Goal: Use online tool/utility: Utilize a website feature to perform a specific function

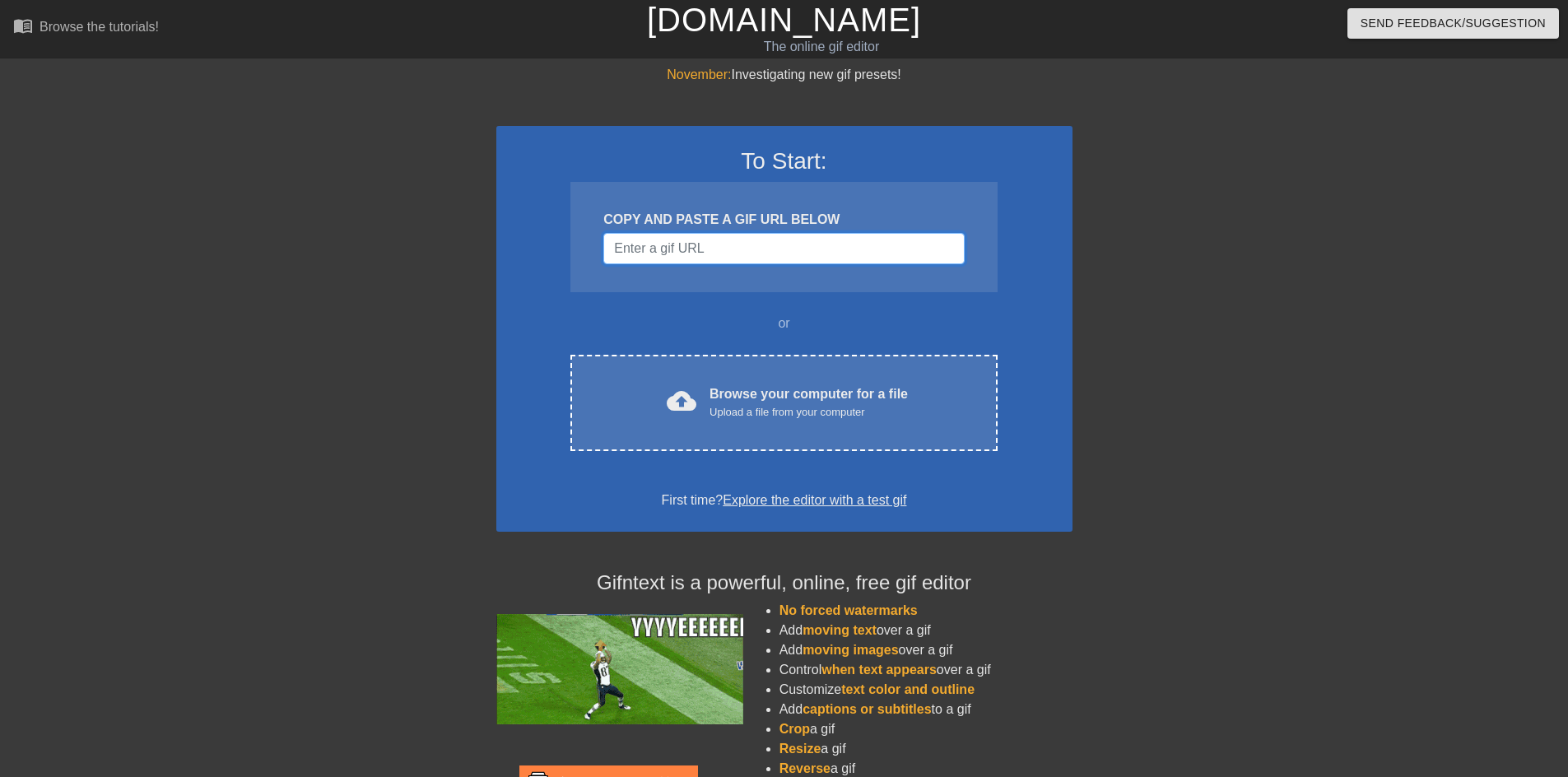
click at [671, 245] on input "Username" at bounding box center [784, 249] width 361 height 31
click at [864, 263] on input "Username" at bounding box center [784, 249] width 361 height 31
paste input "[URL][DOMAIN_NAME]"
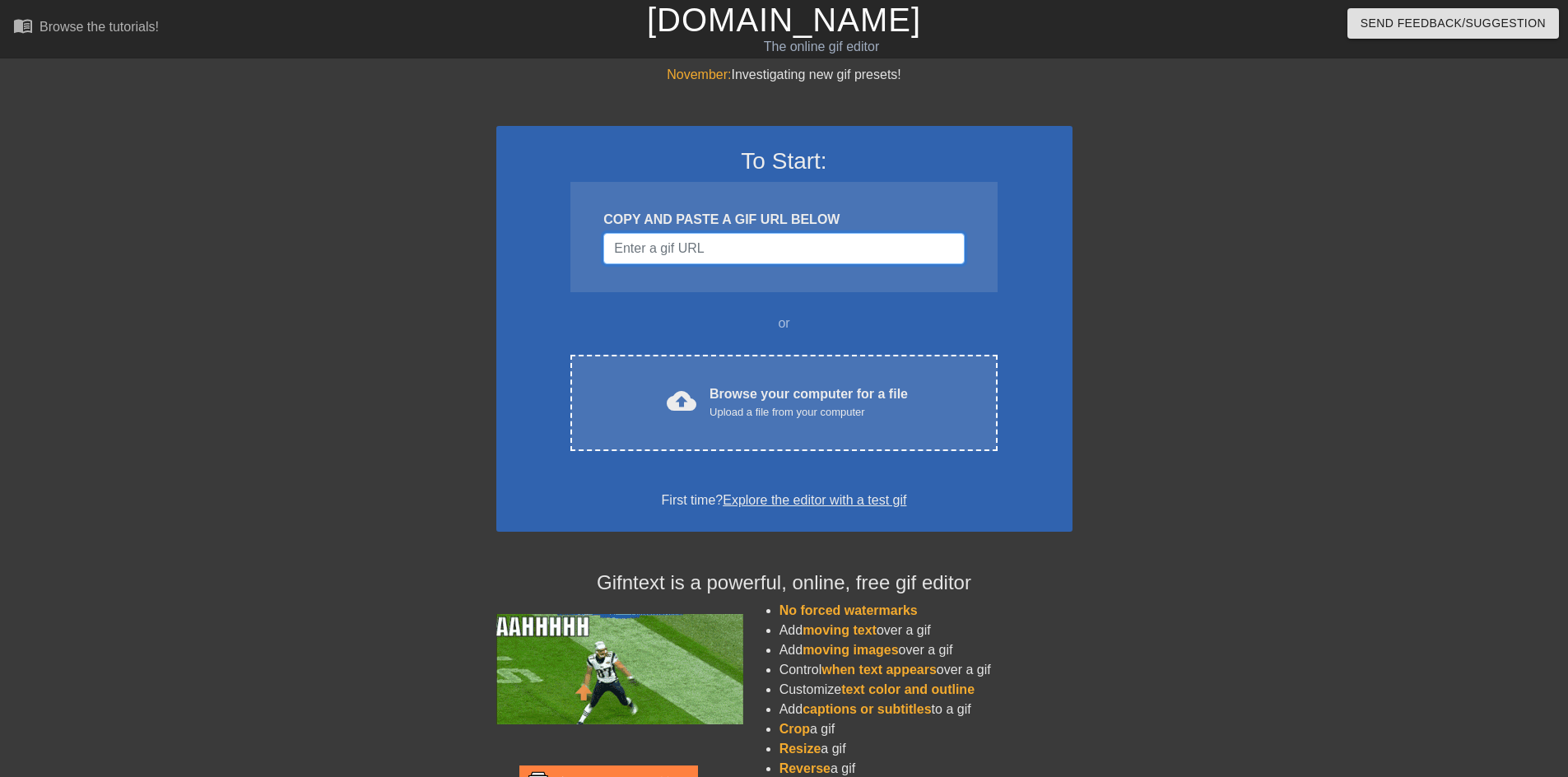
type input "[URL][DOMAIN_NAME]"
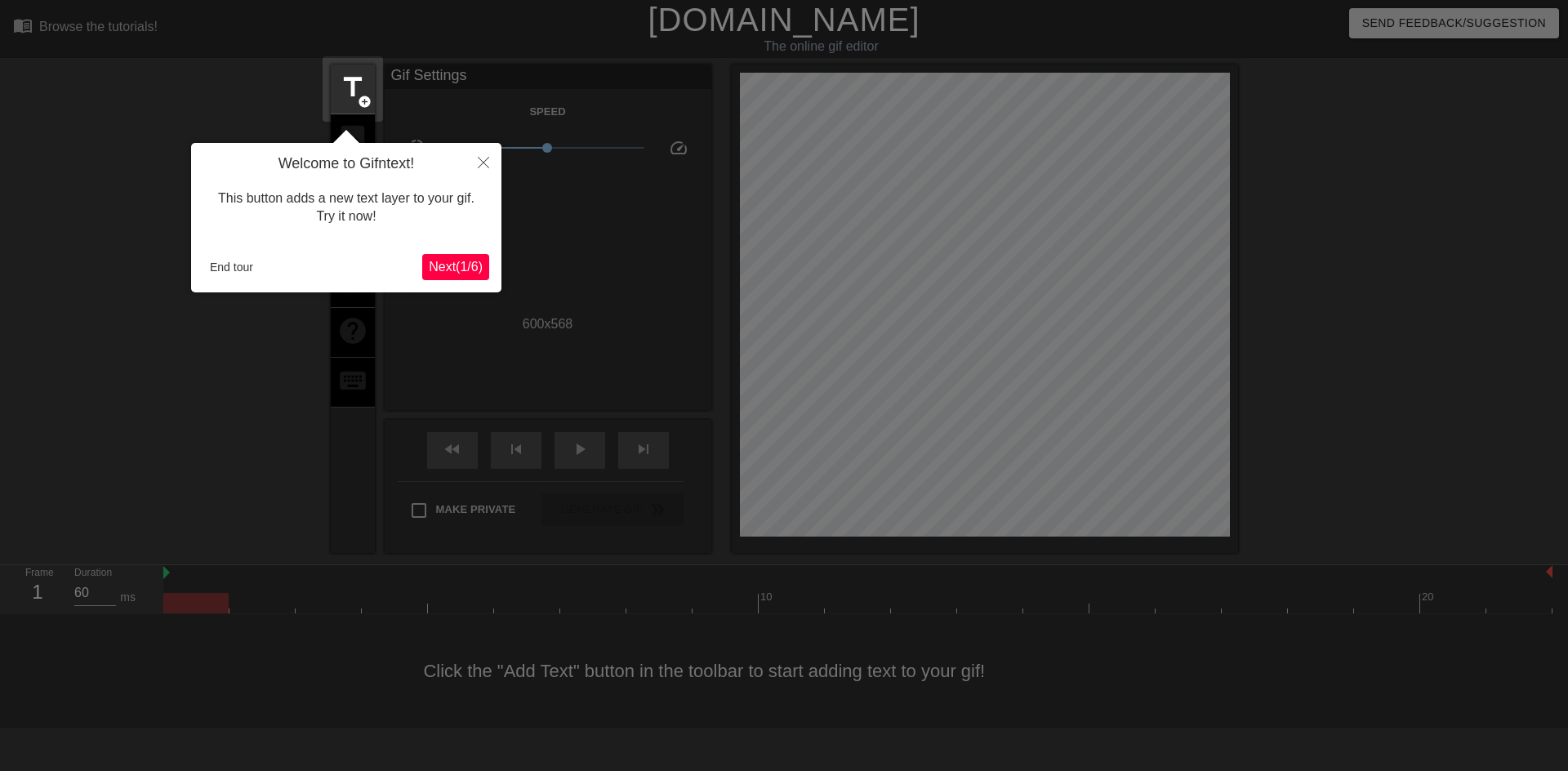
click at [470, 273] on span "Next ( 1 / 6 )" at bounding box center [455, 266] width 54 height 14
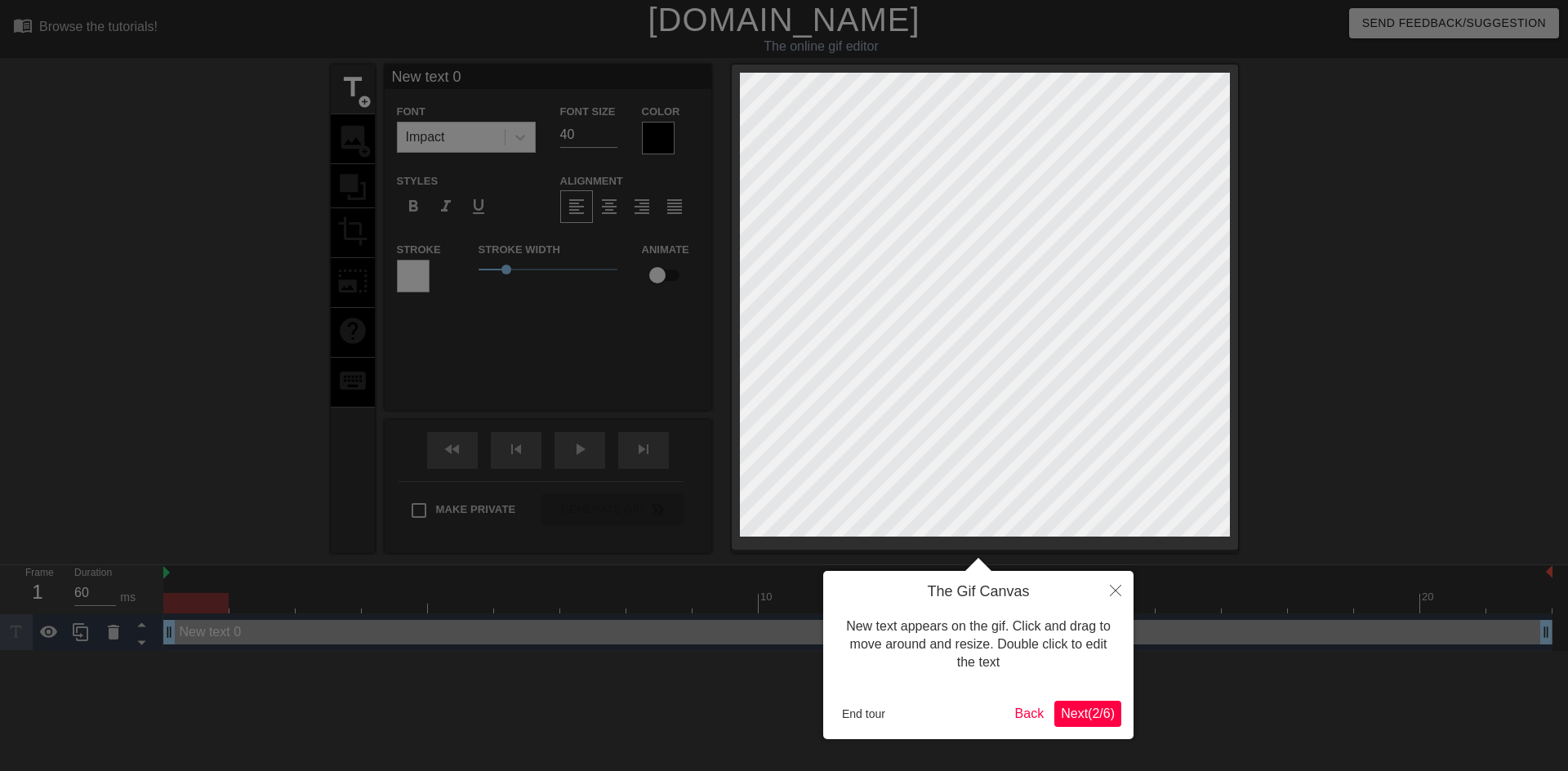
click at [1074, 709] on span "Next ( 2 / 6 )" at bounding box center [1088, 713] width 54 height 14
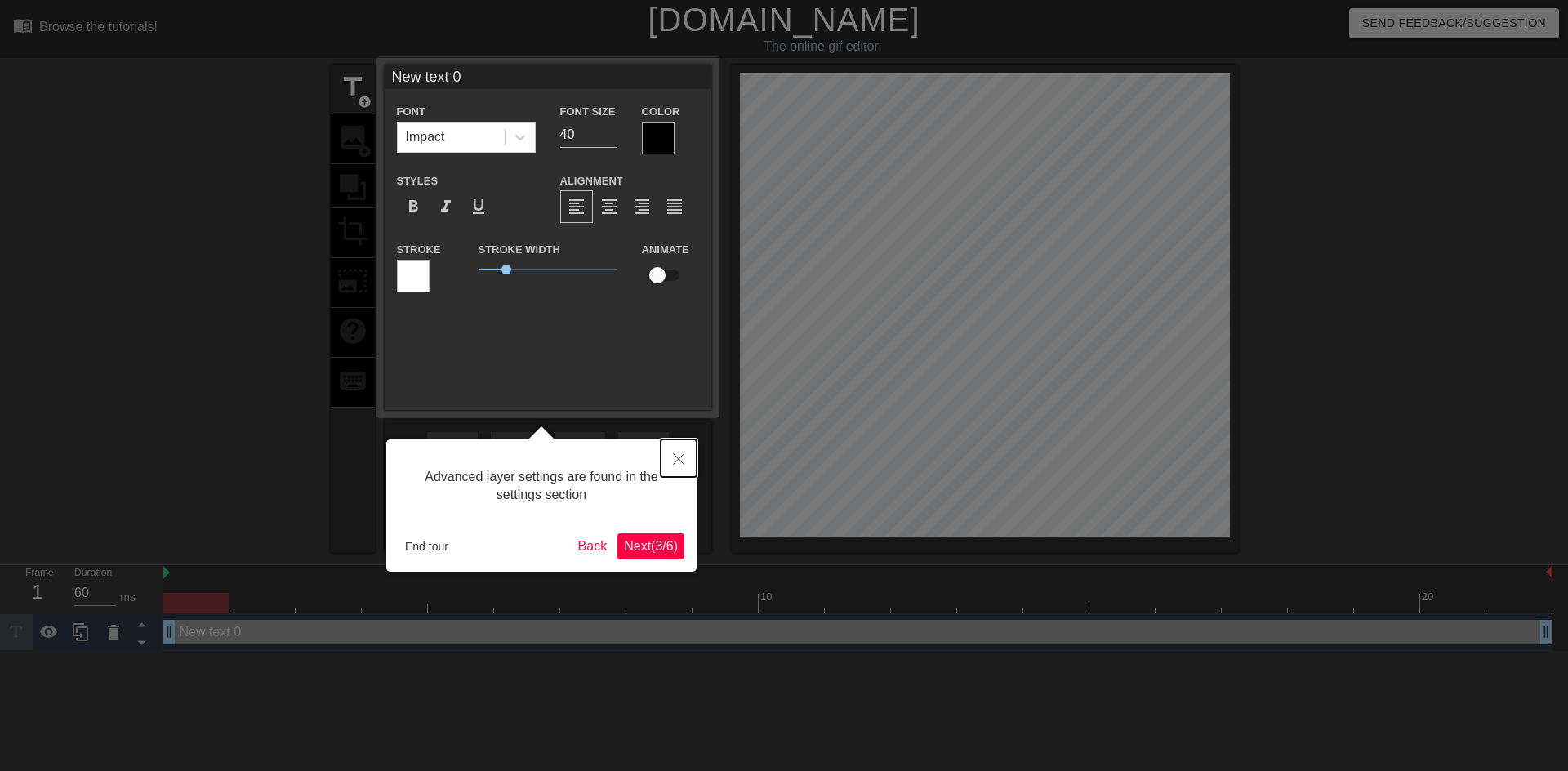
click at [673, 464] on icon "Close" at bounding box center [678, 459] width 11 height 11
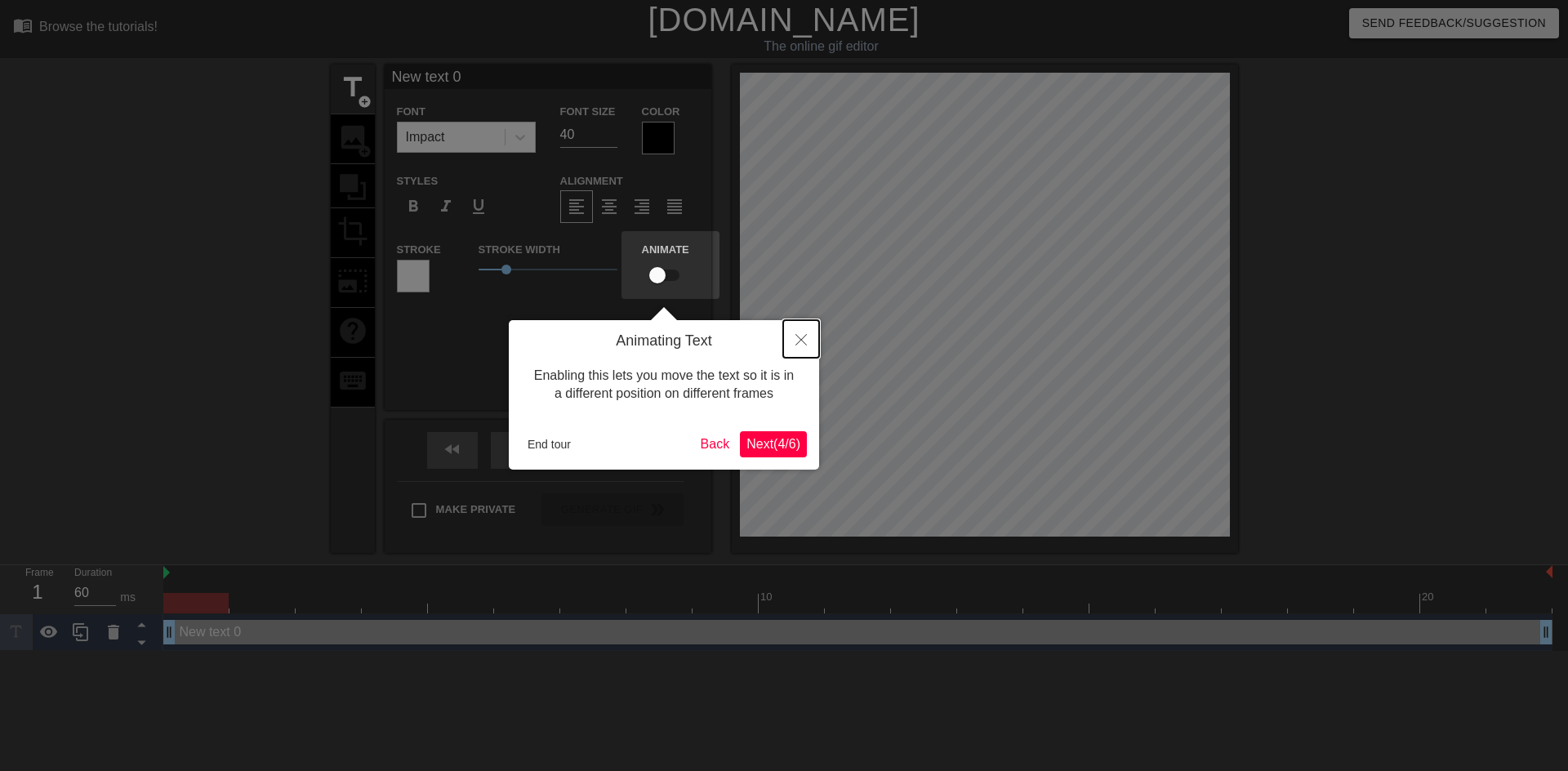
click at [792, 334] on button "Close" at bounding box center [801, 339] width 36 height 38
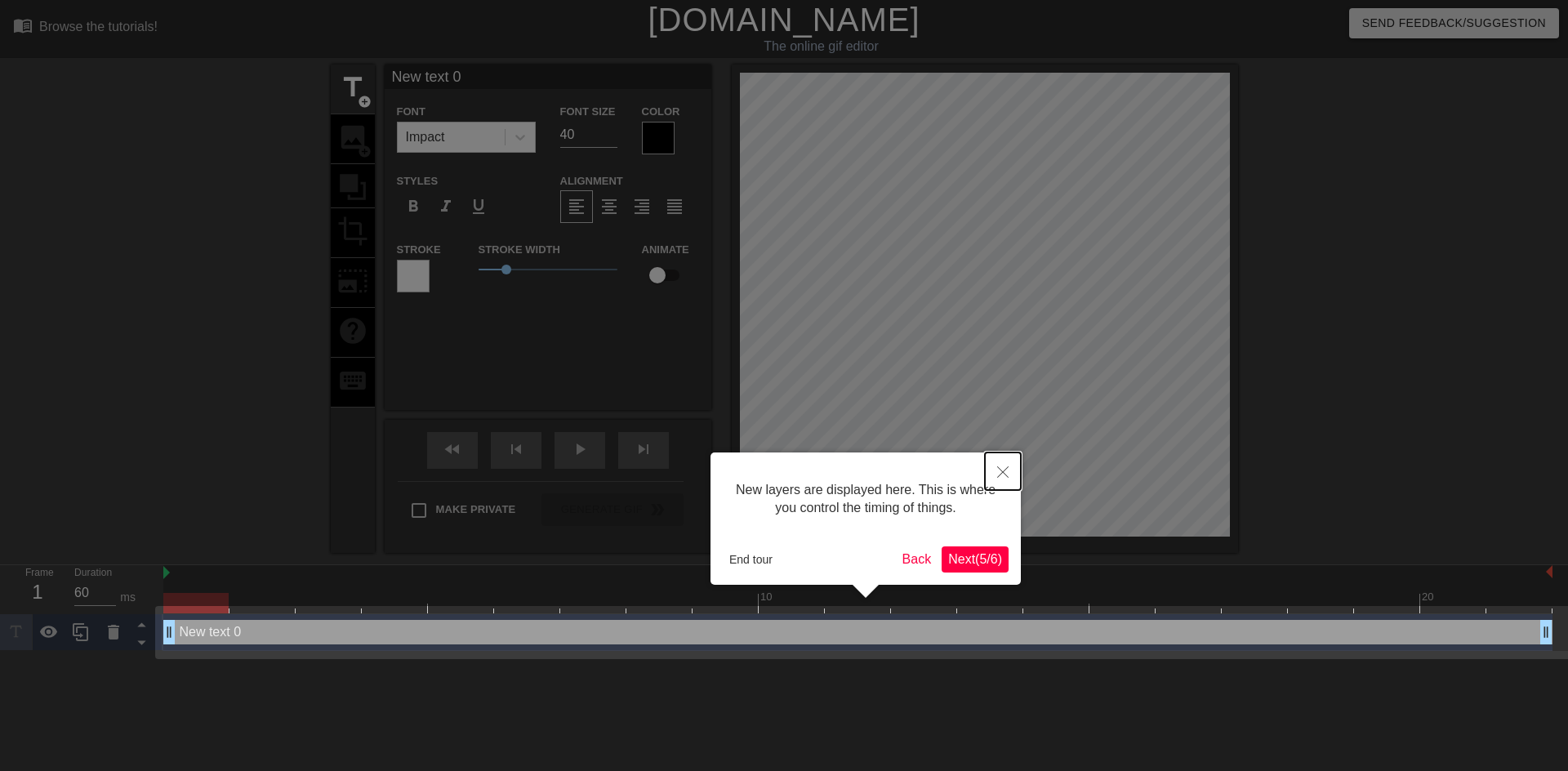
click at [1008, 474] on icon "Close" at bounding box center [1002, 472] width 11 height 11
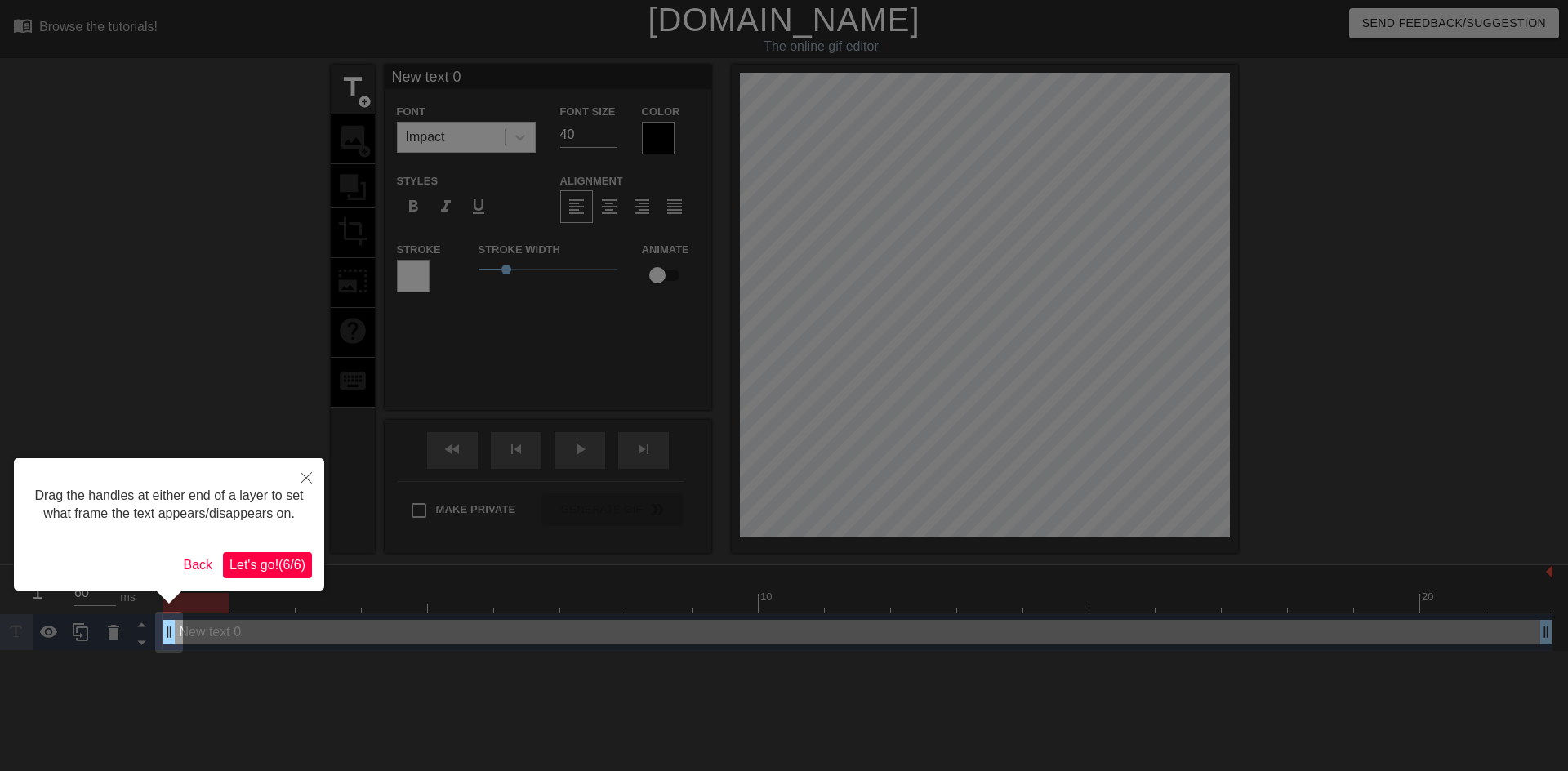
click at [248, 568] on span "Let's go! ( 6 / 6 )" at bounding box center [267, 564] width 76 height 14
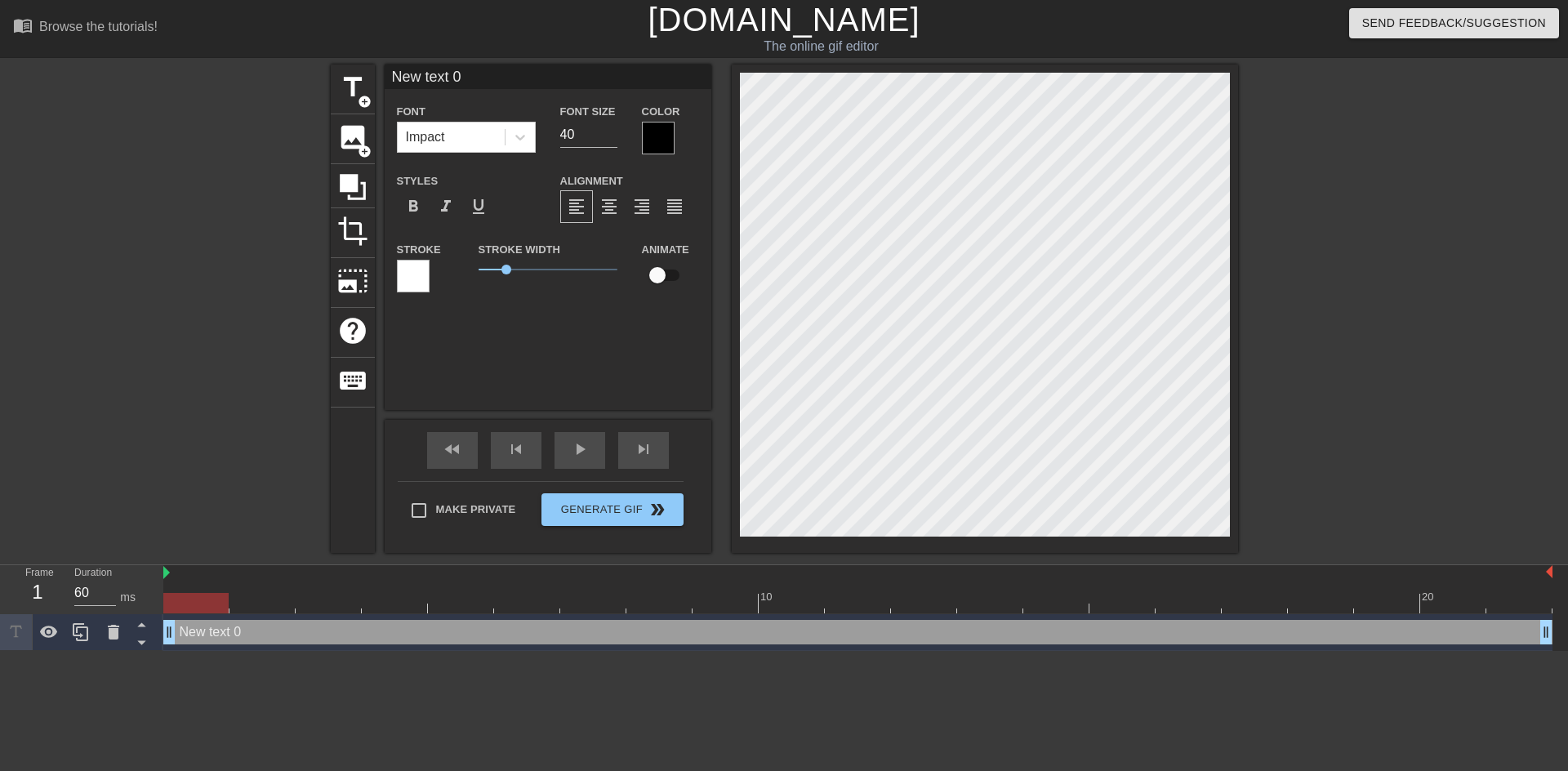
click at [515, 374] on div "New text 0 Font Impact Font Size 40 Color Styles format_bold format_italic form…" at bounding box center [548, 237] width 327 height 345
type input "Y"
type textarea "Y"
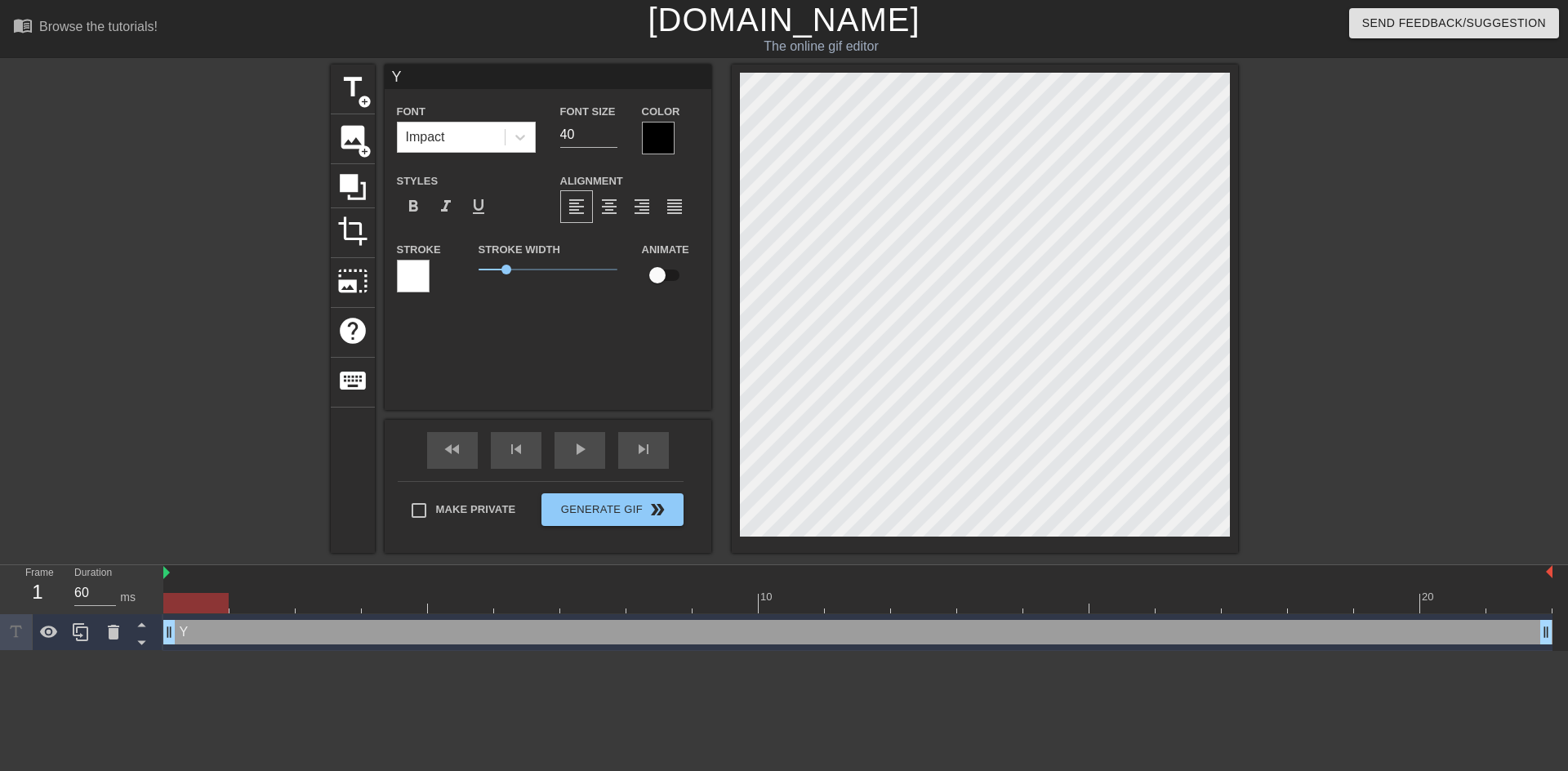
type input "Yo"
type textarea "Yo"
type input "Y"
type textarea "Y"
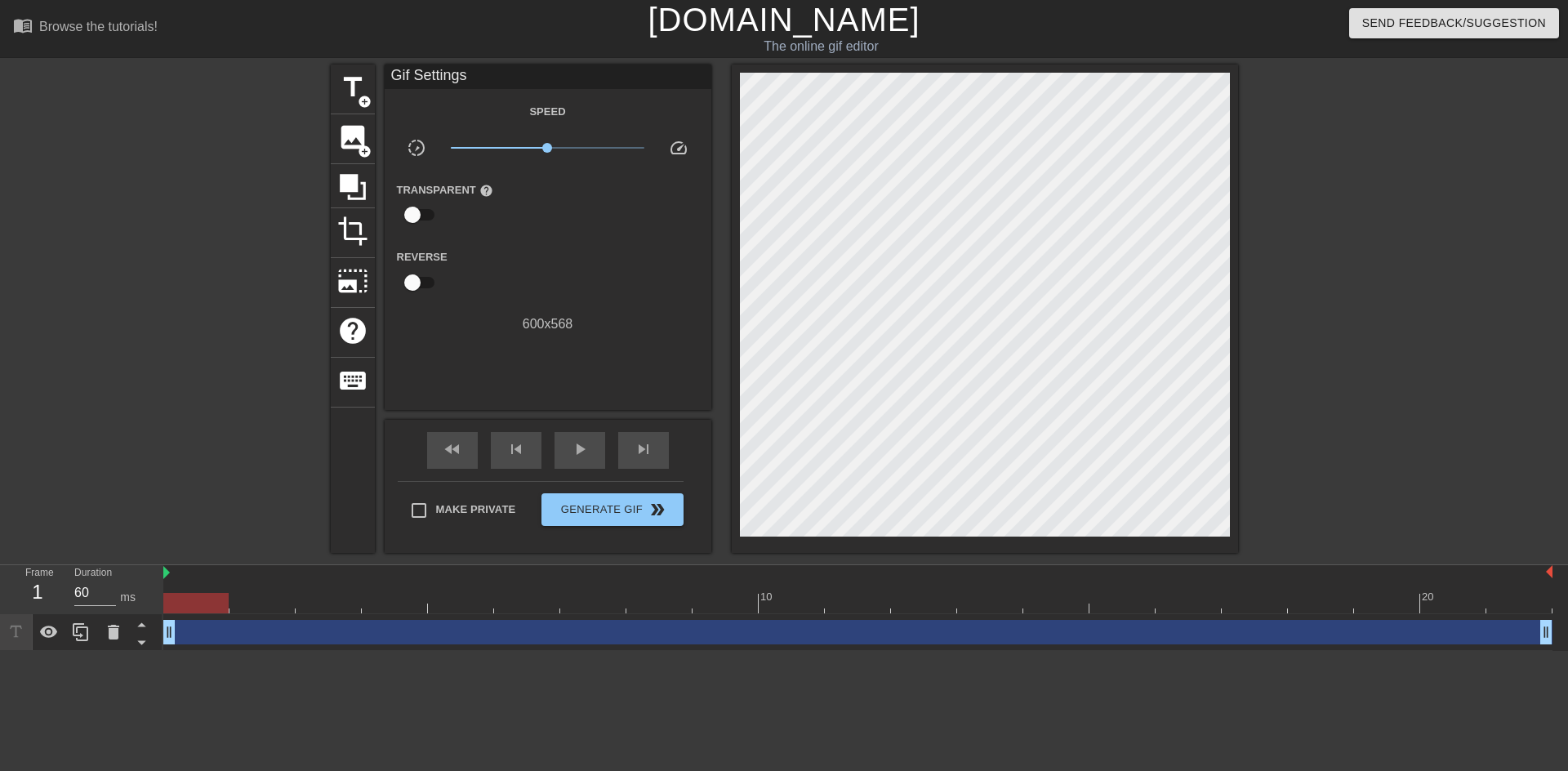
click at [562, 251] on div "Reverse" at bounding box center [548, 273] width 327 height 51
click at [340, 95] on span "title" at bounding box center [353, 87] width 31 height 31
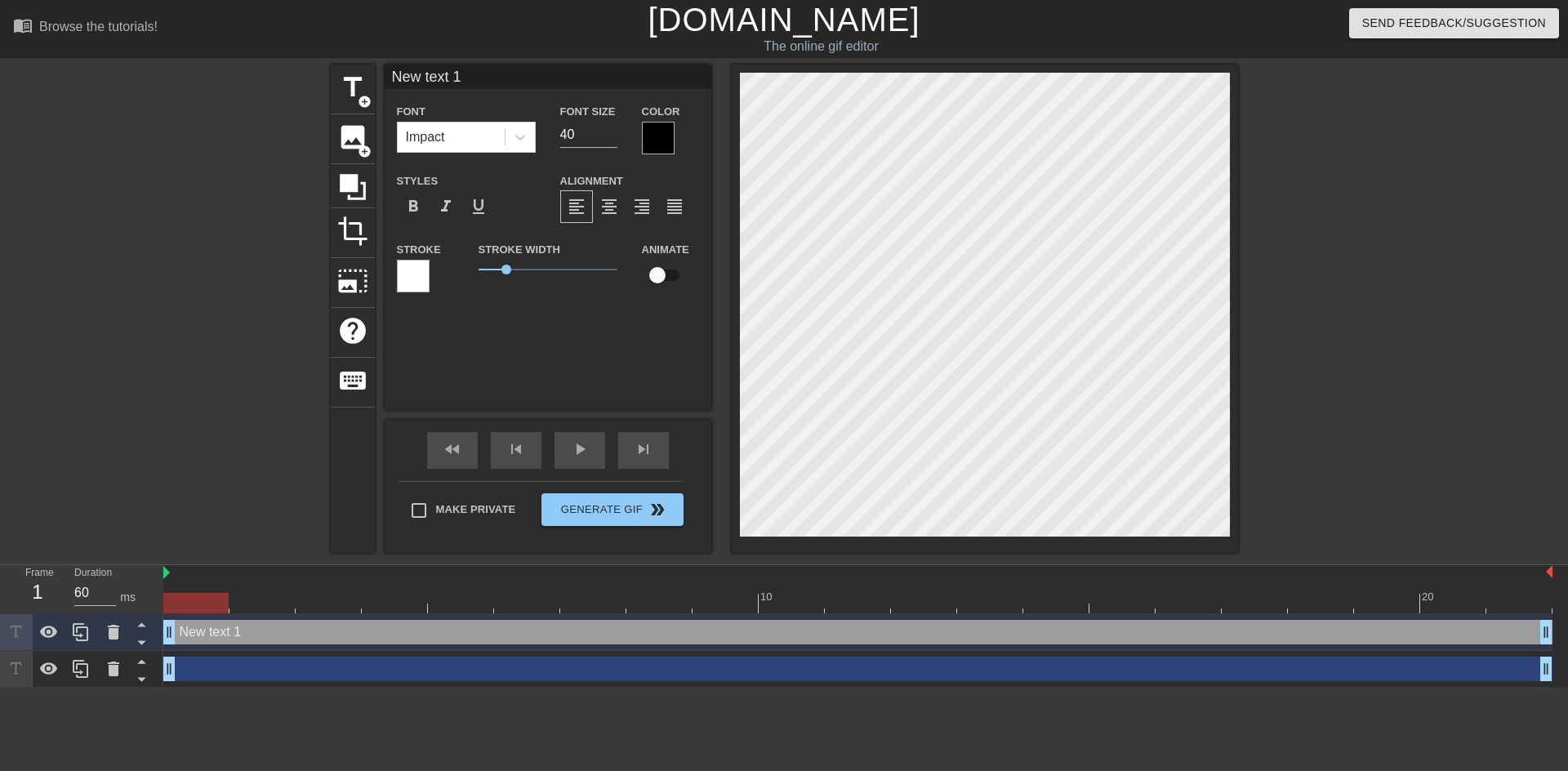
paste textarea "MCPayerToPayerOrgIsLive"
type input "MCPayerToPayerOrgIsLive"
type textarea "MCPayerToPayerOrgIsLive"
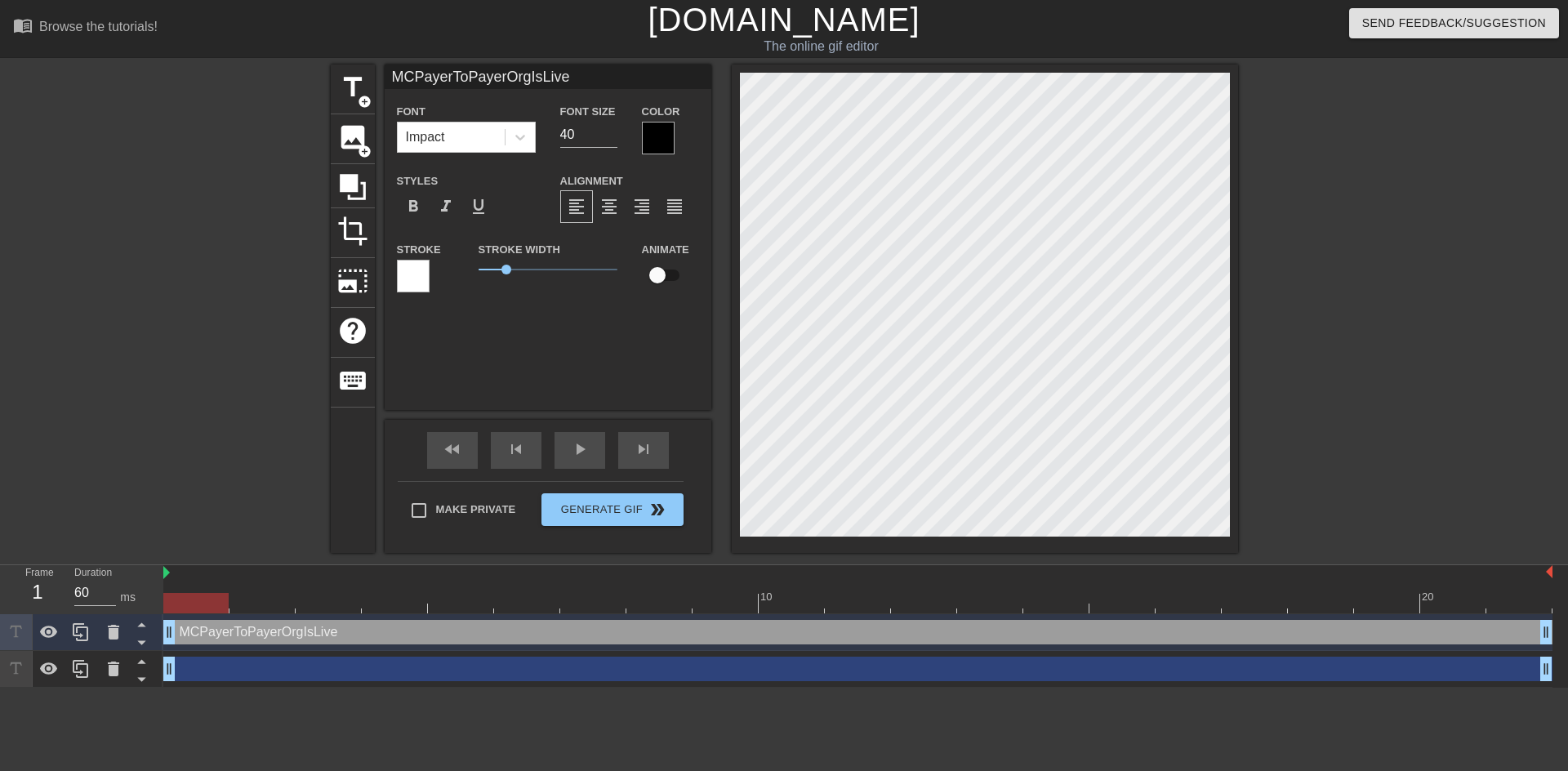
type input "$MCPayerToPayerOrgIsLive"
type textarea "$MCPayerToPayerOrgIsLive"
type input "$$MCPayerToPayerOrgIsLive"
type textarea "$$MCPayerToPayerOrgIsLive"
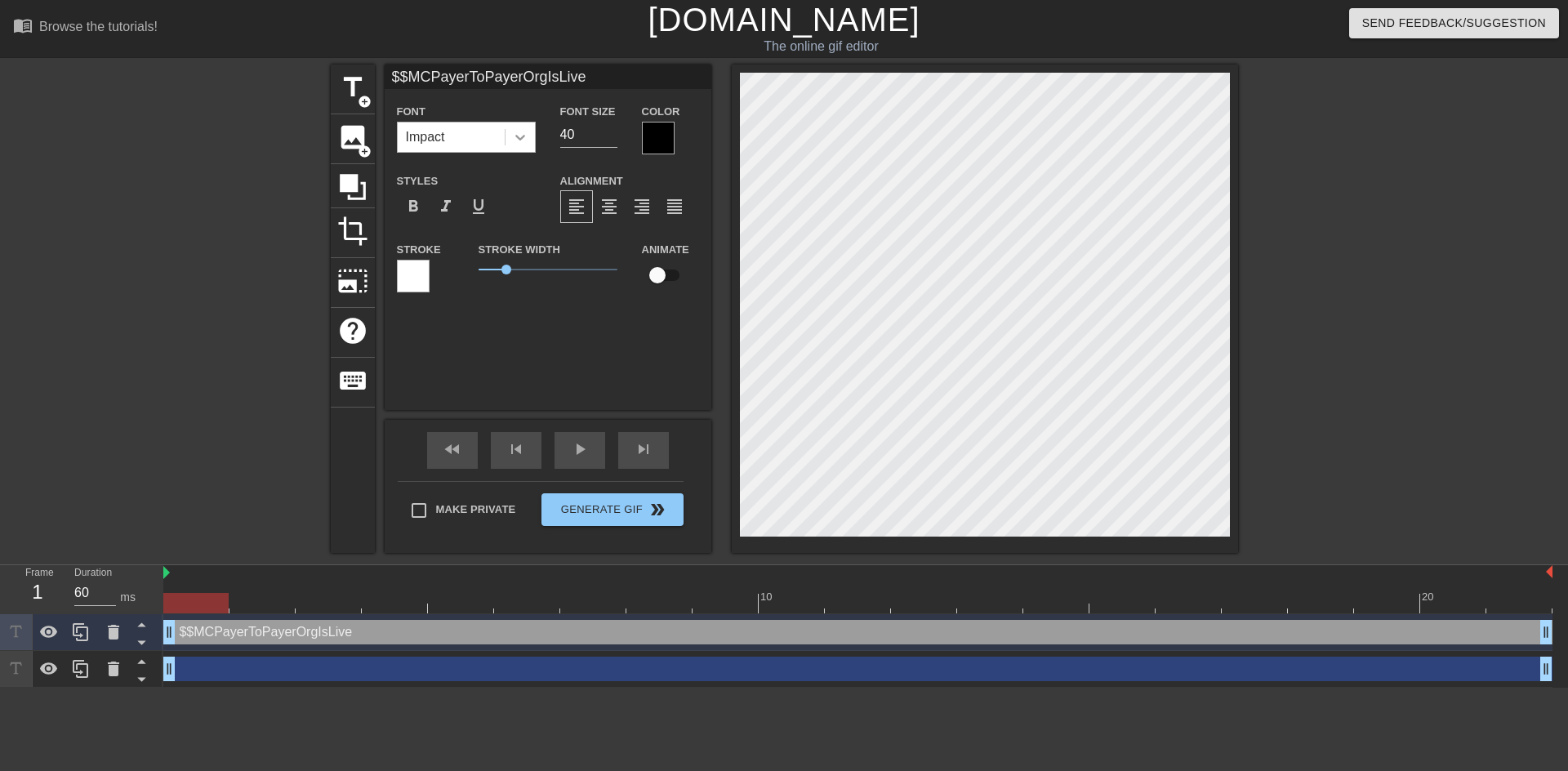
click at [531, 138] on div at bounding box center [521, 137] width 29 height 29
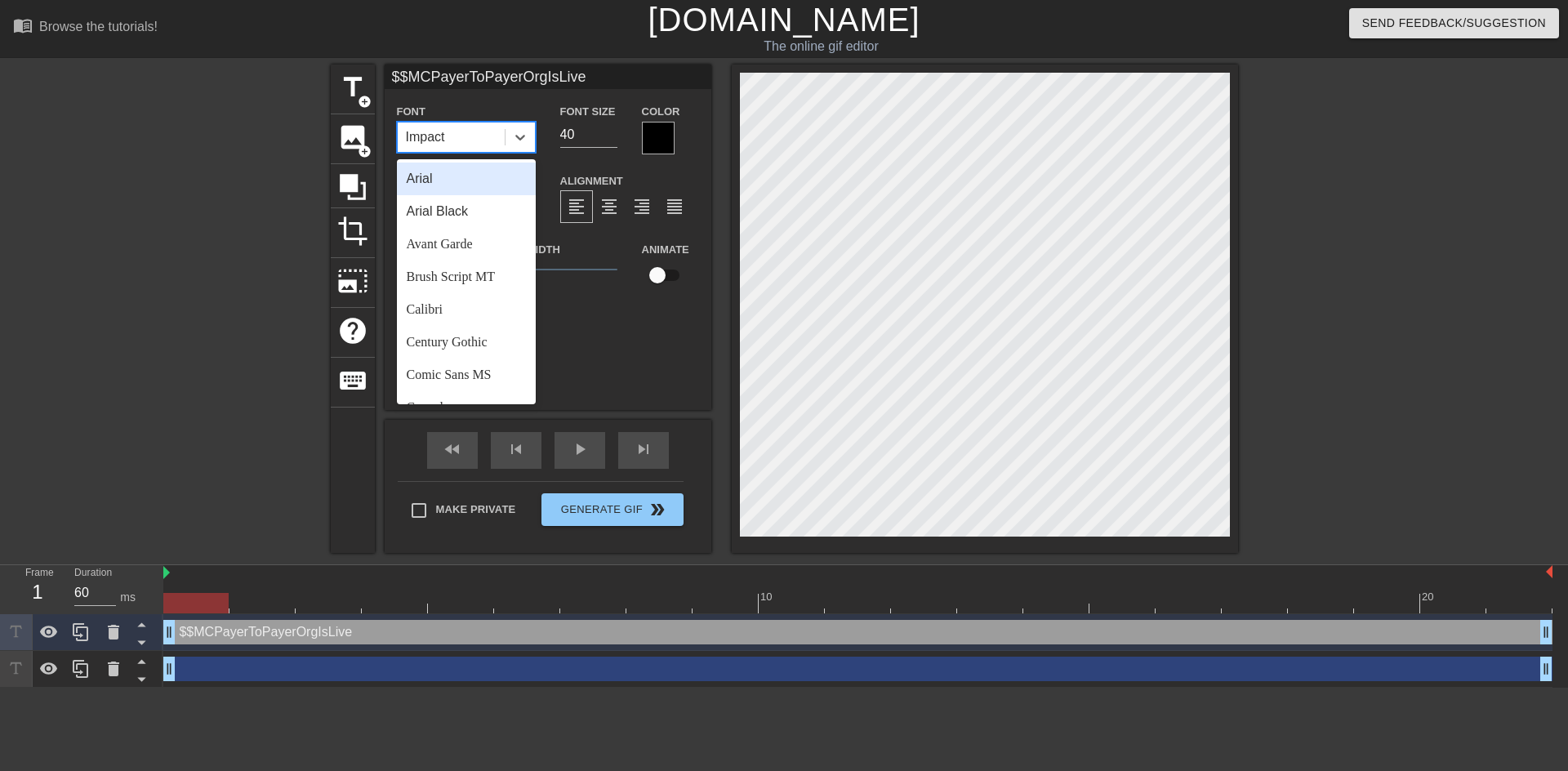
click at [469, 194] on div "Arial" at bounding box center [465, 179] width 139 height 33
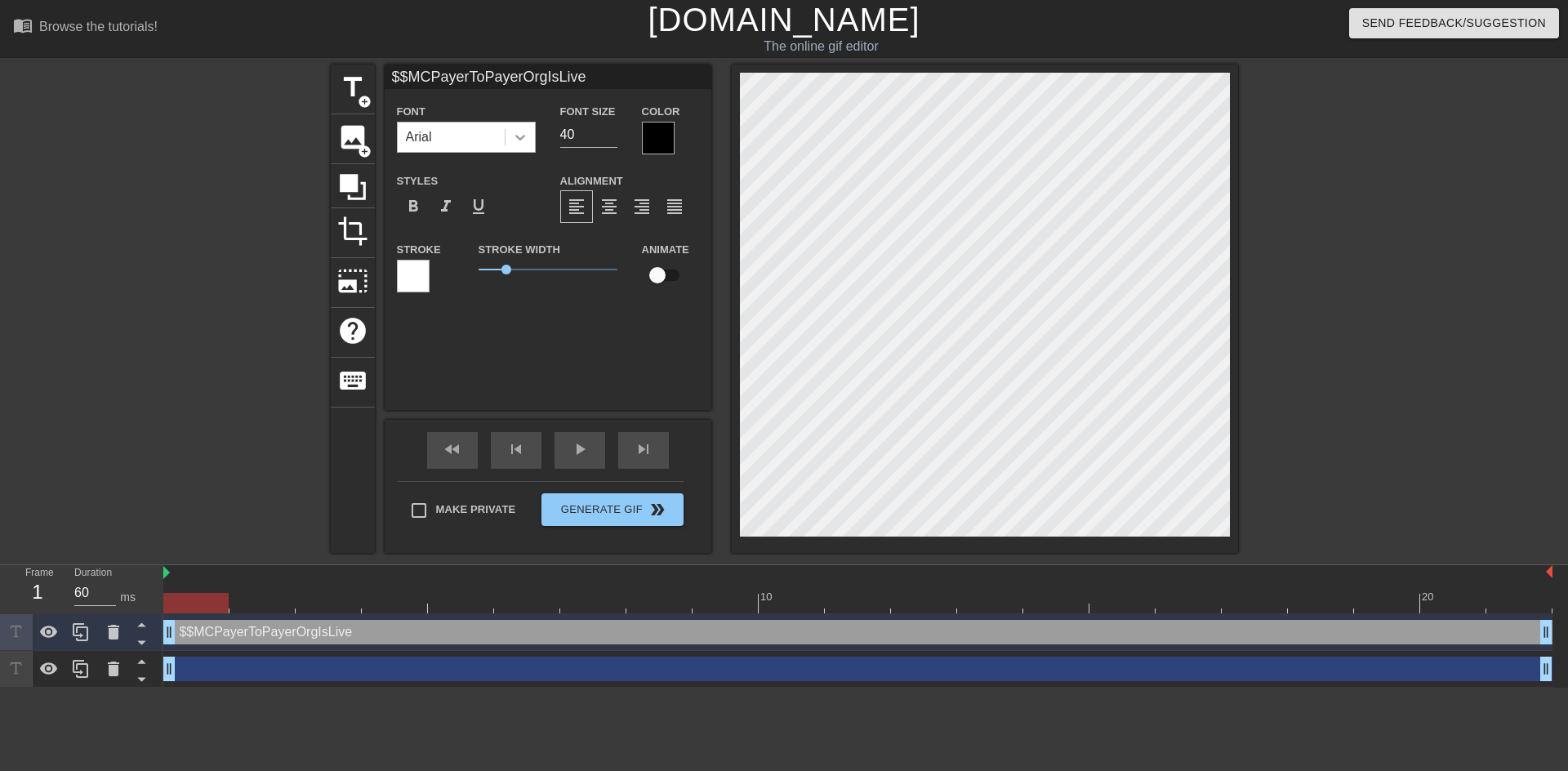
click at [513, 129] on icon at bounding box center [521, 138] width 17 height 17
click at [579, 347] on div "$$MCPayerToPayerOrgIsLive Font Arial Font Size 40 Color Styles format_bold form…" at bounding box center [548, 237] width 327 height 345
click at [520, 134] on icon at bounding box center [521, 138] width 17 height 17
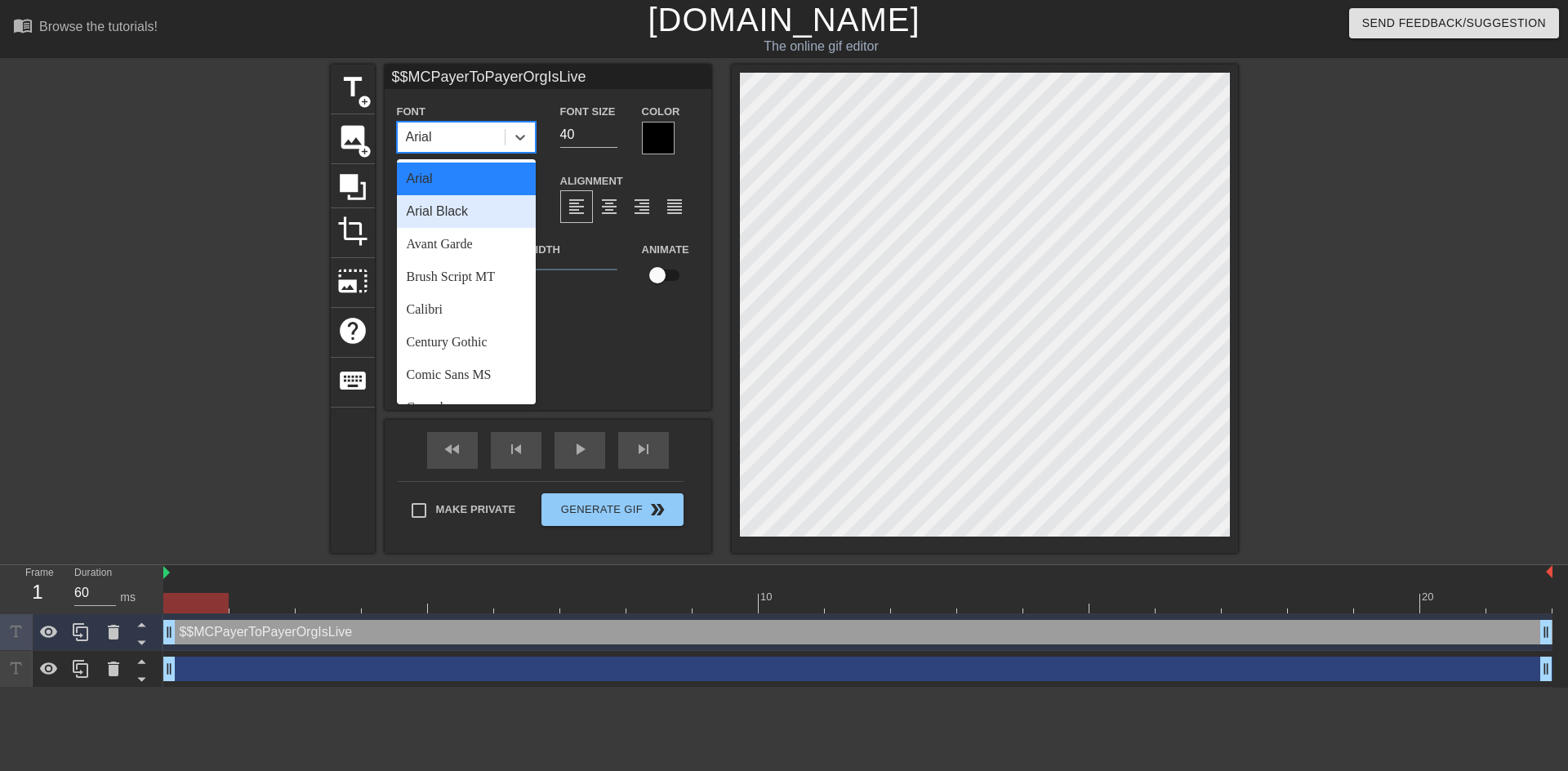
click at [479, 216] on div "Arial Black" at bounding box center [465, 212] width 139 height 33
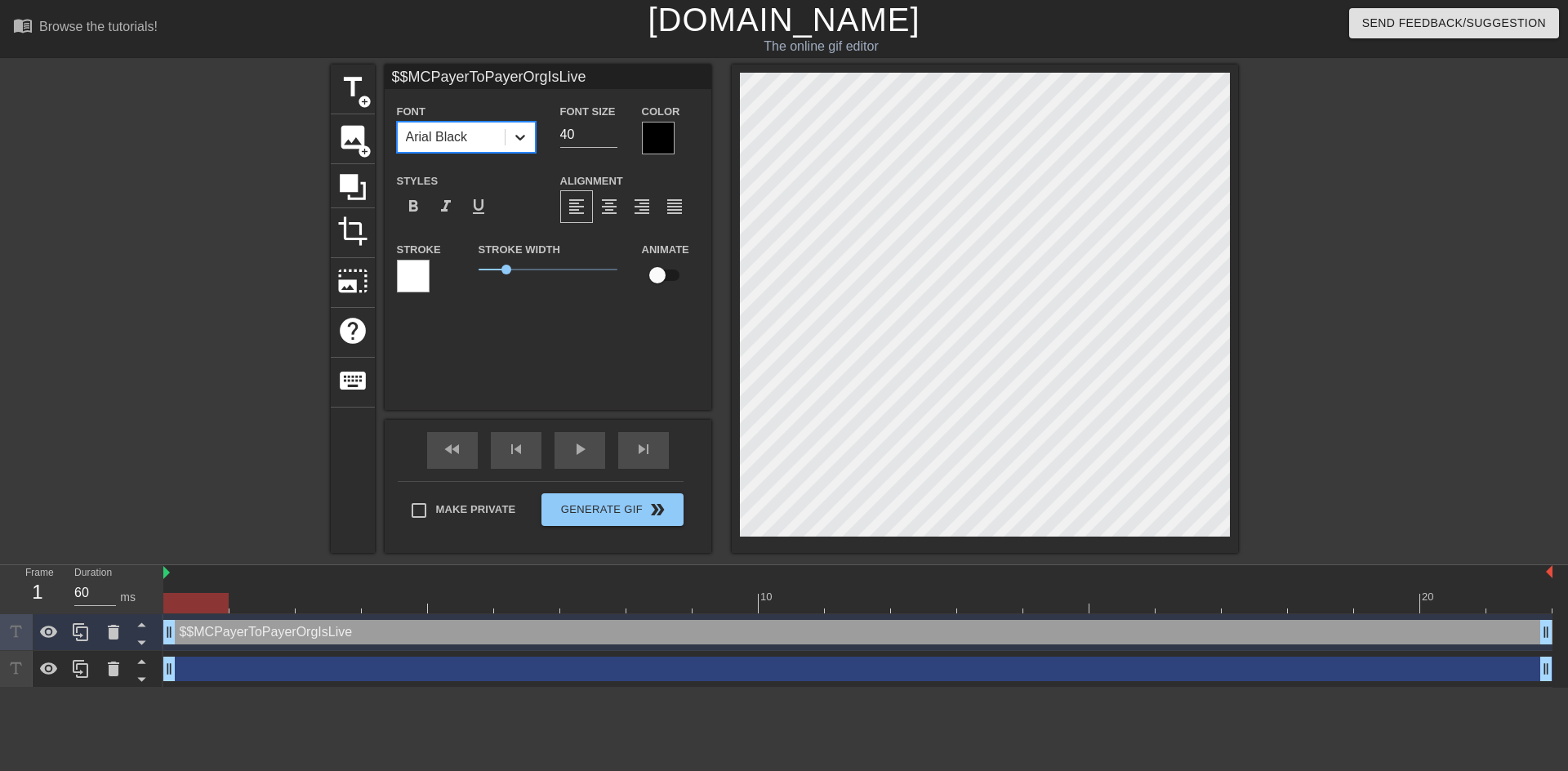
click at [506, 138] on div at bounding box center [521, 137] width 29 height 29
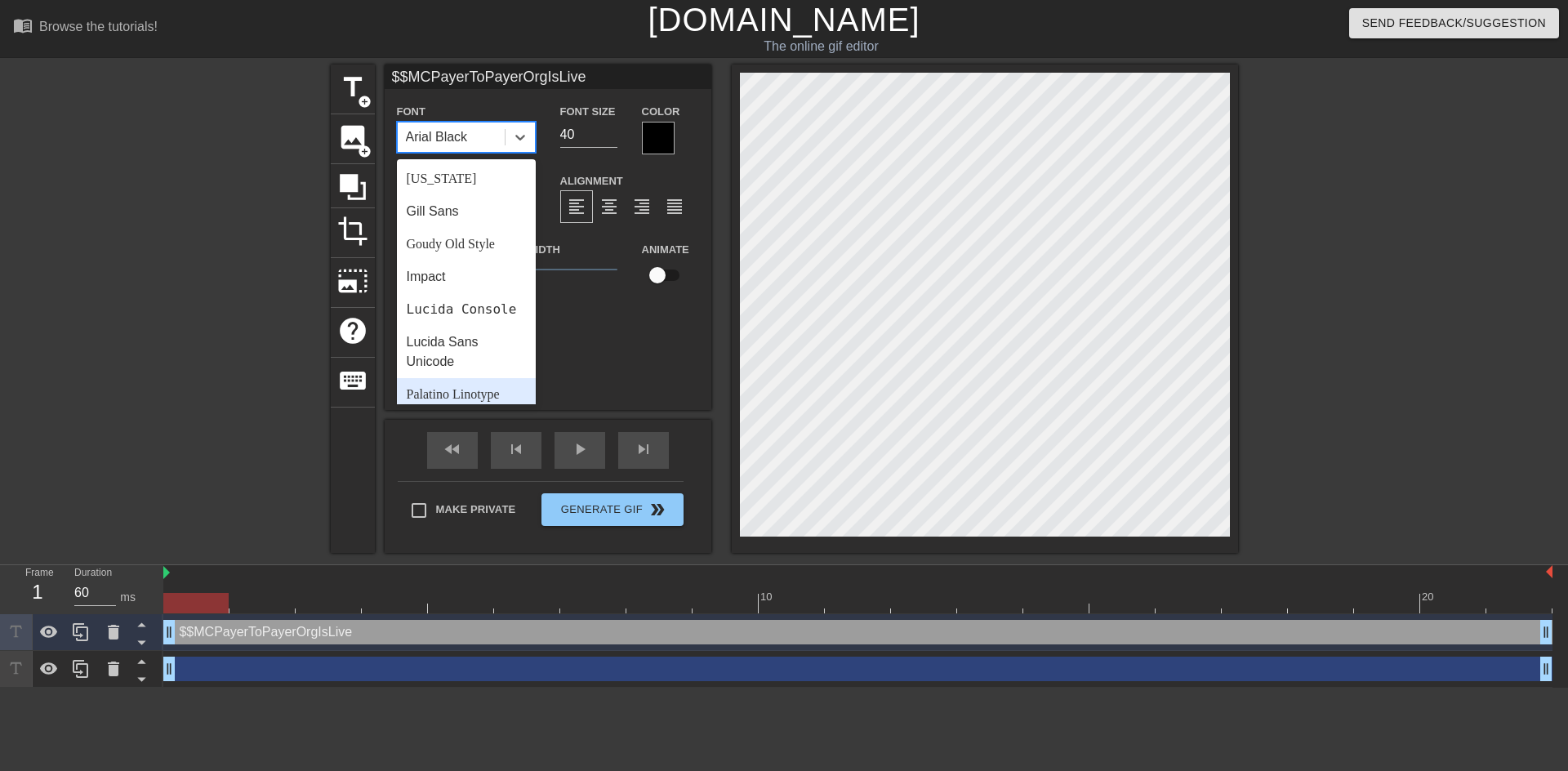
scroll to position [408, 0]
click at [454, 204] on div "Impact" at bounding box center [465, 196] width 139 height 33
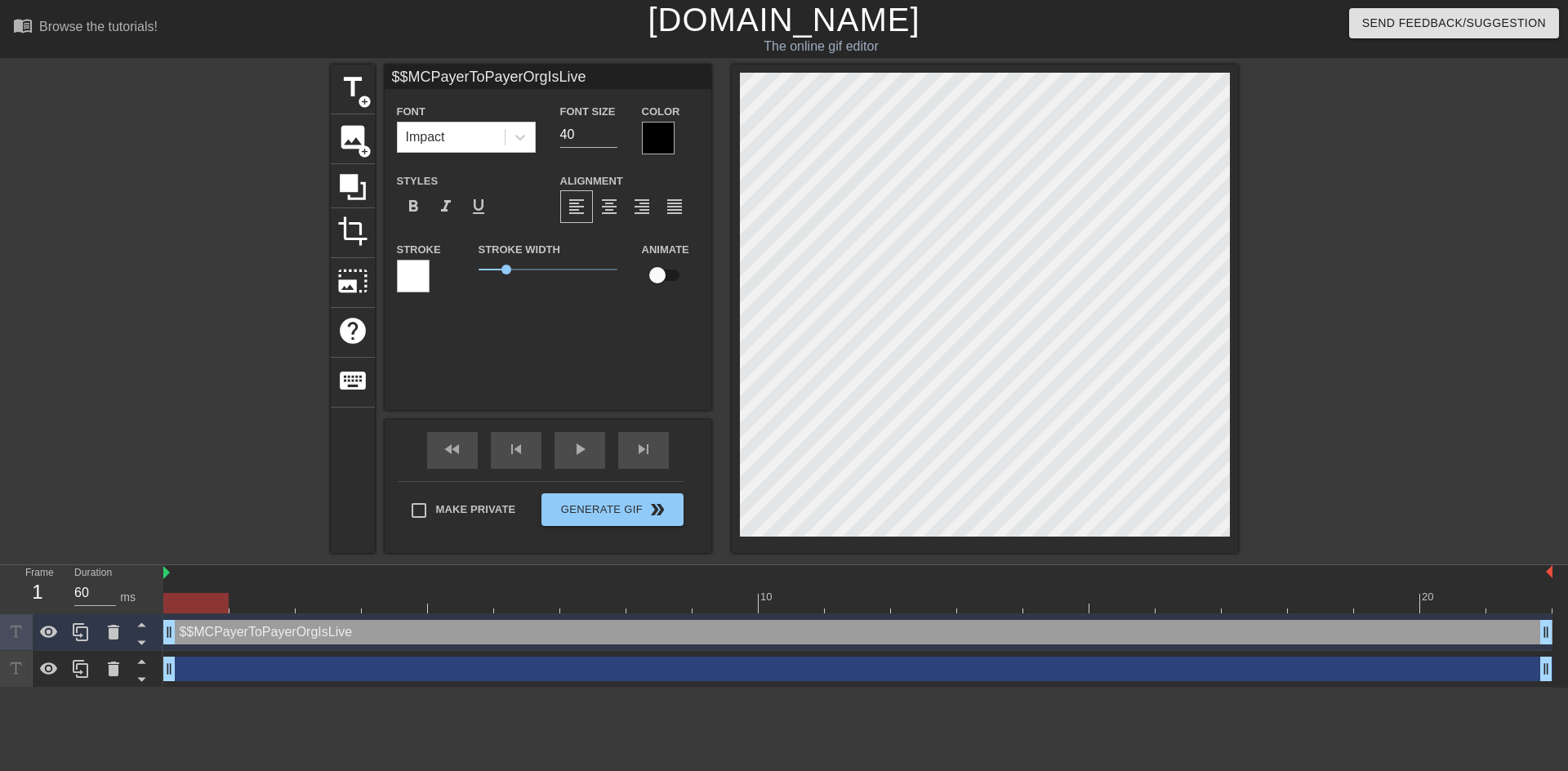
scroll to position [3, 7]
click at [570, 361] on div "$$MCPayerToPayerOrgIsLive Font Impact Font Size 40 Color Styles format_bold for…" at bounding box center [548, 237] width 327 height 345
click at [546, 378] on div "$$MCPayerToPayerOrgIsLive Font Impact Font Size 40 Color Styles format_bold for…" at bounding box center [548, 237] width 327 height 345
click at [577, 337] on div "$$MCPayerToPayerOrgIsLive Font Impact Font Size 40 Color Styles format_bold for…" at bounding box center [548, 237] width 327 height 345
click at [607, 512] on span "Generate Gif double_arrow" at bounding box center [612, 508] width 129 height 19
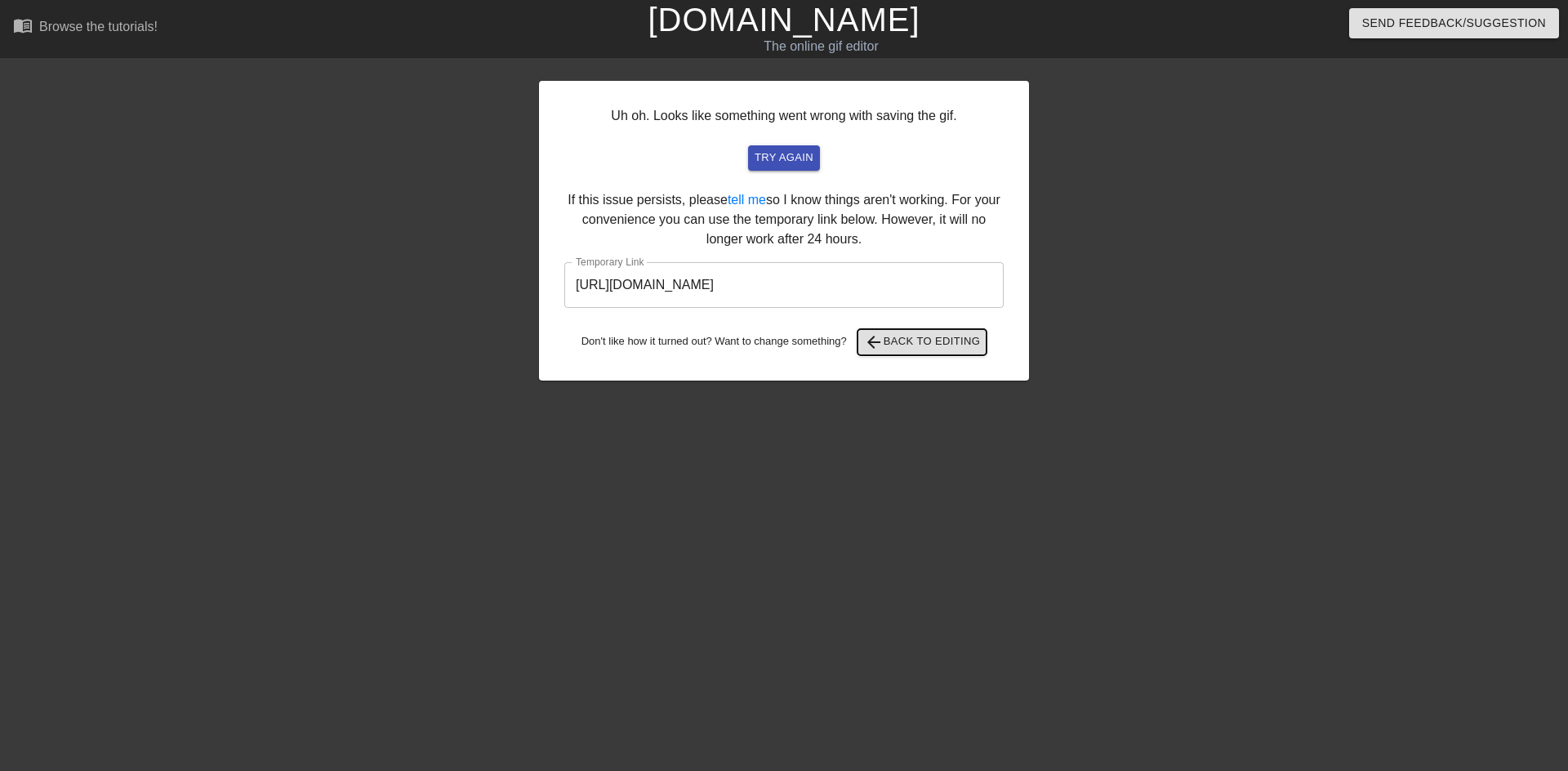
click at [922, 344] on span "arrow_back Back to Editing" at bounding box center [922, 341] width 117 height 19
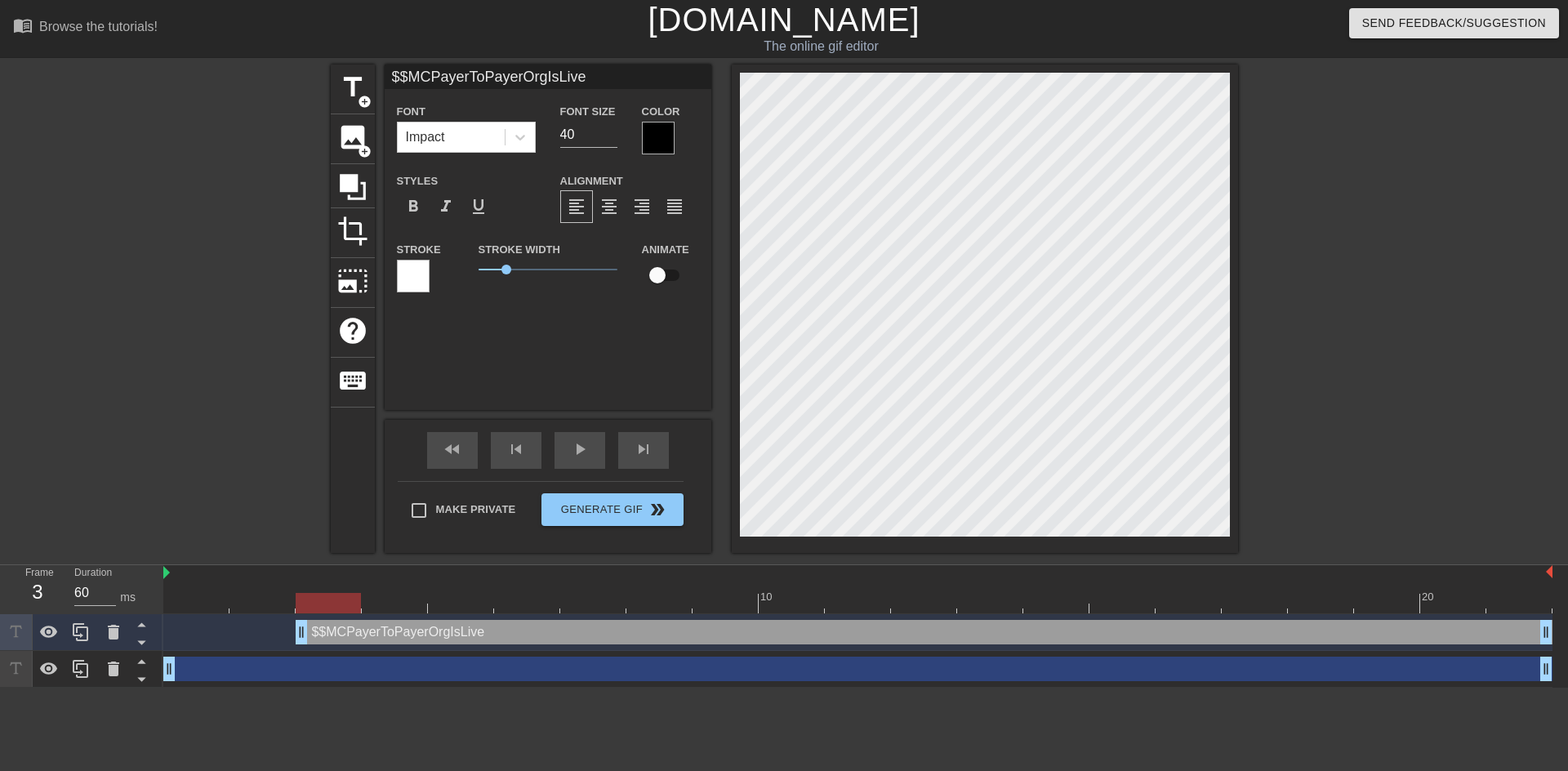
drag, startPoint x: 166, startPoint y: 631, endPoint x: 285, endPoint y: 640, distance: 119.3
click at [285, 640] on div "$$MCPayerToPayerOrgIsLive drag_handle drag_handle" at bounding box center [857, 631] width 1389 height 25
drag, startPoint x: 300, startPoint y: 632, endPoint x: 120, endPoint y: 637, distance: 180.1
click at [120, 637] on div "Frame 1 Duration 60 ms 10 20 $$MCPayerToPayerOrgIsLive drag_handle drag_handle …" at bounding box center [784, 626] width 1568 height 122
drag, startPoint x: 170, startPoint y: 674, endPoint x: 217, endPoint y: 675, distance: 47.0
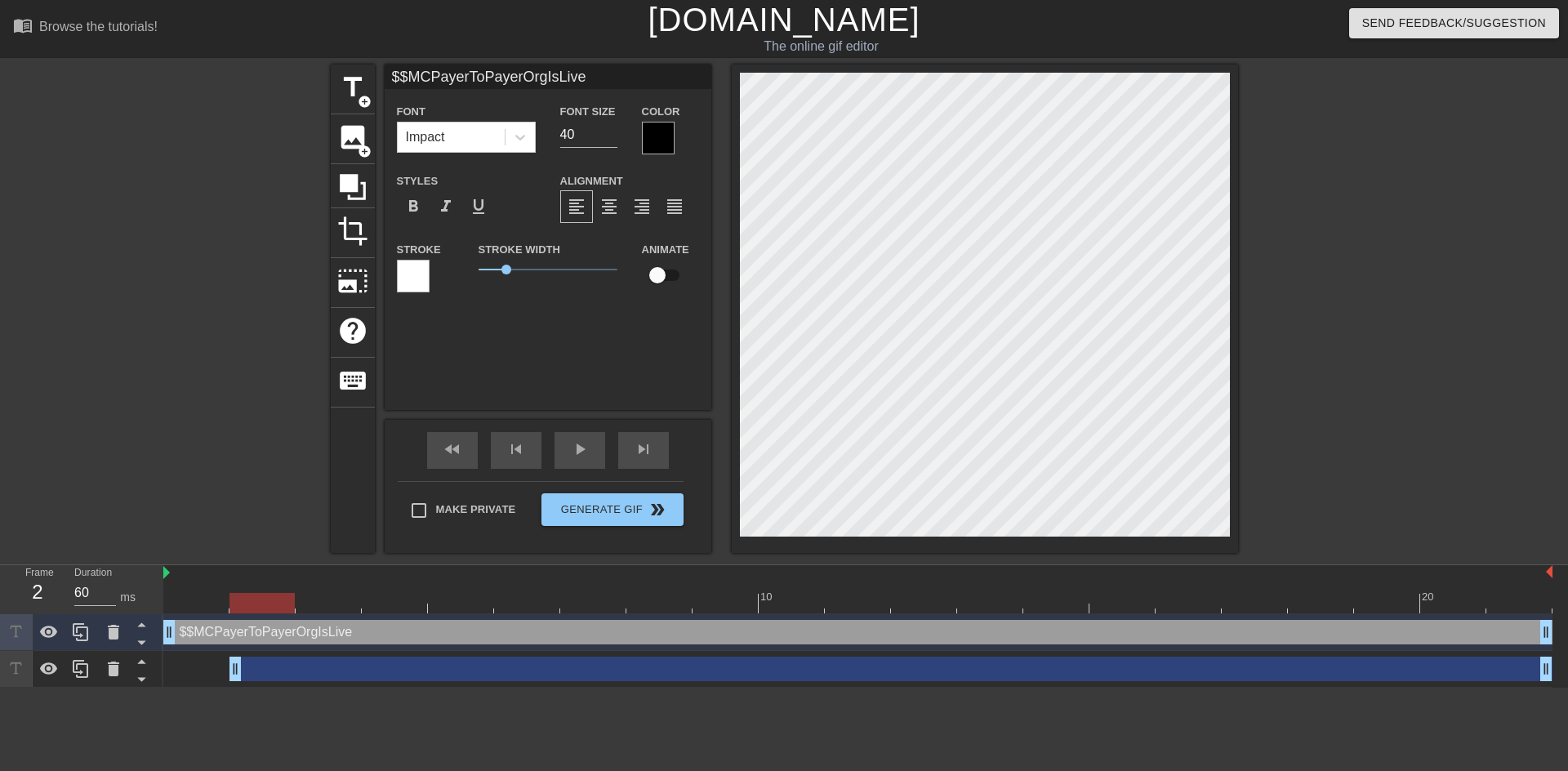
click at [217, 675] on div "drag_handle drag_handle" at bounding box center [857, 668] width 1389 height 25
drag, startPoint x: 234, startPoint y: 675, endPoint x: 166, endPoint y: 667, distance: 68.5
click at [239, 632] on div "$$MCPayerToPayerOrgIsLive drag_handle drag_handle" at bounding box center [857, 631] width 1389 height 25
click at [263, 672] on div "drag_handle drag_handle" at bounding box center [857, 668] width 1389 height 25
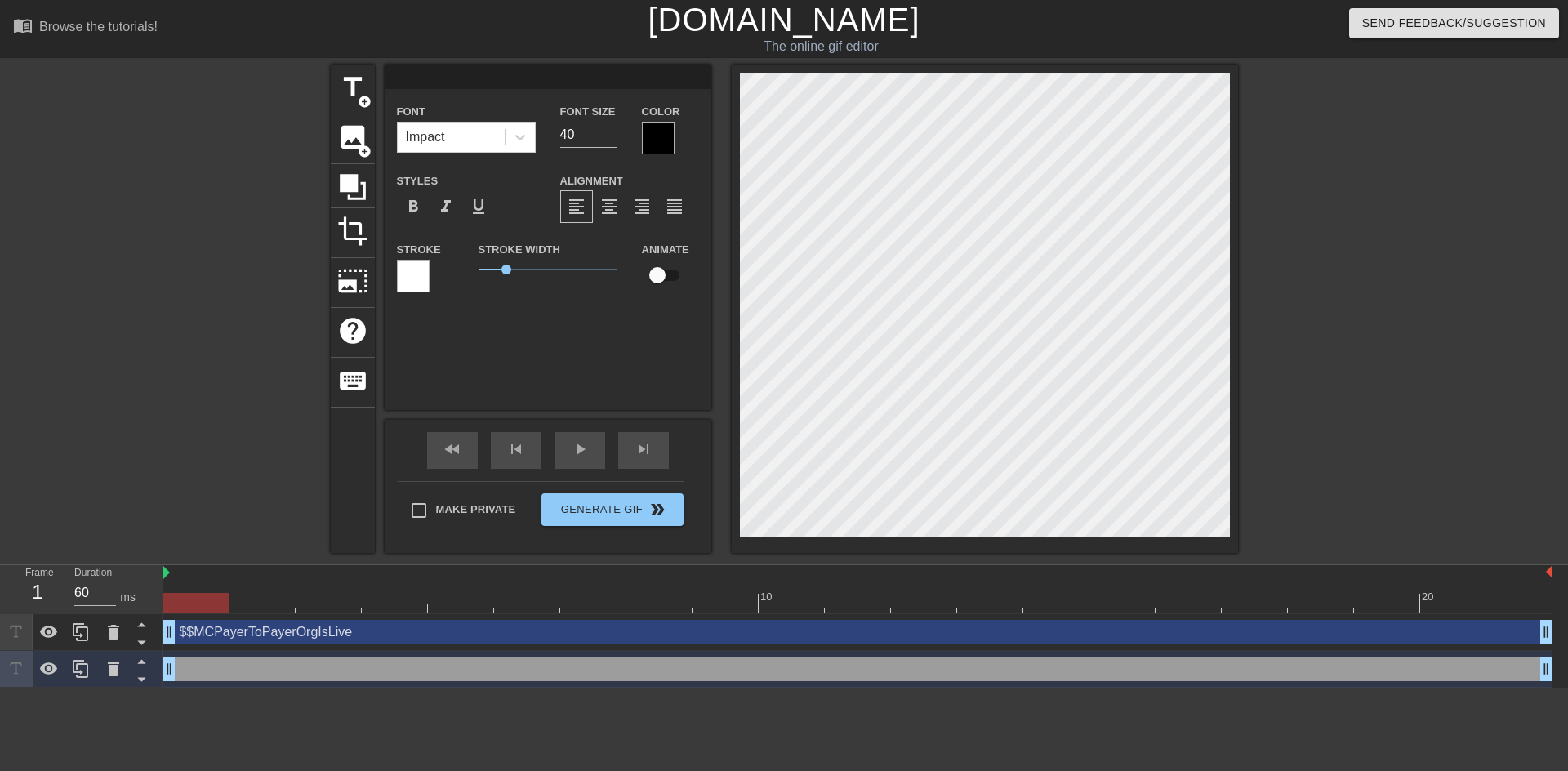
click at [289, 636] on div "$$MCPayerToPayerOrgIsLive drag_handle drag_handle" at bounding box center [857, 631] width 1389 height 25
type input "$$MCPayerToPayerOrgIsLive"
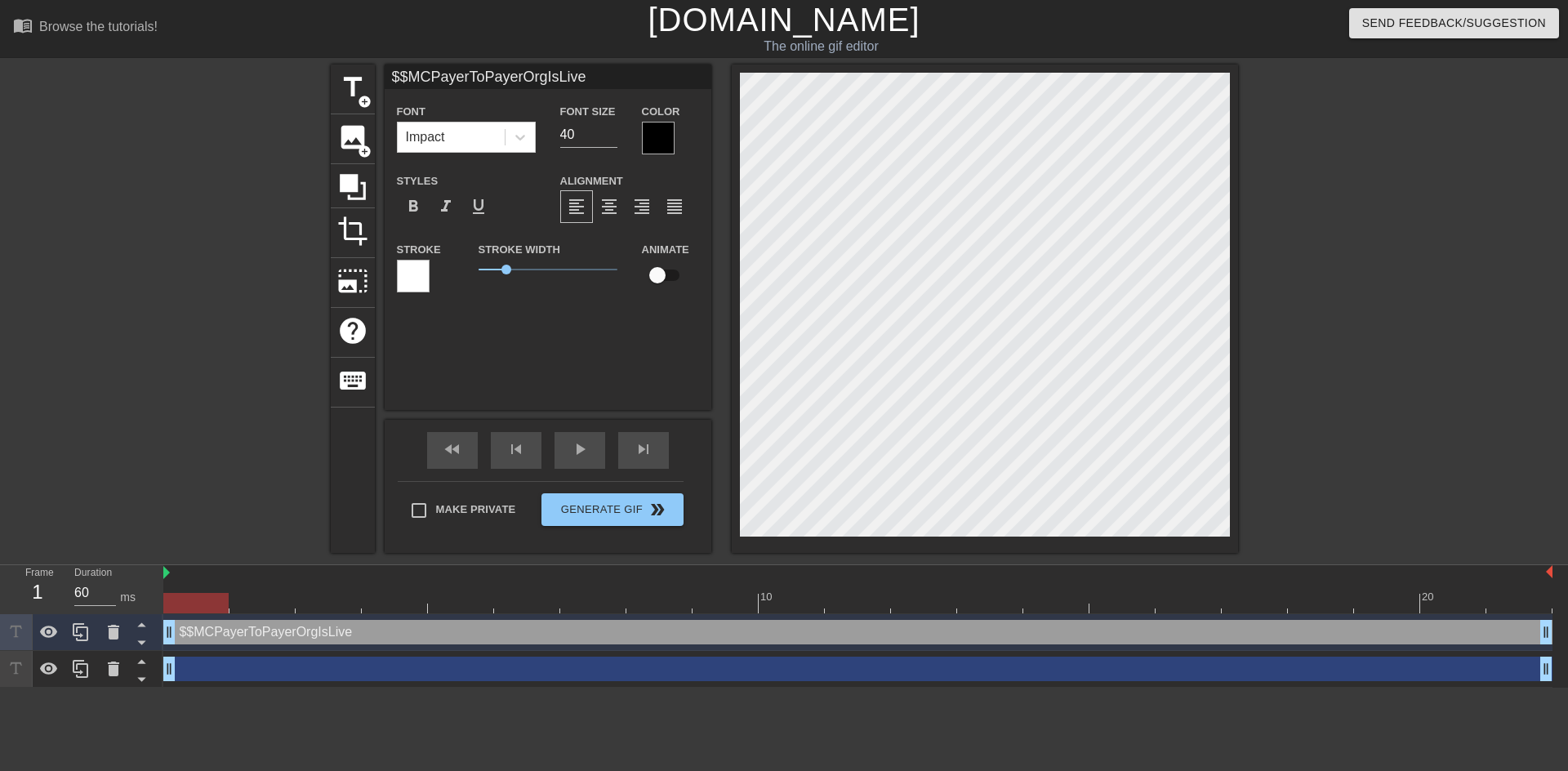
click at [306, 674] on div "drag_handle drag_handle" at bounding box center [857, 668] width 1389 height 25
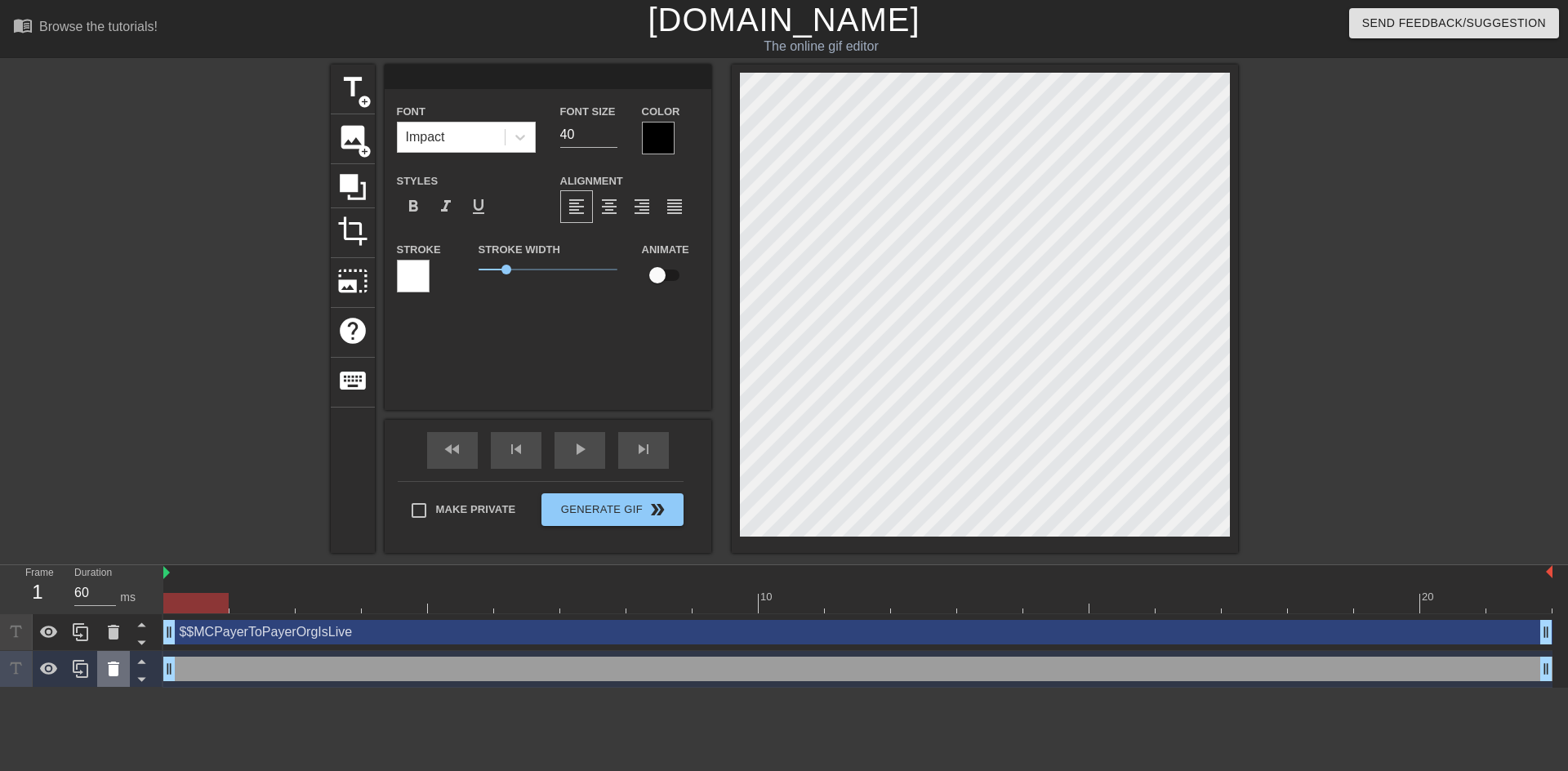
click at [118, 676] on icon at bounding box center [113, 668] width 19 height 19
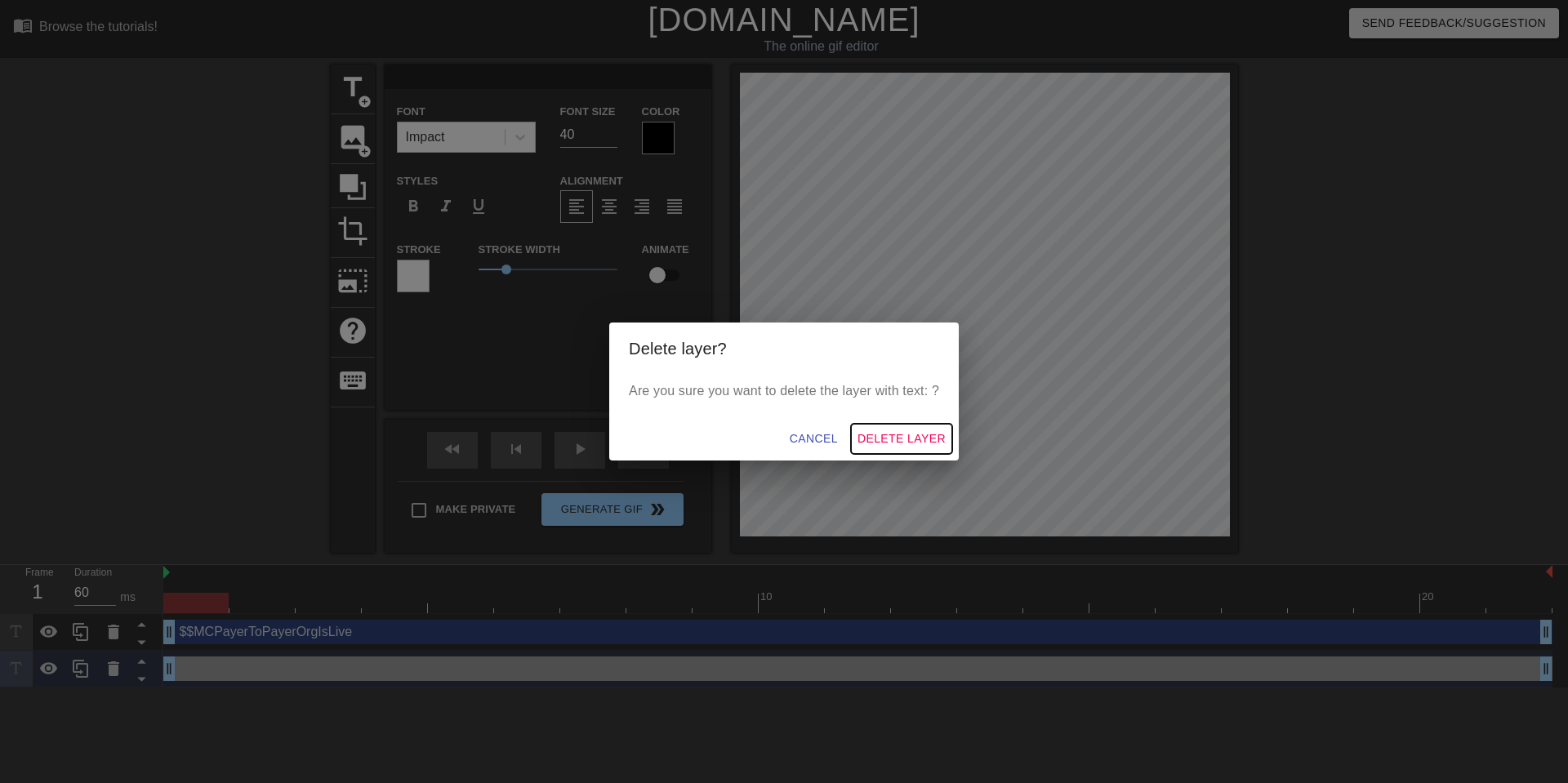
click at [890, 437] on span "Delete Layer" at bounding box center [902, 439] width 88 height 20
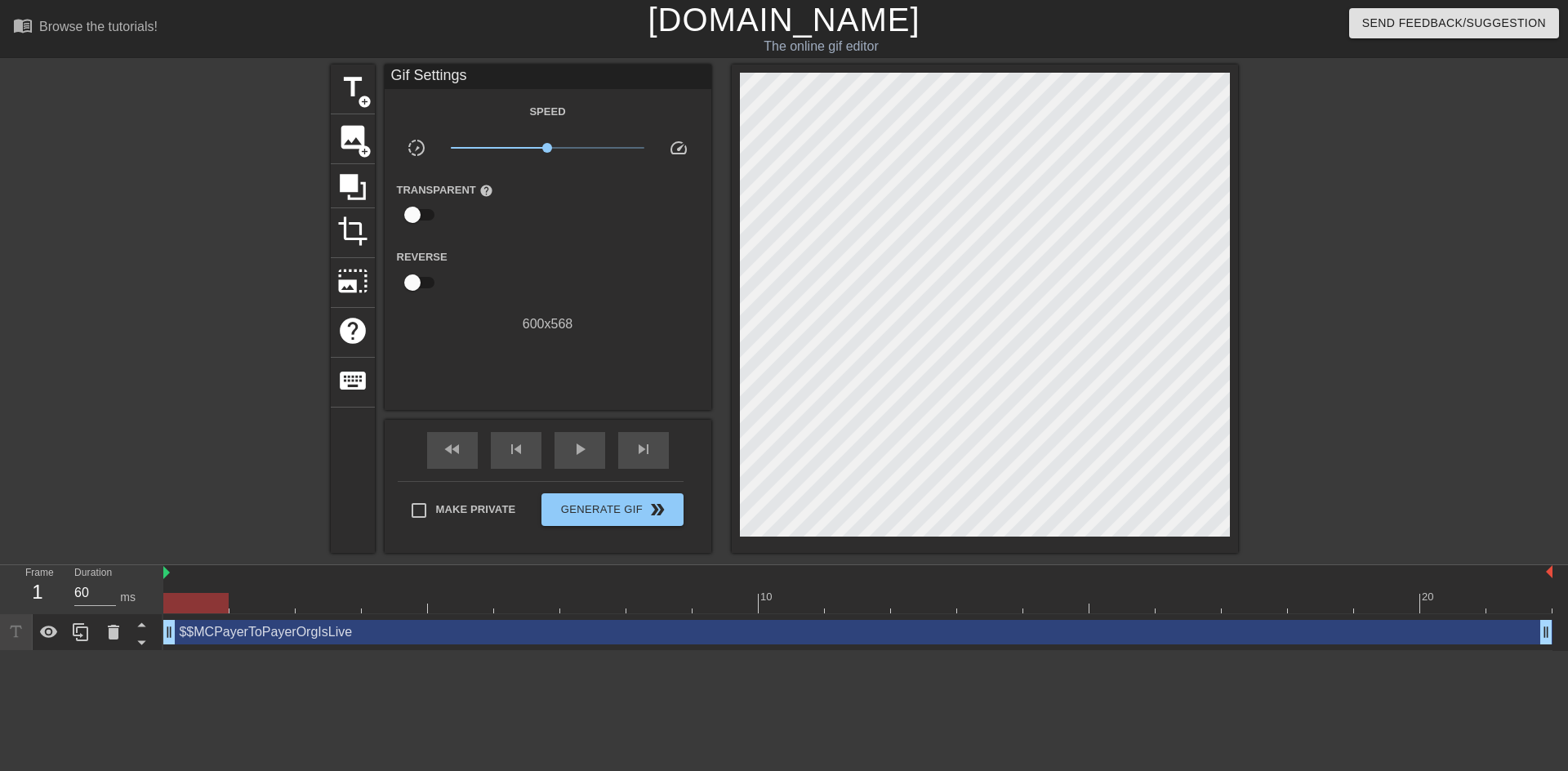
click at [441, 634] on div "$$MCPayerToPayerOrgIsLive drag_handle drag_handle" at bounding box center [857, 631] width 1389 height 25
click at [593, 451] on div "play_arrow" at bounding box center [579, 451] width 50 height 37
click at [590, 451] on div "pause" at bounding box center [579, 451] width 50 height 37
drag, startPoint x: 660, startPoint y: 608, endPoint x: 605, endPoint y: 603, distance: 55.2
click at [616, 607] on div at bounding box center [592, 603] width 65 height 20
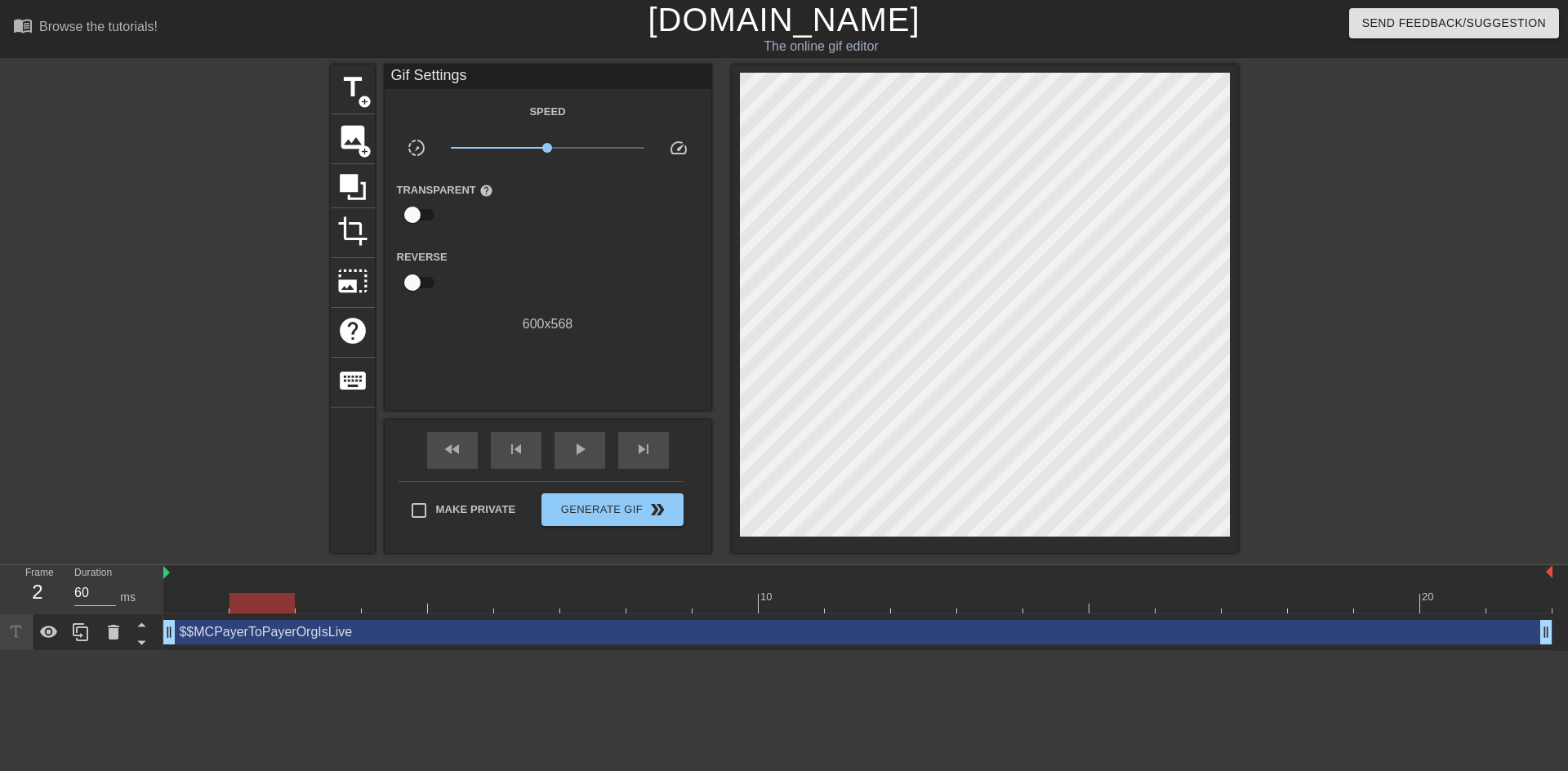
drag, startPoint x: 596, startPoint y: 608, endPoint x: 255, endPoint y: 607, distance: 341.0
click at [255, 607] on div at bounding box center [262, 603] width 65 height 20
click at [224, 634] on div "$$MCPayerToPayerOrgIsLive drag_handle drag_handle" at bounding box center [857, 631] width 1389 height 25
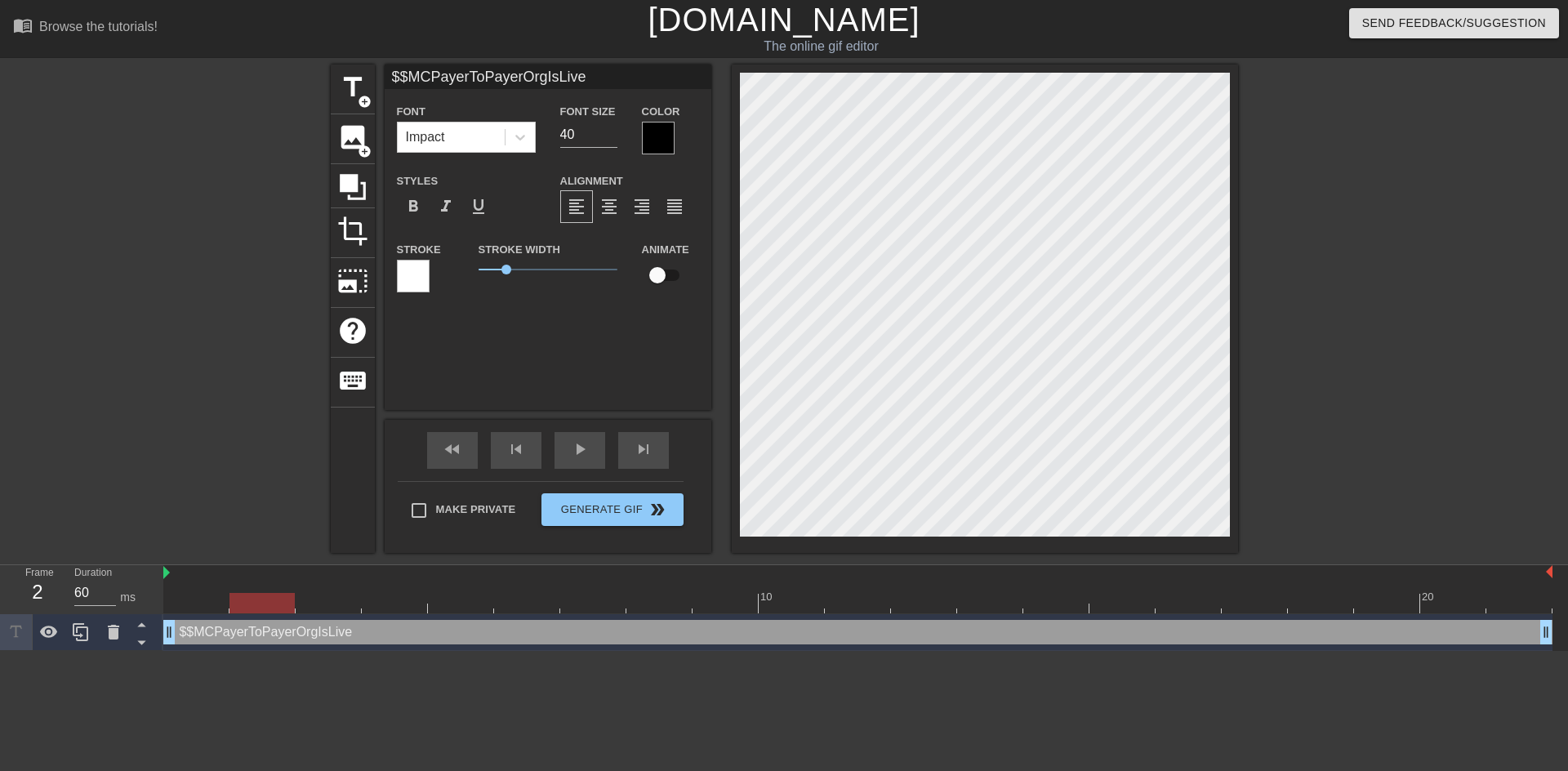
click at [327, 604] on div at bounding box center [857, 603] width 1389 height 20
click at [411, 604] on div at bounding box center [857, 603] width 1389 height 20
click at [475, 607] on div at bounding box center [857, 603] width 1389 height 20
click at [532, 607] on div at bounding box center [857, 603] width 1389 height 20
click at [598, 611] on div at bounding box center [857, 603] width 1389 height 20
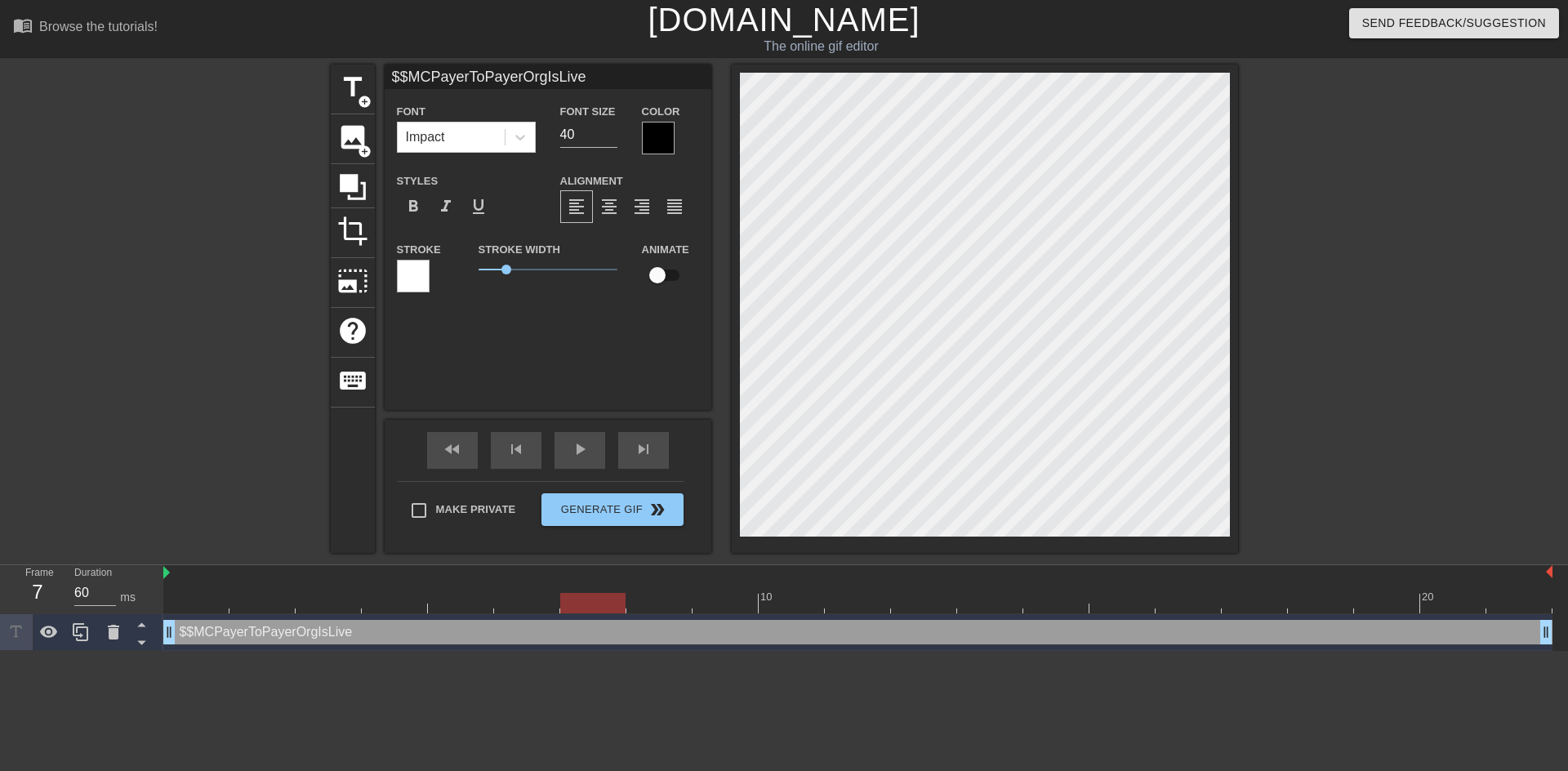
scroll to position [3, 2]
click at [670, 600] on div at bounding box center [857, 603] width 1389 height 20
click at [716, 603] on div at bounding box center [857, 603] width 1389 height 20
click at [790, 606] on div at bounding box center [857, 603] width 1389 height 20
click at [857, 606] on div at bounding box center [857, 603] width 1389 height 20
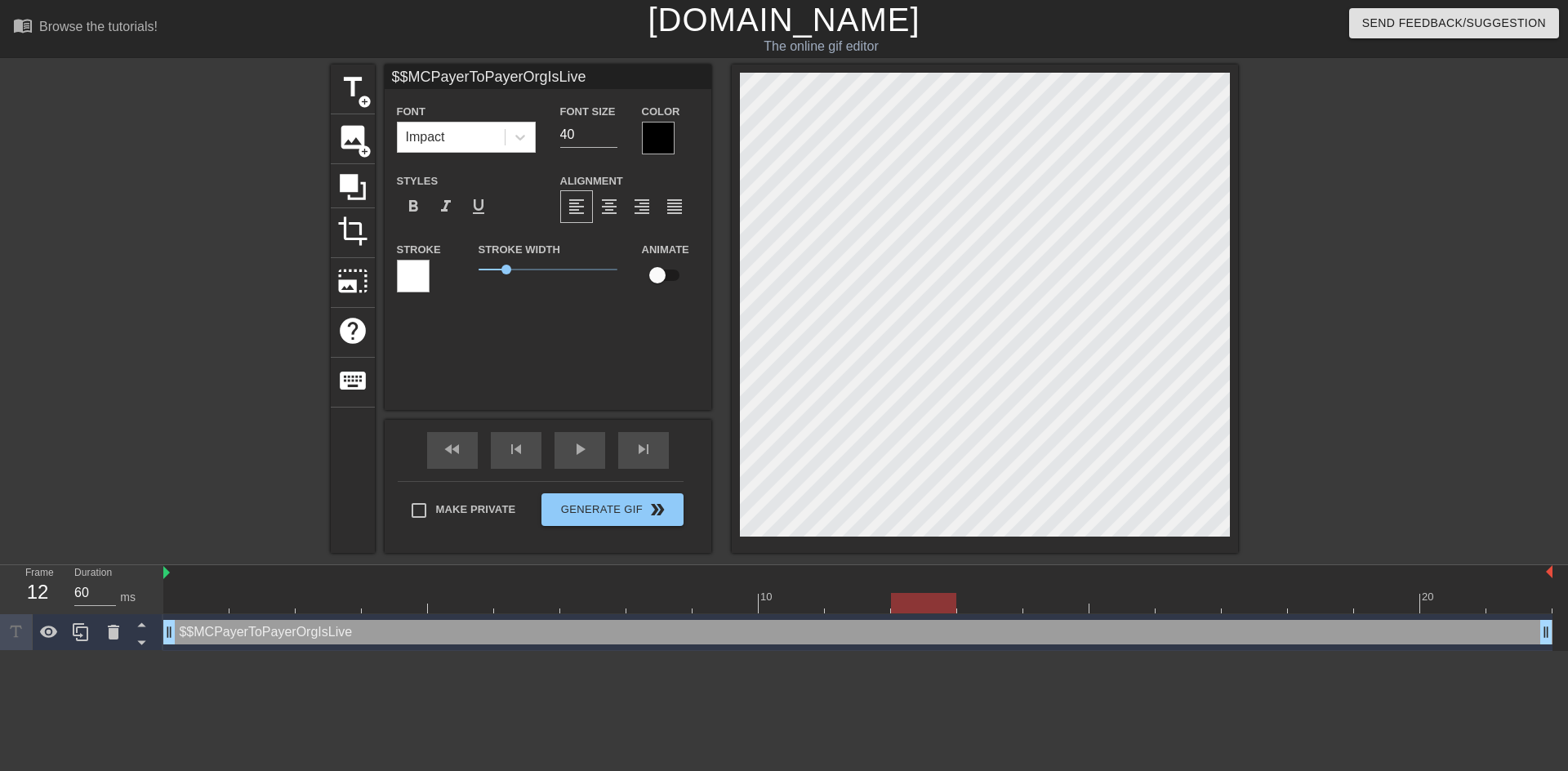
drag, startPoint x: 922, startPoint y: 608, endPoint x: 941, endPoint y: 551, distance: 60.1
click at [922, 606] on div at bounding box center [857, 603] width 1389 height 20
click at [989, 587] on div at bounding box center [991, 591] width 66 height 20
click at [1051, 604] on div at bounding box center [857, 603] width 1389 height 20
click at [1116, 597] on div at bounding box center [857, 603] width 1389 height 20
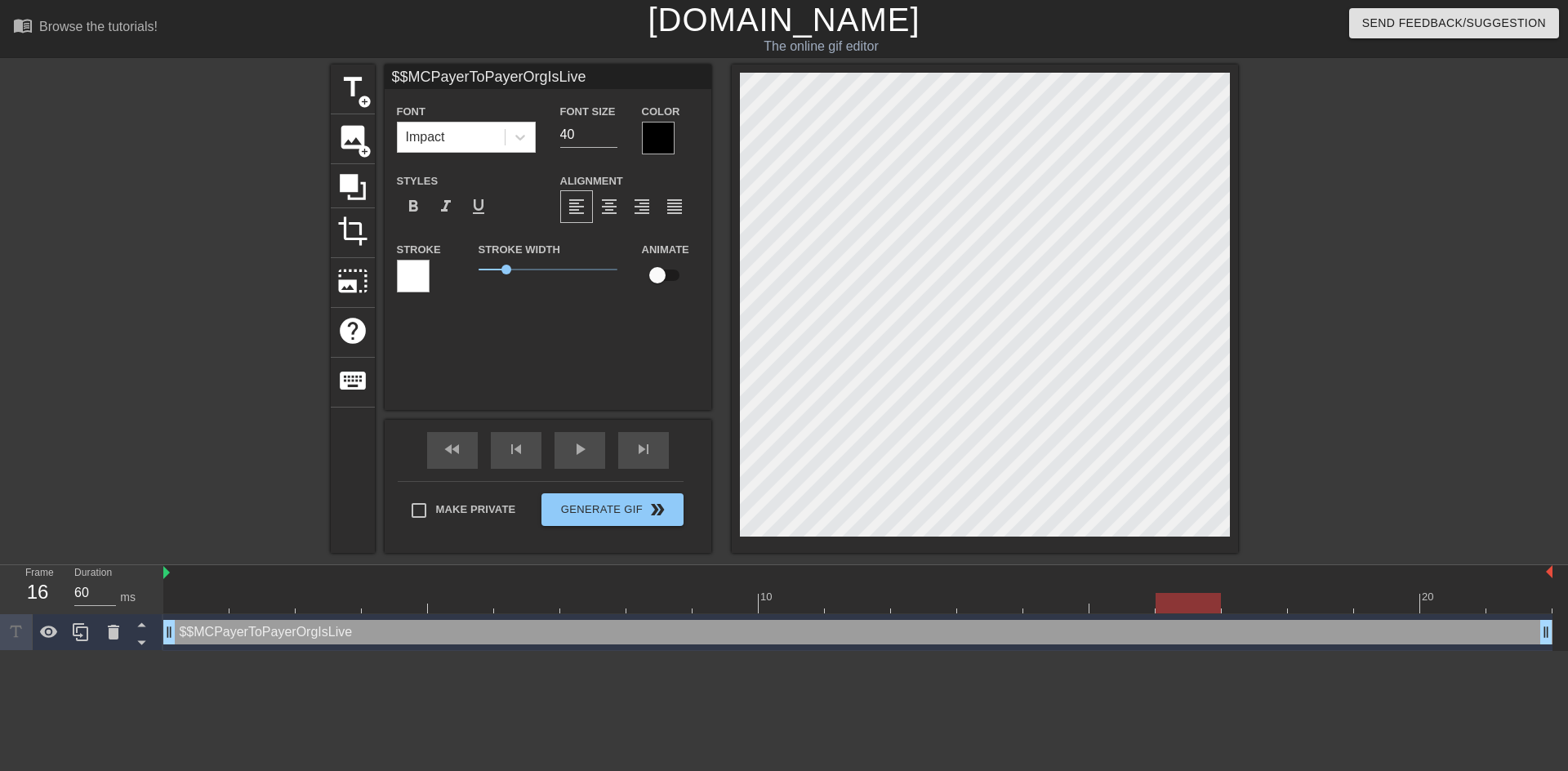
click at [1186, 606] on div at bounding box center [857, 603] width 1389 height 20
click at [1258, 597] on div at bounding box center [857, 603] width 1389 height 20
click at [1313, 589] on div at bounding box center [1321, 591] width 66 height 20
click at [714, 381] on div "title add_circle image add_circle crop photo_size_select_large help keyboard $$…" at bounding box center [784, 308] width 907 height 488
click at [1385, 606] on div at bounding box center [857, 603] width 1389 height 20
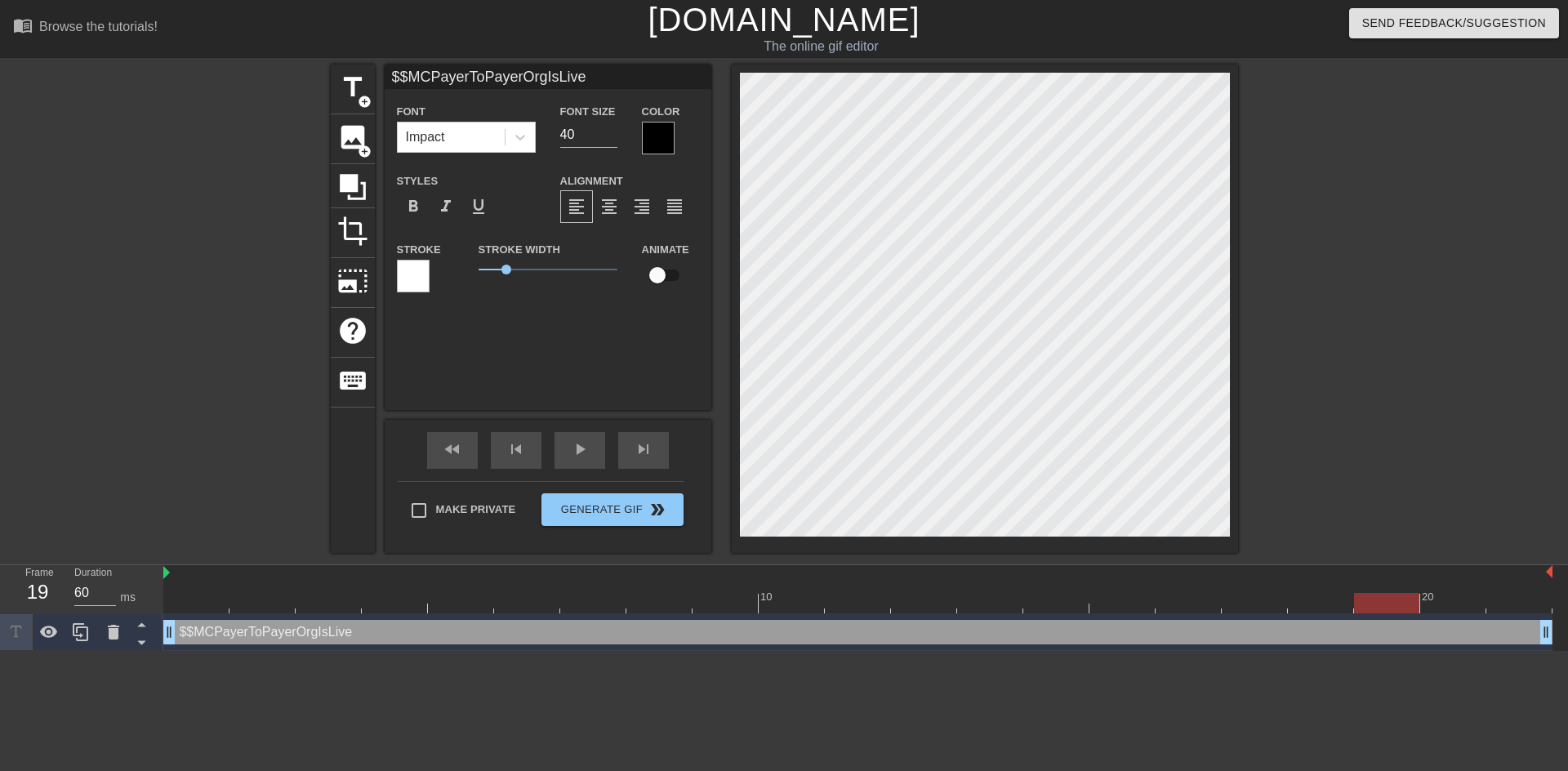
click at [1462, 606] on div at bounding box center [857, 603] width 1389 height 20
click at [1504, 602] on div at bounding box center [857, 603] width 1389 height 20
click at [1439, 604] on div at bounding box center [857, 603] width 1389 height 20
click at [1399, 603] on div at bounding box center [857, 603] width 1389 height 20
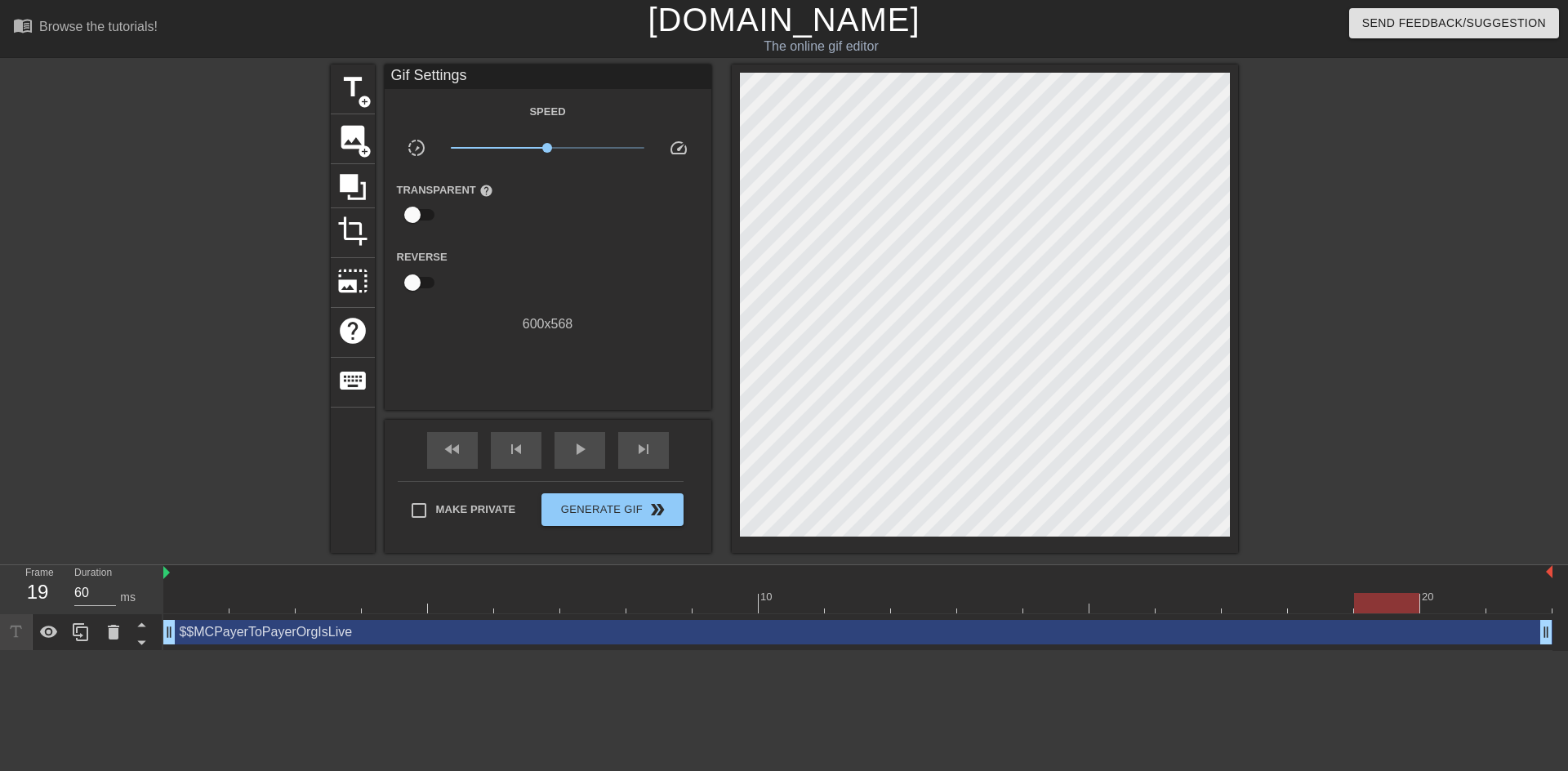
click at [738, 385] on div at bounding box center [985, 308] width 507 height 488
click at [1326, 607] on div at bounding box center [857, 603] width 1389 height 20
click at [1388, 600] on div at bounding box center [857, 603] width 1389 height 20
click at [1342, 607] on div at bounding box center [857, 603] width 1389 height 20
click at [1463, 604] on div at bounding box center [857, 603] width 1389 height 20
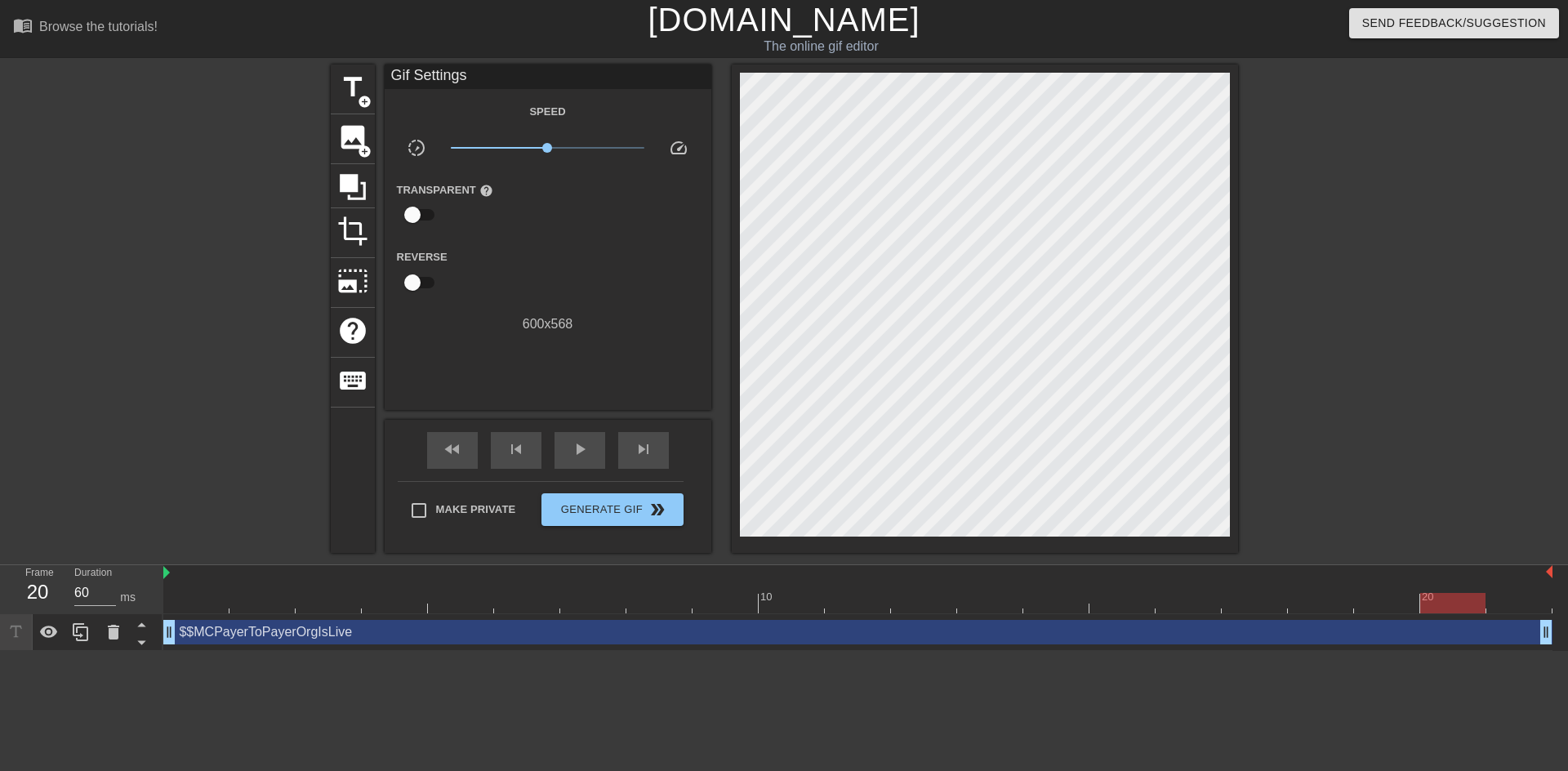
click at [1508, 606] on div at bounding box center [857, 603] width 1389 height 20
click at [1424, 617] on div "$$MCPayerToPayerOrgIsLive drag_handle drag_handle" at bounding box center [857, 632] width 1389 height 37
click at [211, 602] on div at bounding box center [857, 603] width 1389 height 20
click at [566, 454] on div "play_arrow" at bounding box center [579, 451] width 50 height 37
click at [572, 446] on span "pause" at bounding box center [579, 449] width 19 height 19
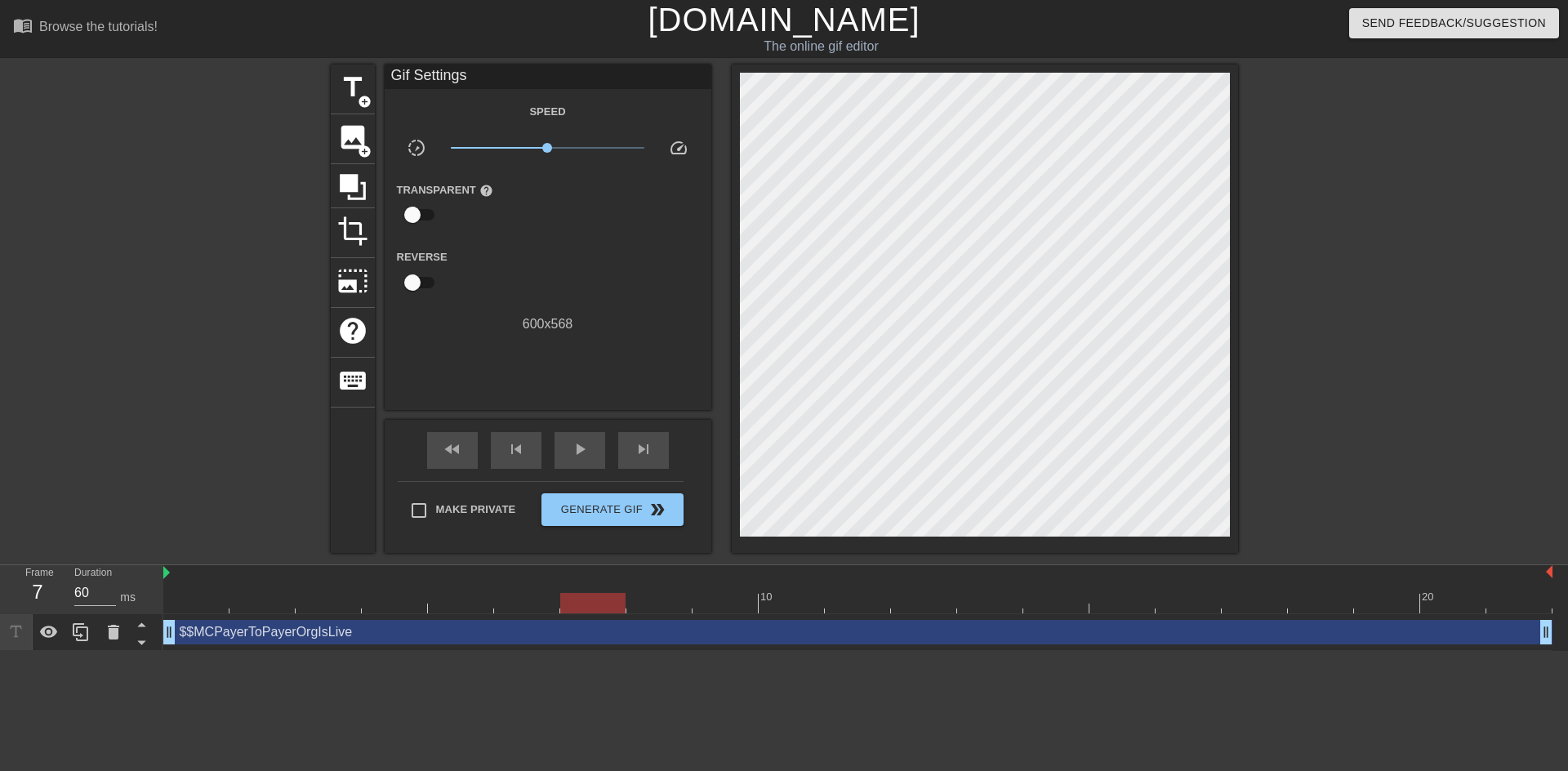
click at [199, 611] on div at bounding box center [857, 603] width 1389 height 20
click at [219, 637] on div "$$MCPayerToPayerOrgIsLive drag_handle drag_handle" at bounding box center [857, 631] width 1389 height 25
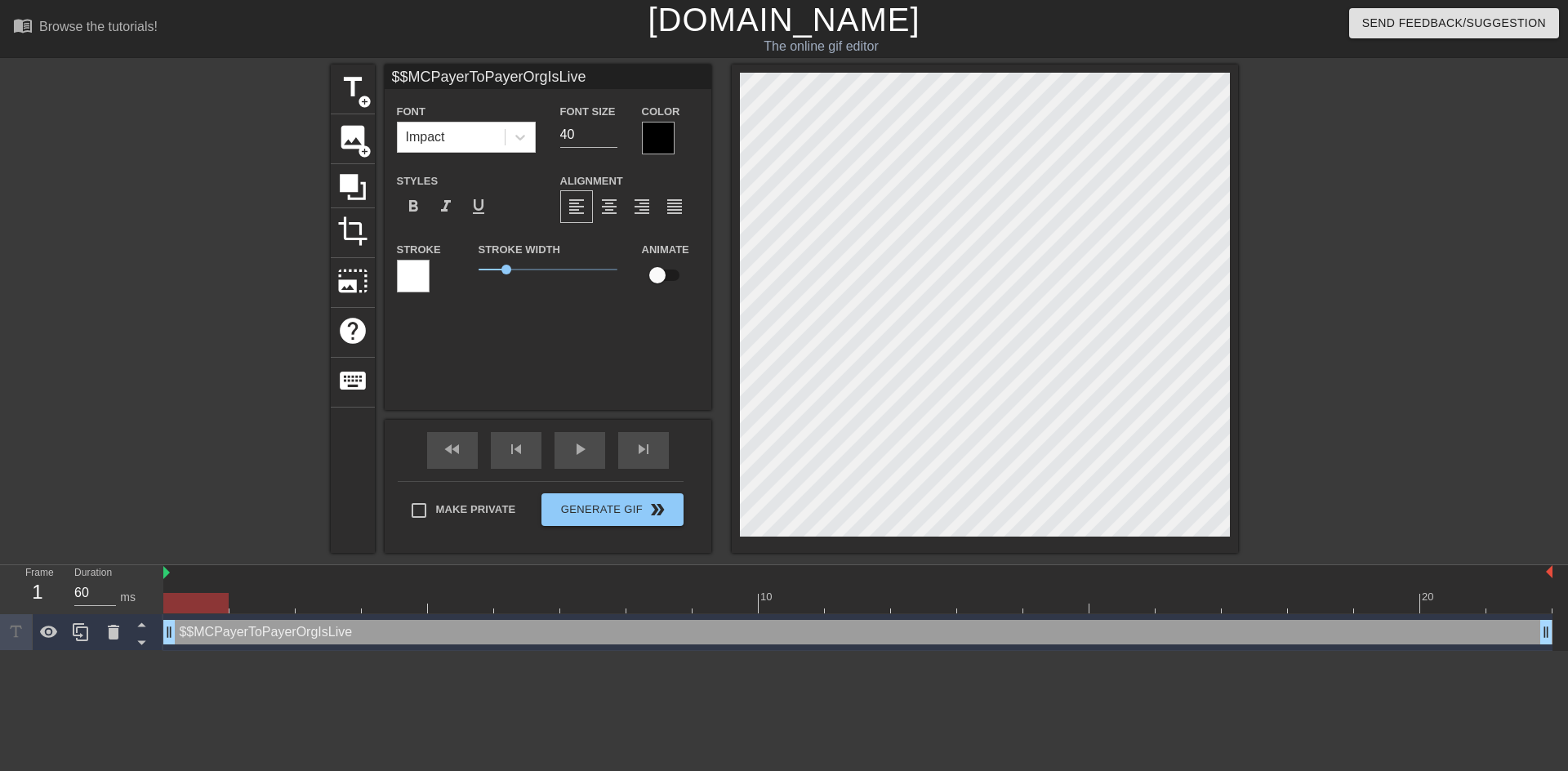
click at [1236, 335] on div at bounding box center [985, 308] width 507 height 488
click at [194, 604] on div at bounding box center [196, 603] width 65 height 20
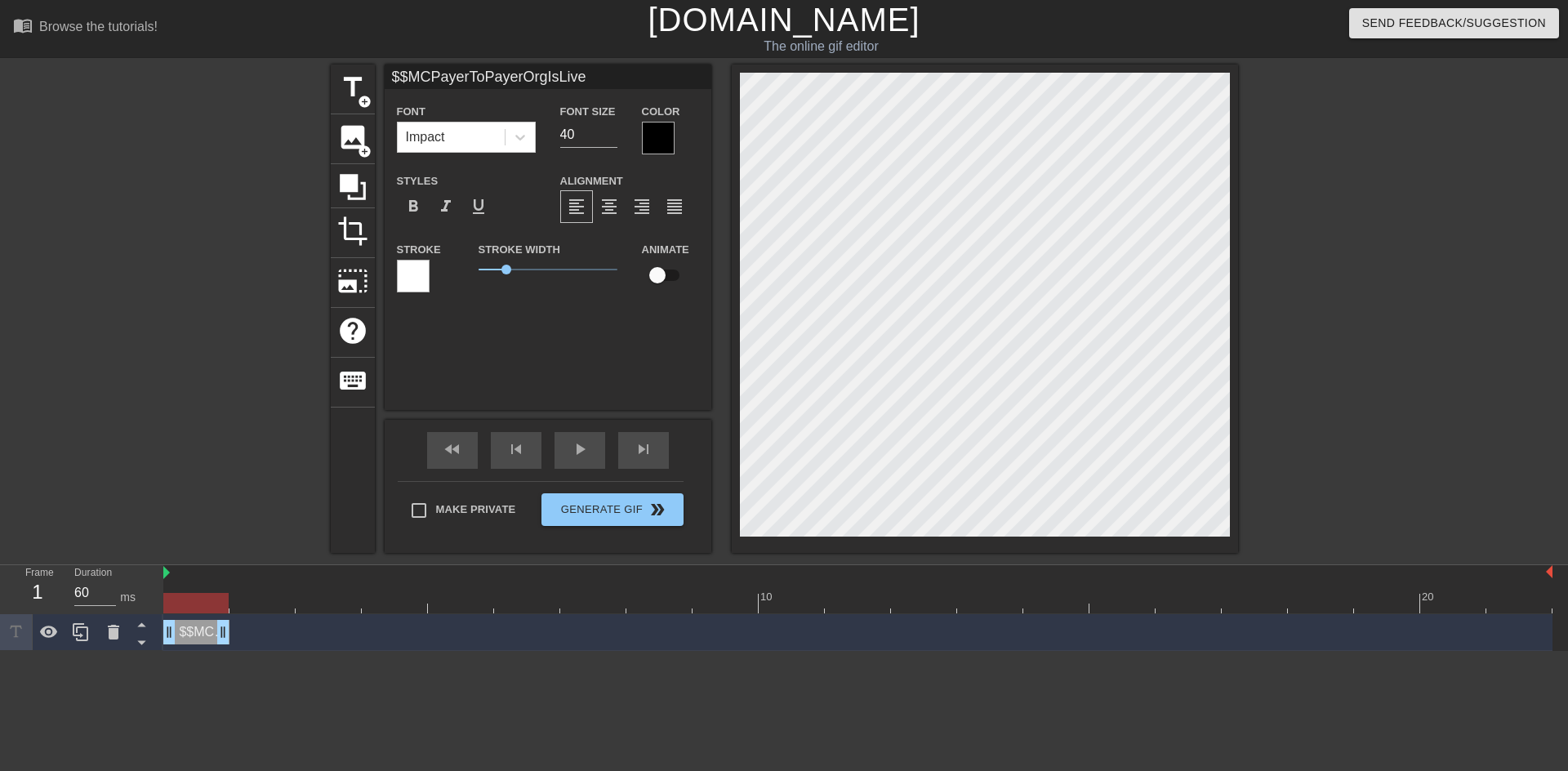
drag, startPoint x: 1546, startPoint y: 626, endPoint x: 241, endPoint y: 629, distance: 1305.0
click at [241, 629] on div "$$MCPayerToPayerOrgIsLive drag_handle drag_handle" at bounding box center [857, 631] width 1389 height 25
click at [183, 636] on div "$$MCPayerToPayerOrgIsLive drag_handle drag_handle" at bounding box center [196, 631] width 66 height 25
click at [73, 628] on icon at bounding box center [80, 632] width 16 height 18
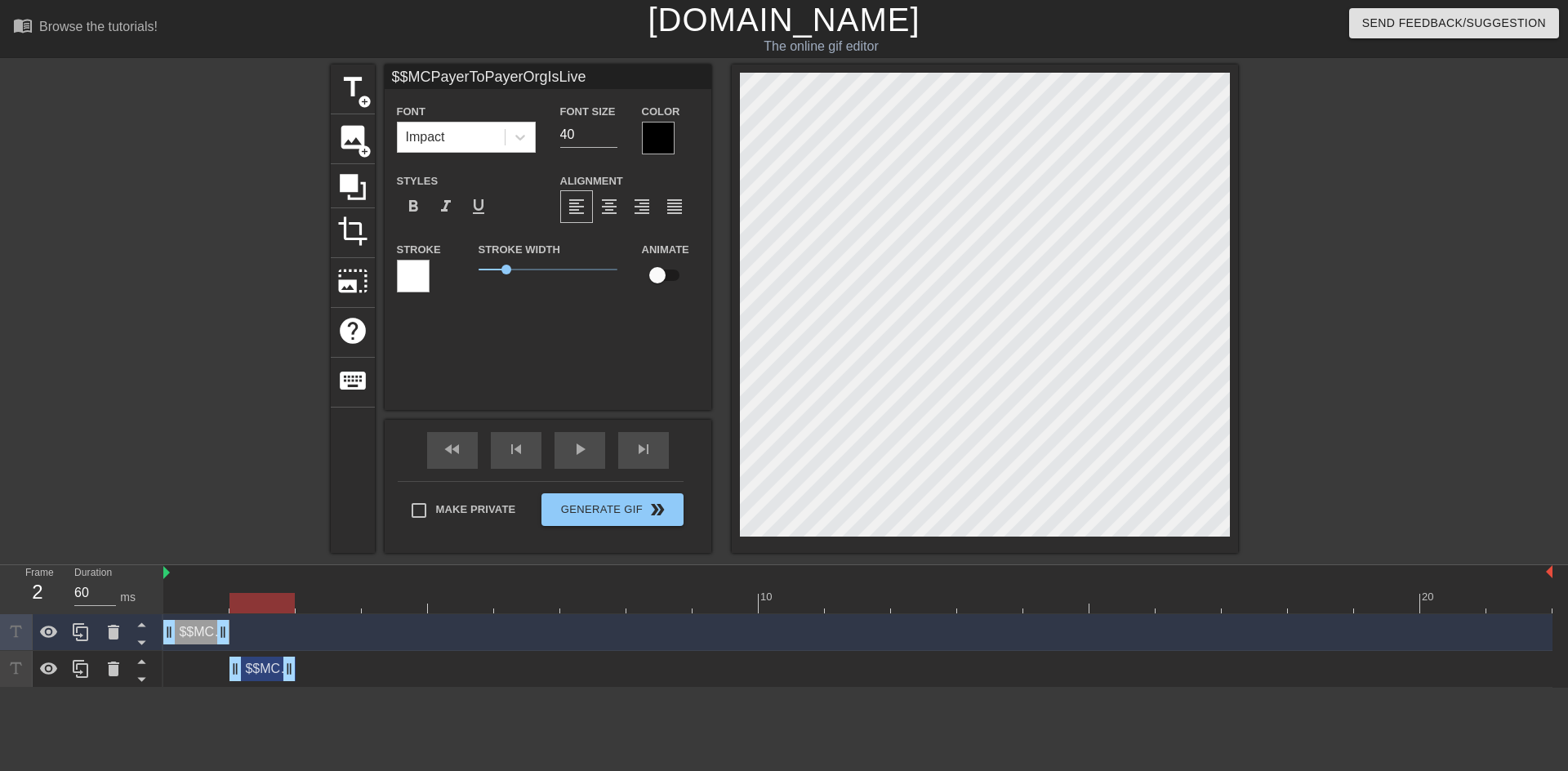
drag, startPoint x: 191, startPoint y: 670, endPoint x: 248, endPoint y: 675, distance: 57.2
click at [248, 675] on div "$$MCPayerToPayerOrgIsLive drag_handle drag_handle" at bounding box center [263, 668] width 66 height 25
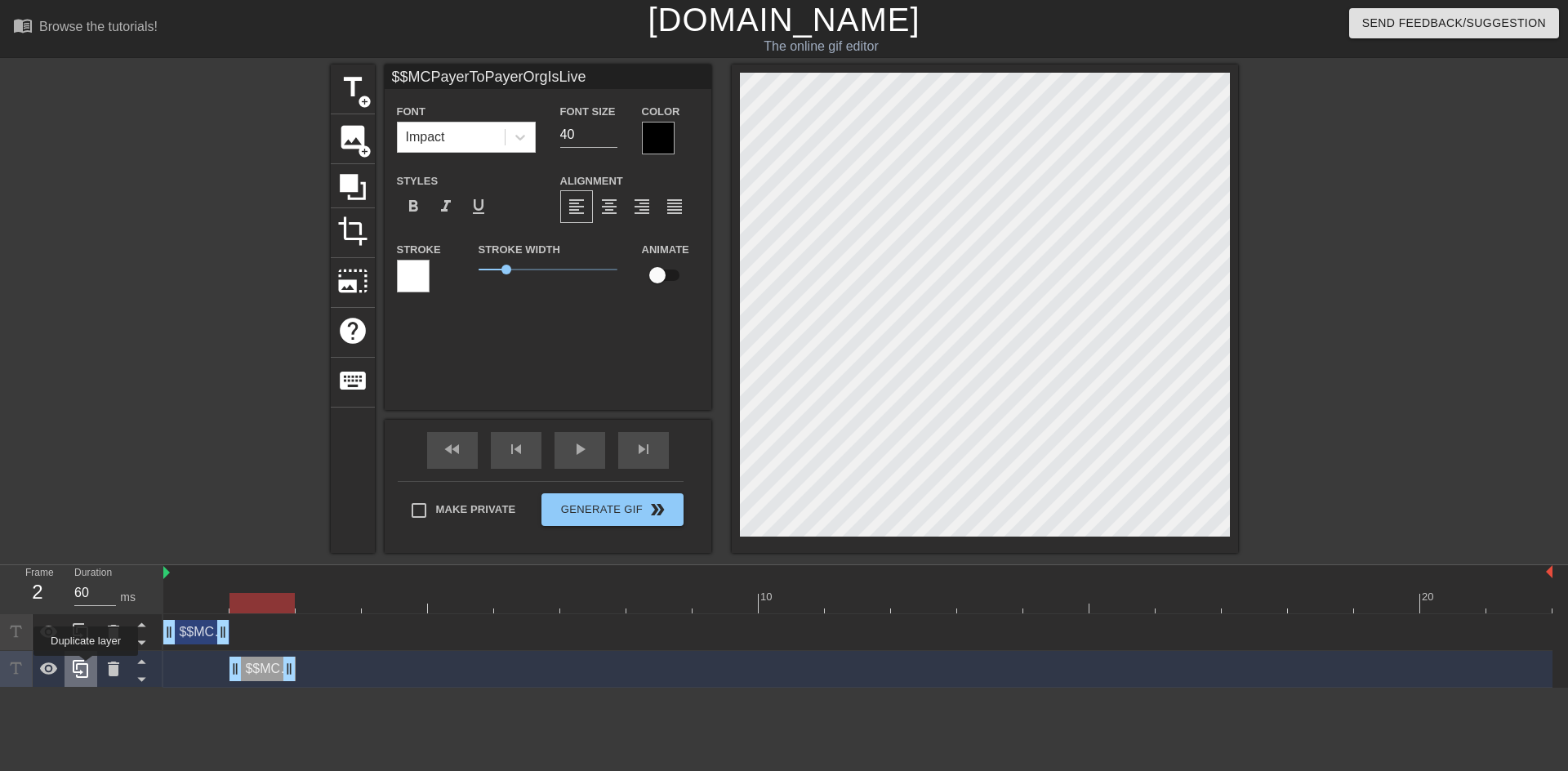
click at [85, 667] on icon at bounding box center [80, 668] width 19 height 19
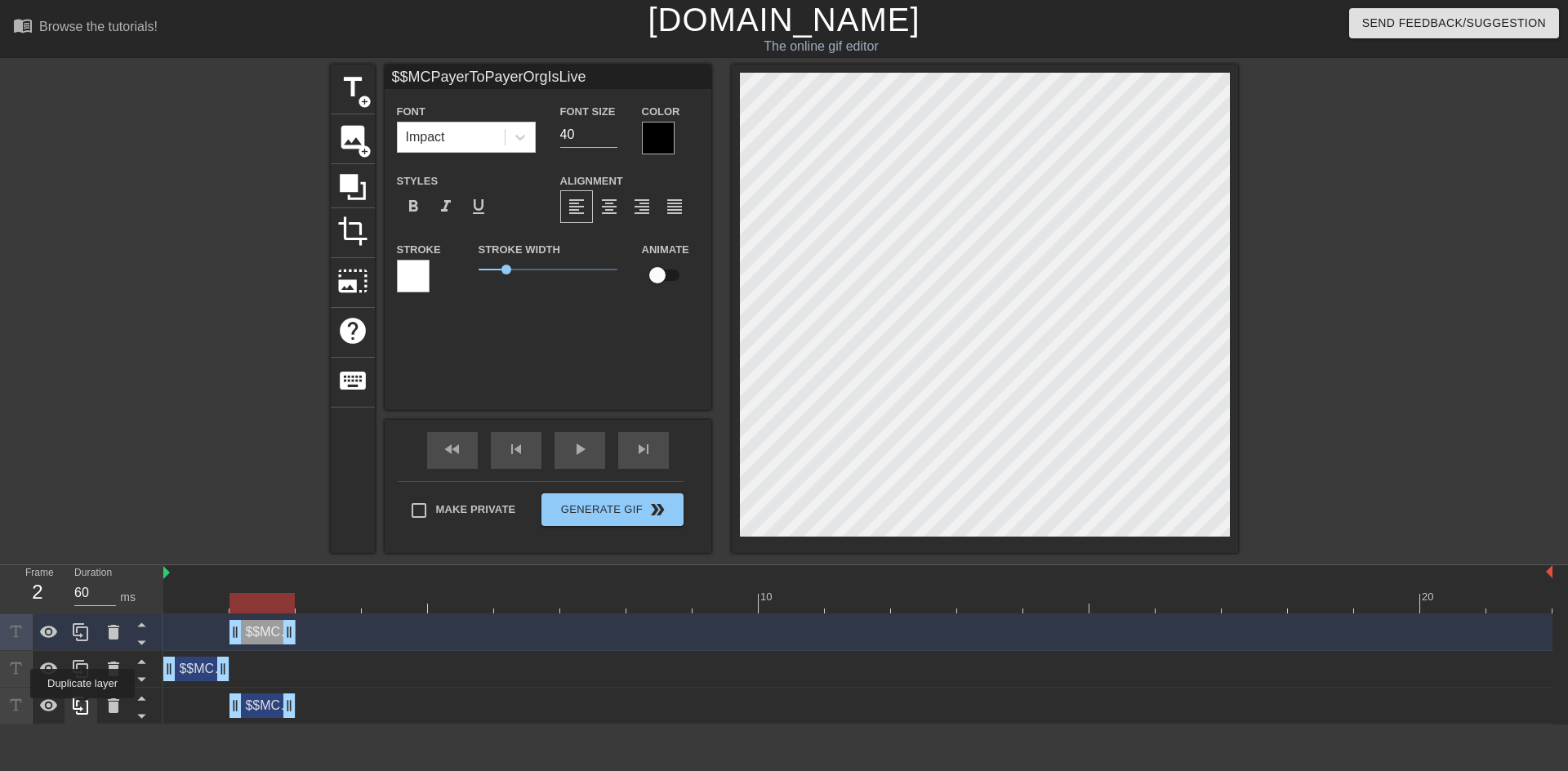
click at [83, 710] on icon at bounding box center [80, 706] width 16 height 18
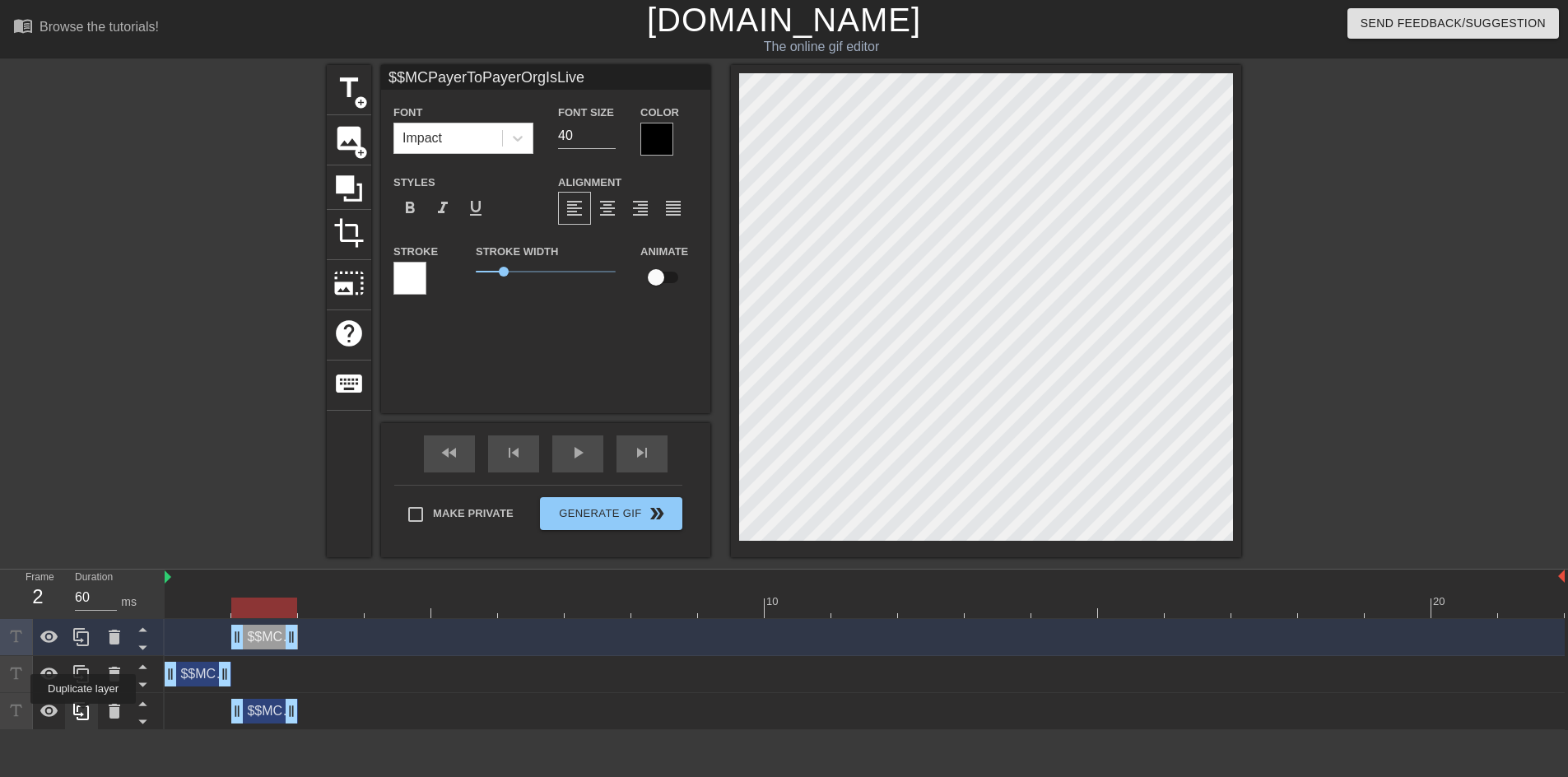
click at [83, 683] on icon at bounding box center [80, 674] width 16 height 18
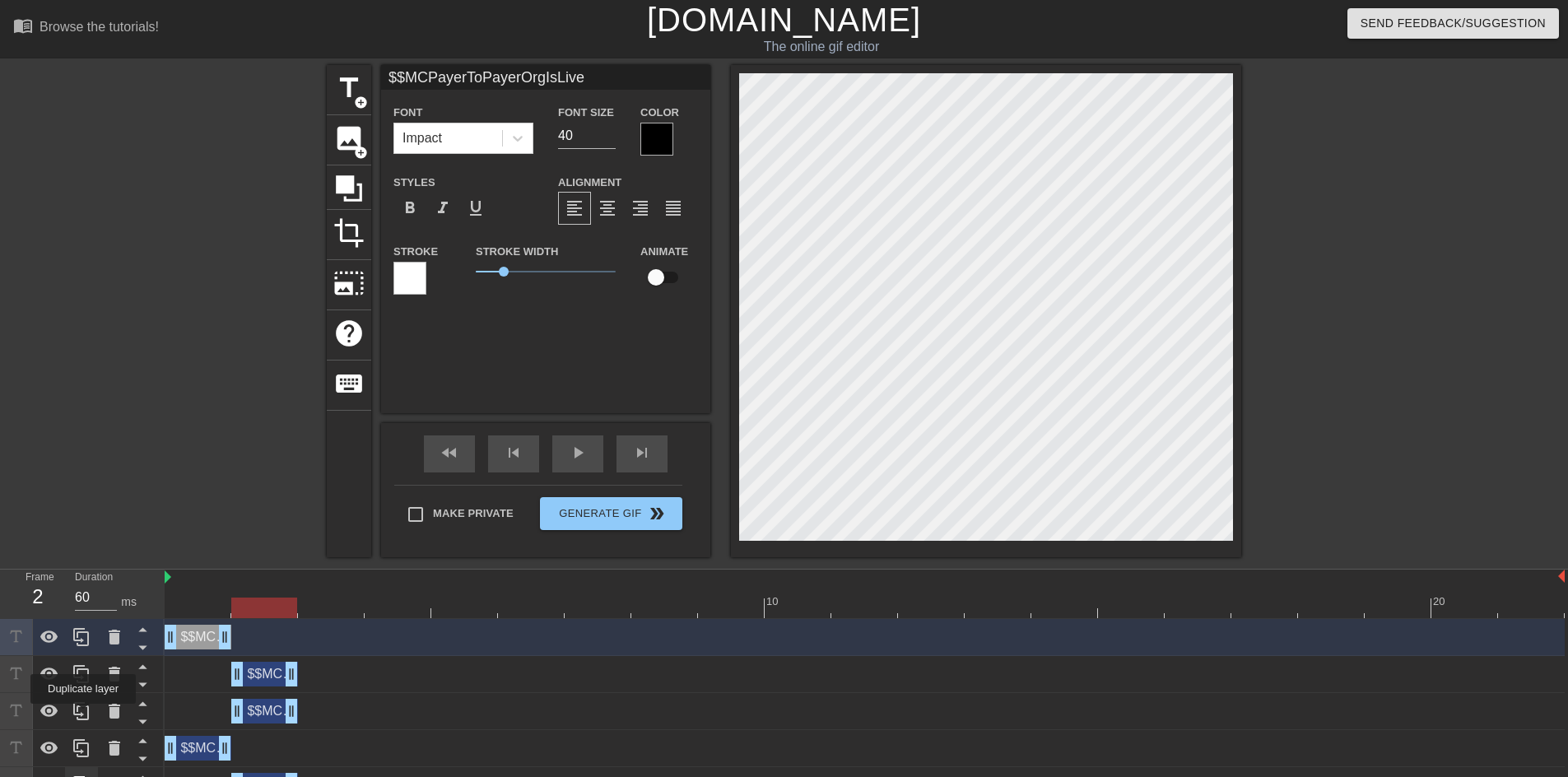
click at [83, 715] on icon at bounding box center [80, 711] width 16 height 18
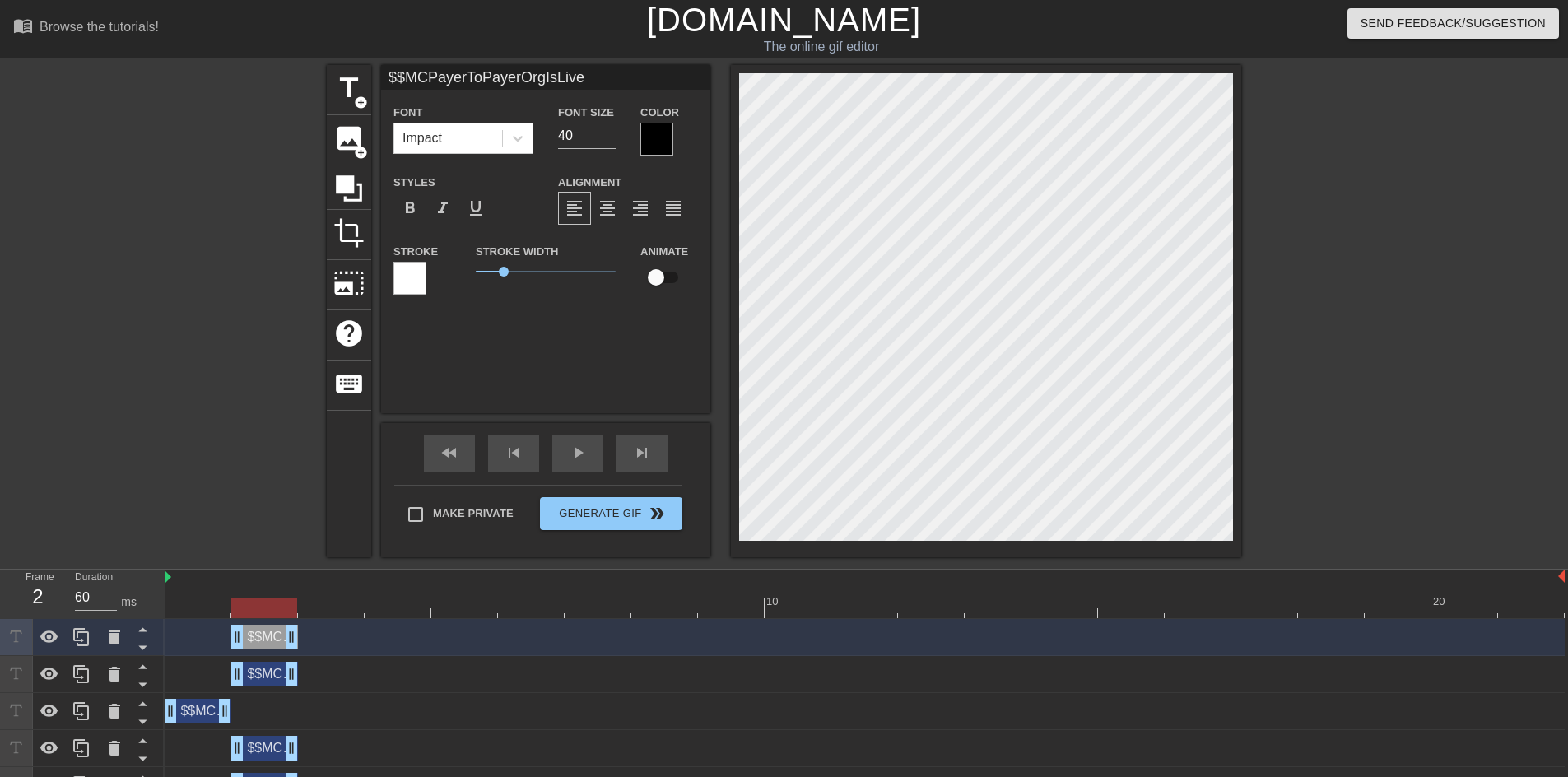
scroll to position [105, 0]
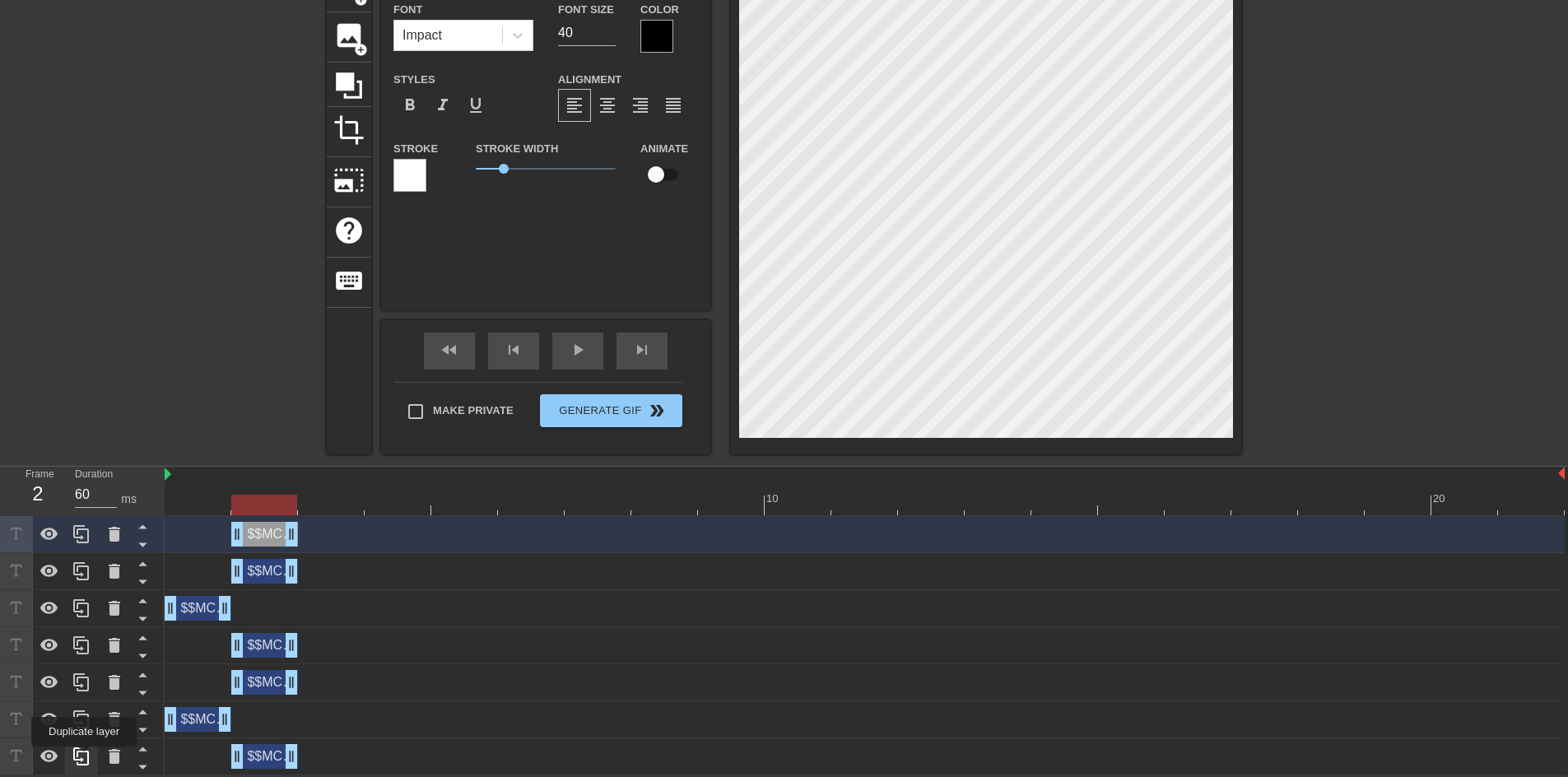
click at [84, 758] on icon at bounding box center [80, 756] width 19 height 19
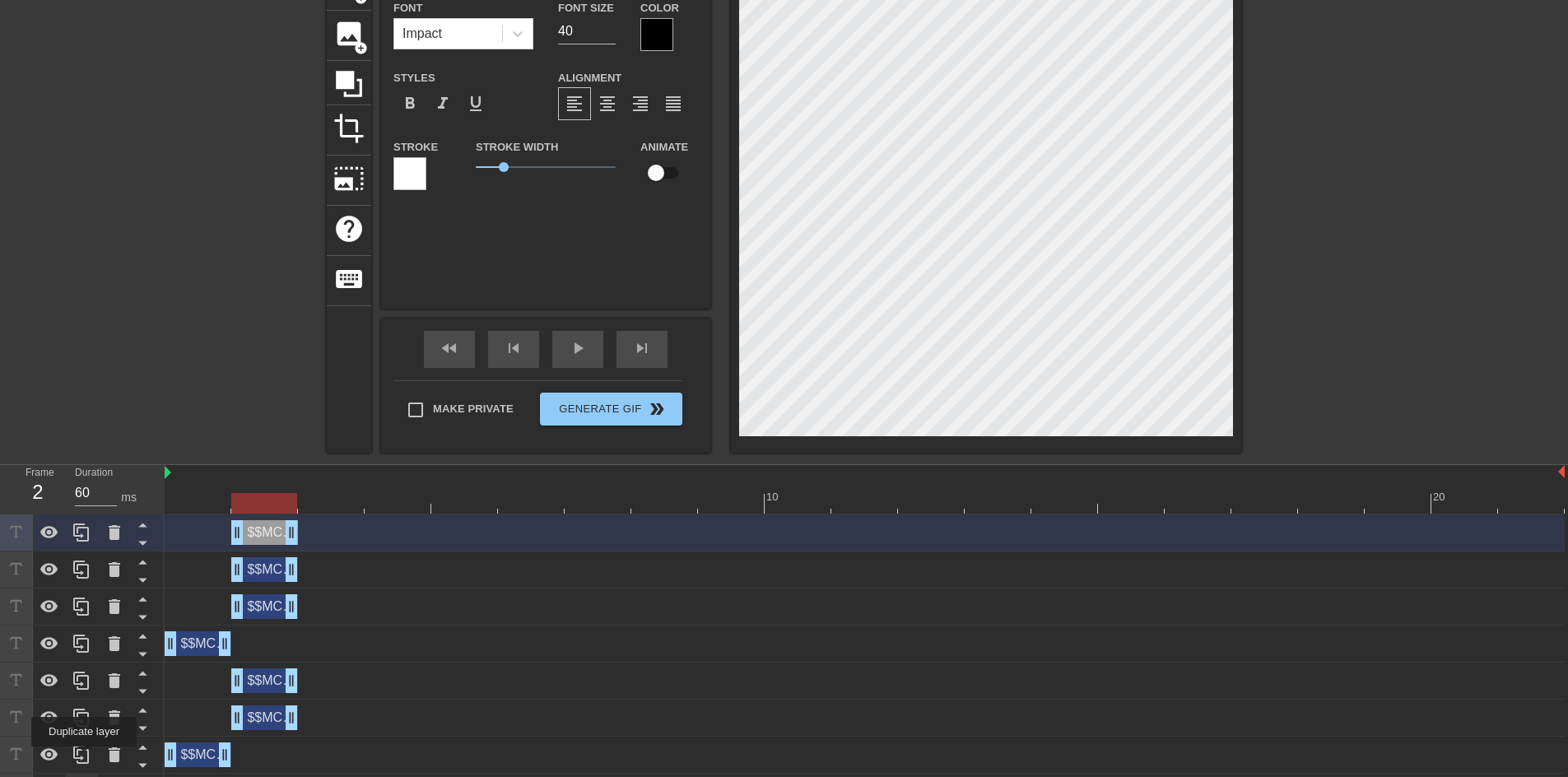
click at [84, 758] on icon at bounding box center [80, 754] width 19 height 19
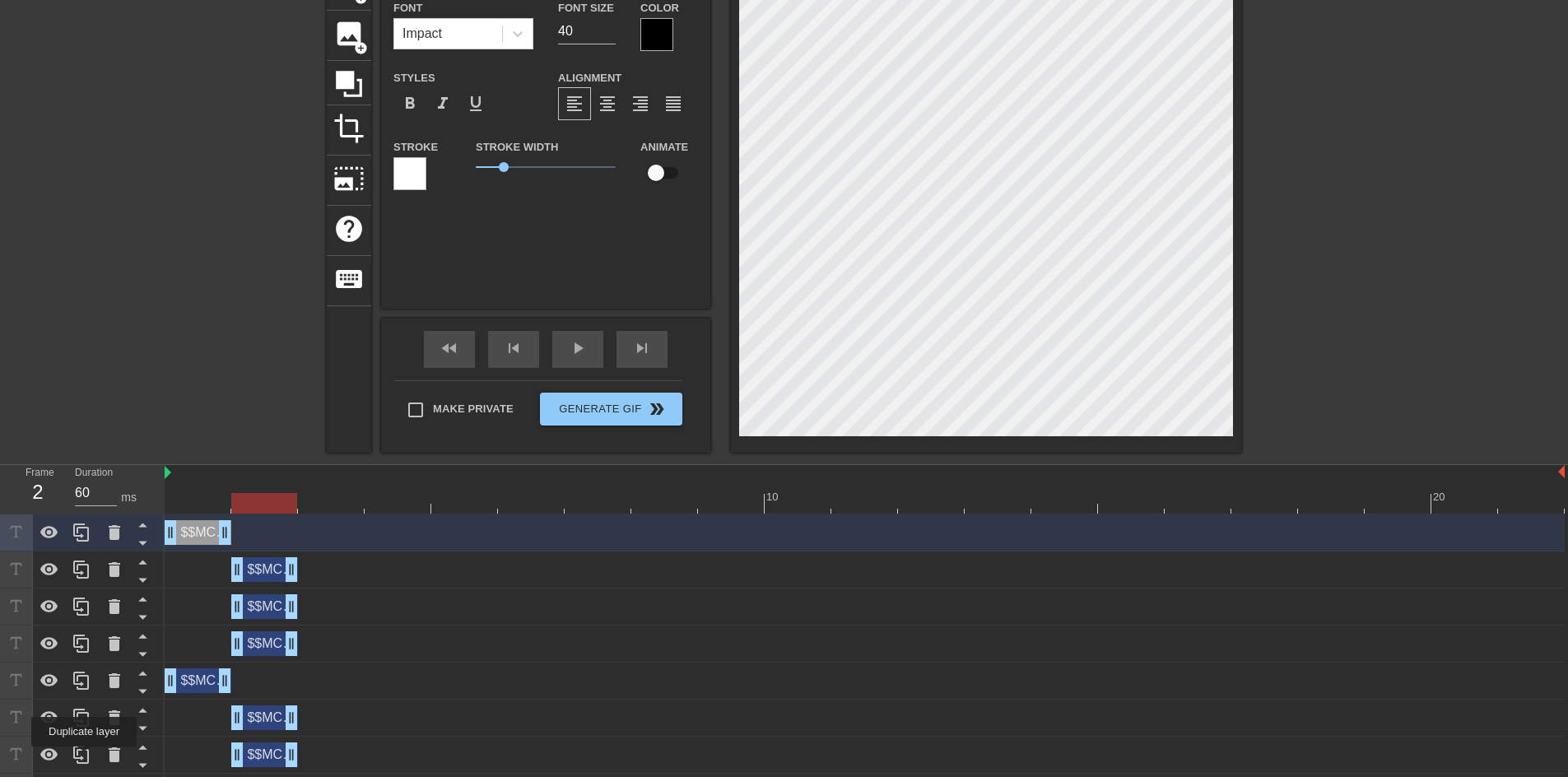
click at [84, 758] on icon at bounding box center [80, 754] width 19 height 19
click at [84, 727] on icon at bounding box center [80, 717] width 19 height 19
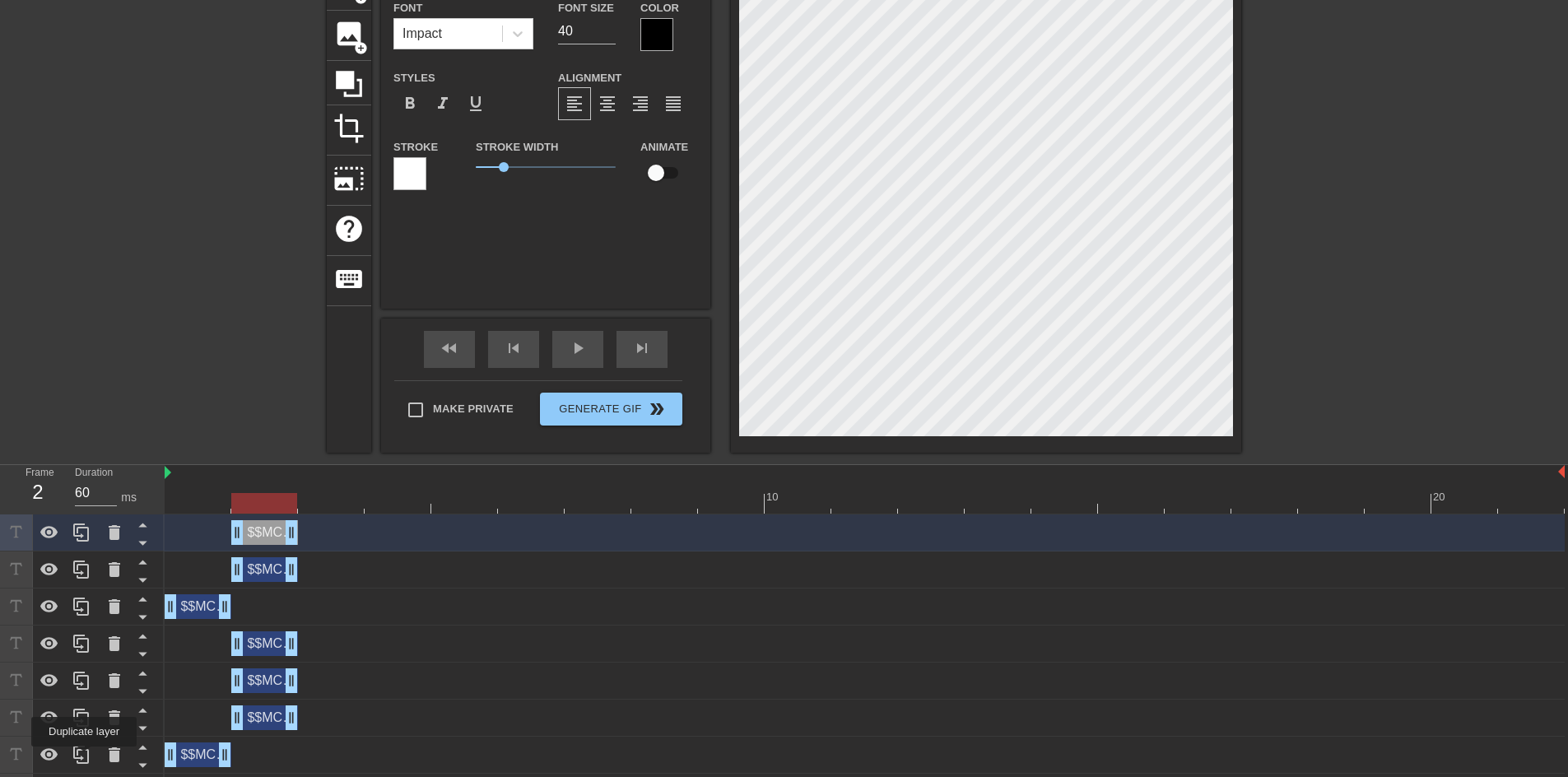
click at [84, 758] on icon at bounding box center [80, 754] width 19 height 19
click at [84, 727] on icon at bounding box center [80, 717] width 19 height 19
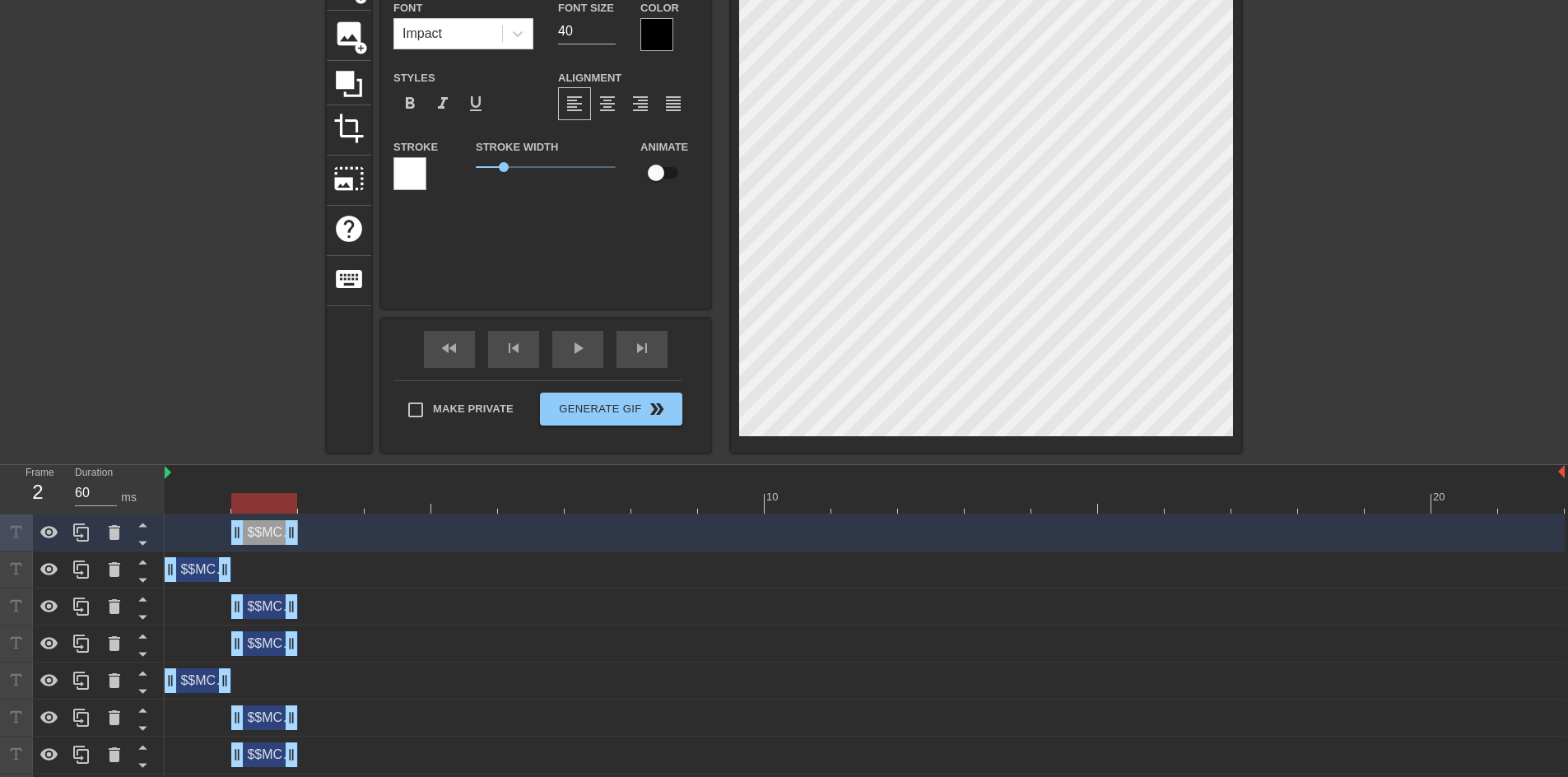
scroll to position [327, 0]
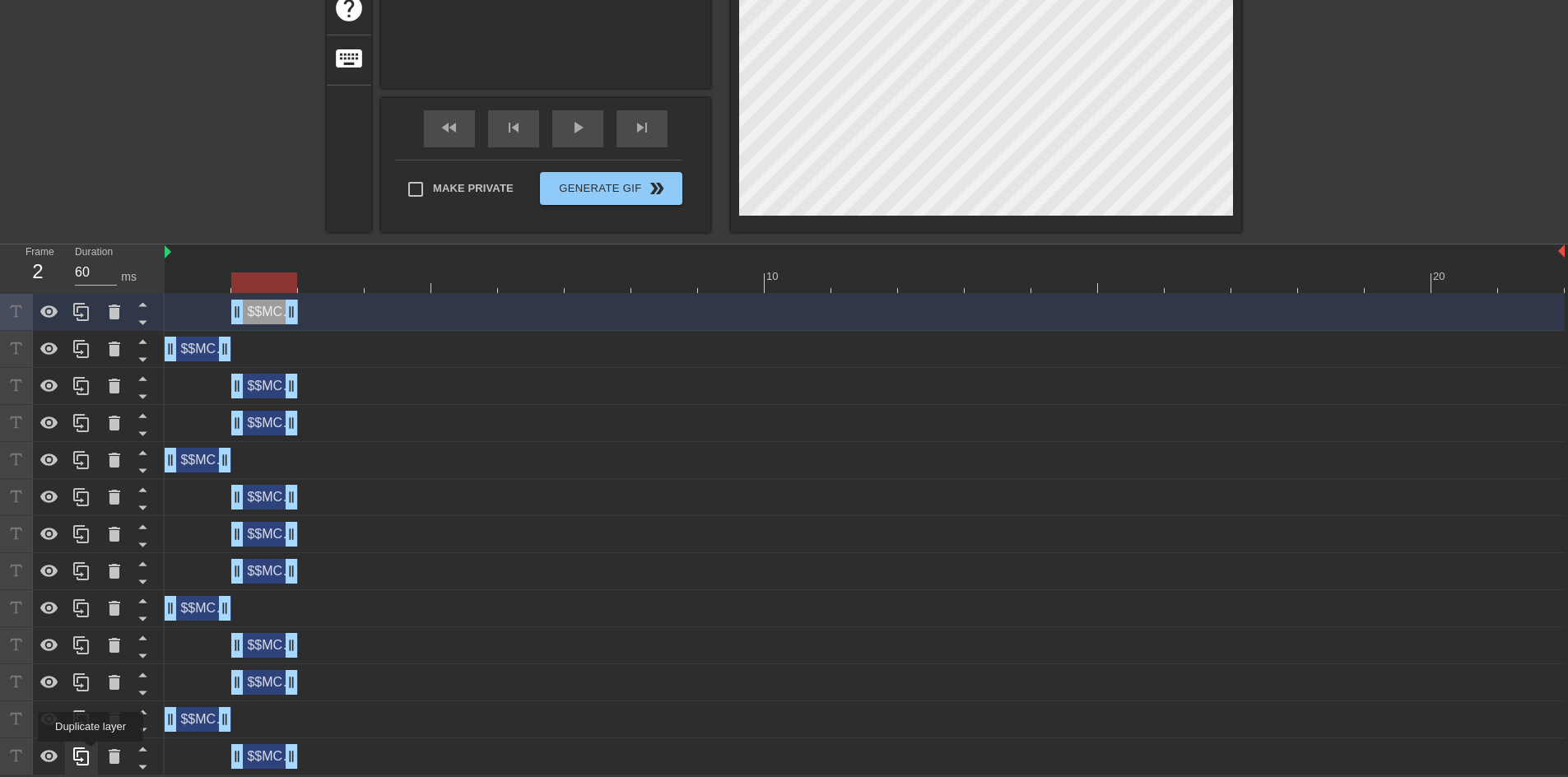
click at [91, 753] on icon at bounding box center [80, 756] width 19 height 19
click at [91, 729] on icon at bounding box center [80, 719] width 19 height 19
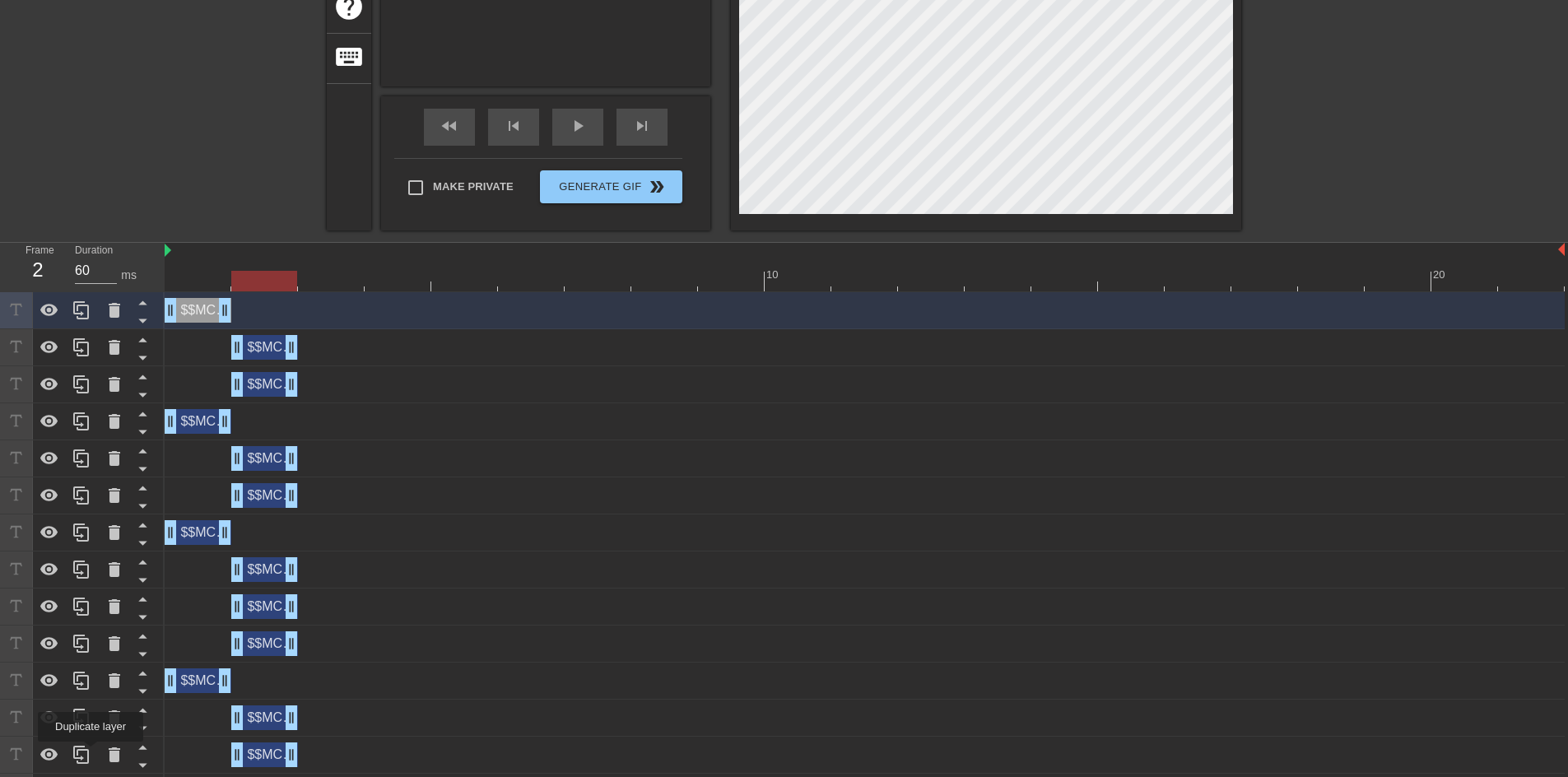
click at [91, 753] on icon at bounding box center [80, 754] width 19 height 19
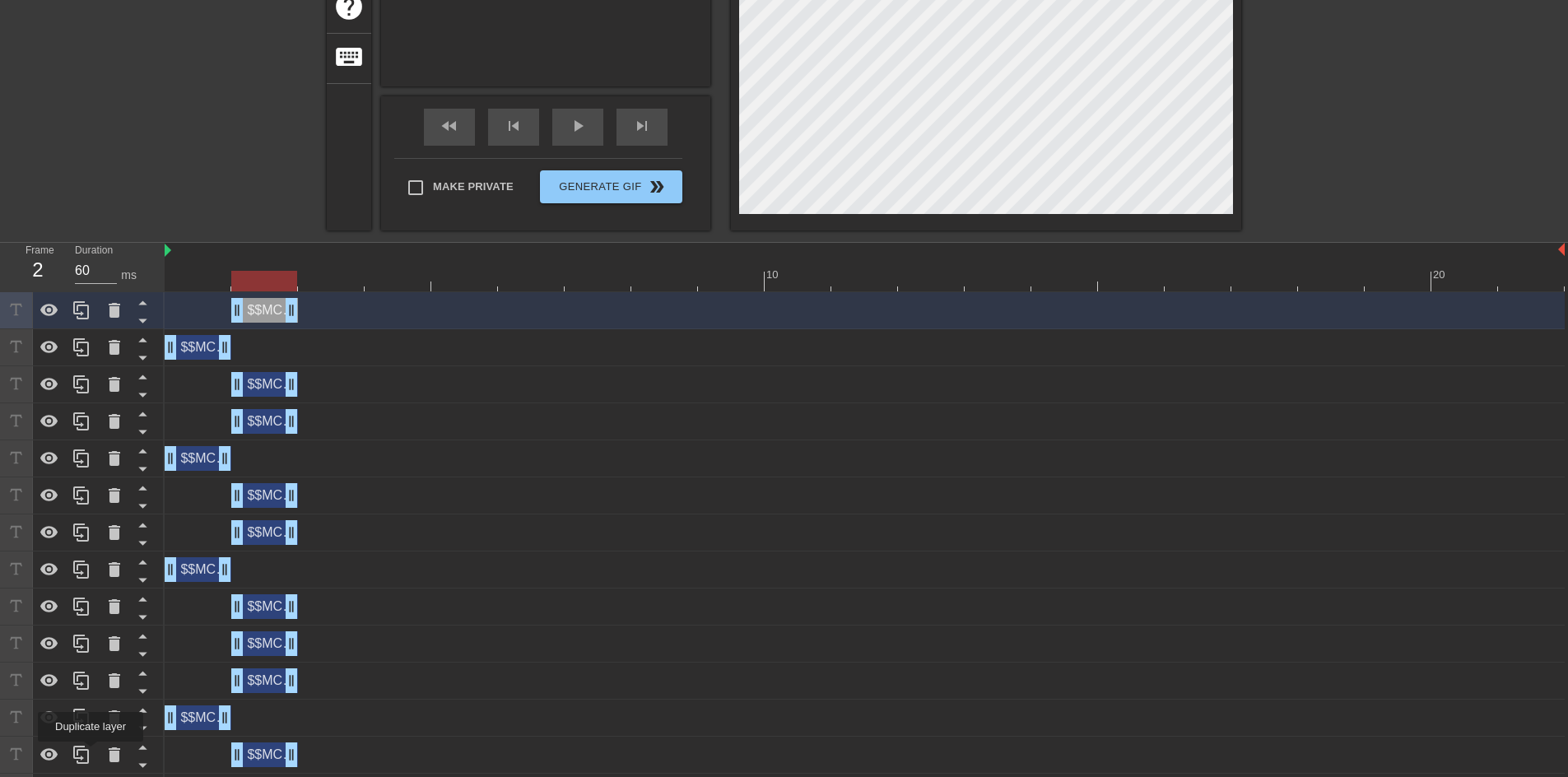
click at [91, 753] on icon at bounding box center [80, 754] width 19 height 19
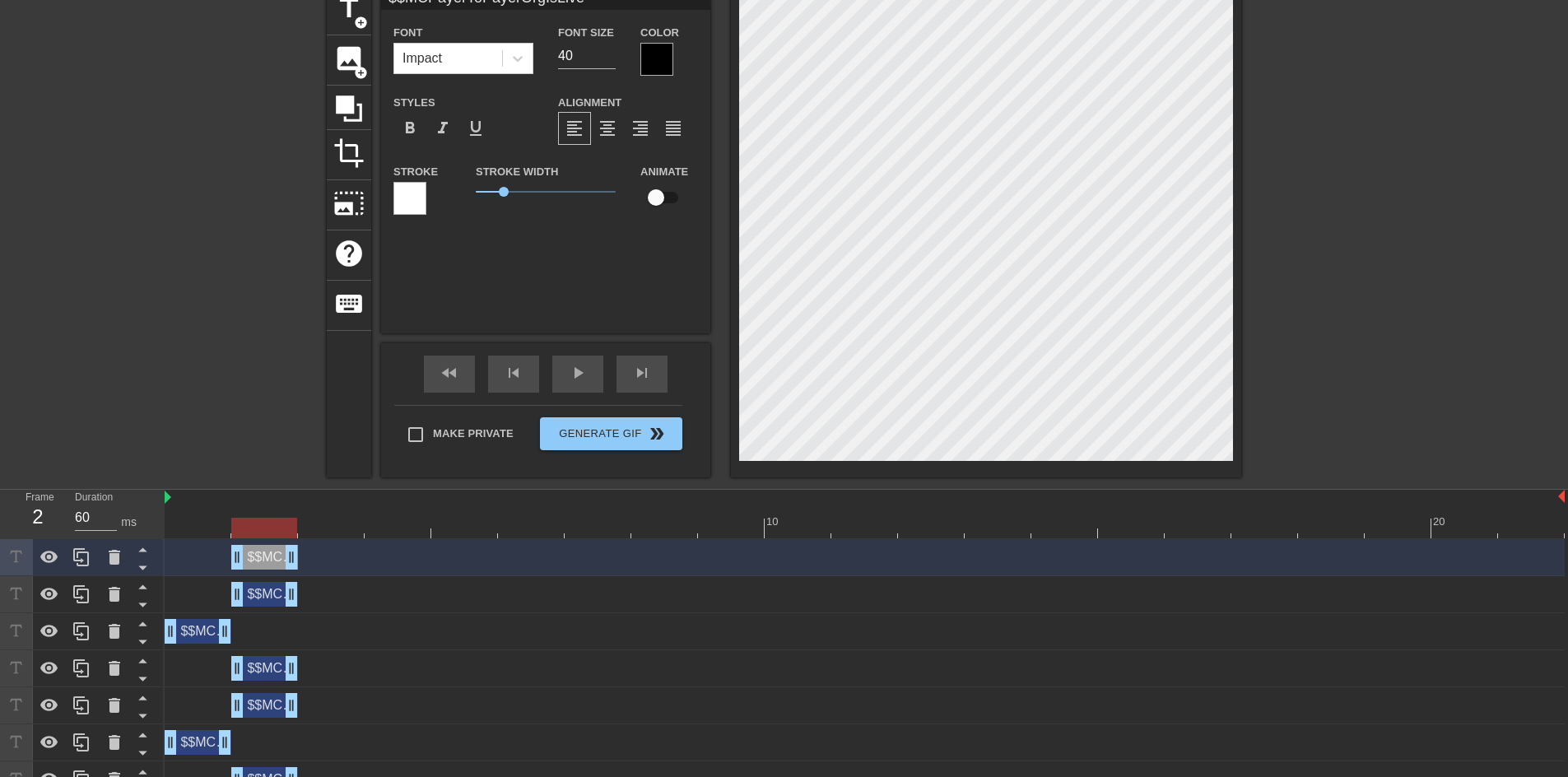
scroll to position [0, 0]
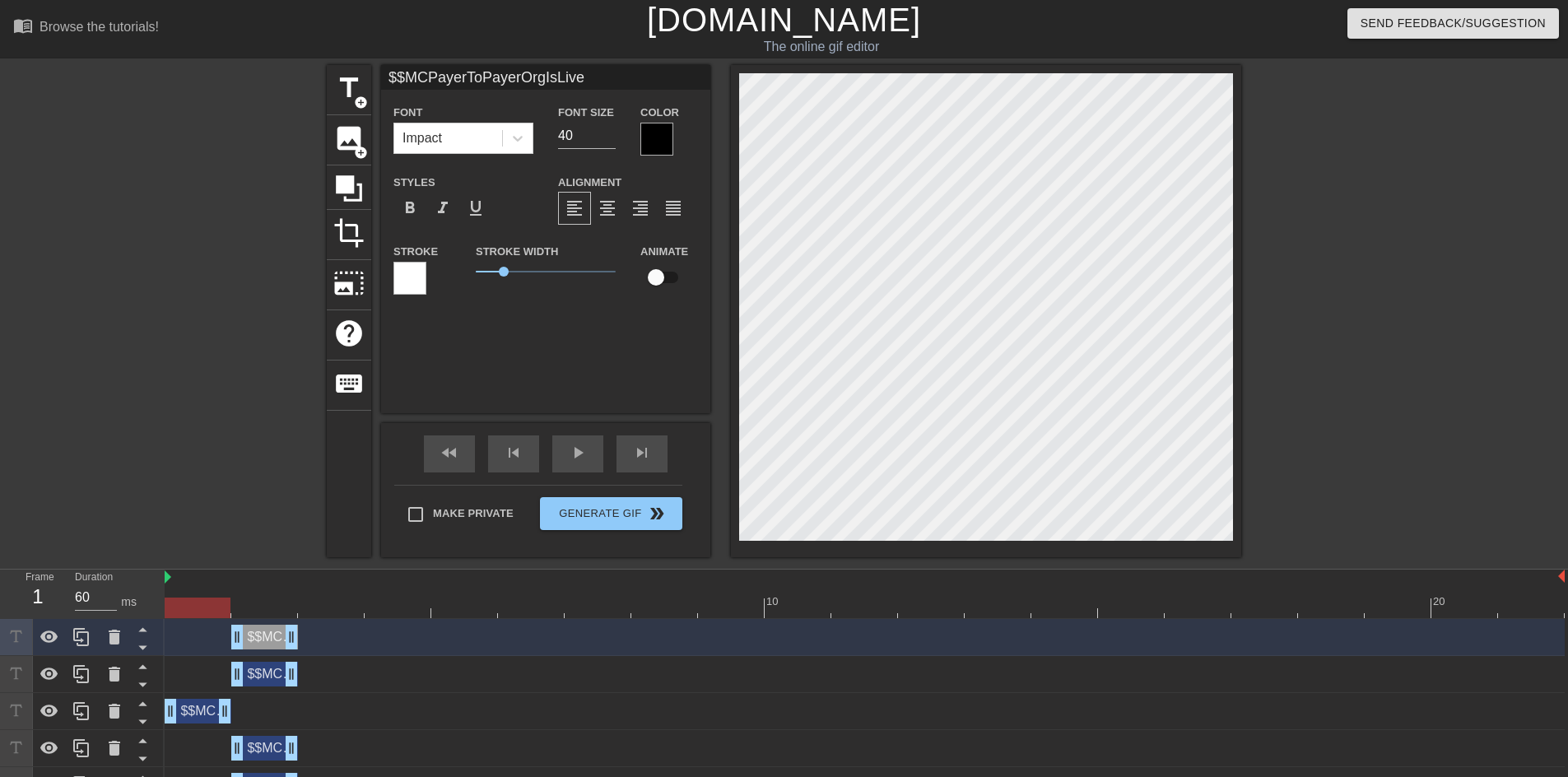
click at [184, 613] on div at bounding box center [864, 608] width 1400 height 20
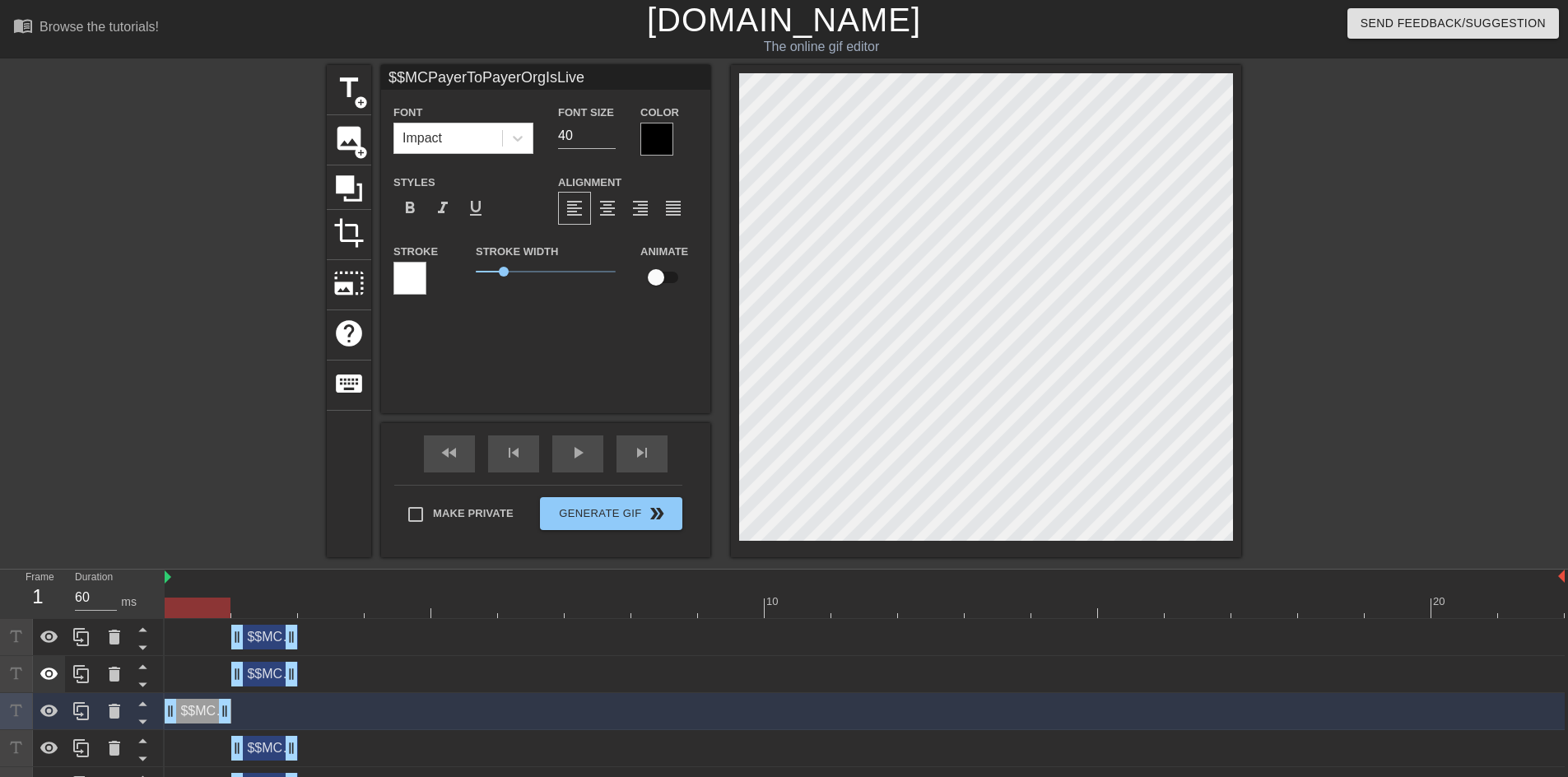
click at [53, 666] on icon at bounding box center [49, 673] width 19 height 19
click at [54, 709] on icon at bounding box center [50, 710] width 19 height 12
click at [51, 697] on div at bounding box center [50, 710] width 33 height 36
click at [56, 675] on icon at bounding box center [50, 674] width 19 height 16
drag, startPoint x: 261, startPoint y: 673, endPoint x: 331, endPoint y: 668, distance: 70.2
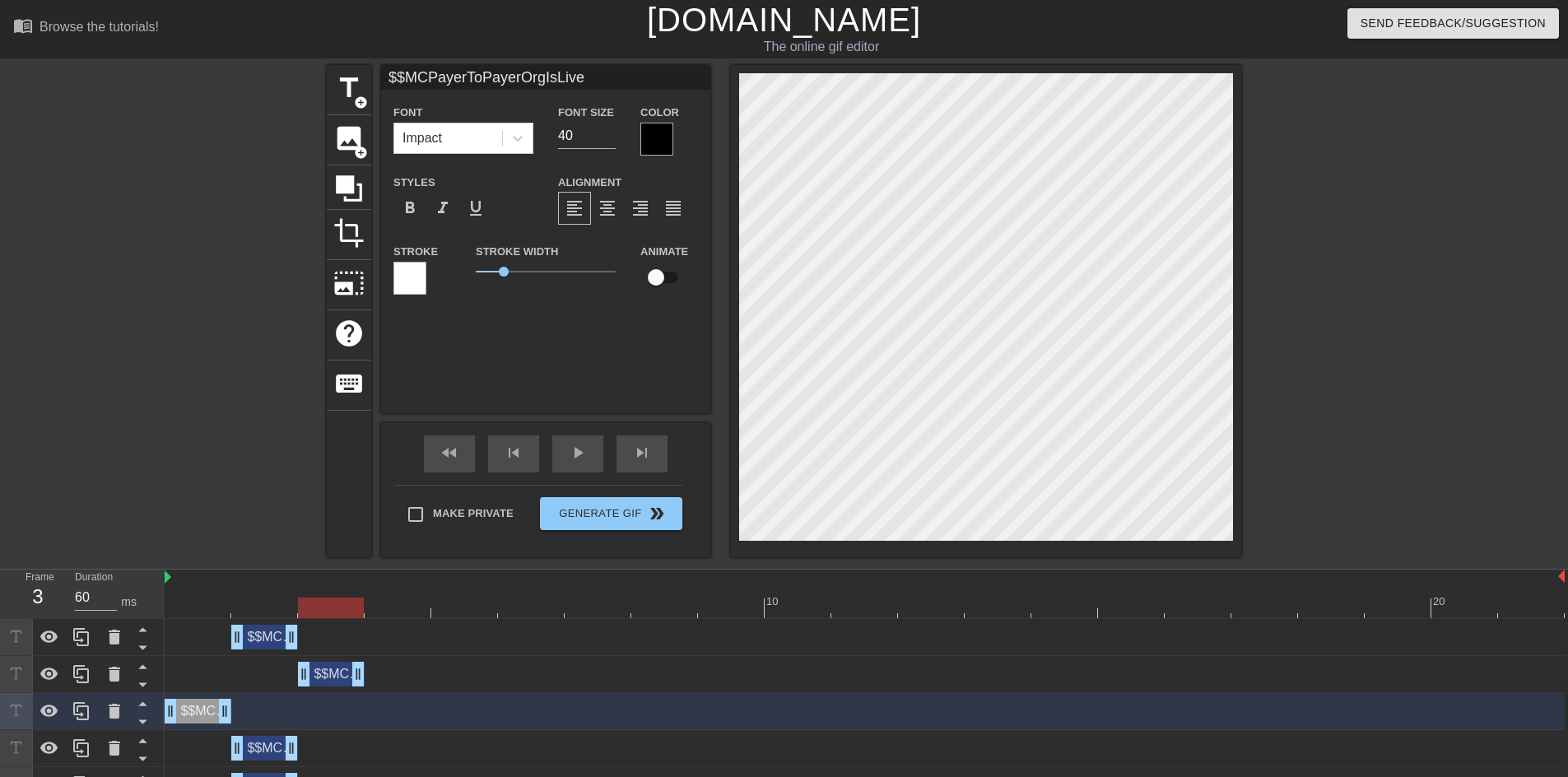
click at [331, 668] on div "$$MCPayerToPayerOrgIsLive drag_handle drag_handle" at bounding box center [331, 673] width 67 height 25
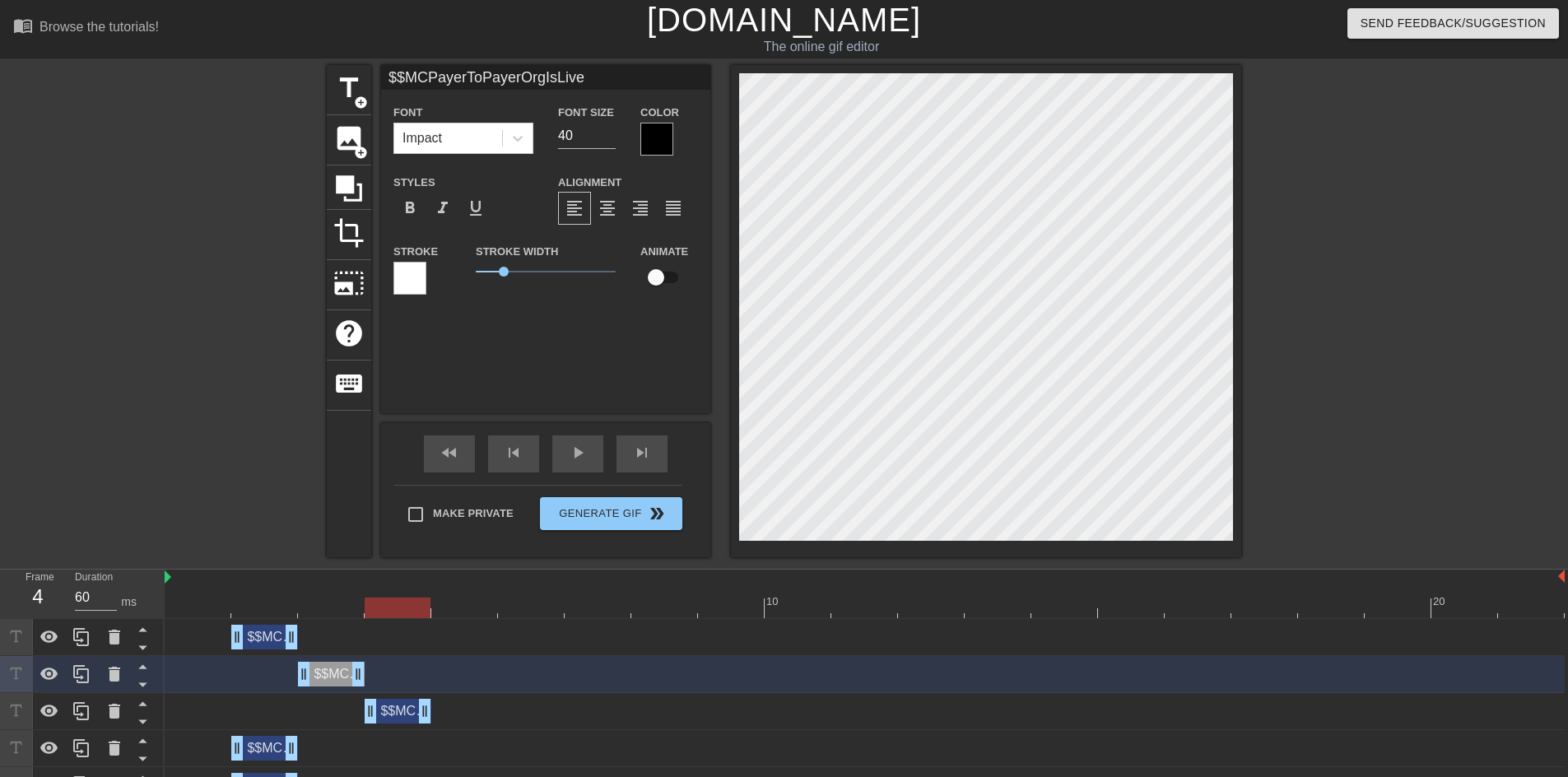
drag, startPoint x: 198, startPoint y: 709, endPoint x: 404, endPoint y: 708, distance: 206.0
click at [404, 708] on div "$$MCPayerToPayerOrgIsLive drag_handle drag_handle" at bounding box center [398, 710] width 67 height 25
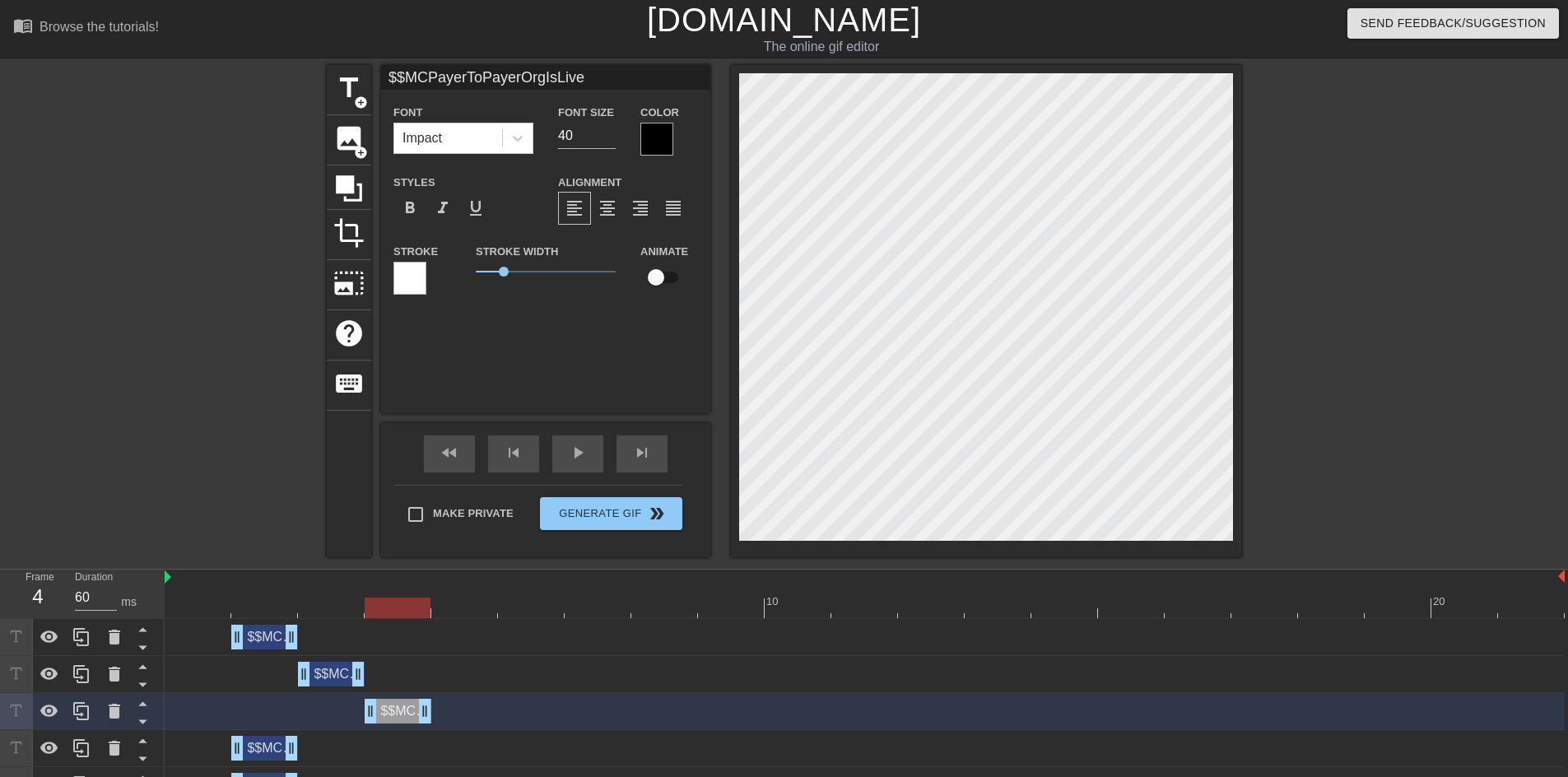
scroll to position [82, 0]
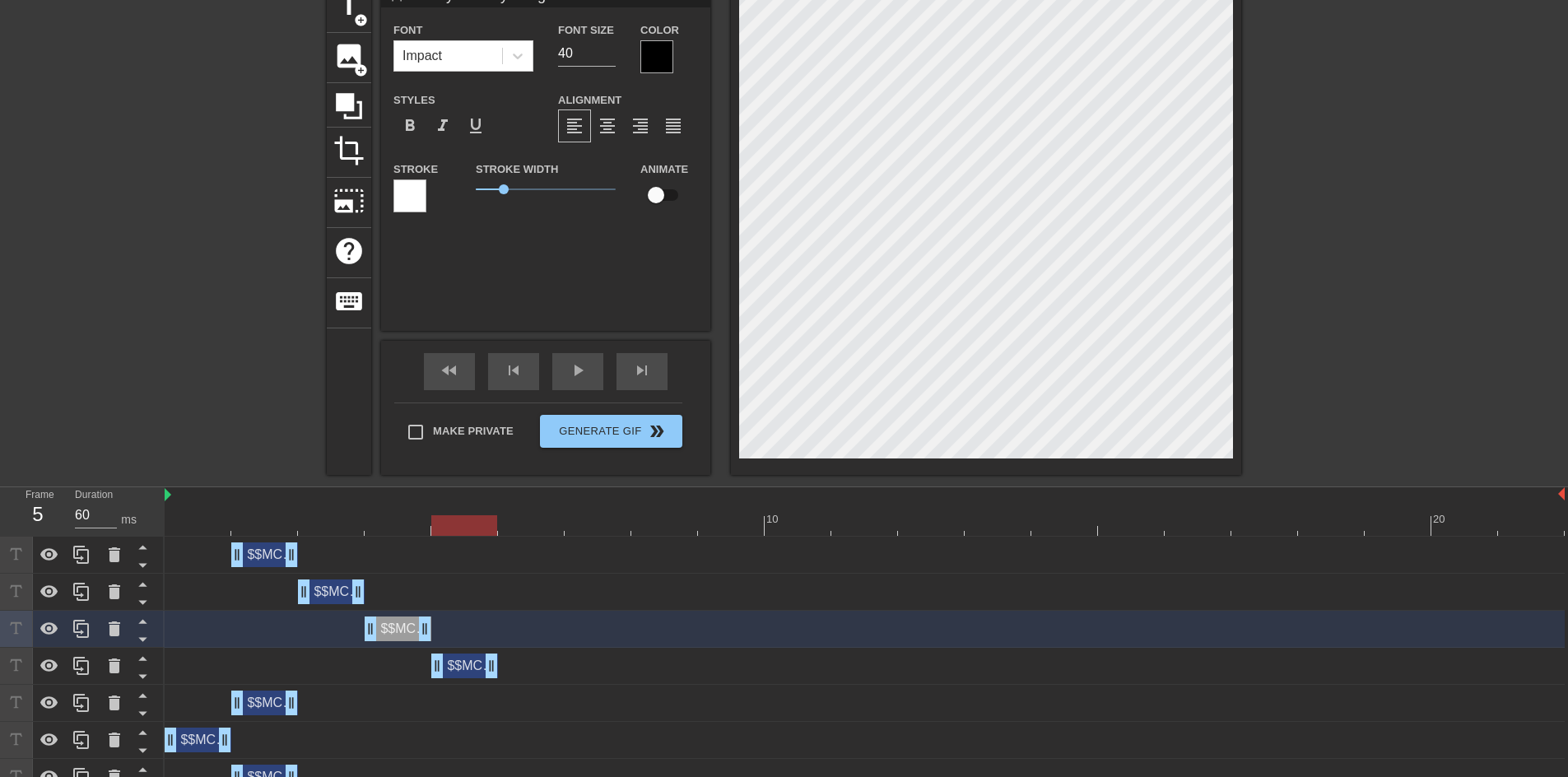
drag, startPoint x: 278, startPoint y: 667, endPoint x: 498, endPoint y: 667, distance: 220.0
click at [498, 667] on div "$$MCPayerToPayerOrgIsLive drag_handle drag_handle" at bounding box center [864, 665] width 1400 height 25
drag, startPoint x: 265, startPoint y: 703, endPoint x: 548, endPoint y: 698, distance: 283.0
click at [548, 698] on div "$$MCPayerToPayerOrgIsLive drag_handle drag_handle" at bounding box center [531, 702] width 67 height 25
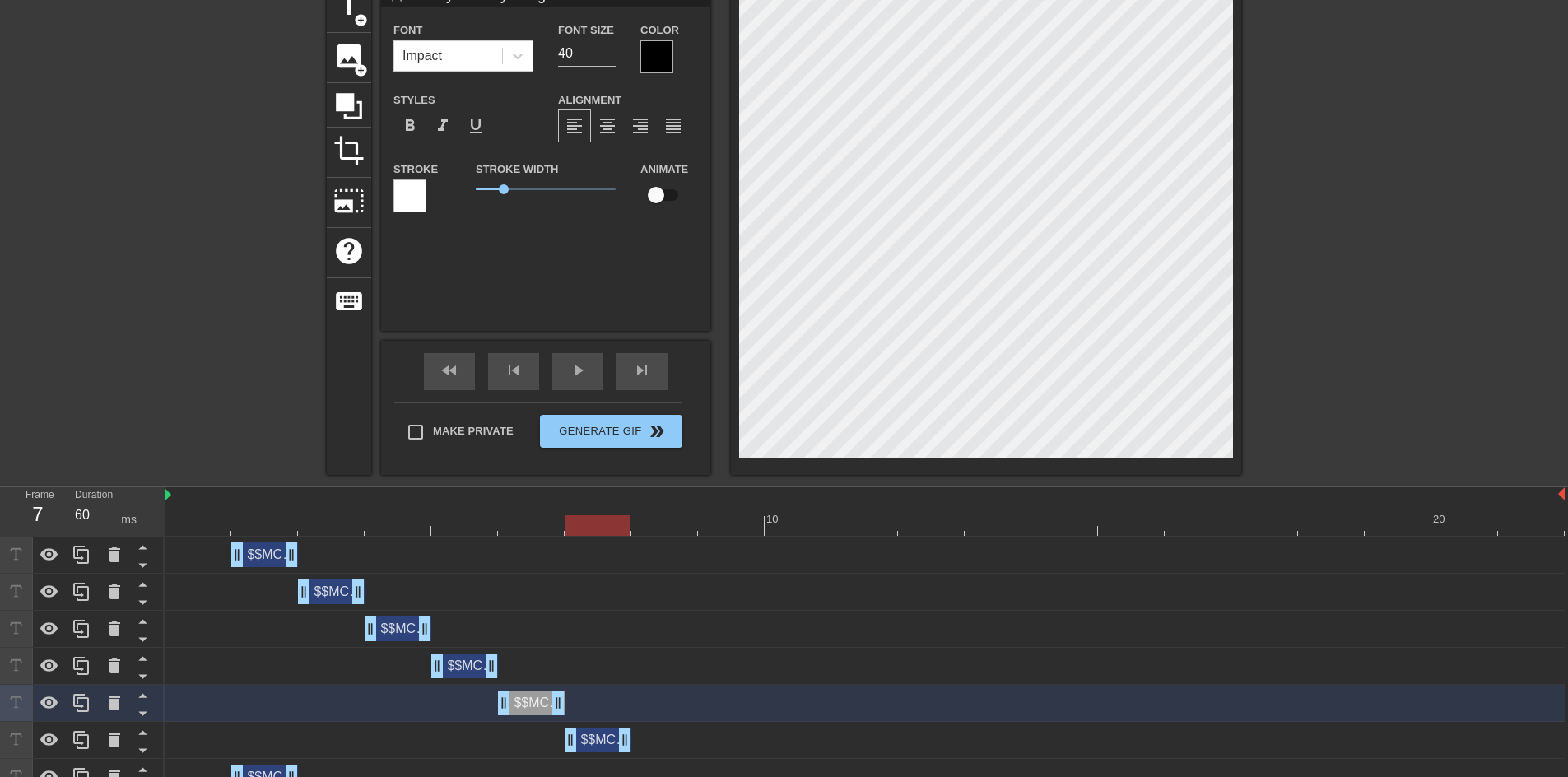
drag, startPoint x: 202, startPoint y: 739, endPoint x: 593, endPoint y: 739, distance: 391.0
click at [593, 739] on div "$$MCPayerToPayerOrgIsLive drag_handle drag_handle" at bounding box center [598, 739] width 67 height 25
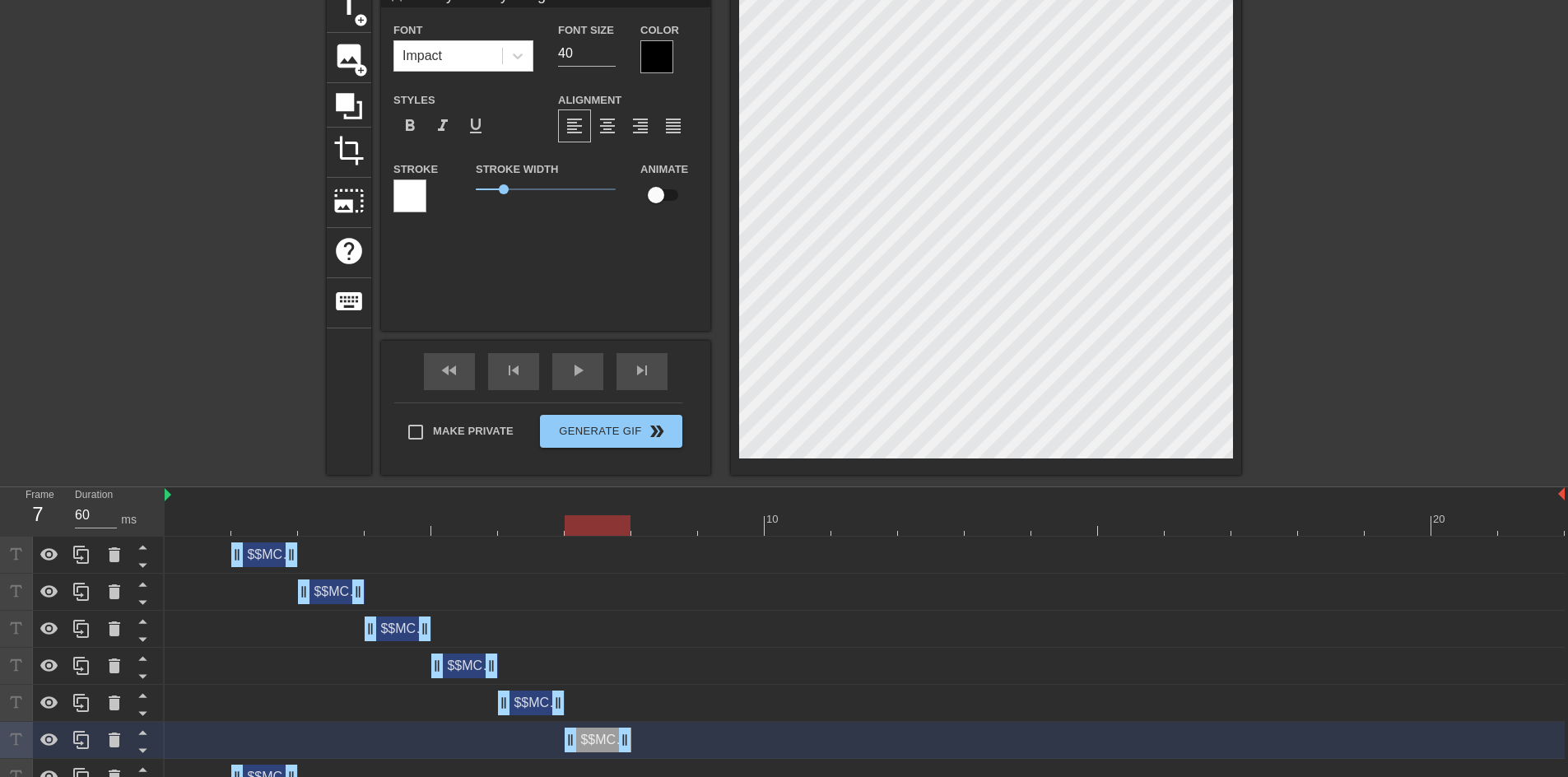
scroll to position [329, 0]
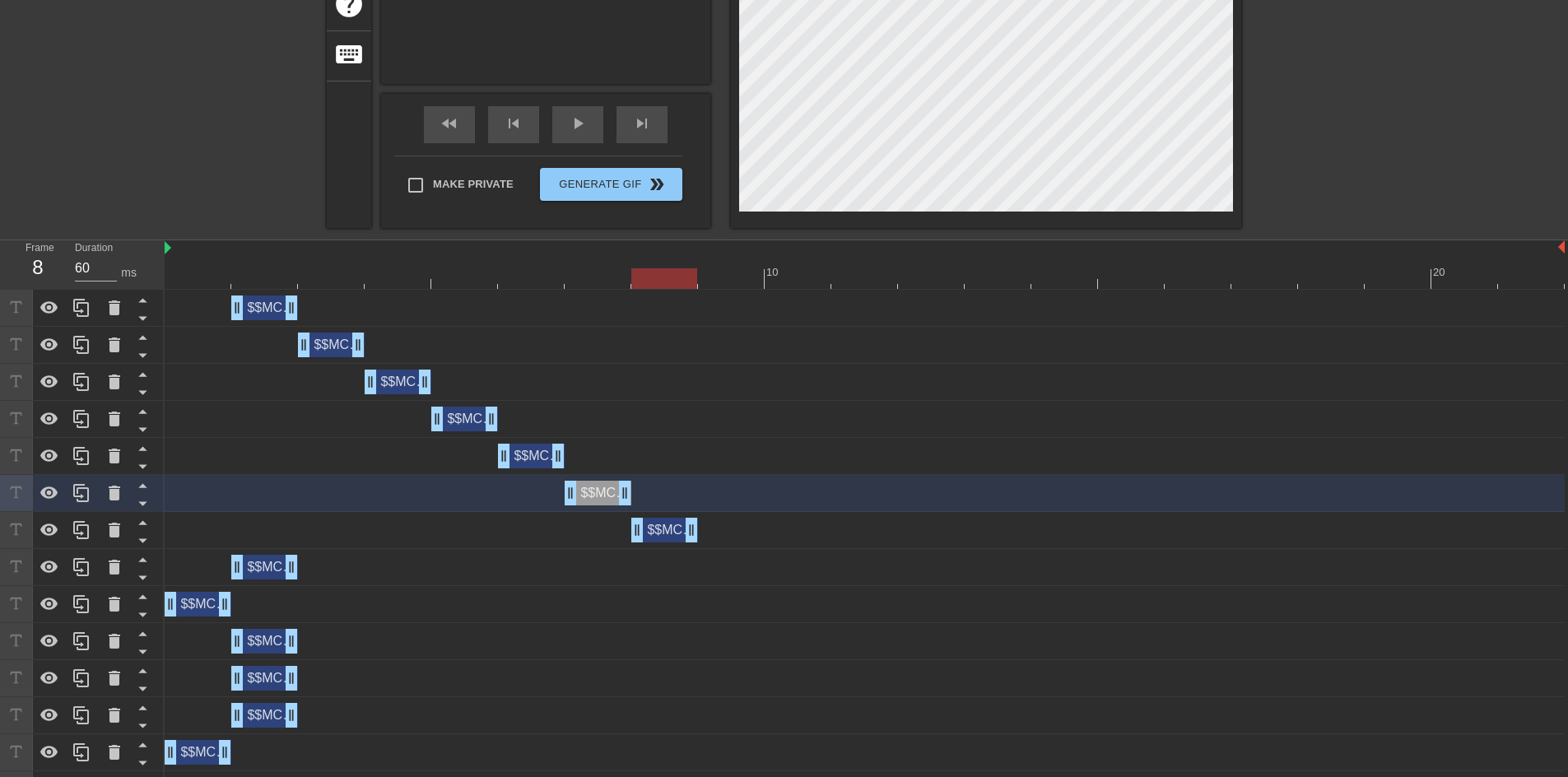
drag, startPoint x: 294, startPoint y: 532, endPoint x: 578, endPoint y: 554, distance: 284.9
click at [696, 539] on div "$$MCPayerToPayerOrgIsLive drag_handle drag_handle" at bounding box center [664, 530] width 67 height 25
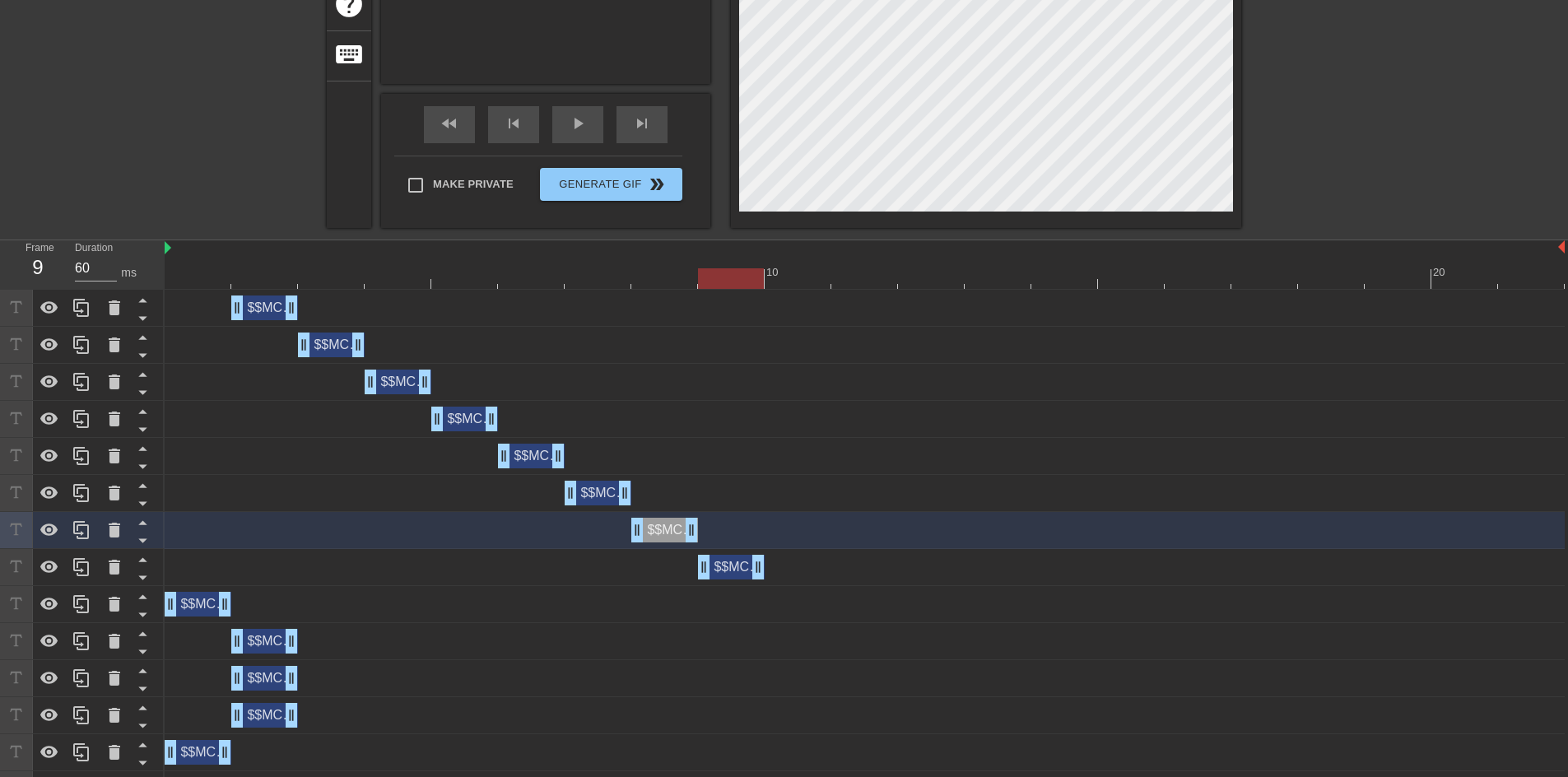
drag, startPoint x: 265, startPoint y: 564, endPoint x: 722, endPoint y: 559, distance: 457.0
click at [722, 559] on div "$$MCPayerToPayerOrgIsLive drag_handle drag_handle" at bounding box center [731, 567] width 67 height 25
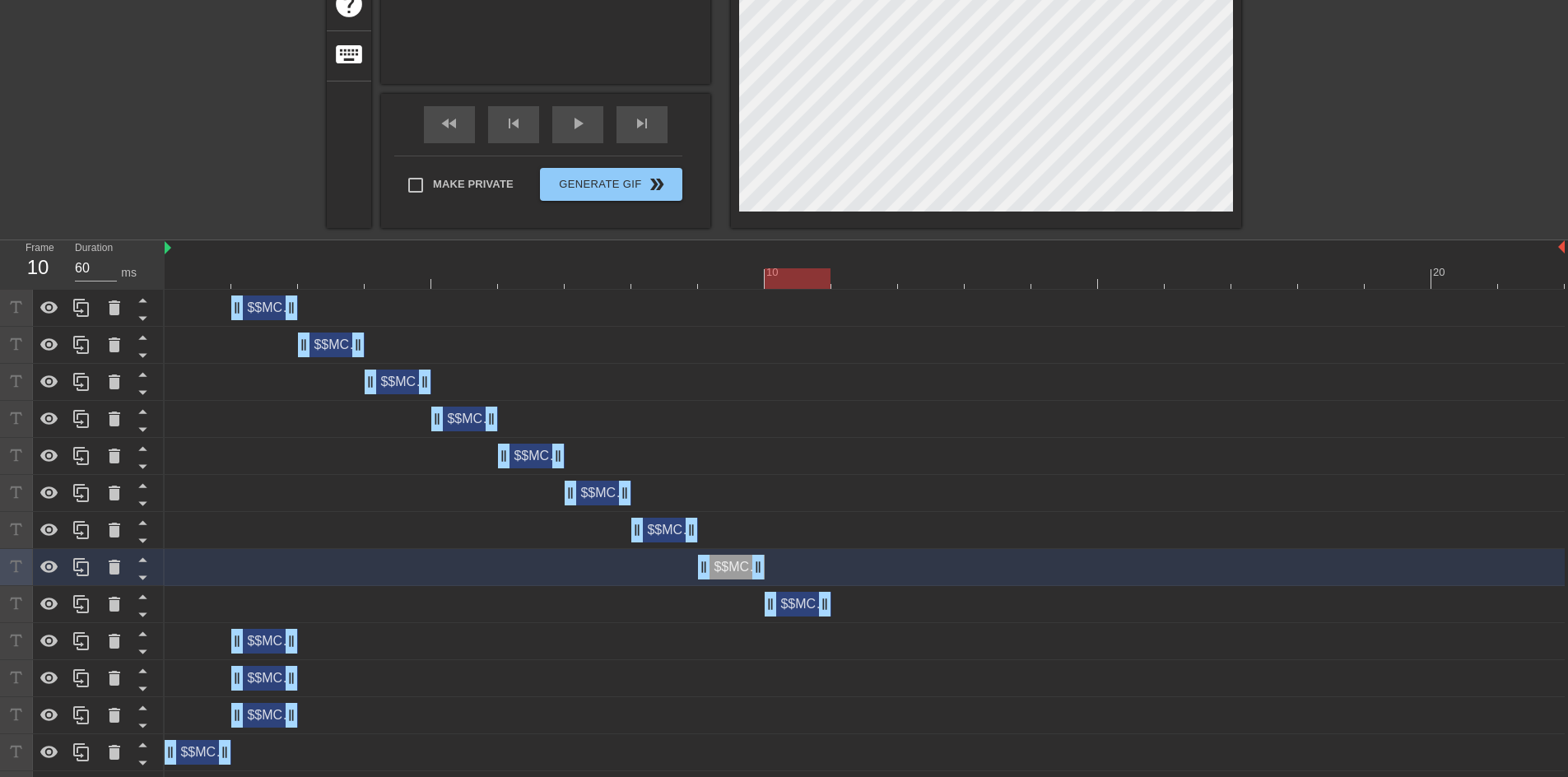
drag, startPoint x: 191, startPoint y: 603, endPoint x: 809, endPoint y: 603, distance: 618.0
click at [809, 603] on div "$$MCPayerToPayerOrgIsLive drag_handle drag_handle" at bounding box center [798, 604] width 67 height 25
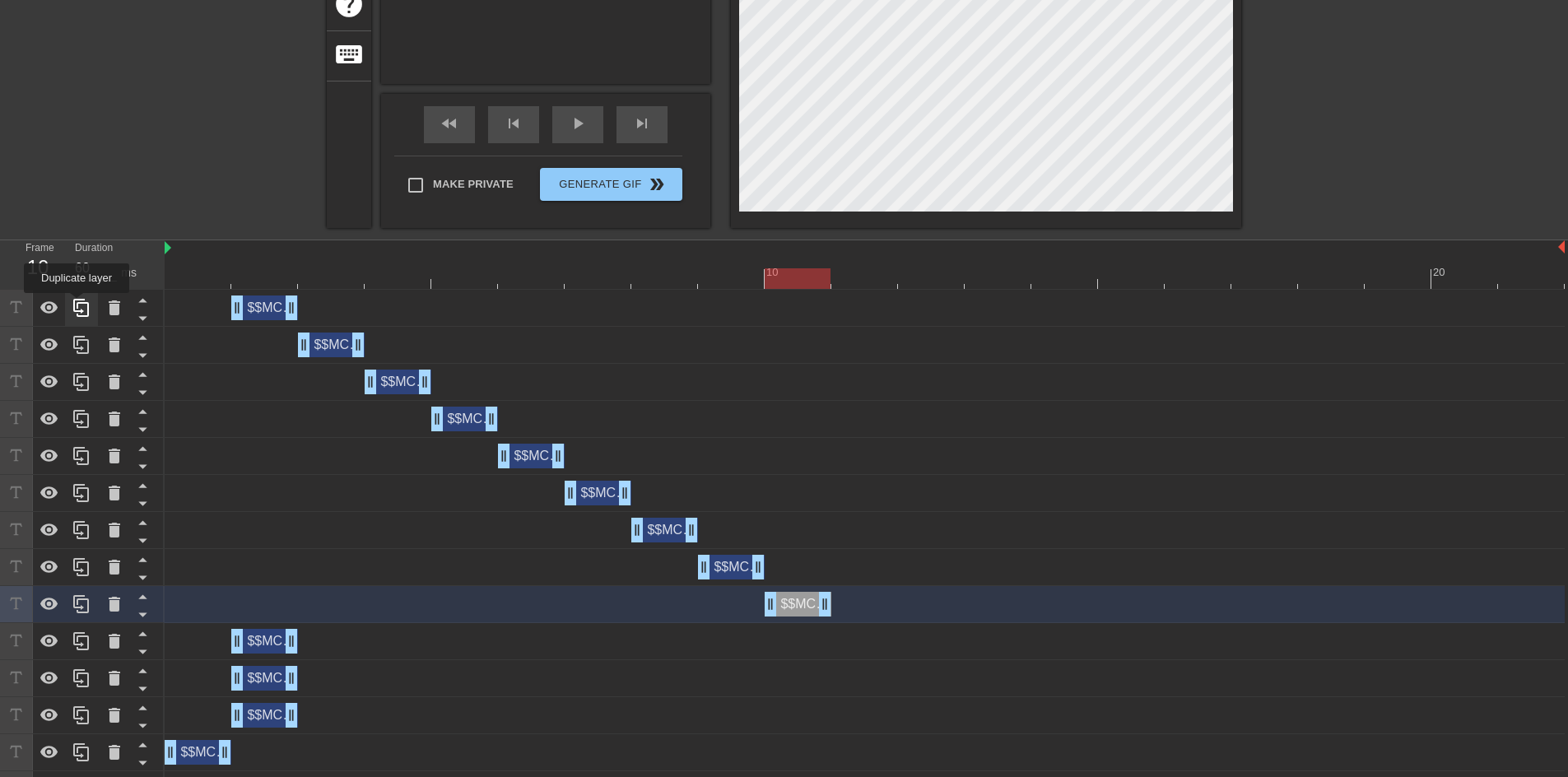
click at [77, 304] on icon at bounding box center [80, 307] width 19 height 19
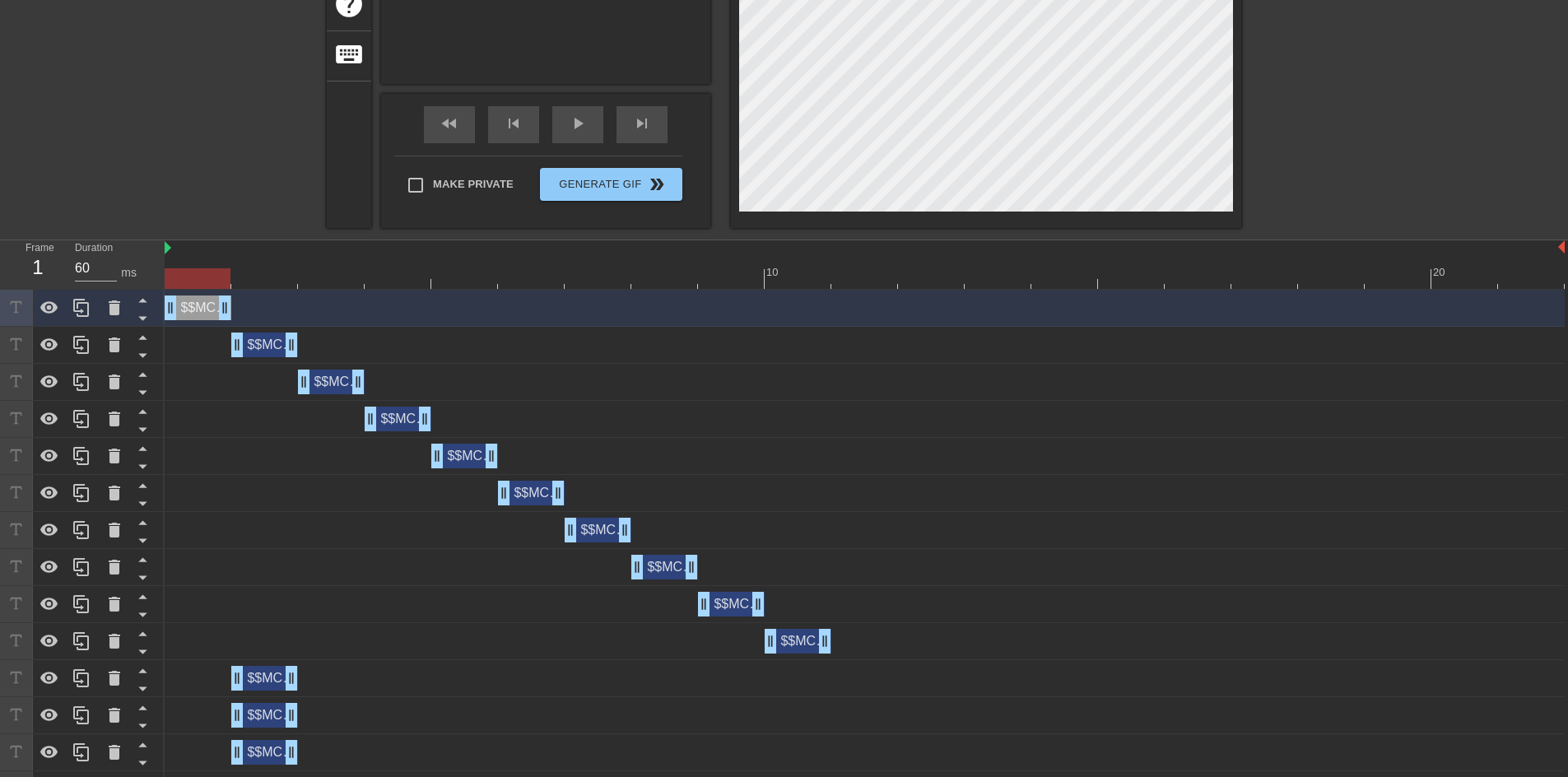
drag, startPoint x: 253, startPoint y: 313, endPoint x: 198, endPoint y: 311, distance: 55.0
click at [198, 311] on div "$$MCPayerToPayerOrgIsLive drag_handle drag_handle" at bounding box center [198, 307] width 67 height 25
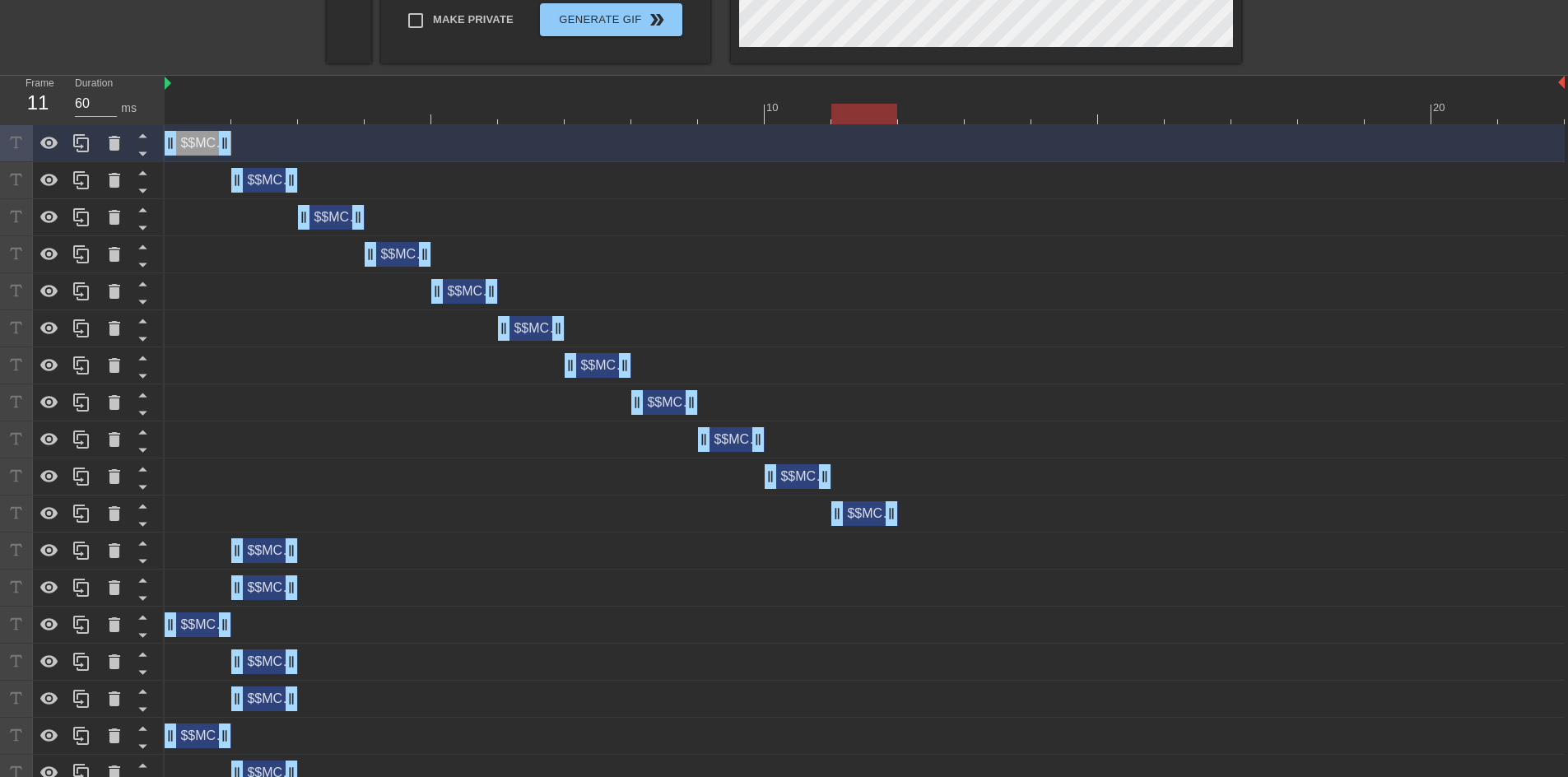
drag, startPoint x: 264, startPoint y: 516, endPoint x: 881, endPoint y: 505, distance: 617.1
click at [881, 505] on div "$$MCPayerToPayerOrgIsLive drag_handle drag_handle" at bounding box center [865, 513] width 67 height 25
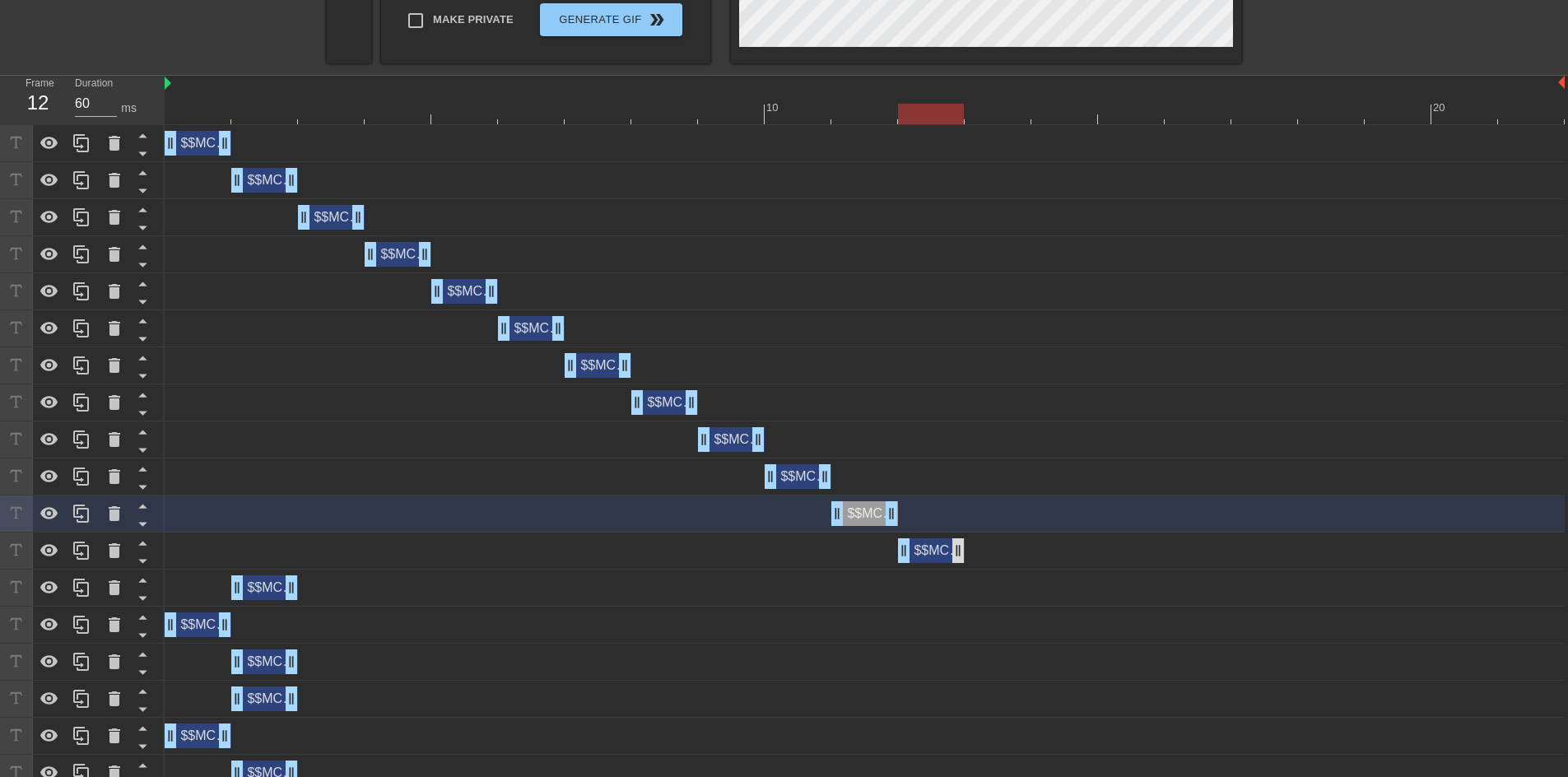
drag, startPoint x: 268, startPoint y: 560, endPoint x: 954, endPoint y: 558, distance: 686.0
click at [954, 558] on div "$$MCPayerToPayerOrgIsLive drag_handle drag_handle" at bounding box center [932, 550] width 67 height 25
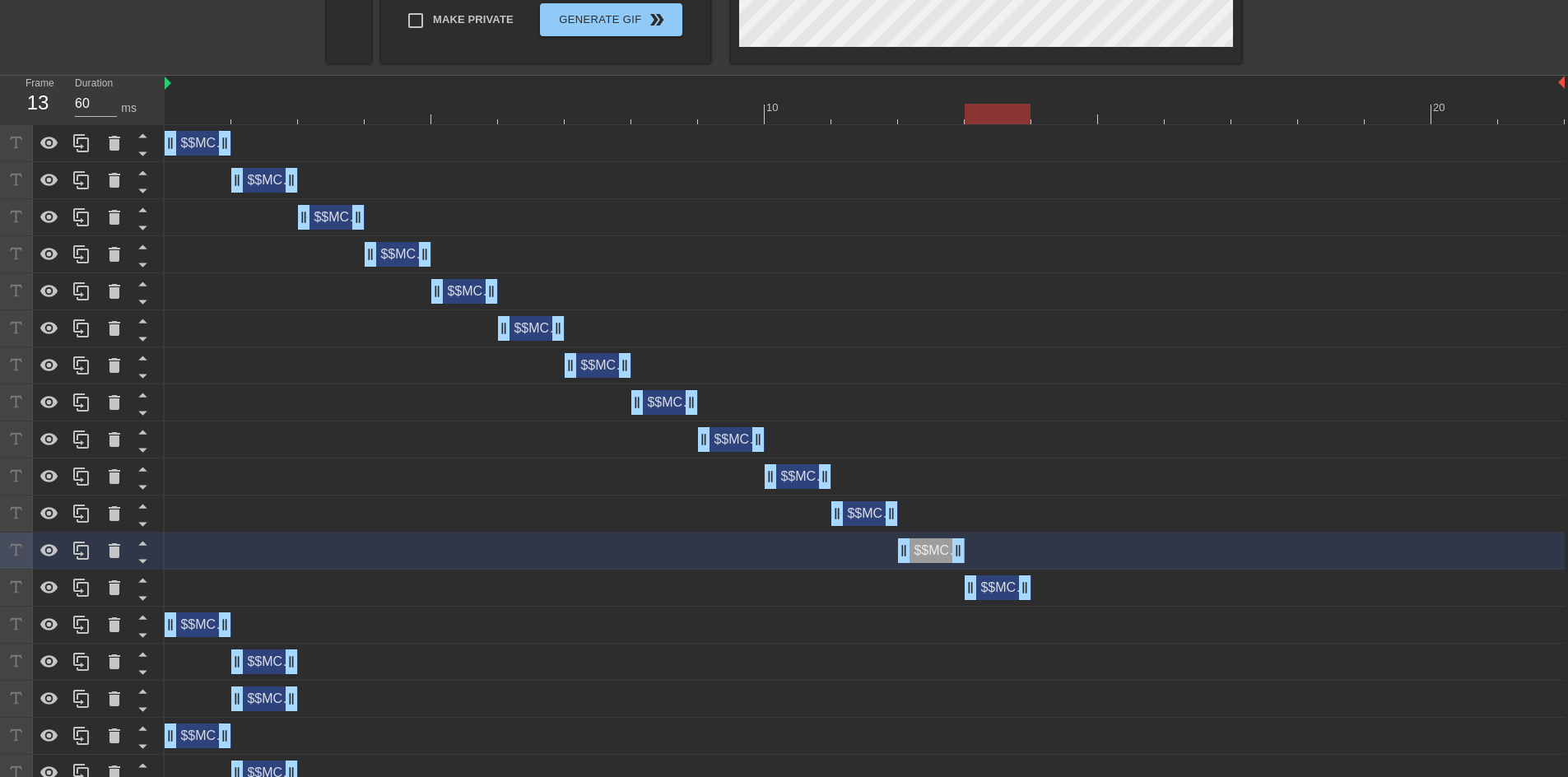
drag, startPoint x: 265, startPoint y: 585, endPoint x: 986, endPoint y: 583, distance: 721.0
click at [986, 583] on div "$$MCPayerToPayerOrgIsLive drag_handle drag_handle" at bounding box center [998, 587] width 67 height 25
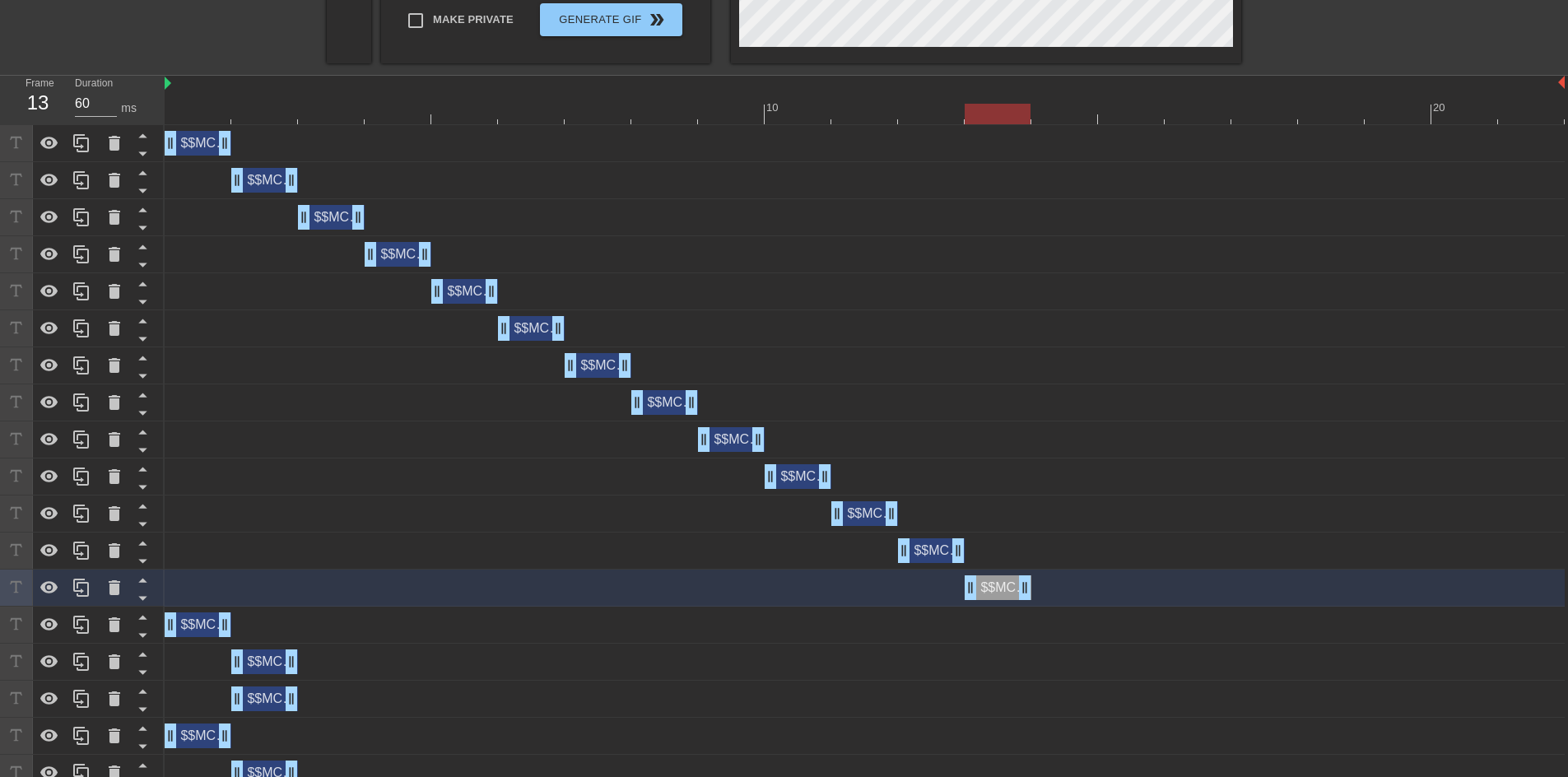
scroll to position [512, 0]
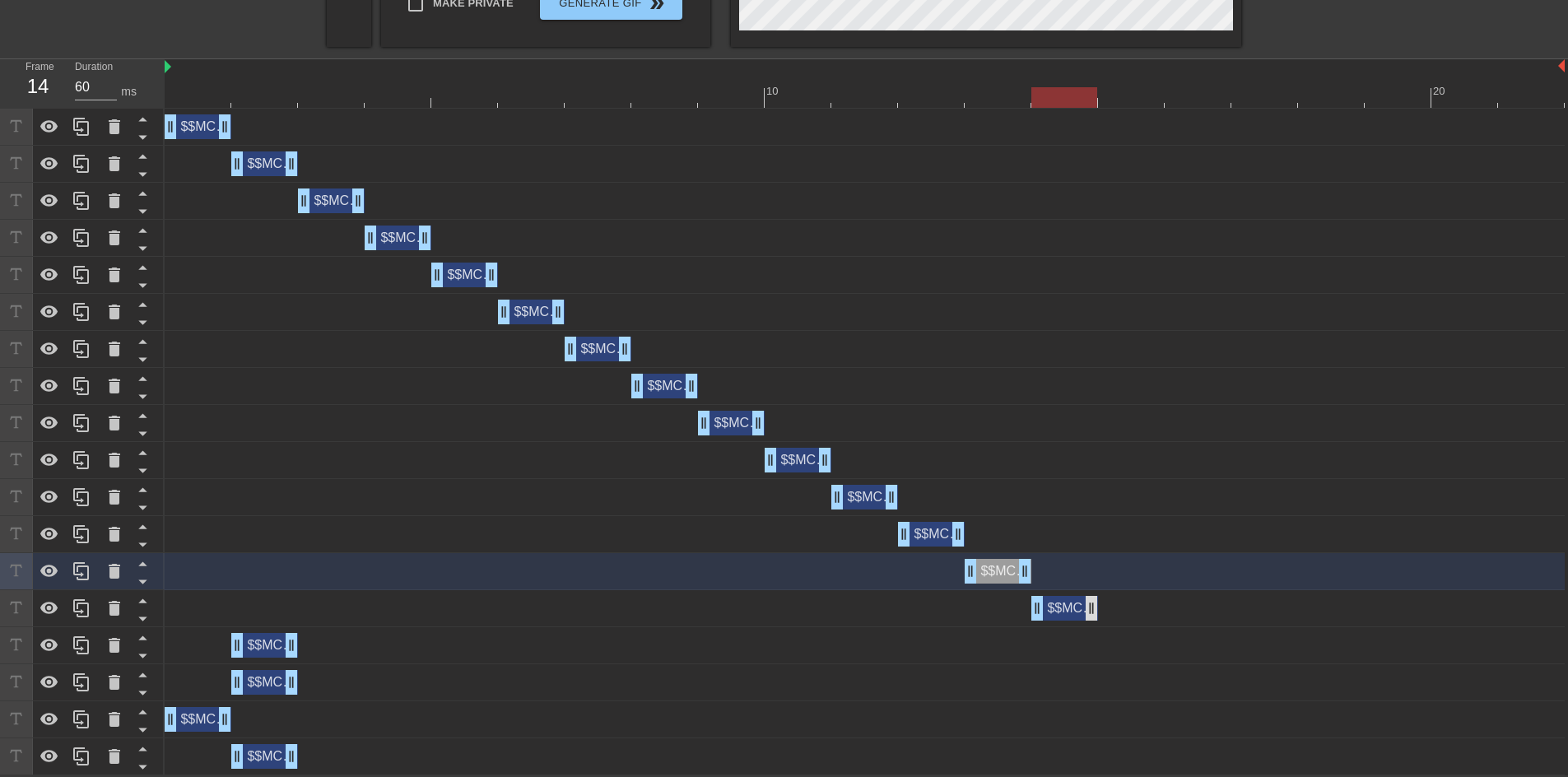
drag, startPoint x: 688, startPoint y: 611, endPoint x: 1086, endPoint y: 609, distance: 398.0
click at [1086, 609] on div "$$MCPayerToPayerOrgIsLive drag_handle drag_handle" at bounding box center [1065, 608] width 67 height 25
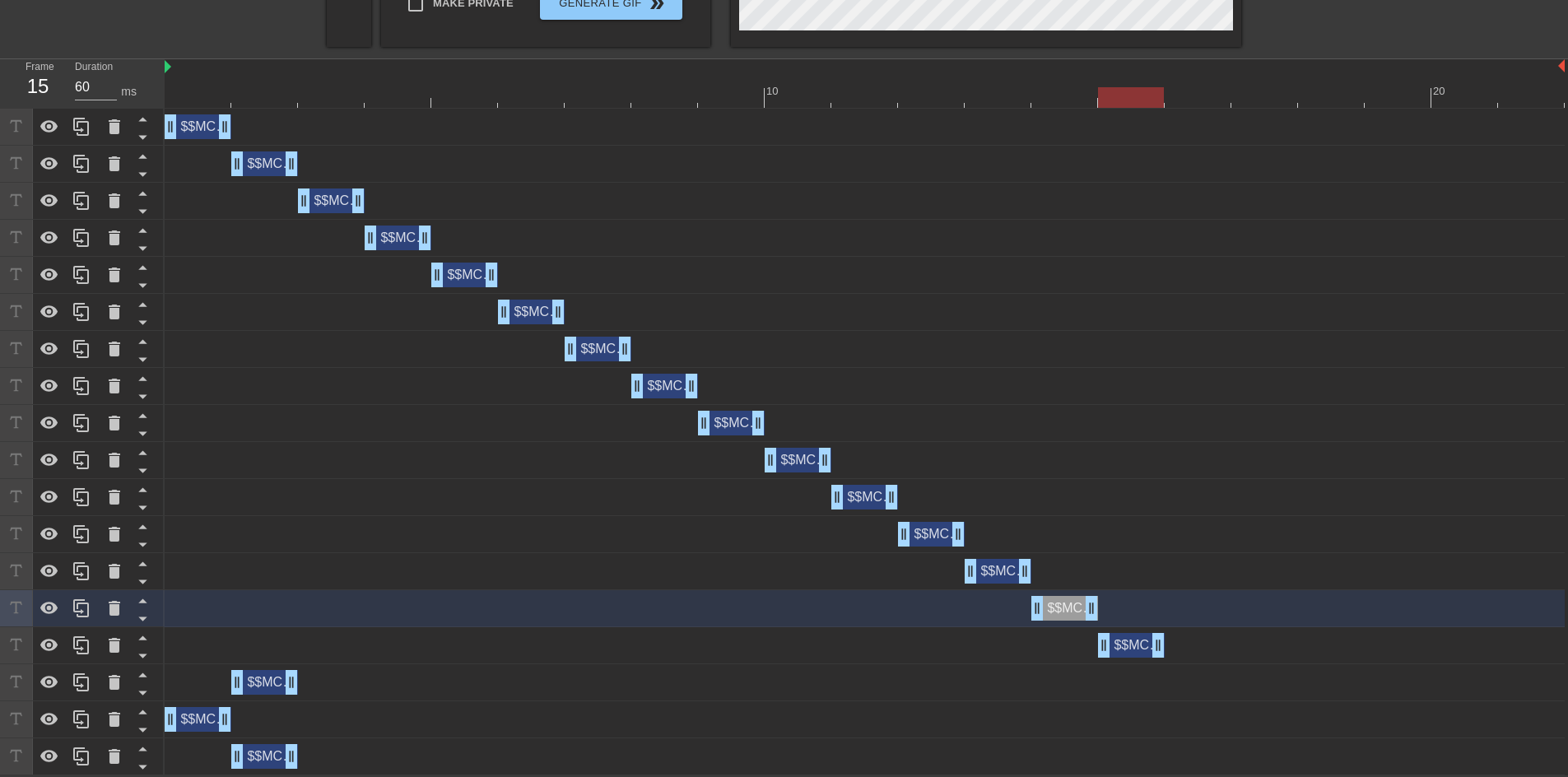
drag, startPoint x: 262, startPoint y: 642, endPoint x: 578, endPoint y: 727, distance: 327.2
click at [1149, 646] on div "$$MCPayerToPayerOrgIsLive drag_handle drag_handle" at bounding box center [1131, 645] width 67 height 25
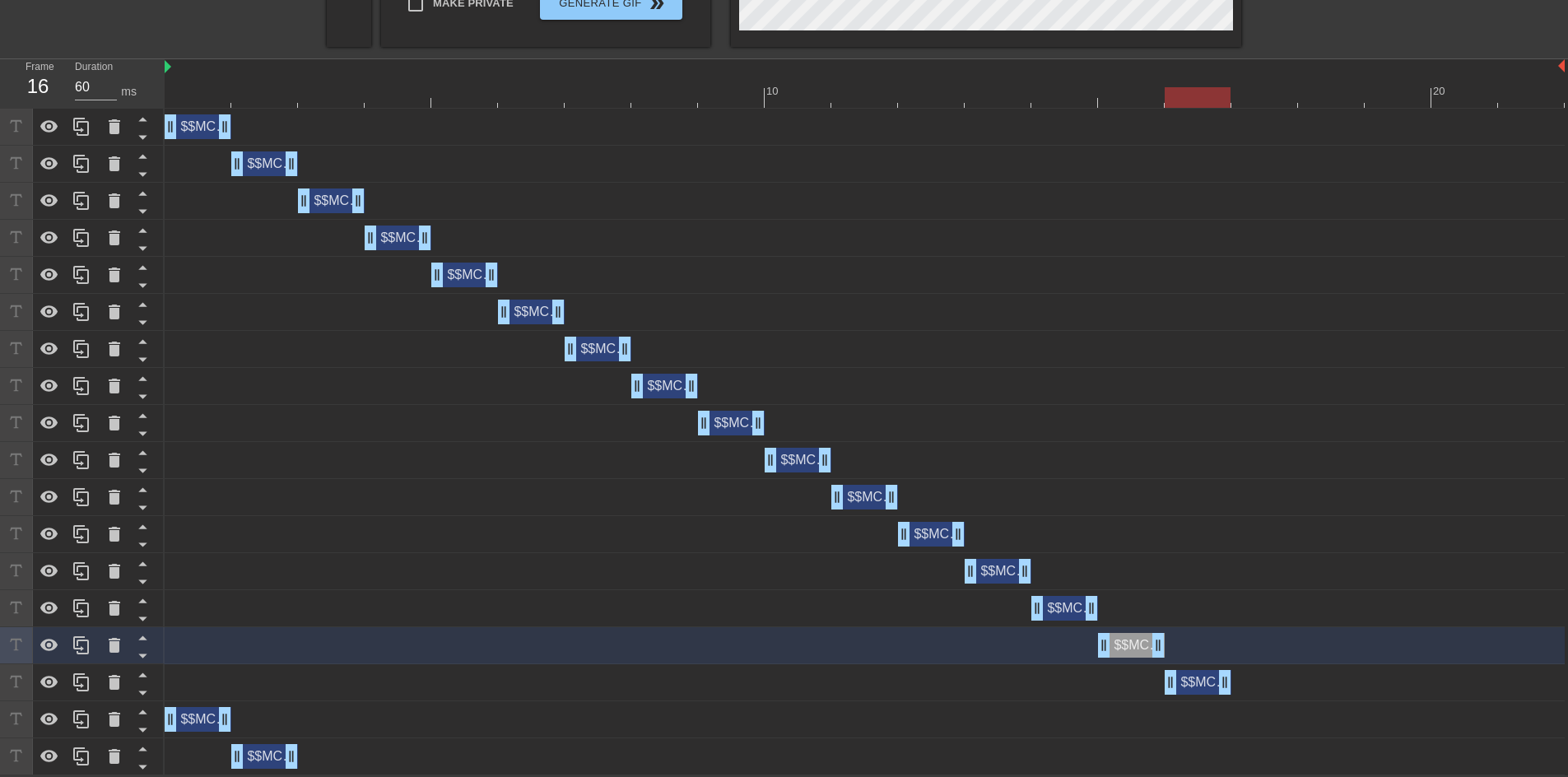
drag, startPoint x: 263, startPoint y: 675, endPoint x: 1185, endPoint y: 675, distance: 922.0
click at [1185, 675] on div "$$MCPayerToPayerOrgIsLive drag_handle drag_handle" at bounding box center [1198, 682] width 67 height 25
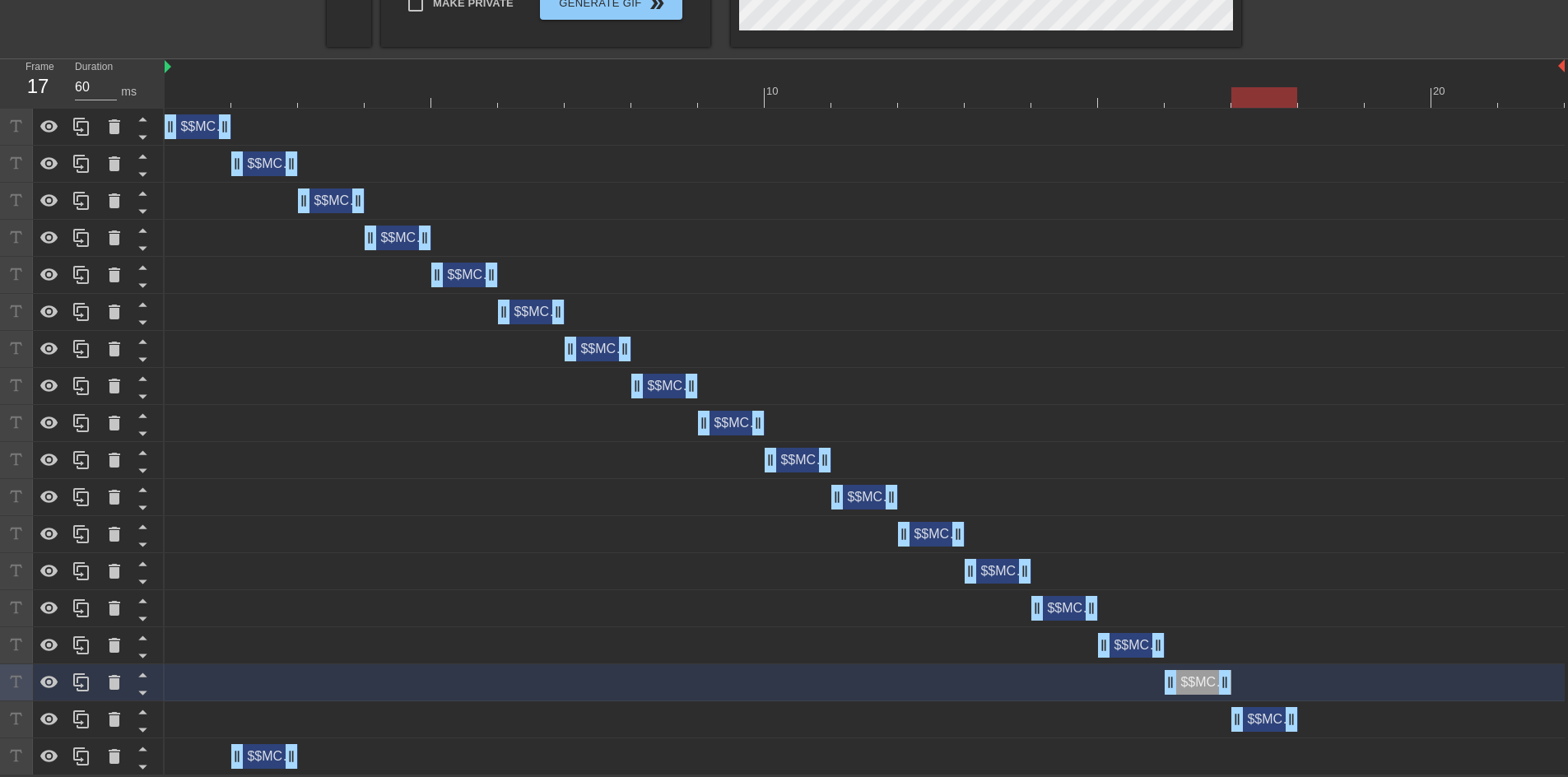
drag, startPoint x: 197, startPoint y: 721, endPoint x: 1262, endPoint y: 719, distance: 1065.0
click at [1262, 719] on div "$$MCPayerToPayerOrgIsLive drag_handle drag_handle" at bounding box center [1265, 719] width 67 height 25
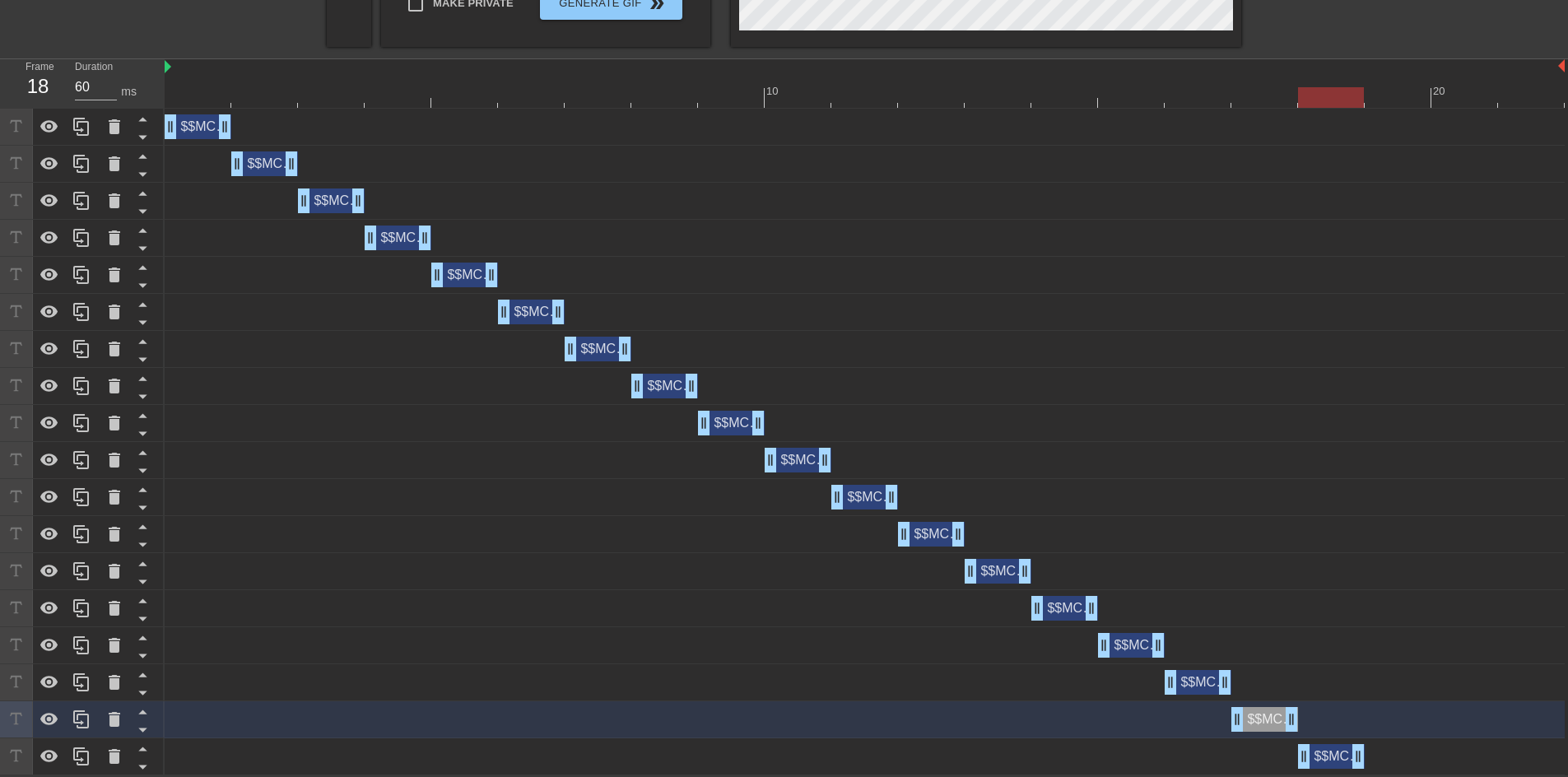
drag, startPoint x: 261, startPoint y: 752, endPoint x: 1318, endPoint y: 758, distance: 1057.0
click at [1318, 758] on div "$$MCPayerToPayerOrgIsLive drag_handle drag_handle" at bounding box center [1331, 756] width 67 height 25
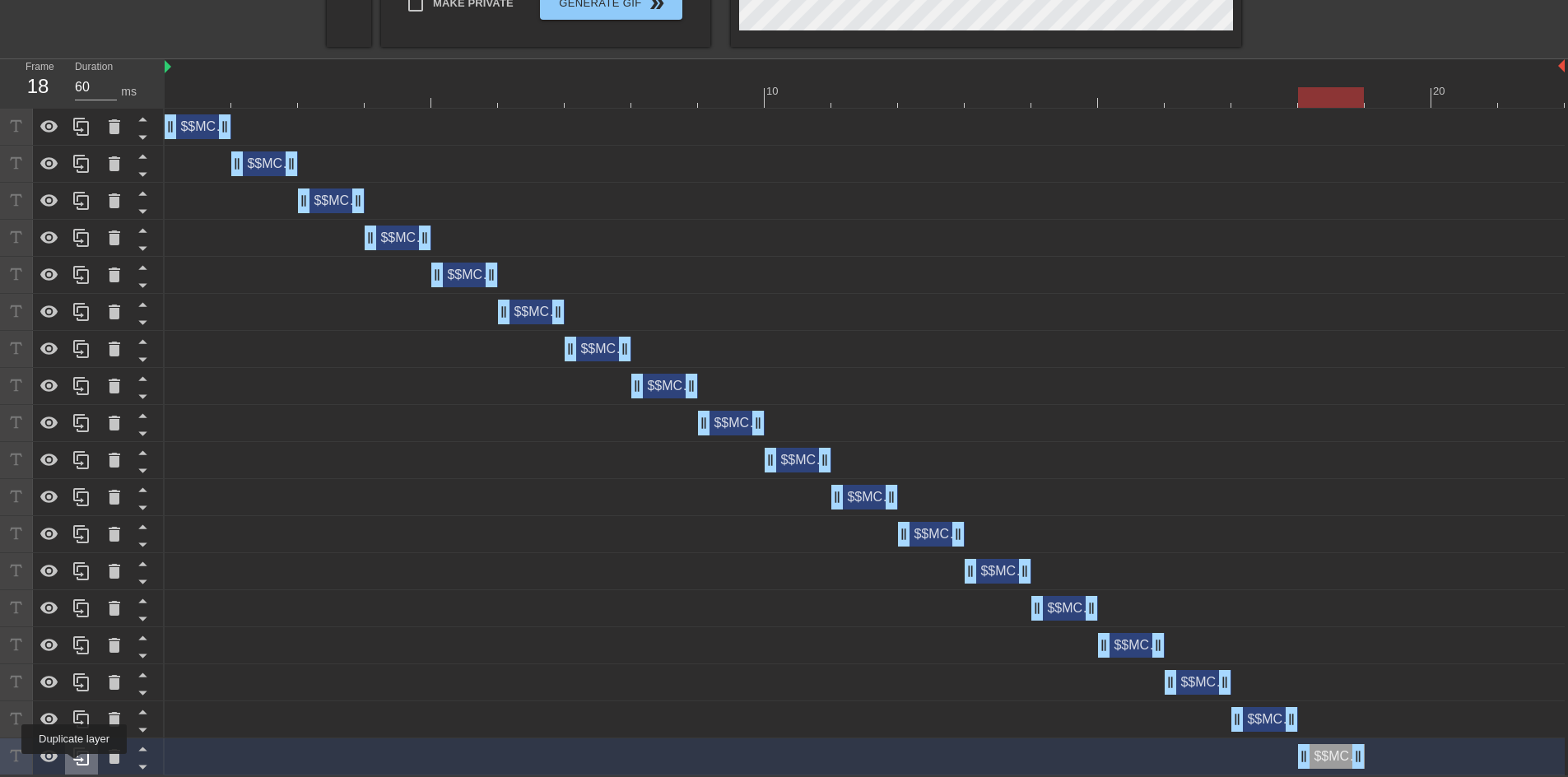
click at [79, 765] on div at bounding box center [81, 756] width 33 height 36
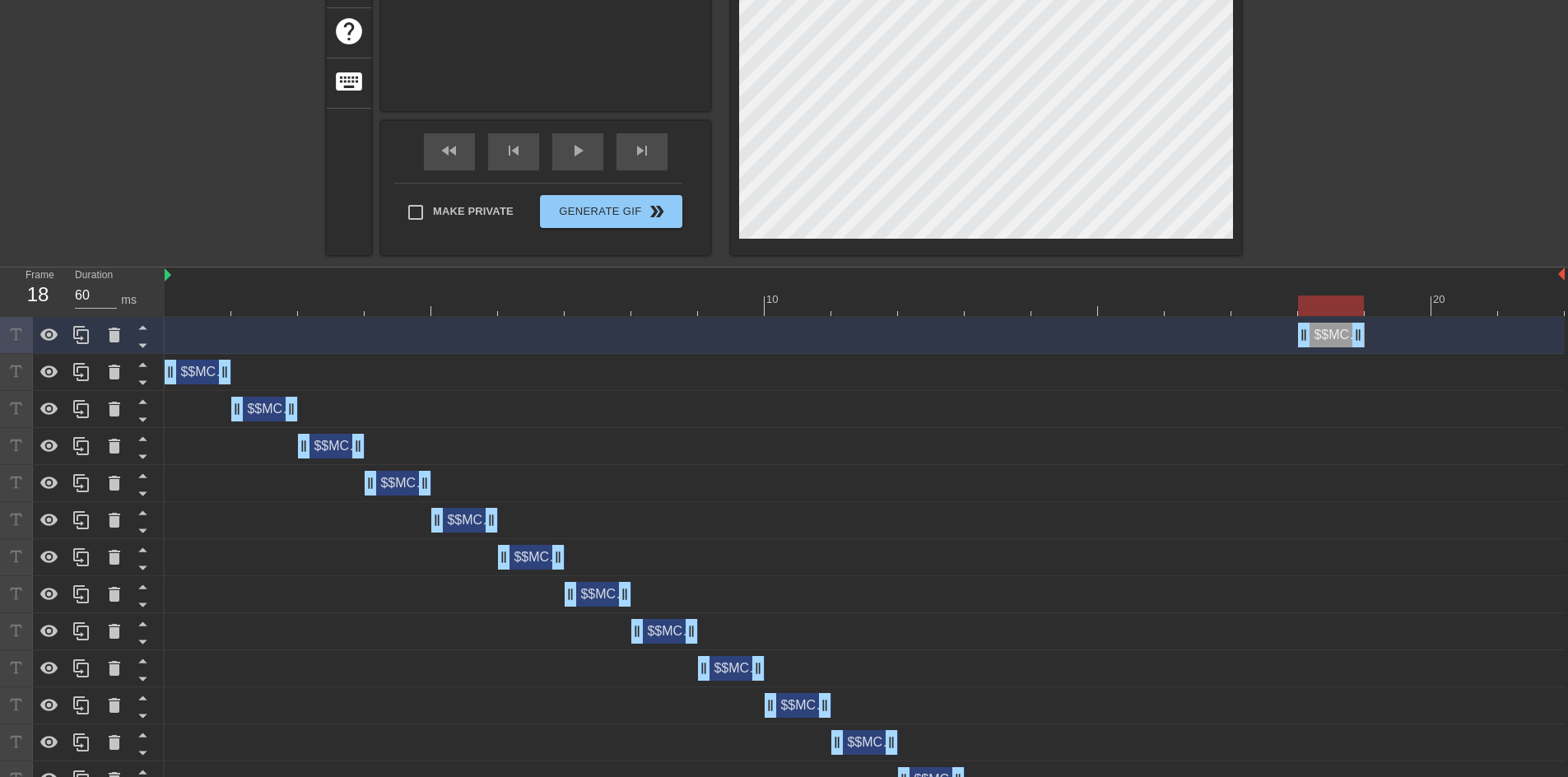
scroll to position [549, 0]
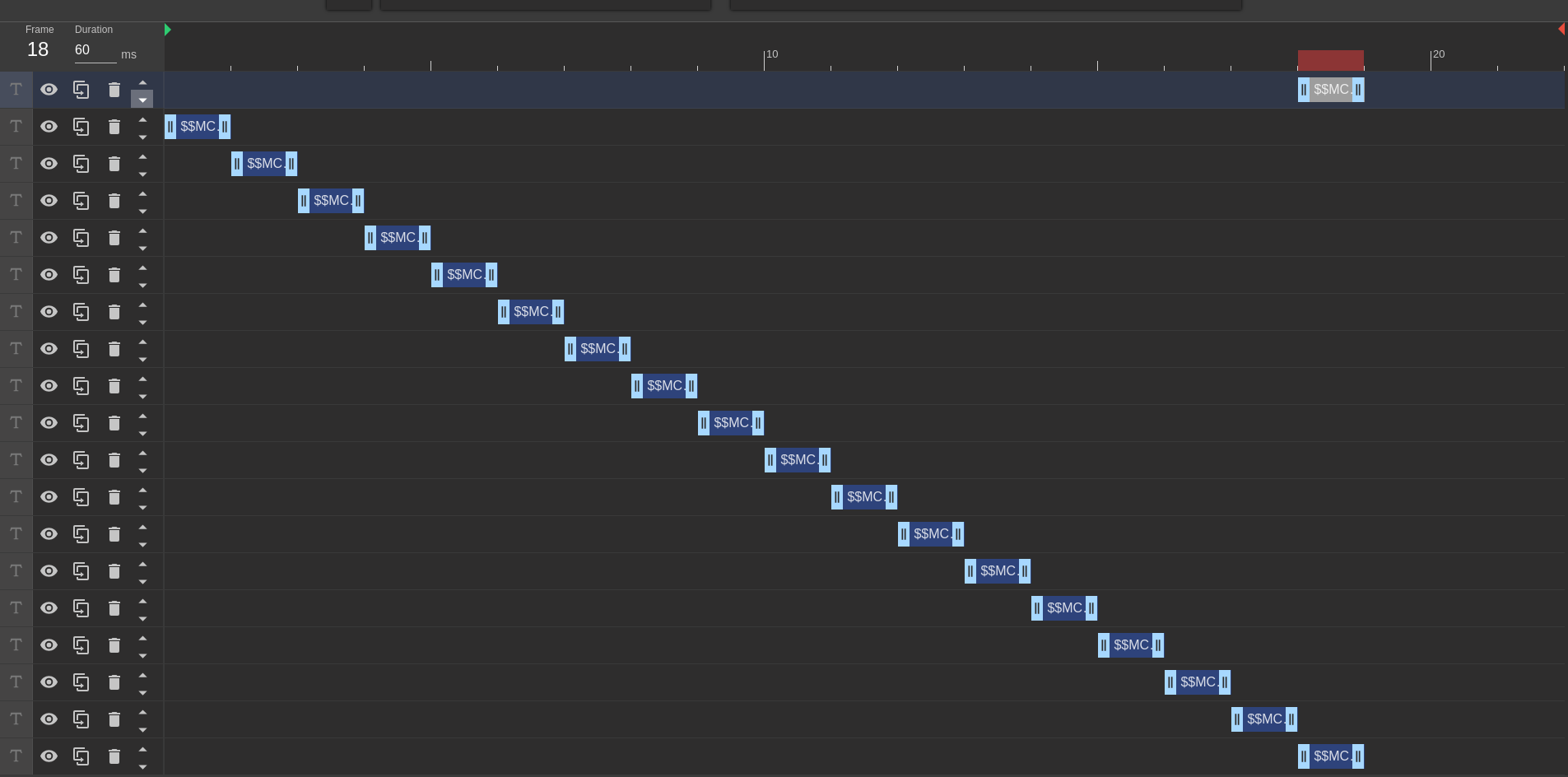
click at [137, 98] on icon at bounding box center [142, 100] width 20 height 20
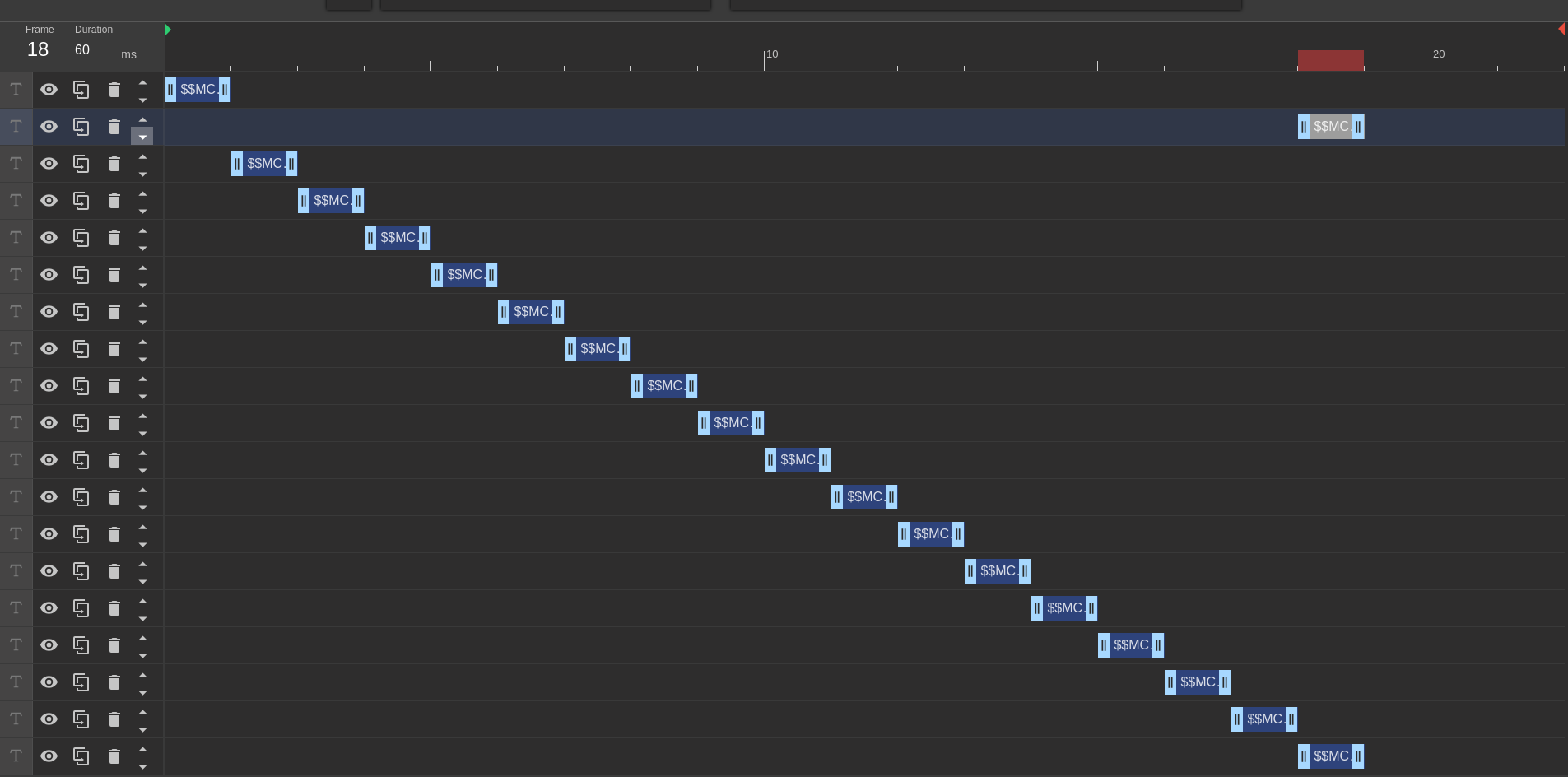
click at [140, 138] on icon at bounding box center [142, 137] width 20 height 20
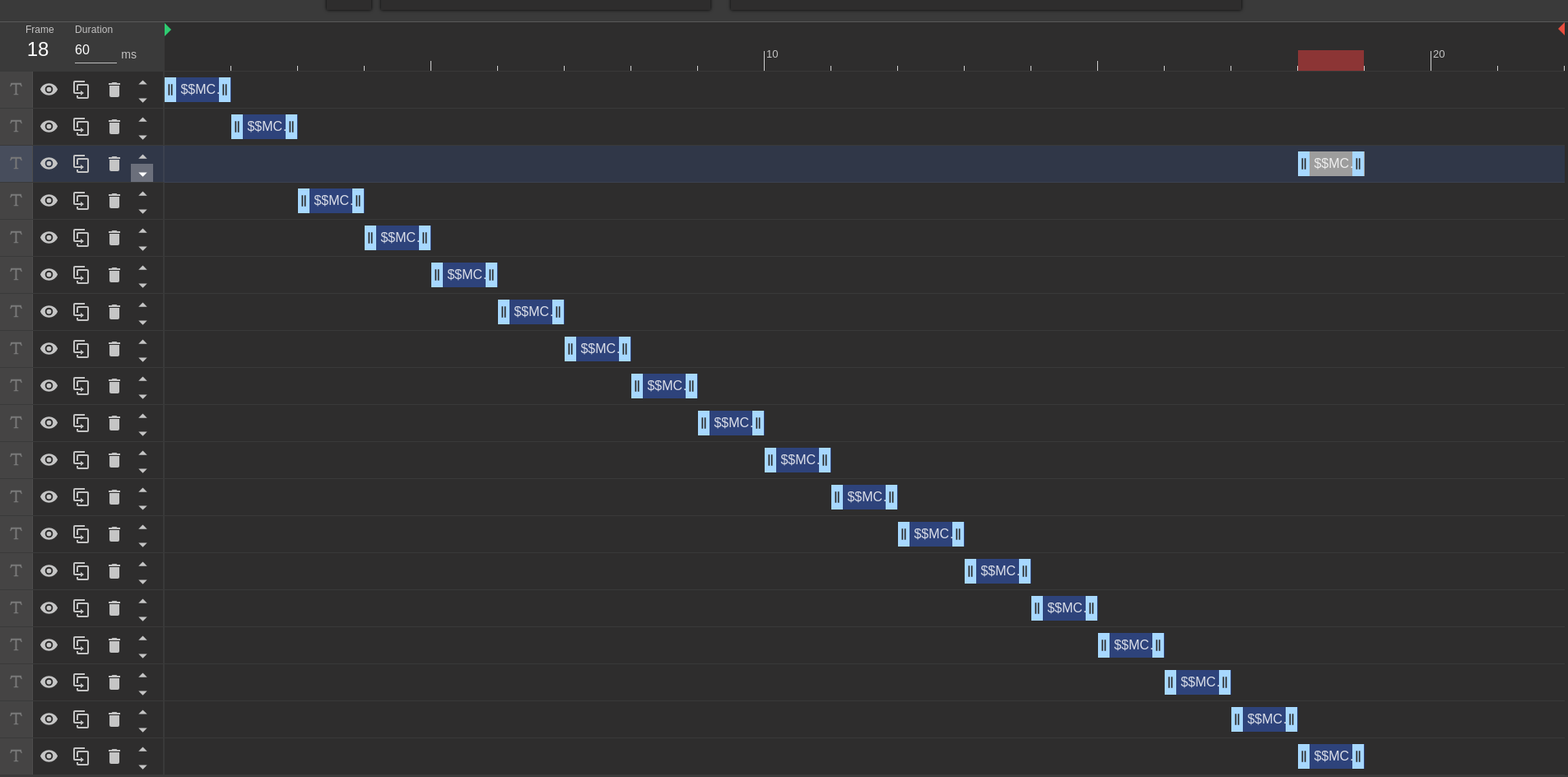
click at [145, 170] on icon at bounding box center [142, 174] width 20 height 20
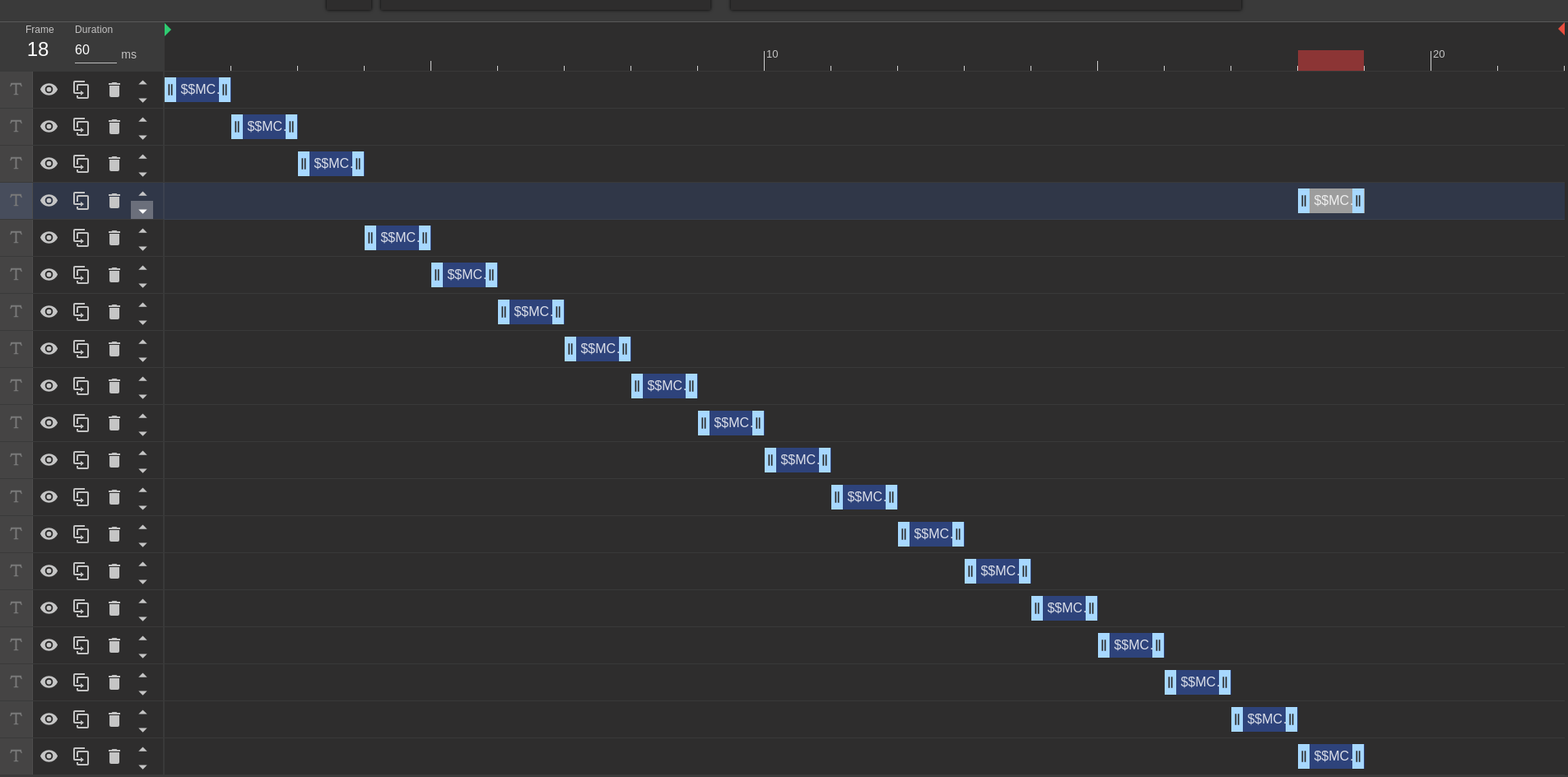
click at [141, 208] on icon at bounding box center [142, 211] width 20 height 20
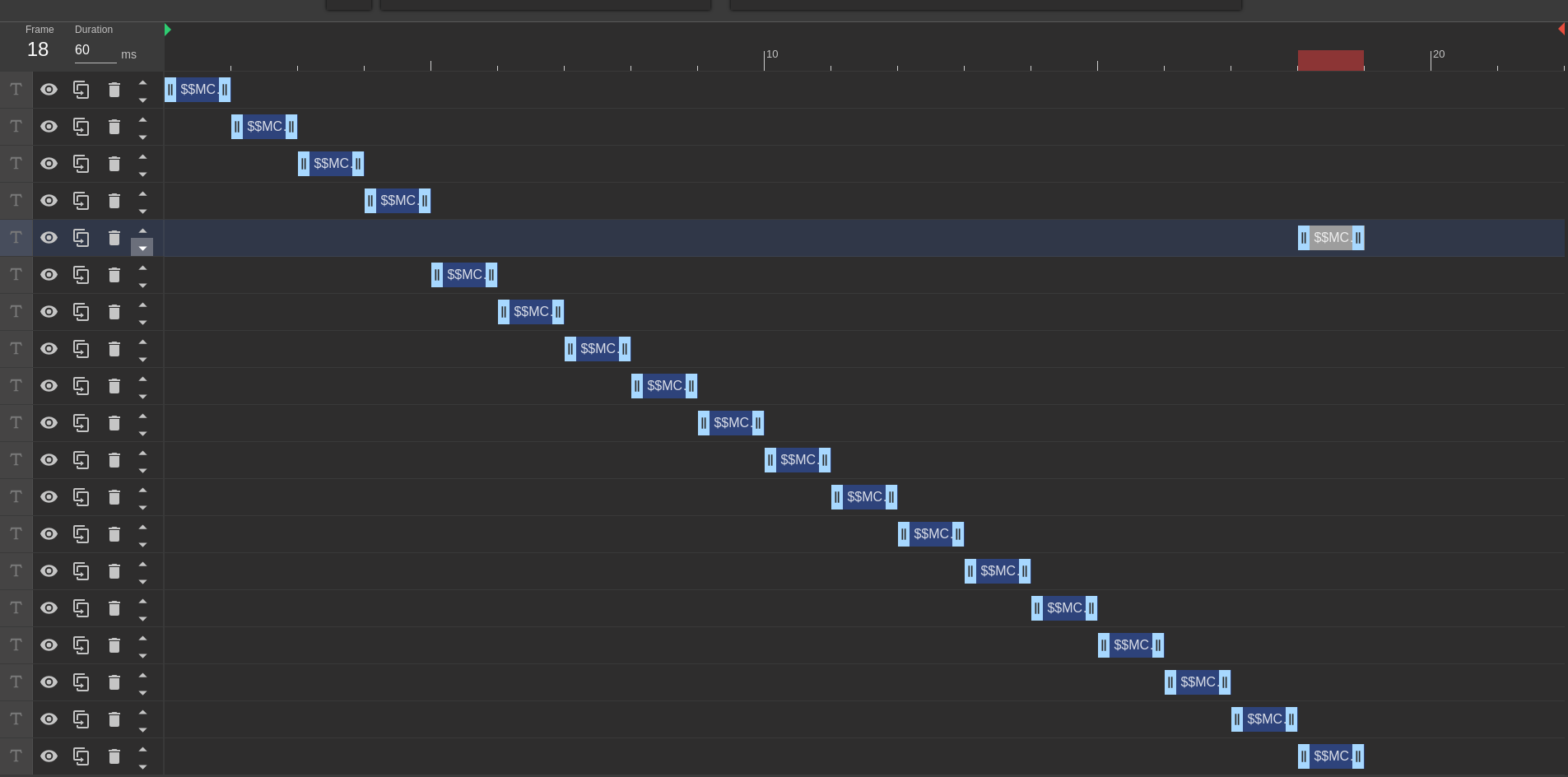
click at [139, 253] on icon at bounding box center [142, 248] width 20 height 20
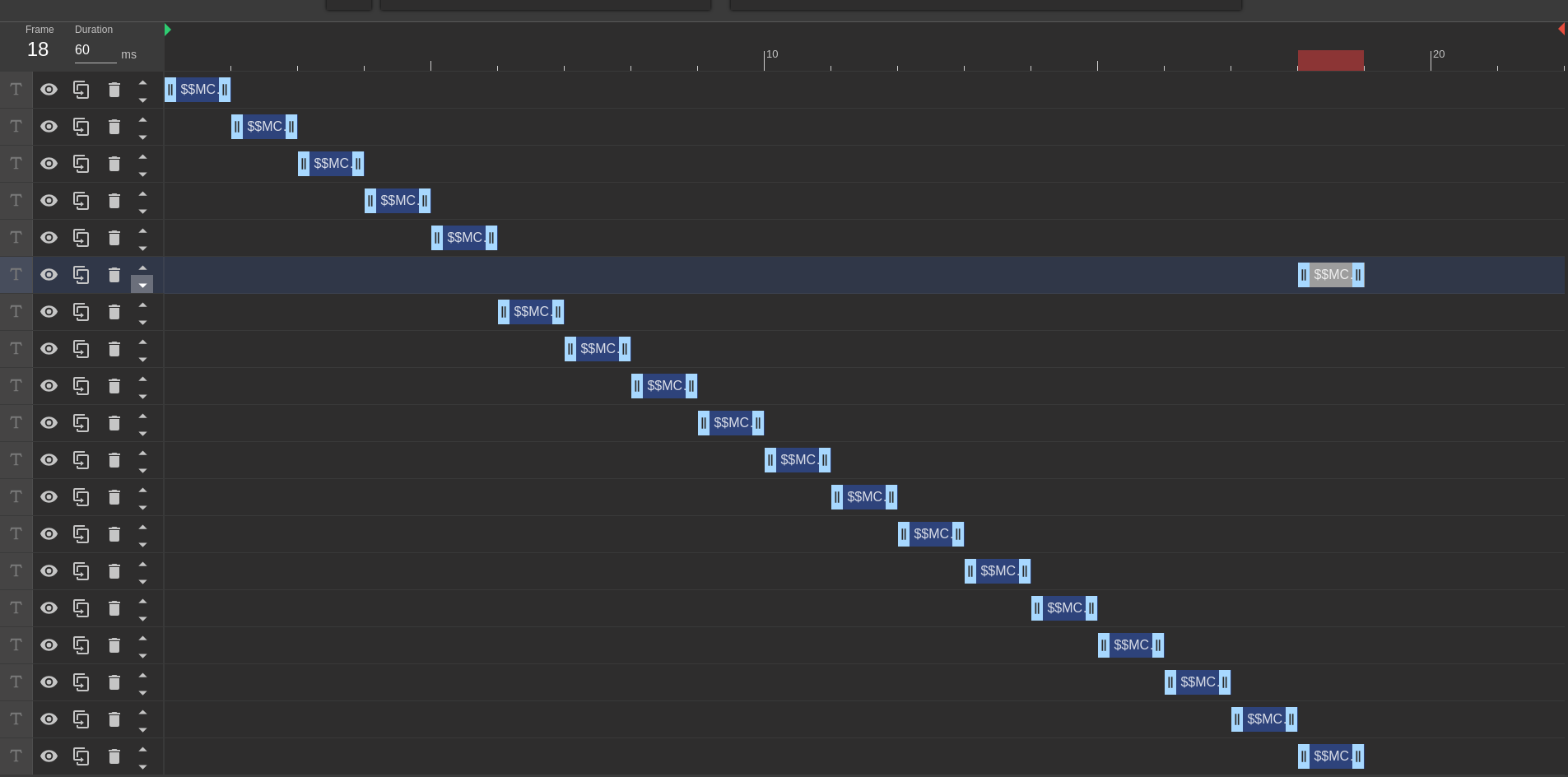
click at [148, 284] on icon at bounding box center [142, 285] width 20 height 20
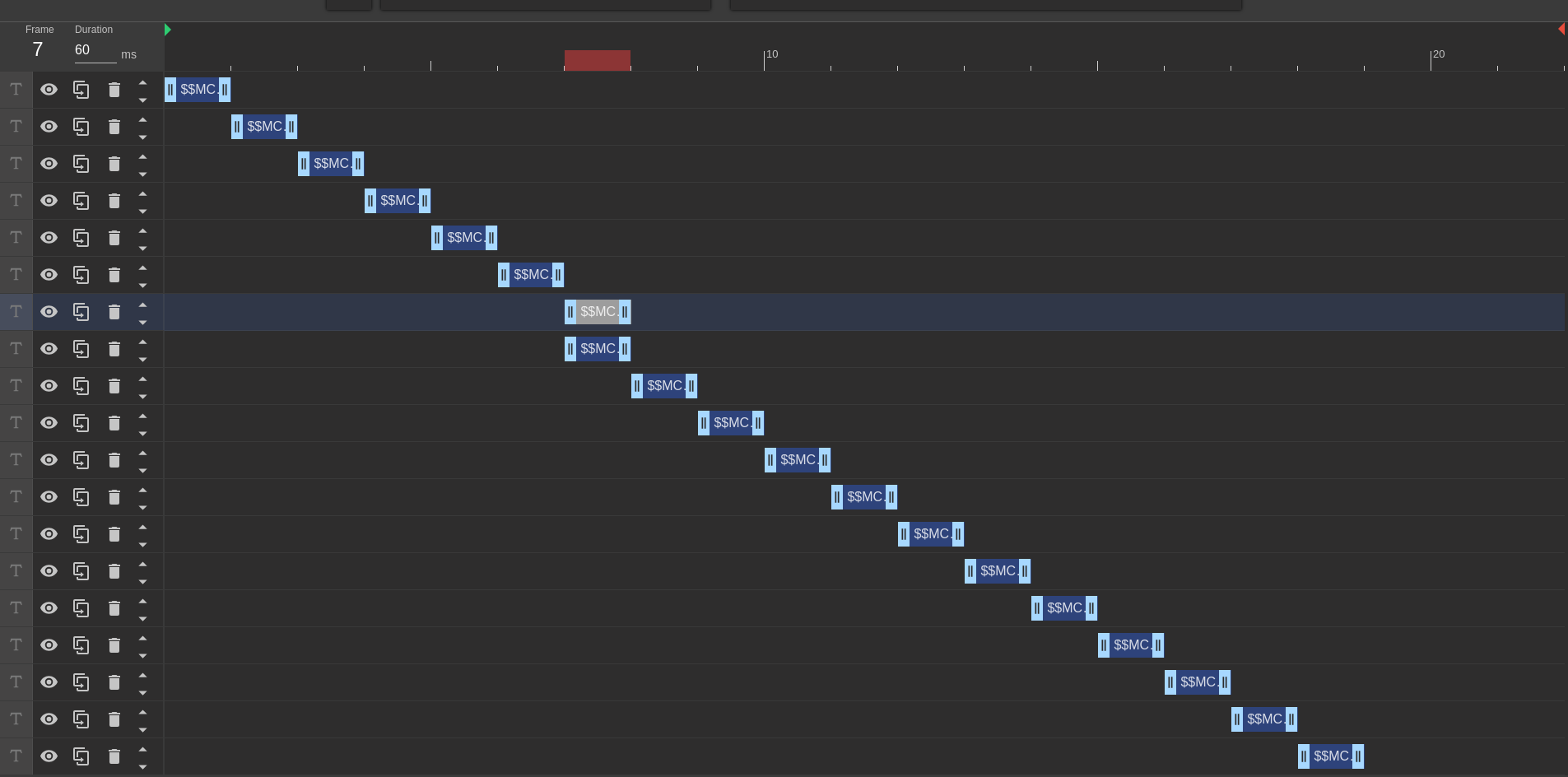
drag, startPoint x: 1325, startPoint y: 314, endPoint x: 614, endPoint y: 391, distance: 715.2
click at [614, 391] on div "$$MCPayerToPayerOrgIsLive drag_handle drag_handle $$MCPayerToPayerOrgIsLive dra…" at bounding box center [866, 423] width 1403 height 704
drag, startPoint x: 591, startPoint y: 348, endPoint x: 675, endPoint y: 362, distance: 85.2
click at [665, 347] on div "$$MCPayerToPayerOrgIsLive drag_handle drag_handle" at bounding box center [664, 349] width 67 height 25
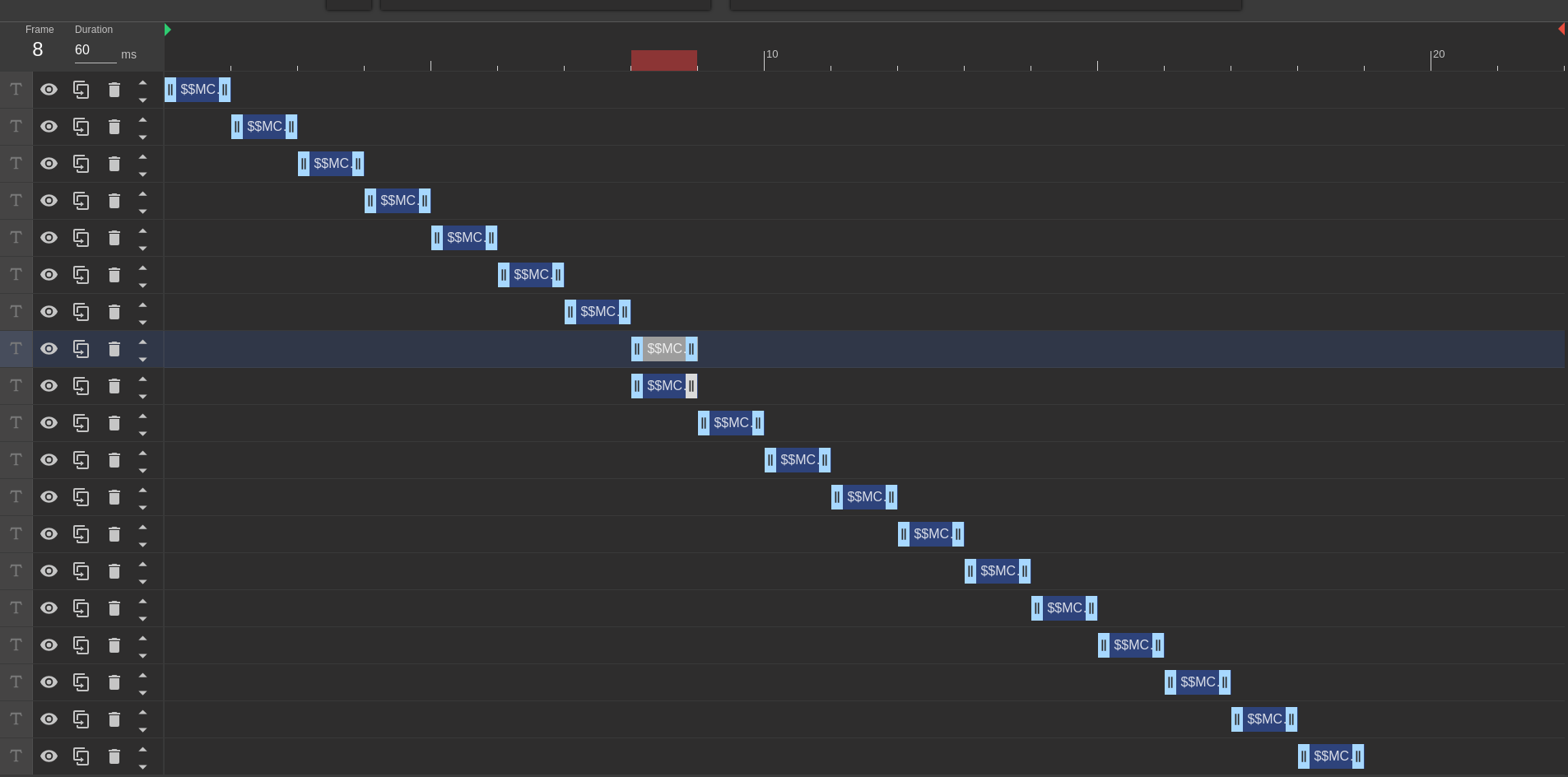
drag, startPoint x: 676, startPoint y: 388, endPoint x: 753, endPoint y: 388, distance: 77.0
click at [698, 388] on div "$$MCPayerToPayerOrgIsLive drag_handle drag_handle" at bounding box center [664, 386] width 67 height 25
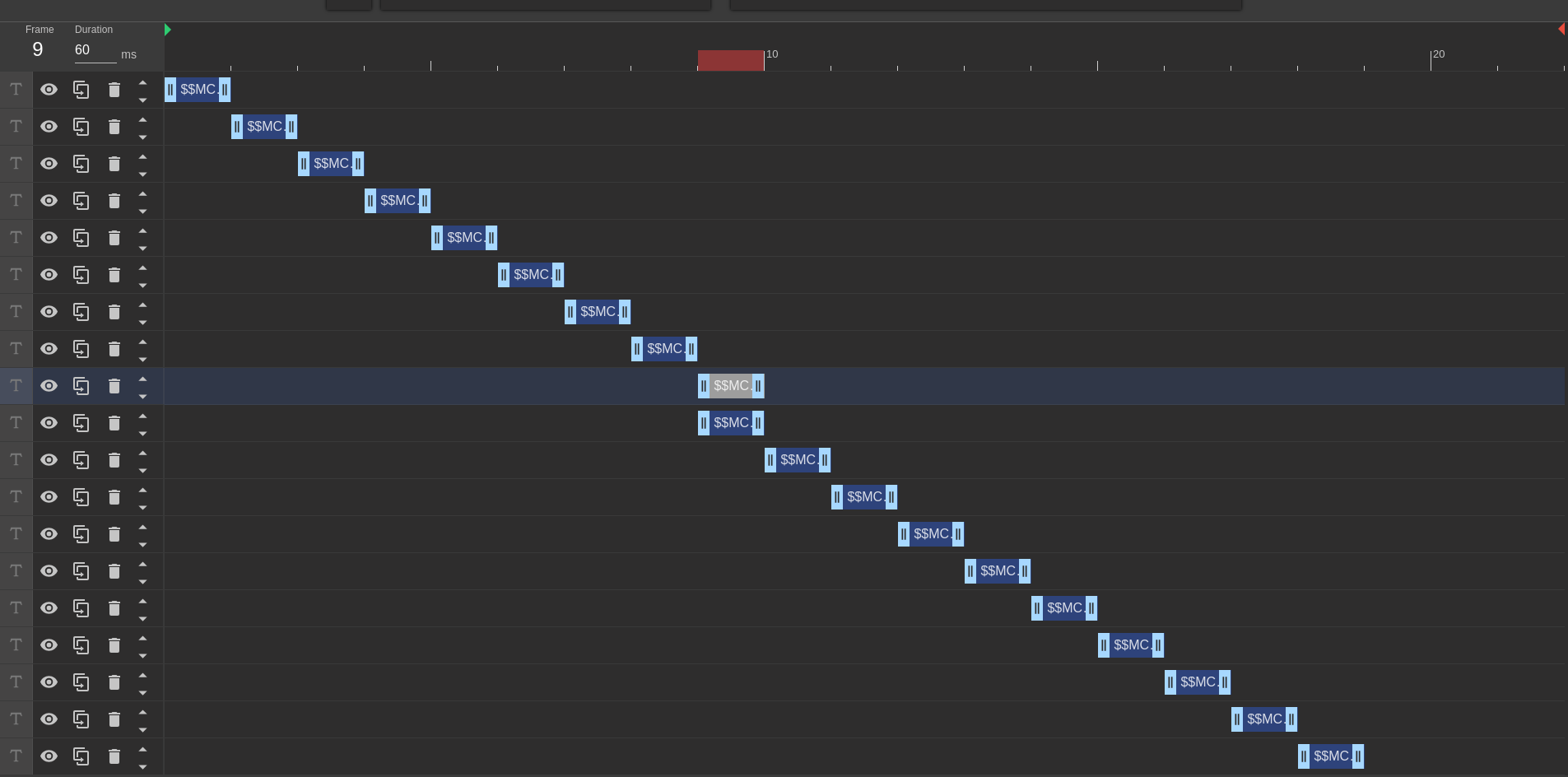
drag, startPoint x: 750, startPoint y: 424, endPoint x: 839, endPoint y: 424, distance: 89.0
click at [839, 424] on div "$$MCPayerToPayerOrgIsLive drag_handle drag_handle" at bounding box center [864, 423] width 1400 height 25
drag, startPoint x: 707, startPoint y: 421, endPoint x: 764, endPoint y: 422, distance: 57.0
click at [764, 422] on div "$$MCPayerToPayerOrgIsLive drag_handle drag_handle" at bounding box center [864, 423] width 1400 height 25
drag, startPoint x: 794, startPoint y: 464, endPoint x: 874, endPoint y: 463, distance: 80.0
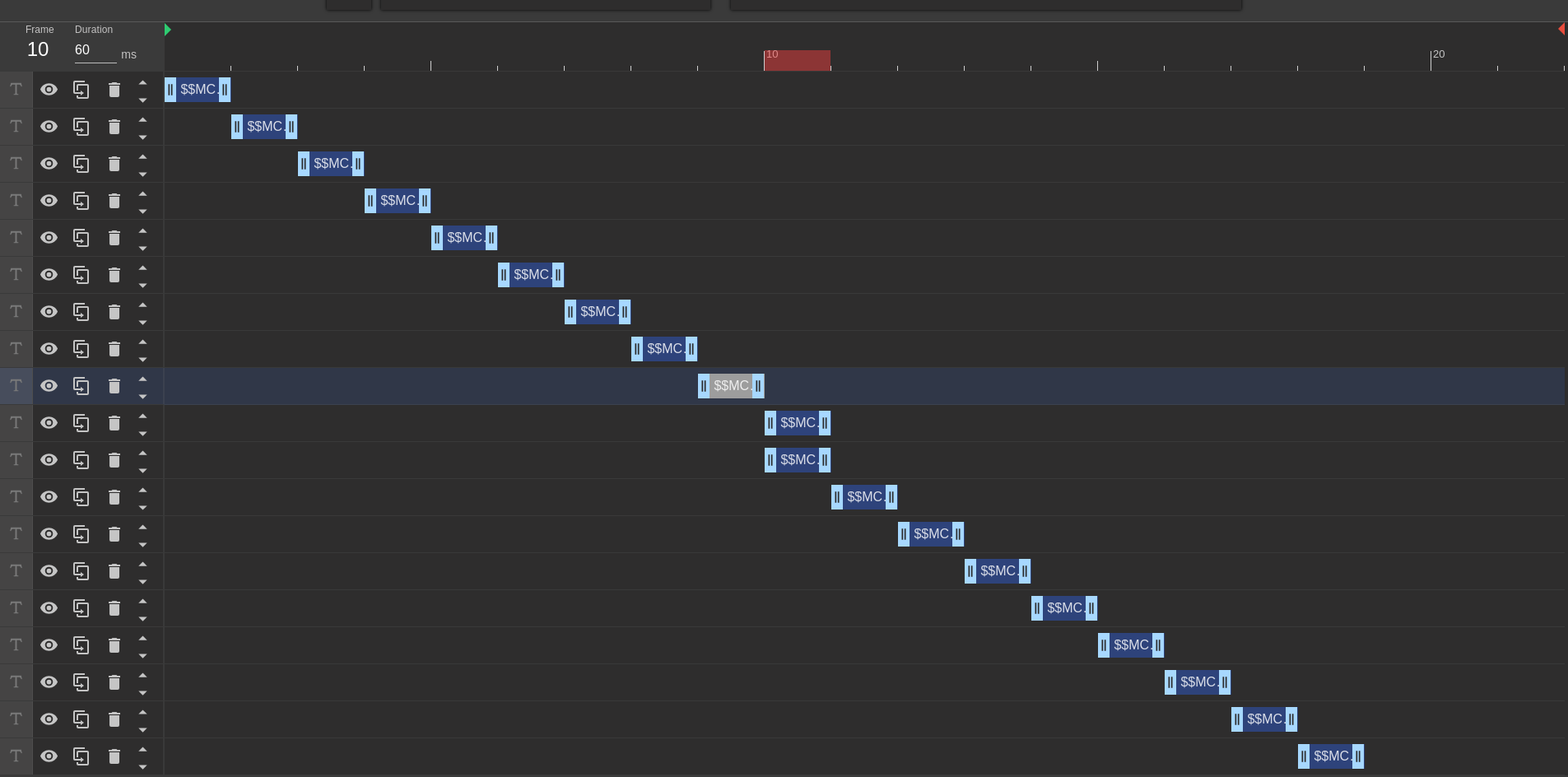
click at [832, 463] on div "$$MCPayerToPayerOrgIsLive drag_handle drag_handle" at bounding box center [798, 460] width 67 height 25
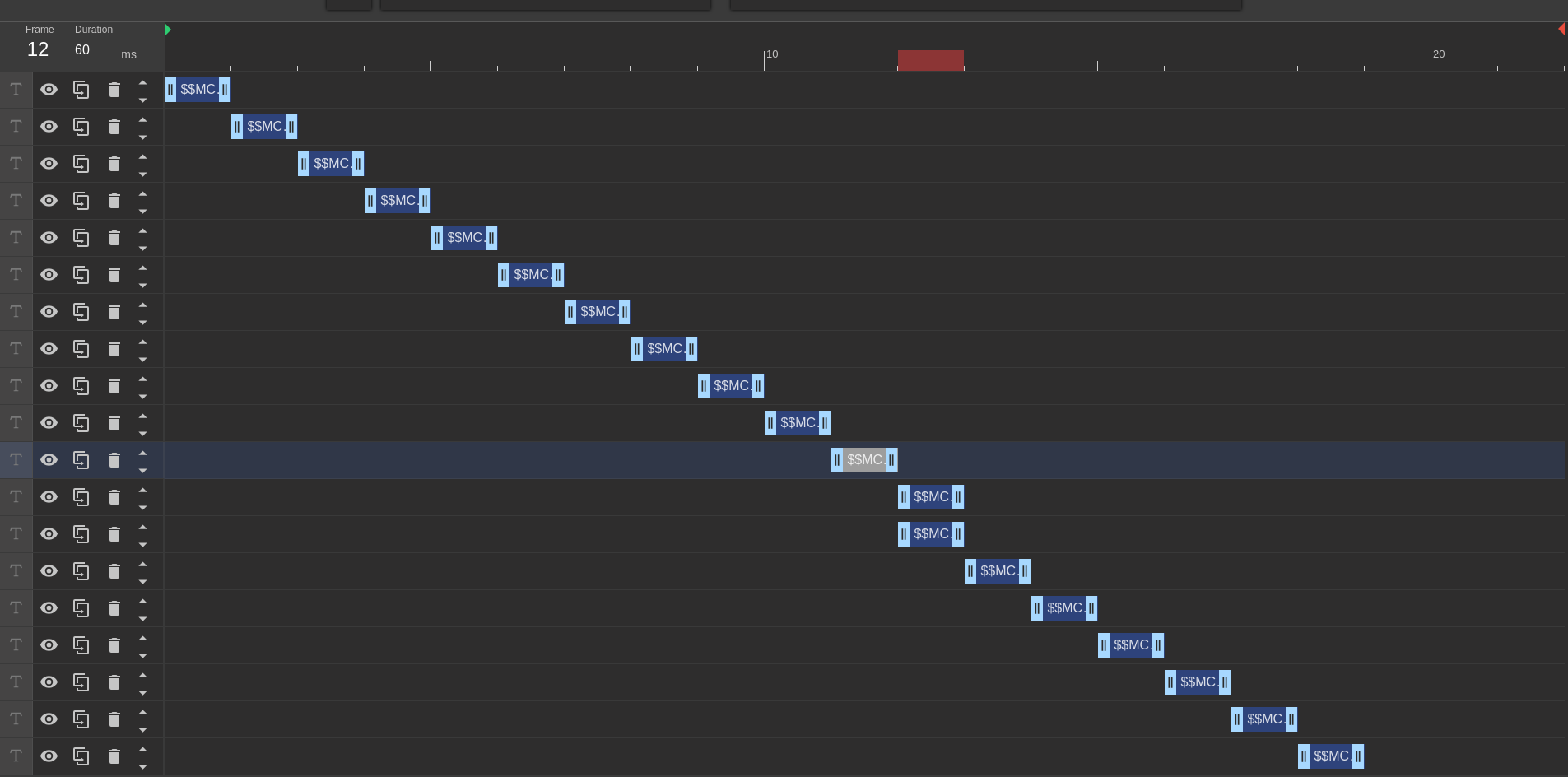
drag, startPoint x: 871, startPoint y: 502, endPoint x: 943, endPoint y: 501, distance: 72.0
click at [943, 501] on div "$$MCPayerToPayerOrgIsLive drag_handle drag_handle" at bounding box center [932, 497] width 67 height 25
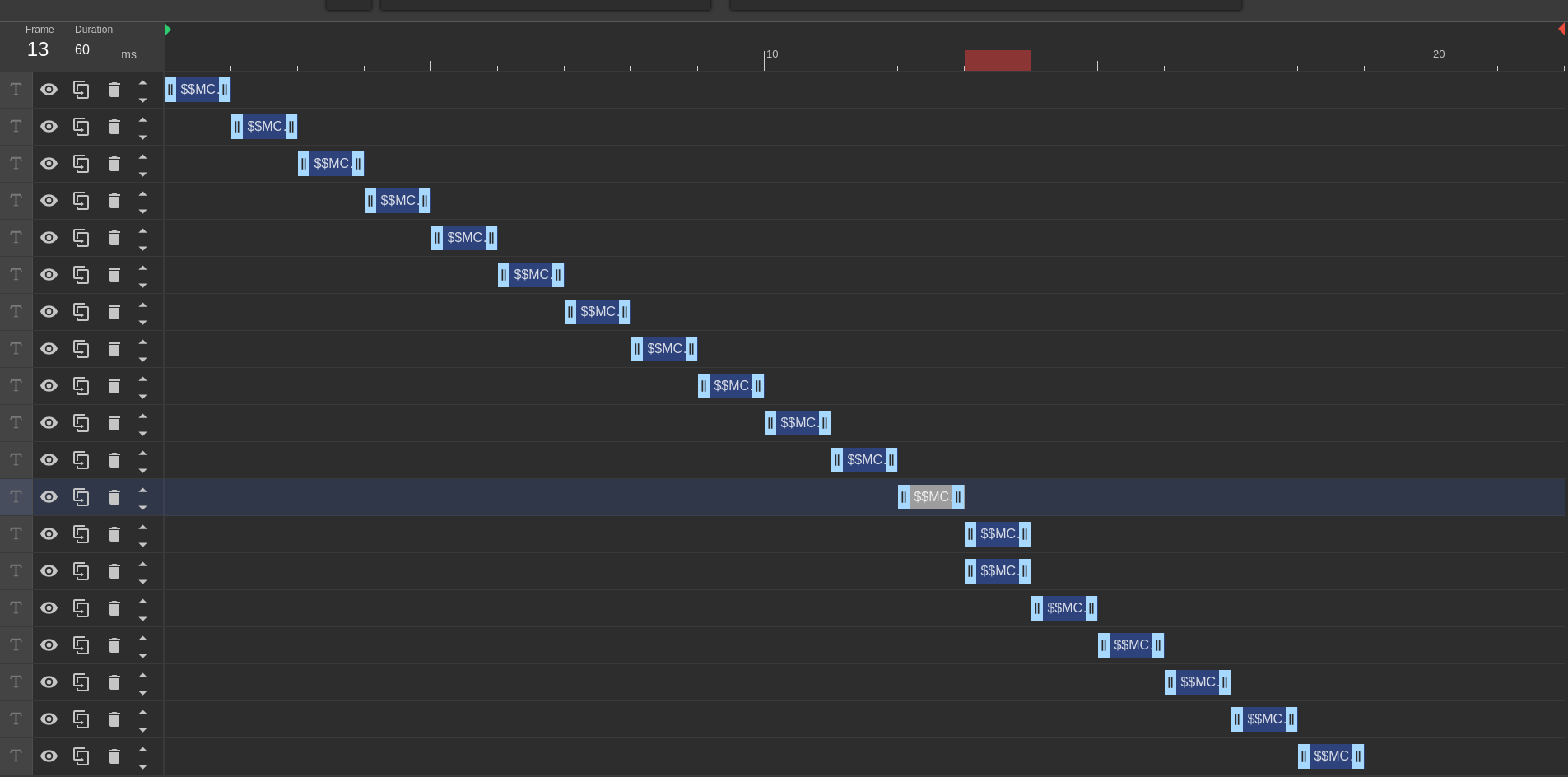
drag, startPoint x: 981, startPoint y: 534, endPoint x: 1002, endPoint y: 534, distance: 21.0
click at [1001, 534] on div "$$MCPayerToPayerOrgIsLive drag_handle drag_handle" at bounding box center [998, 534] width 67 height 25
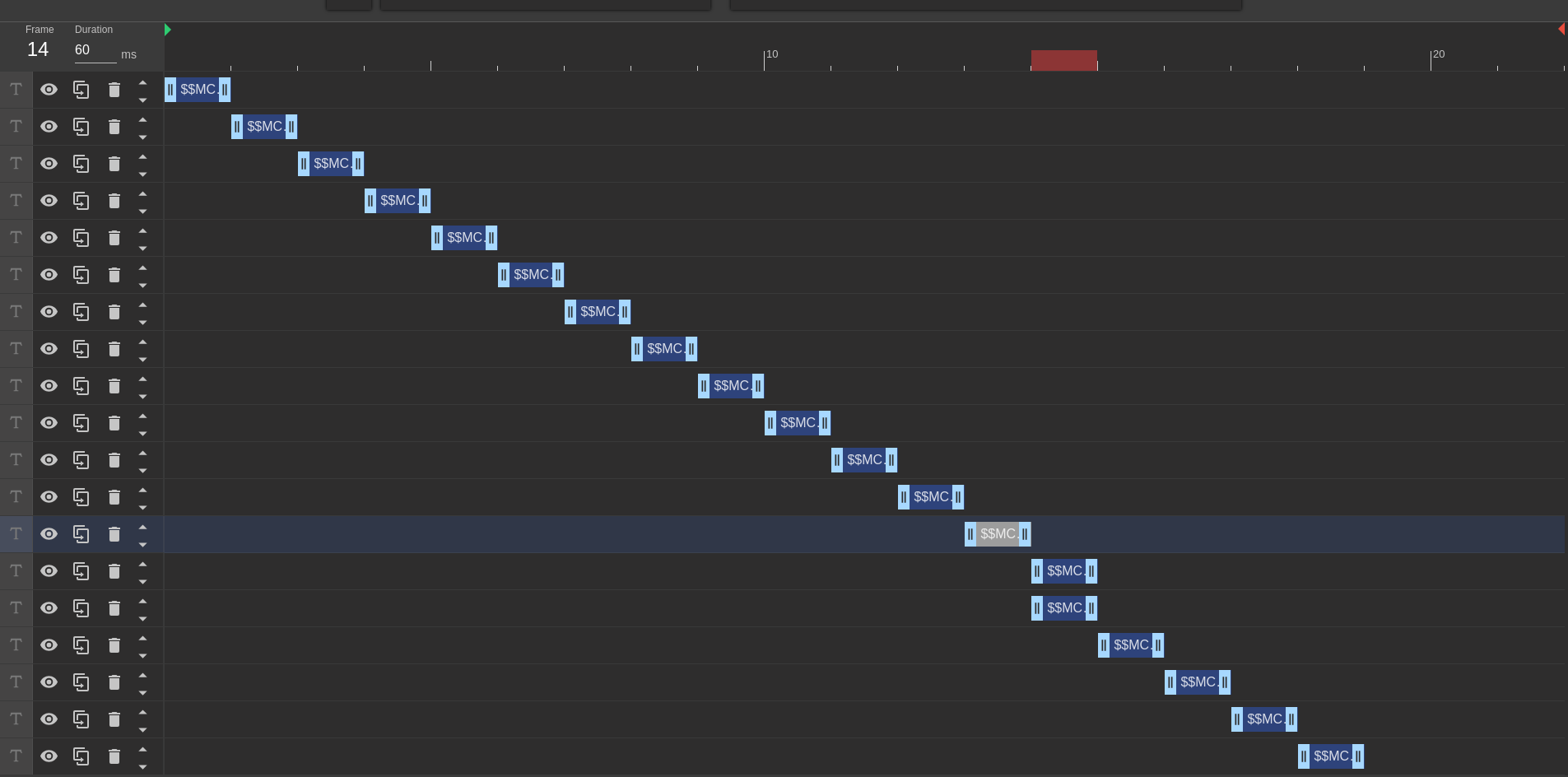
drag, startPoint x: 1001, startPoint y: 564, endPoint x: 1063, endPoint y: 581, distance: 64.3
click at [1057, 568] on div "$$MCPayerToPayerOrgIsLive drag_handle drag_handle" at bounding box center [1065, 571] width 67 height 25
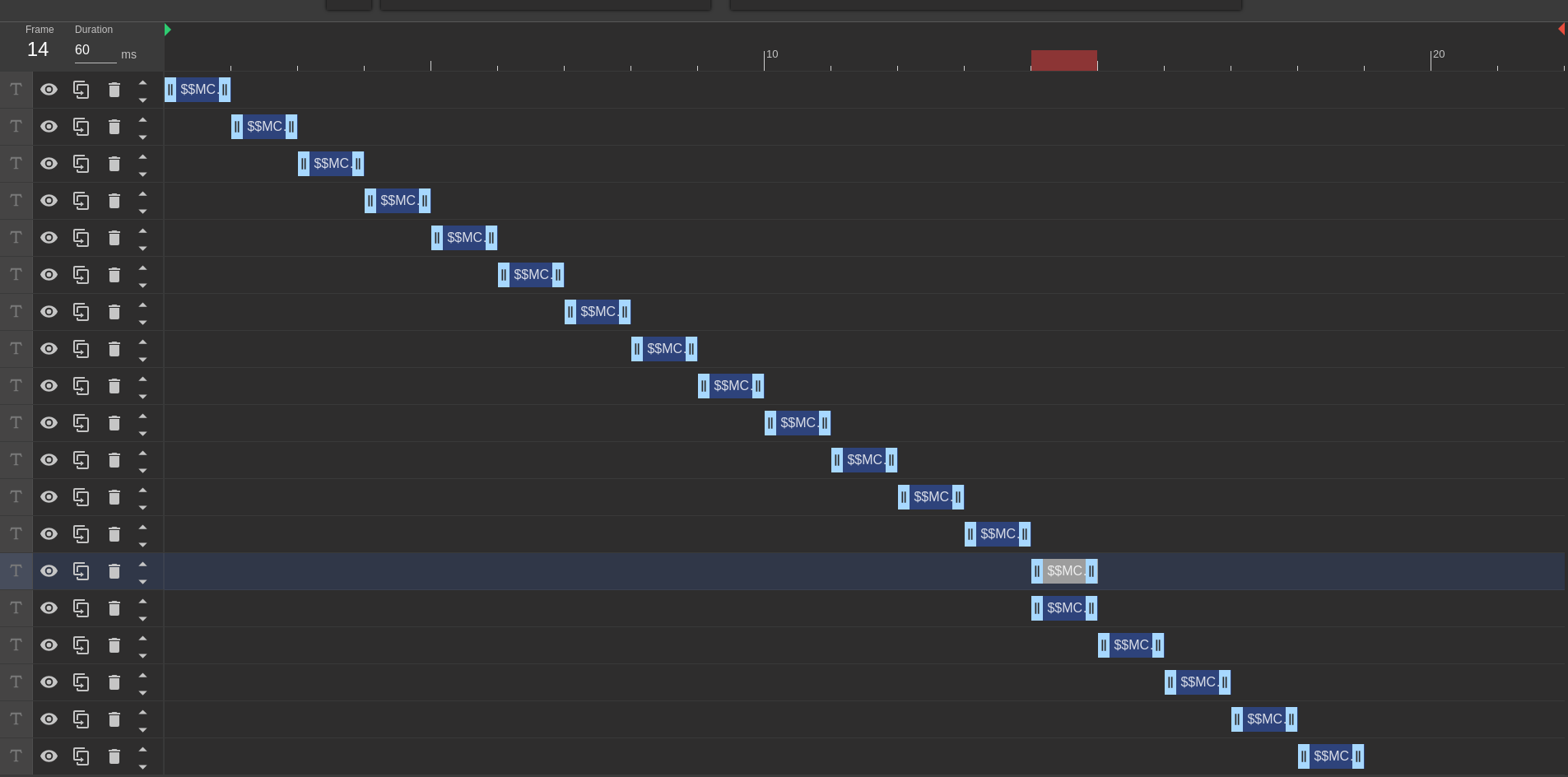
drag, startPoint x: 1060, startPoint y: 608, endPoint x: 1146, endPoint y: 615, distance: 86.3
click at [1098, 615] on div "$$MCPayerToPayerOrgIsLive drag_handle drag_handle" at bounding box center [1065, 608] width 67 height 25
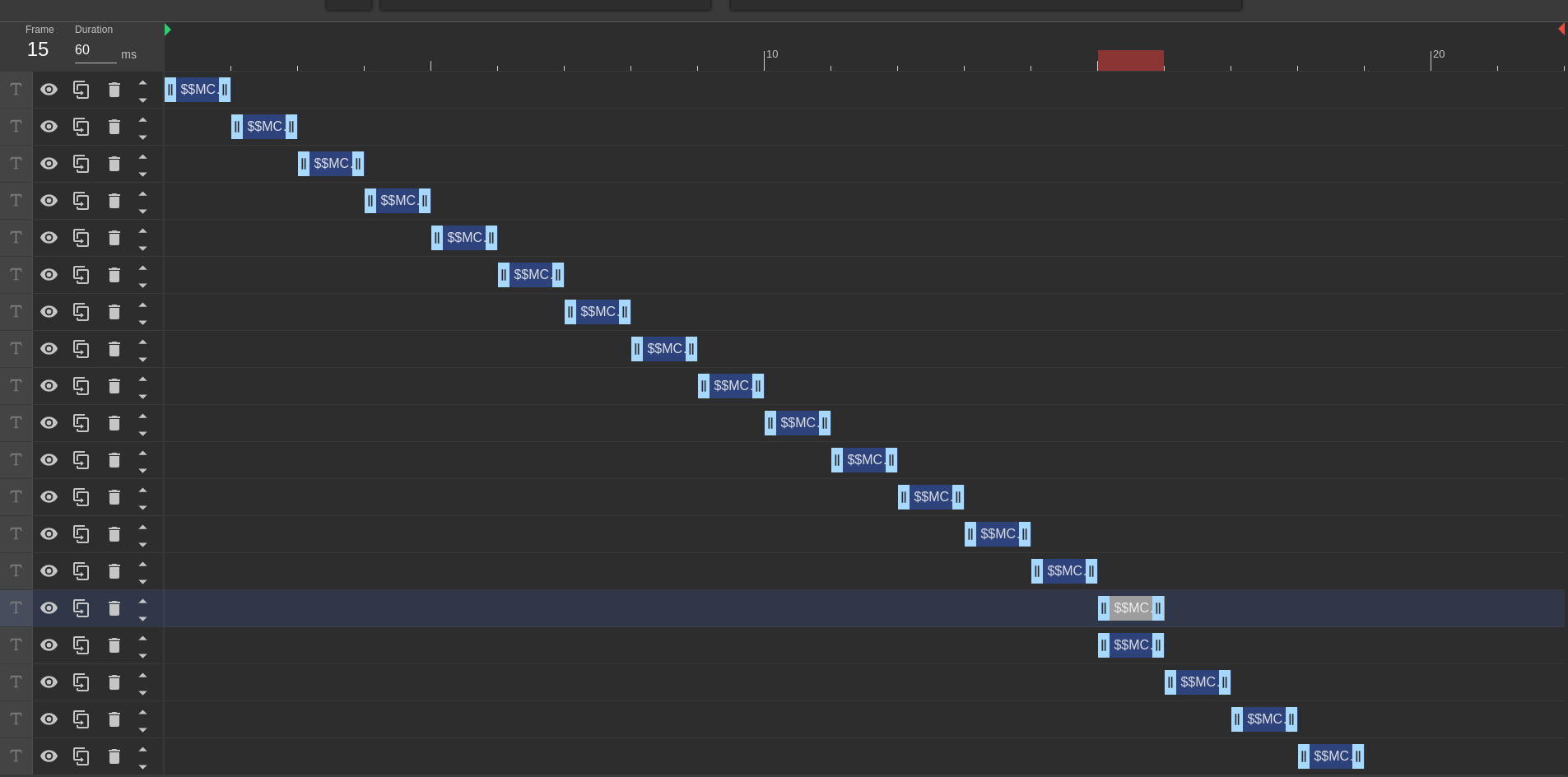
drag, startPoint x: 1145, startPoint y: 643, endPoint x: 1190, endPoint y: 643, distance: 45.0
click at [1165, 643] on div "$$MCPayerToPayerOrgIsLive drag_handle drag_handle" at bounding box center [1131, 645] width 67 height 25
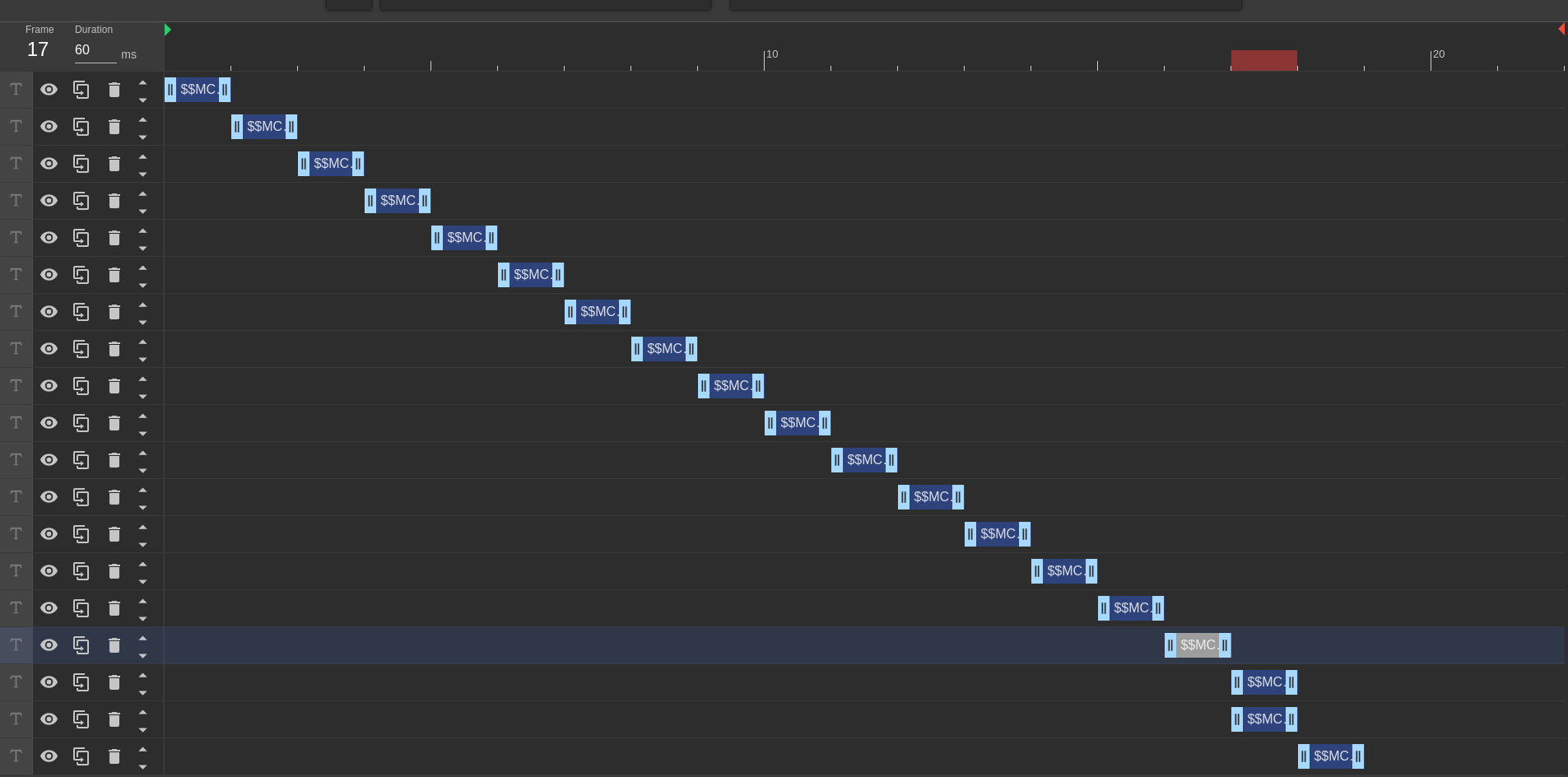
drag, startPoint x: 1193, startPoint y: 675, endPoint x: 1252, endPoint y: 684, distance: 59.7
click at [1252, 684] on div "$$MCPayerToPayerOrgIsLive drag_handle drag_handle" at bounding box center [1265, 682] width 67 height 25
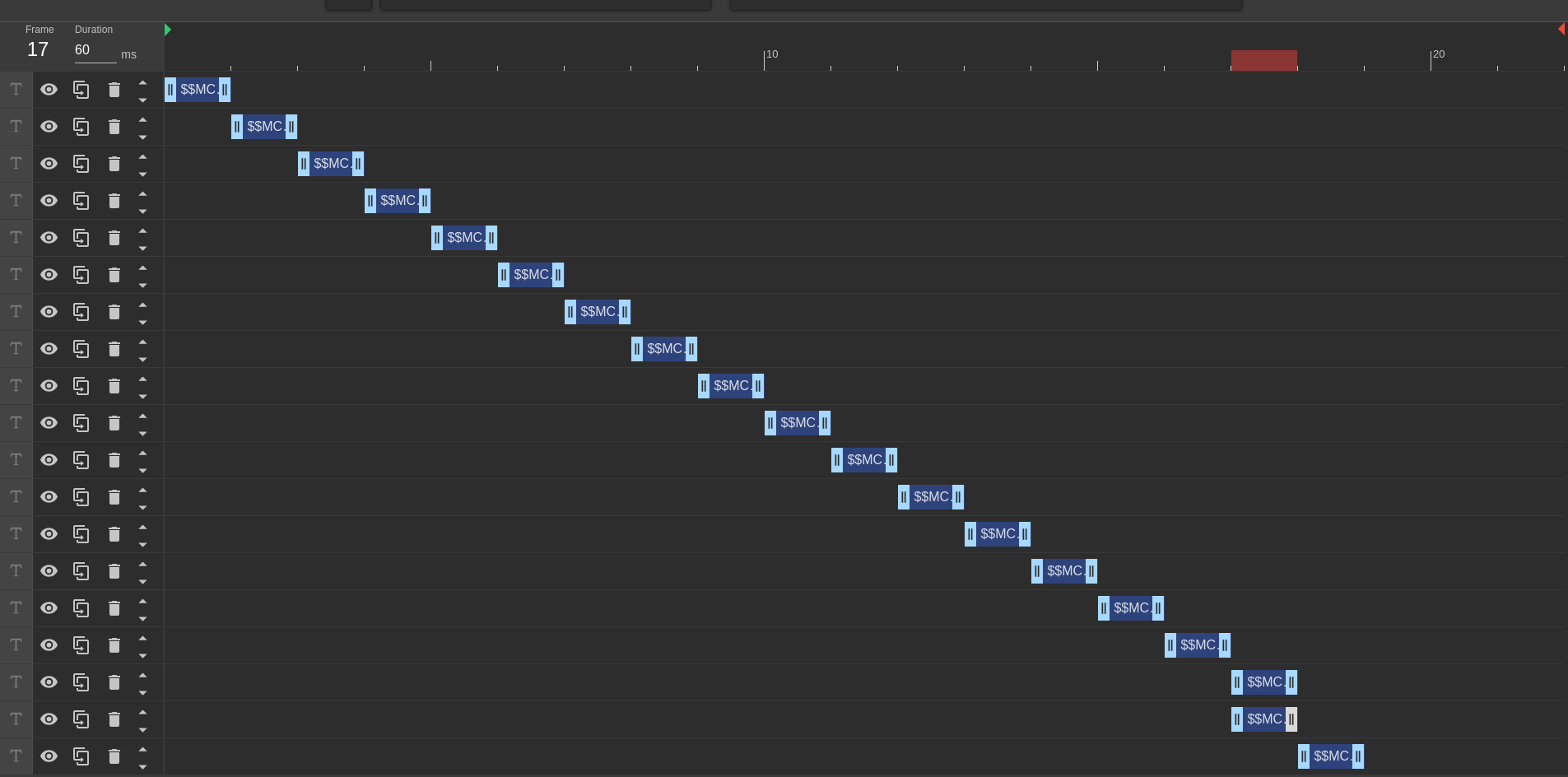
drag, startPoint x: 1262, startPoint y: 730, endPoint x: 1293, endPoint y: 724, distance: 31.6
click at [1317, 729] on div "$$MCPayerToPayerOrgIsLive drag_handle drag_handle" at bounding box center [864, 720] width 1400 height 37
drag
click at [1315, 722] on div "$$MCPayerToPayerOrgIsLive drag_handle drag_handle" at bounding box center [864, 719] width 1400 height 25
click at [1323, 720] on div "$$MCPayerToPayerOrgIsLive drag_handle drag_handle" at bounding box center [1331, 719] width 67 height 25
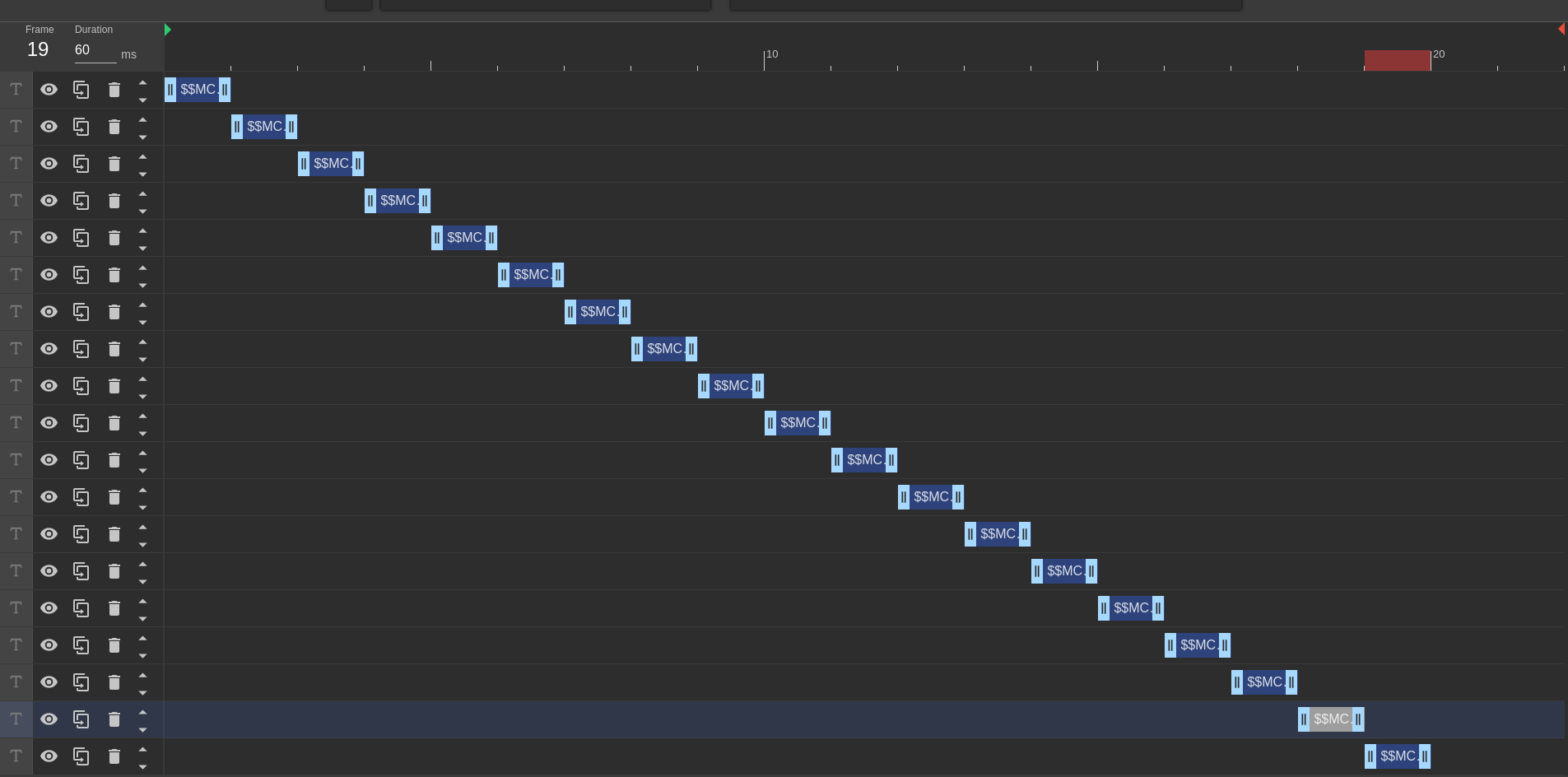
click at [1391, 759] on div "$$MCPayerToPayerOrgIsLive drag_handle drag_handle" at bounding box center [1398, 756] width 67 height 25
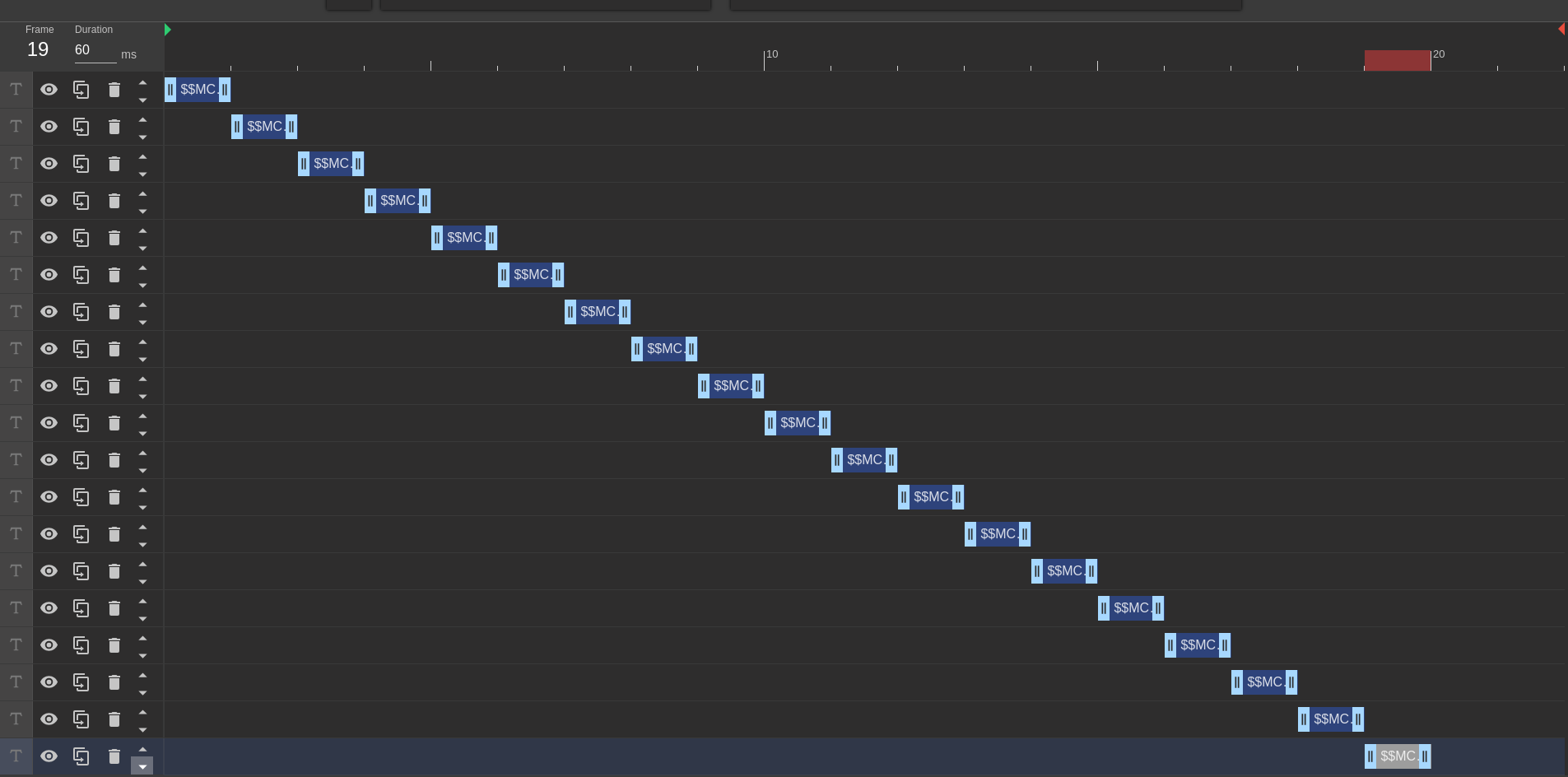
click at [139, 762] on icon at bounding box center [142, 767] width 20 height 20
click at [82, 94] on icon at bounding box center [80, 89] width 19 height 19
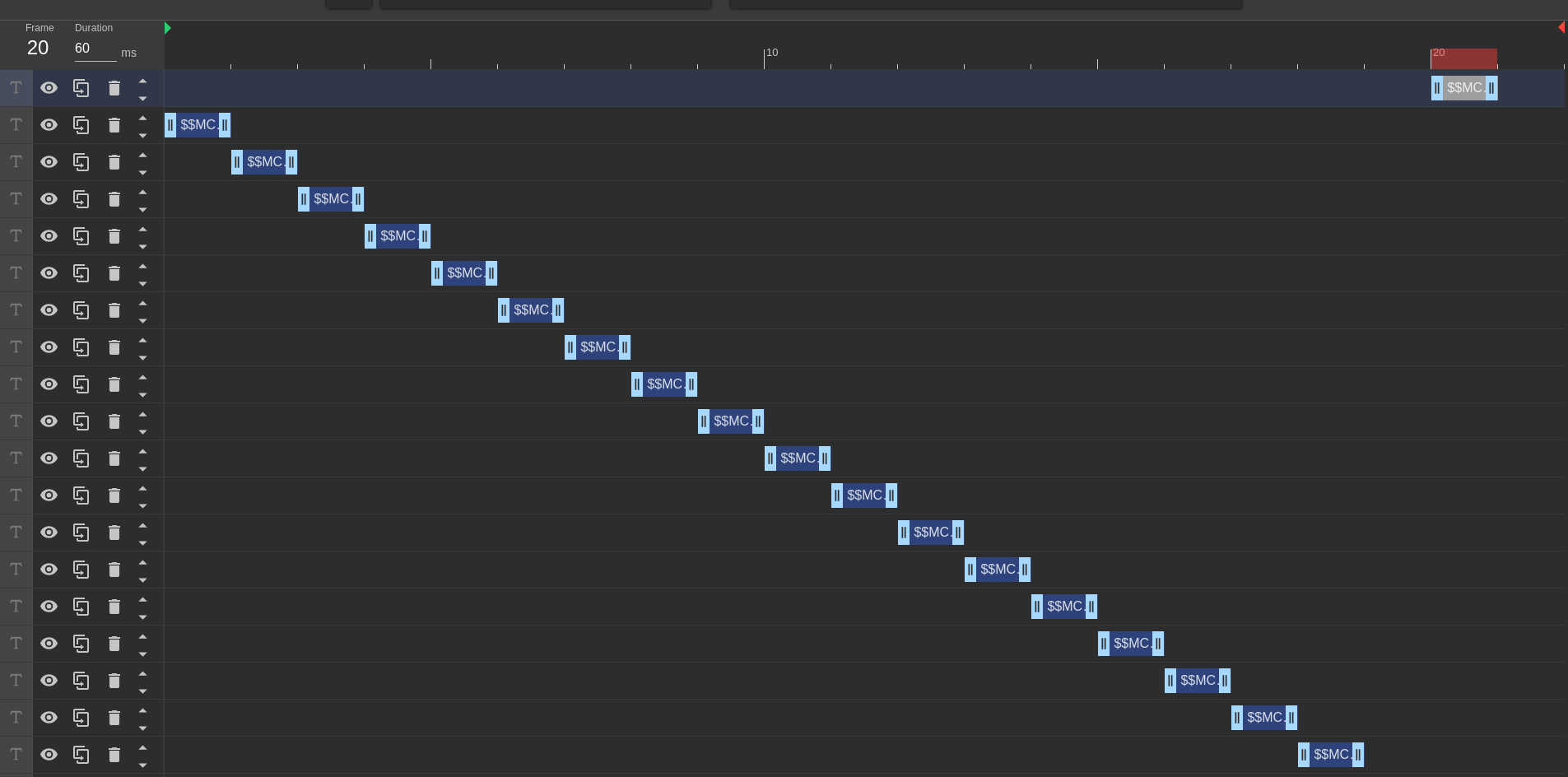
click at [1445, 96] on div "$$MCPayerToPayerOrgIsLive drag_handle drag_handle" at bounding box center [1464, 88] width 67 height 25
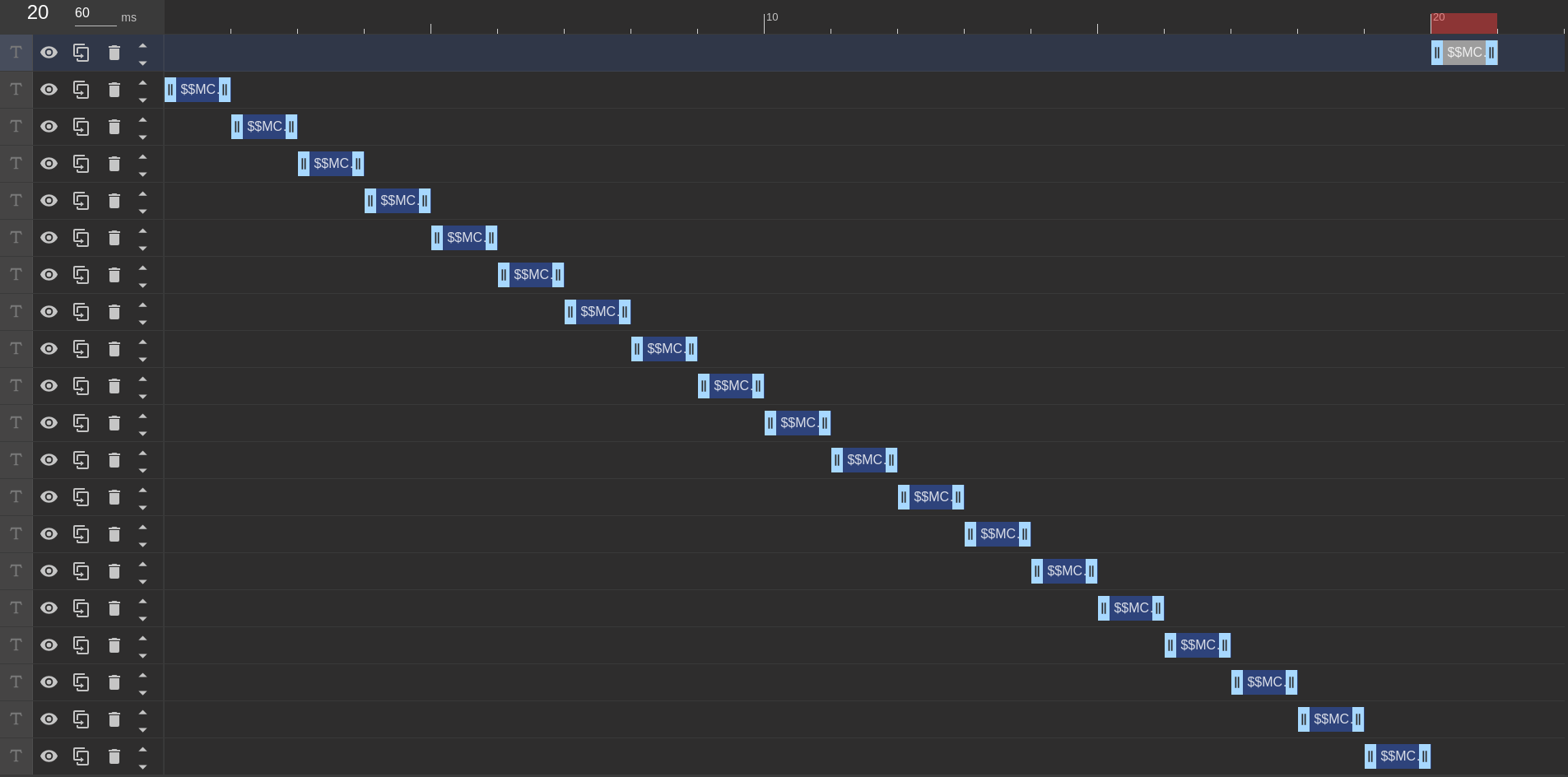
scroll to position [422, 0]
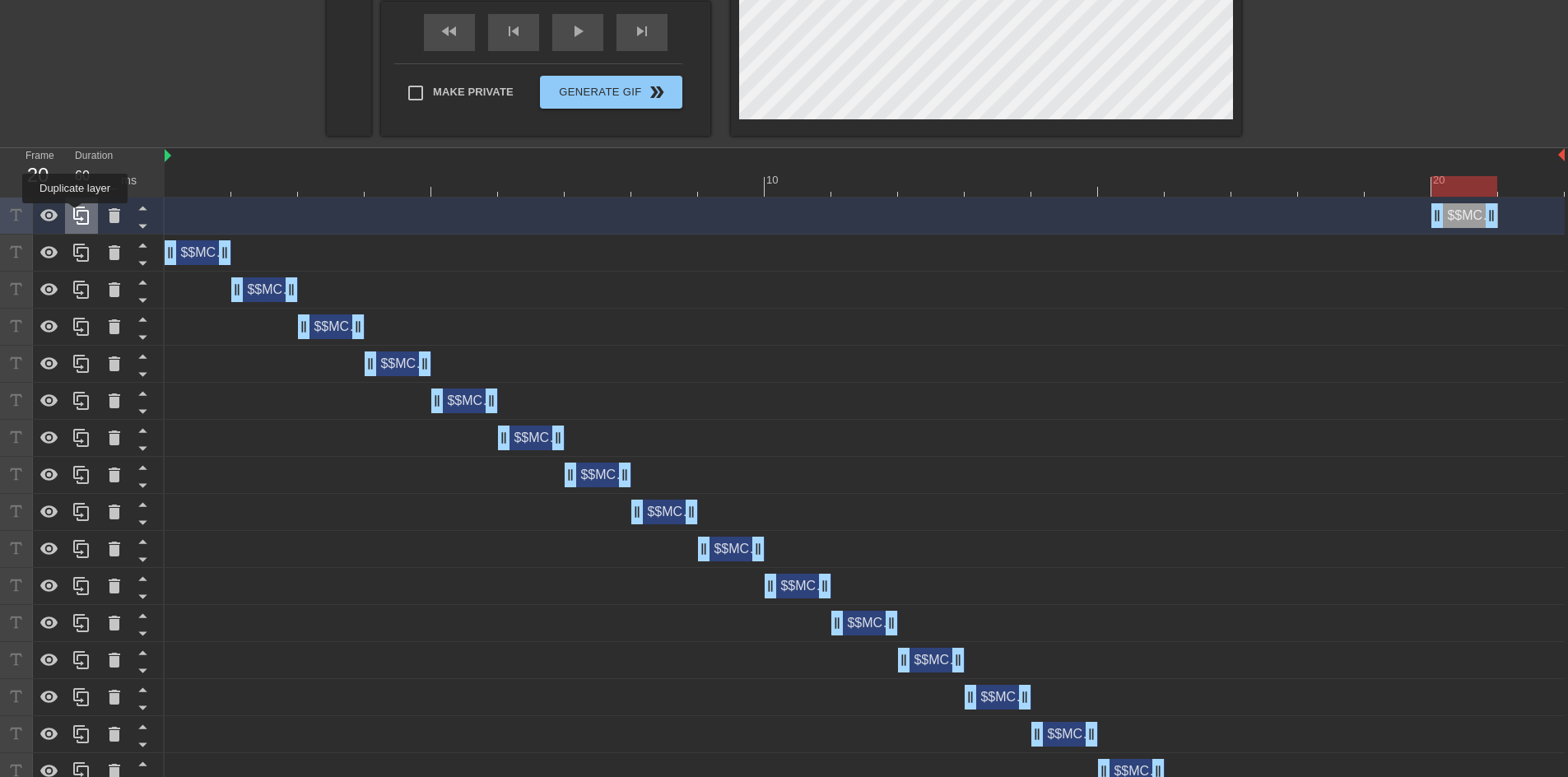
click at [76, 215] on icon at bounding box center [80, 215] width 19 height 19
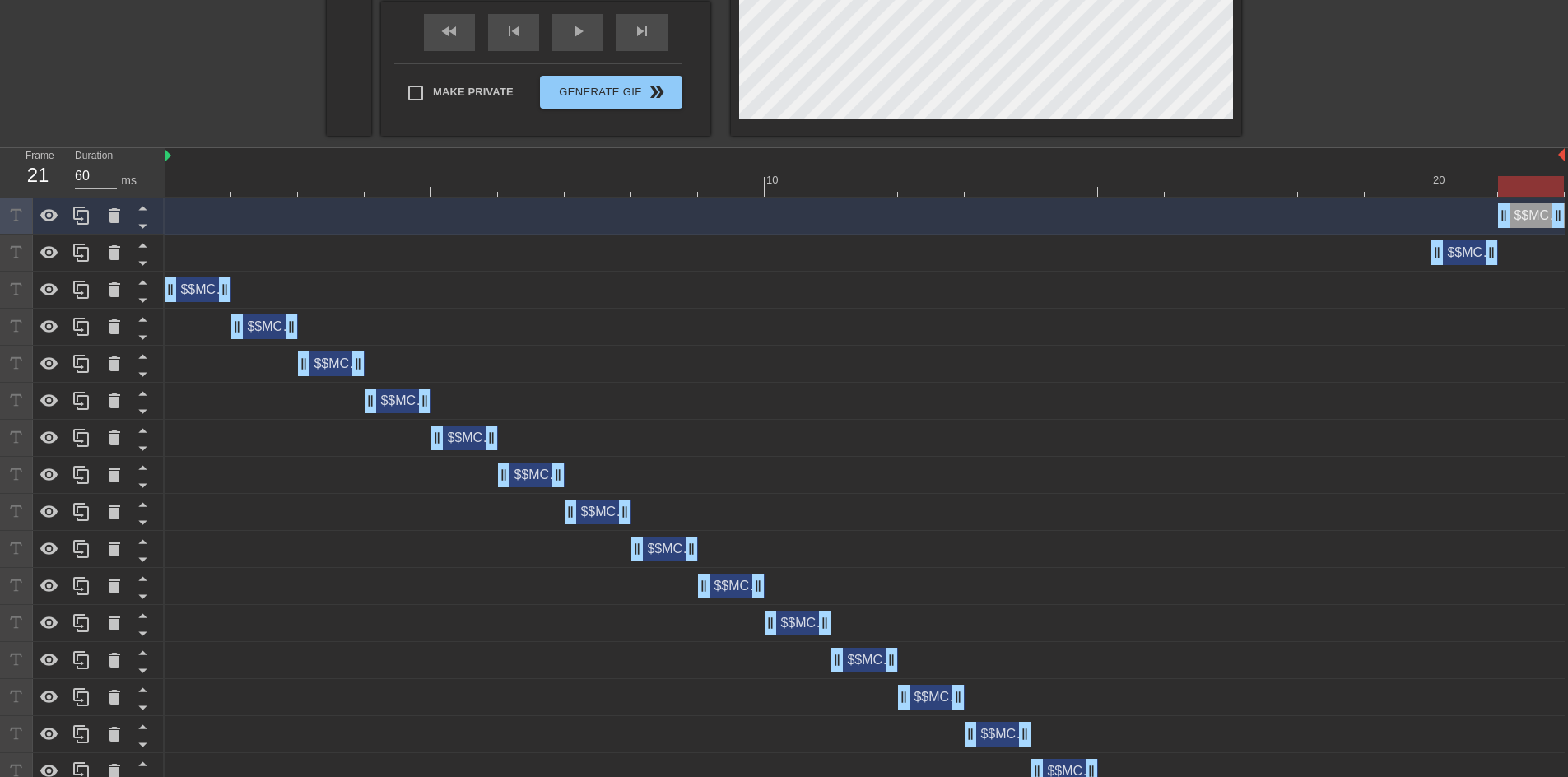
click at [1515, 216] on div "$$MCPayerToPayerOrgIsLive drag_handle drag_handle" at bounding box center [1531, 216] width 67 height 25
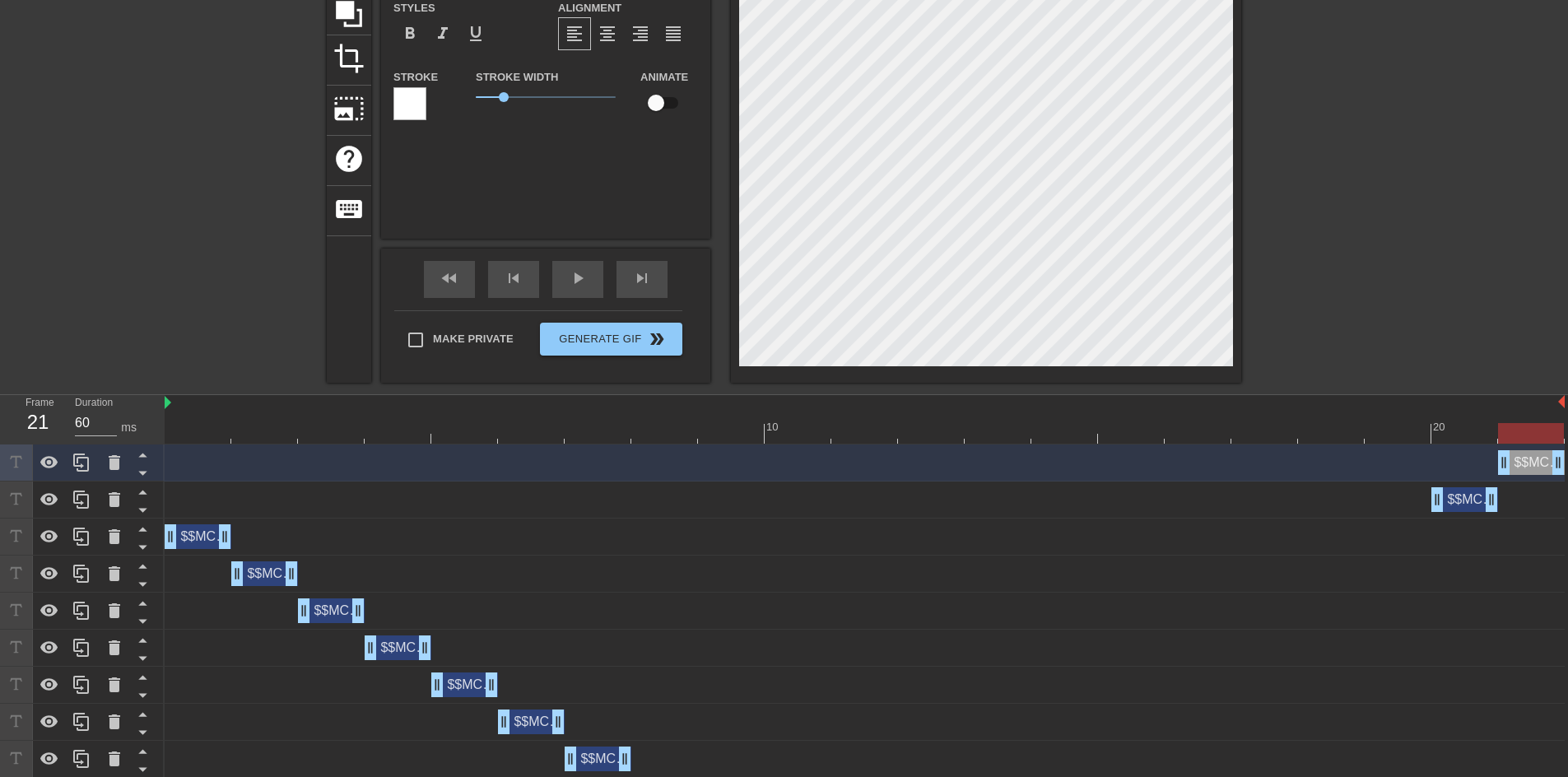
scroll to position [92, 0]
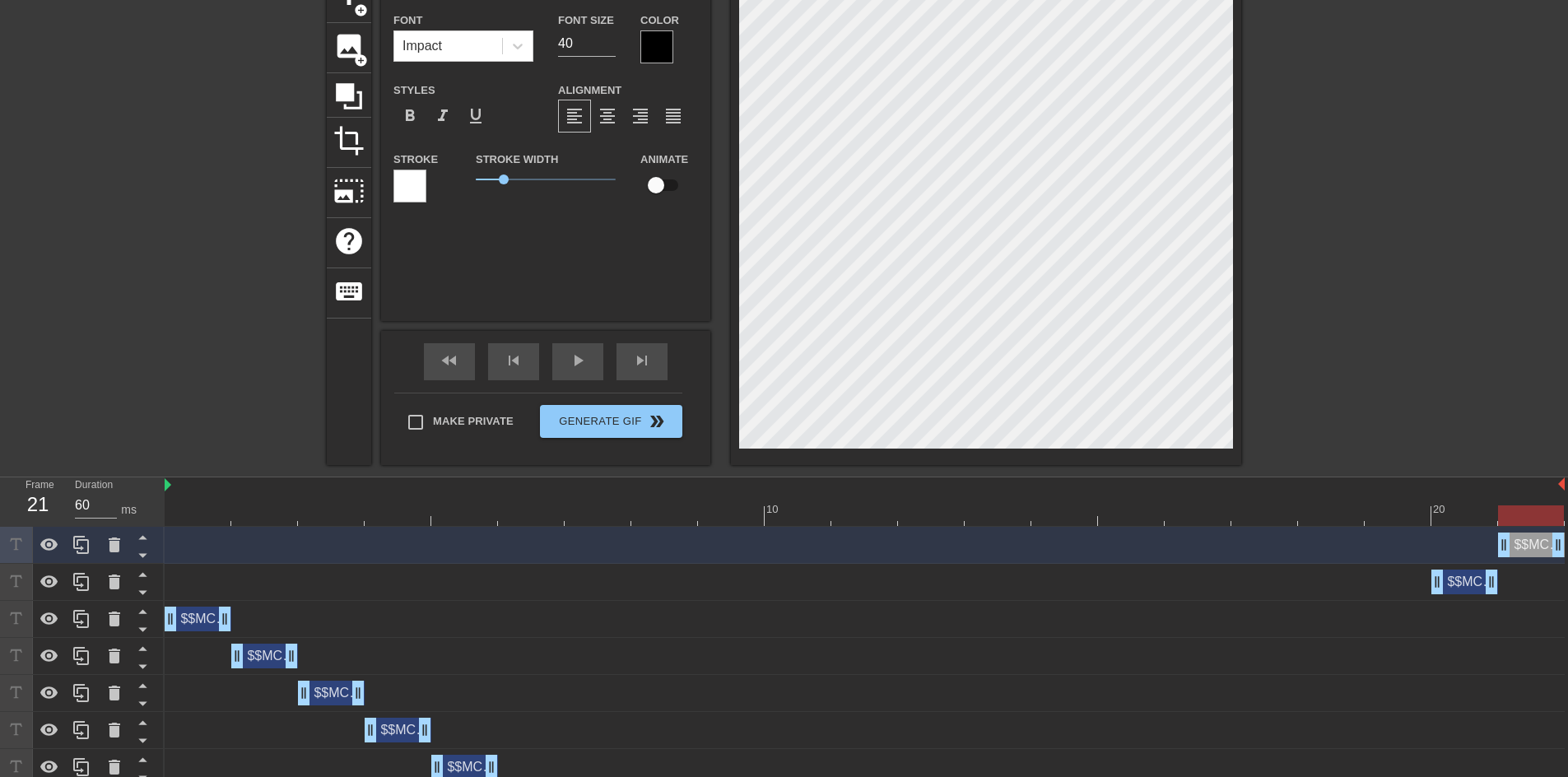
click at [192, 538] on div "$$MCPayerToPayerOrgIsLive drag_handle drag_handle" at bounding box center [864, 545] width 1400 height 25
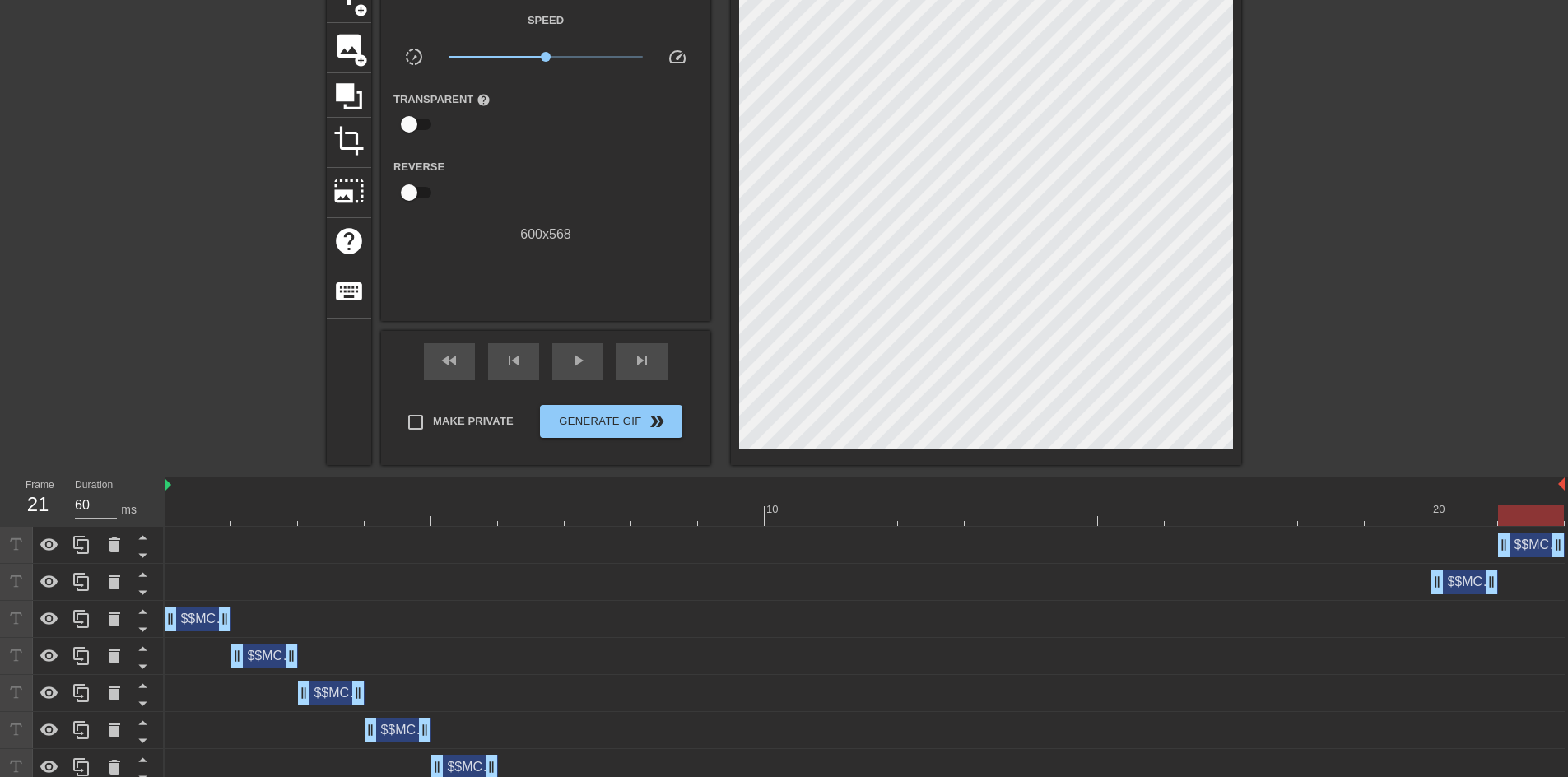
click at [213, 500] on div at bounding box center [198, 504] width 67 height 20
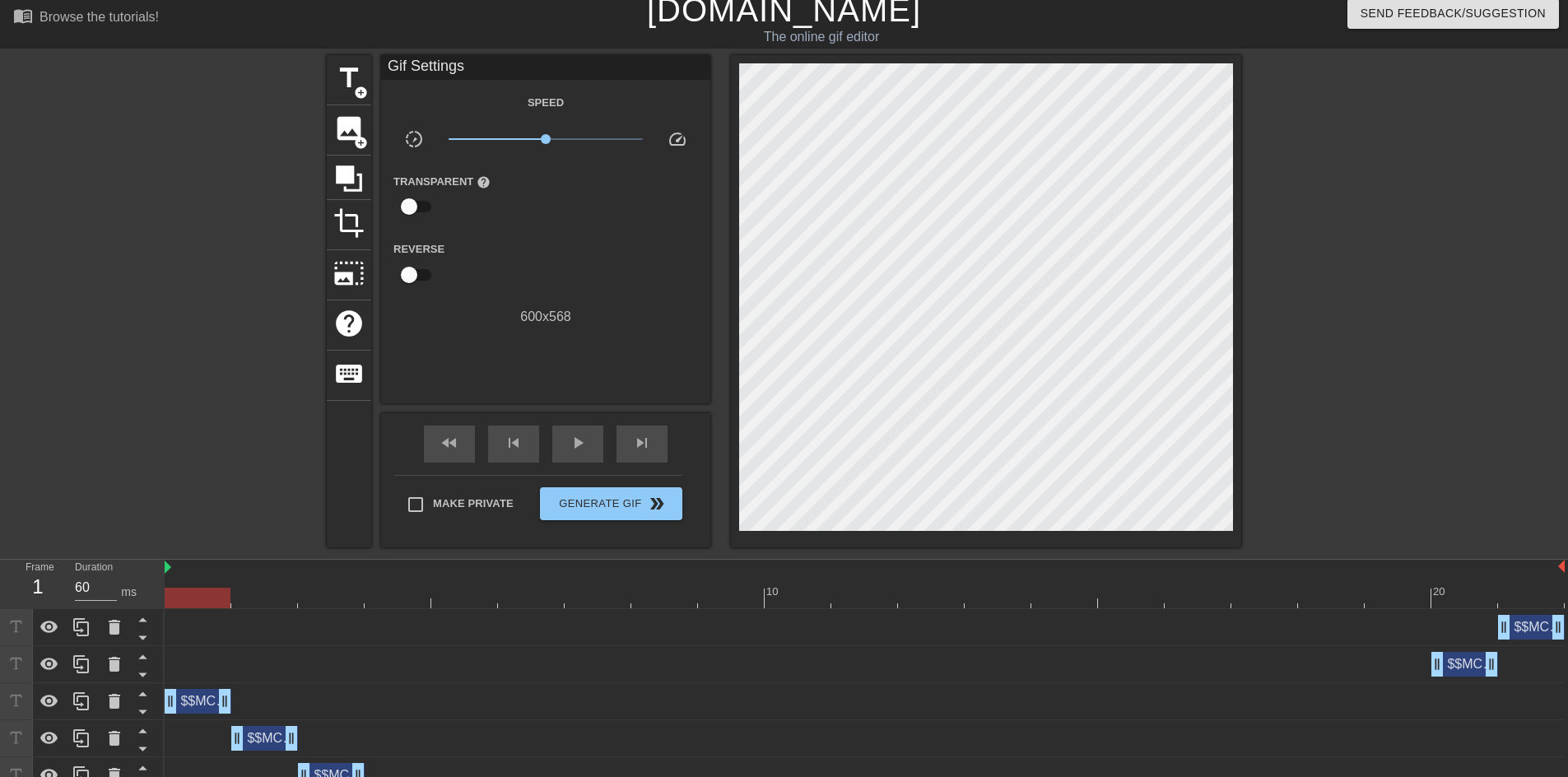
click at [278, 580] on div at bounding box center [265, 586] width 67 height 20
click at [333, 595] on div at bounding box center [864, 598] width 1400 height 20
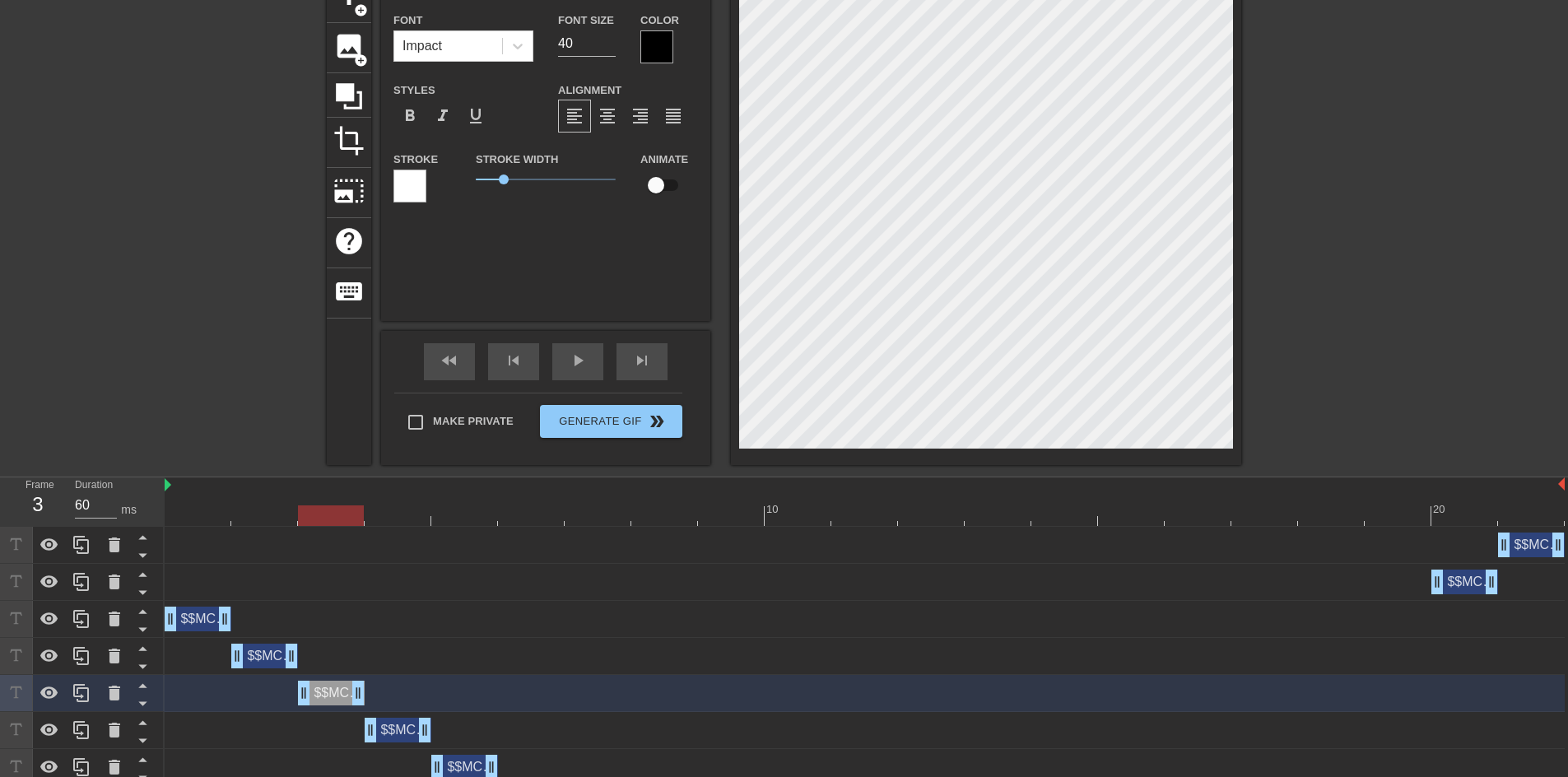
click at [395, 507] on div at bounding box center [864, 515] width 1400 height 20
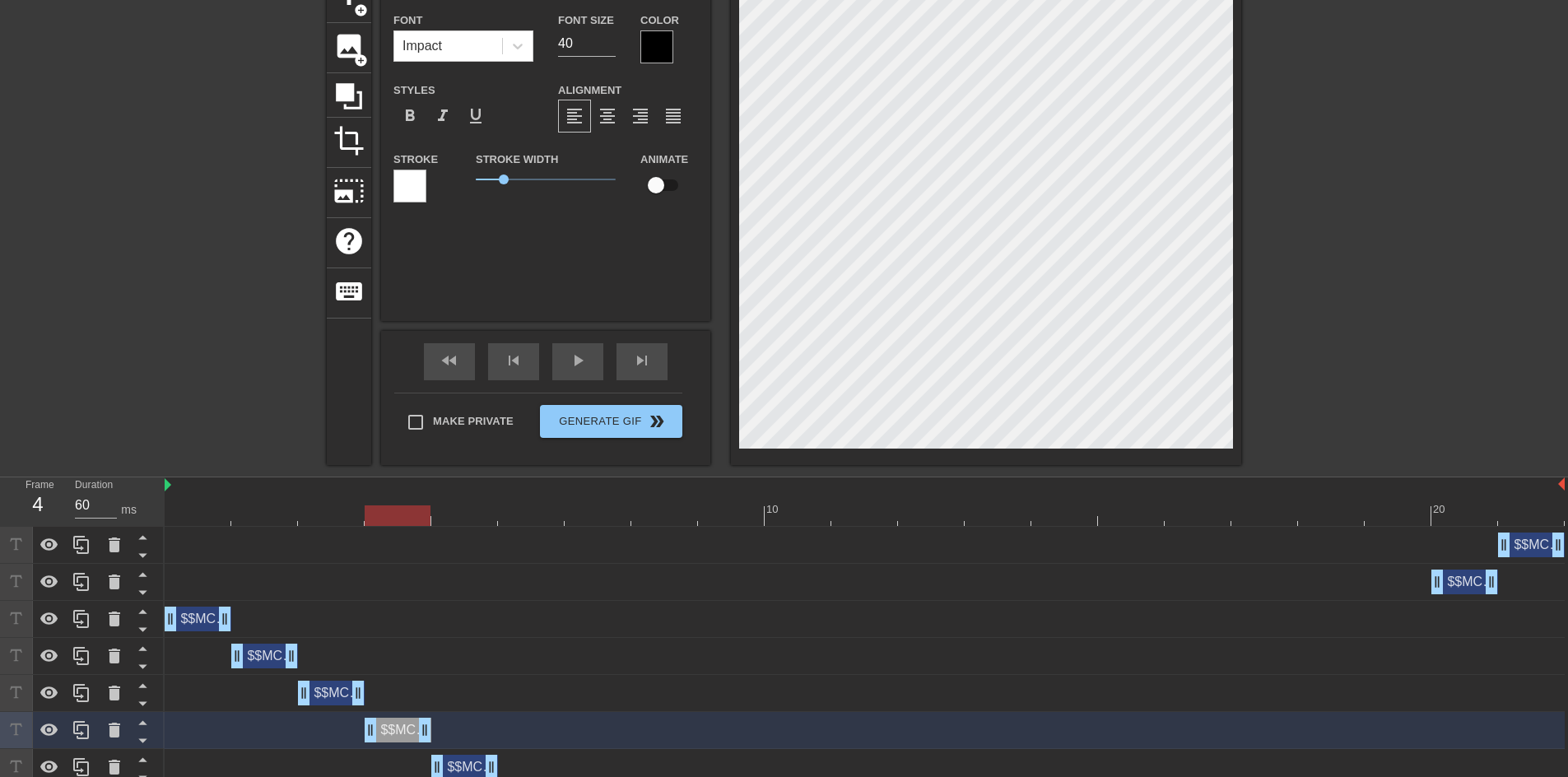
click at [475, 512] on div at bounding box center [864, 515] width 1400 height 20
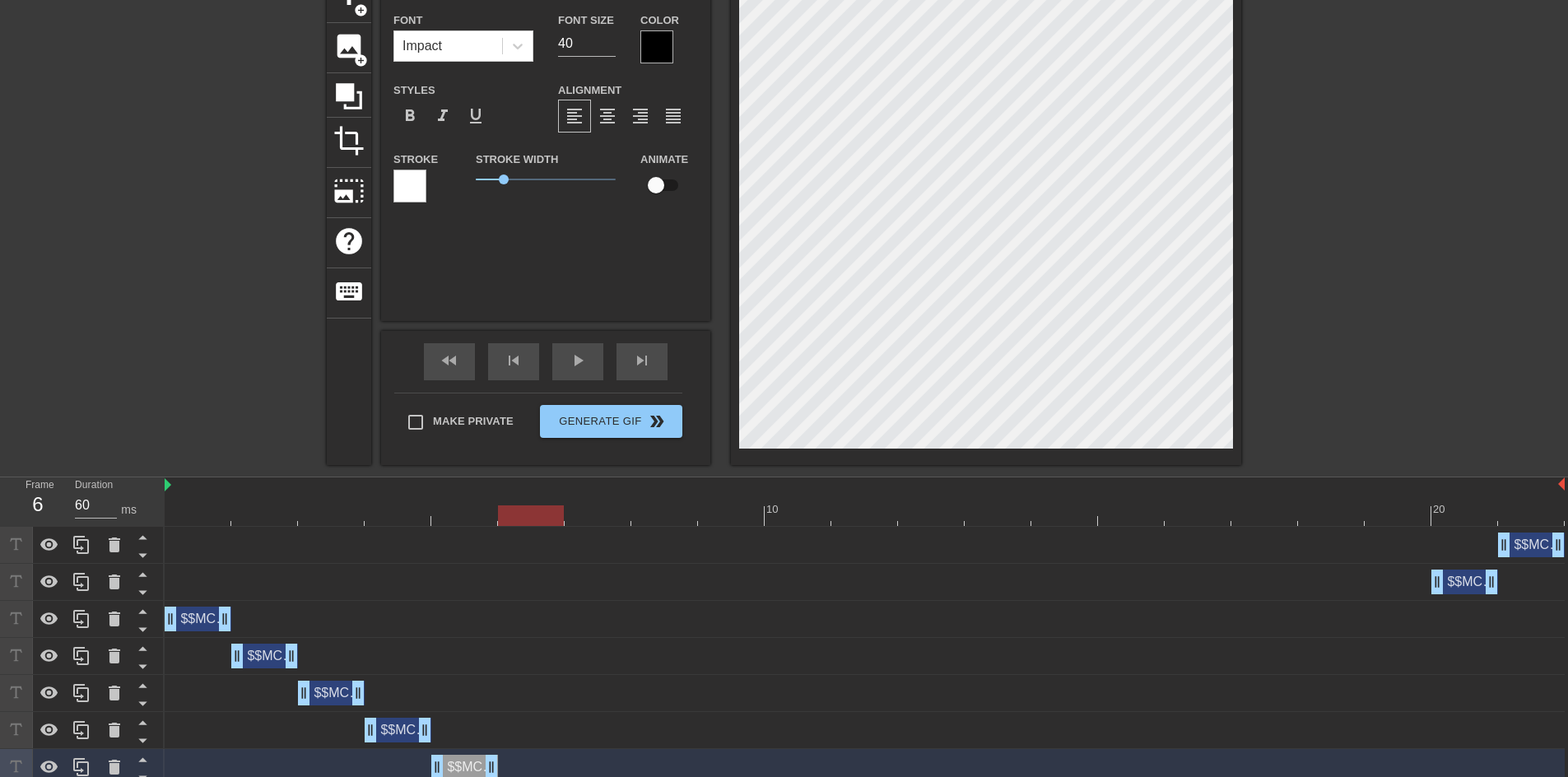
click at [525, 507] on div at bounding box center [864, 515] width 1400 height 20
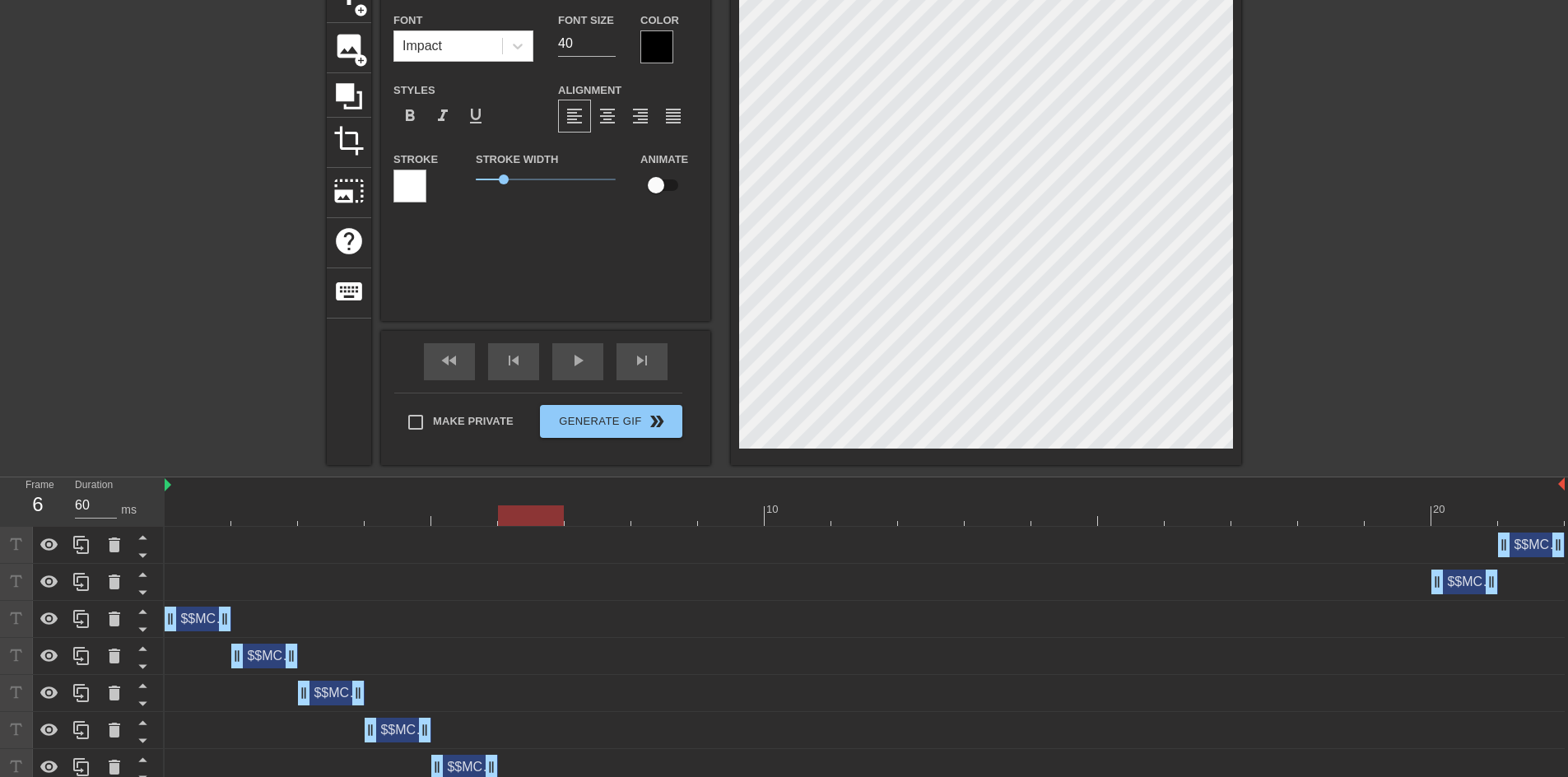
click at [600, 514] on div at bounding box center [864, 515] width 1400 height 20
drag, startPoint x: 652, startPoint y: 517, endPoint x: 735, endPoint y: 477, distance: 92.1
click at [651, 517] on div at bounding box center [864, 515] width 1400 height 20
click at [735, 509] on div at bounding box center [864, 515] width 1400 height 20
click at [810, 515] on div at bounding box center [864, 515] width 1400 height 20
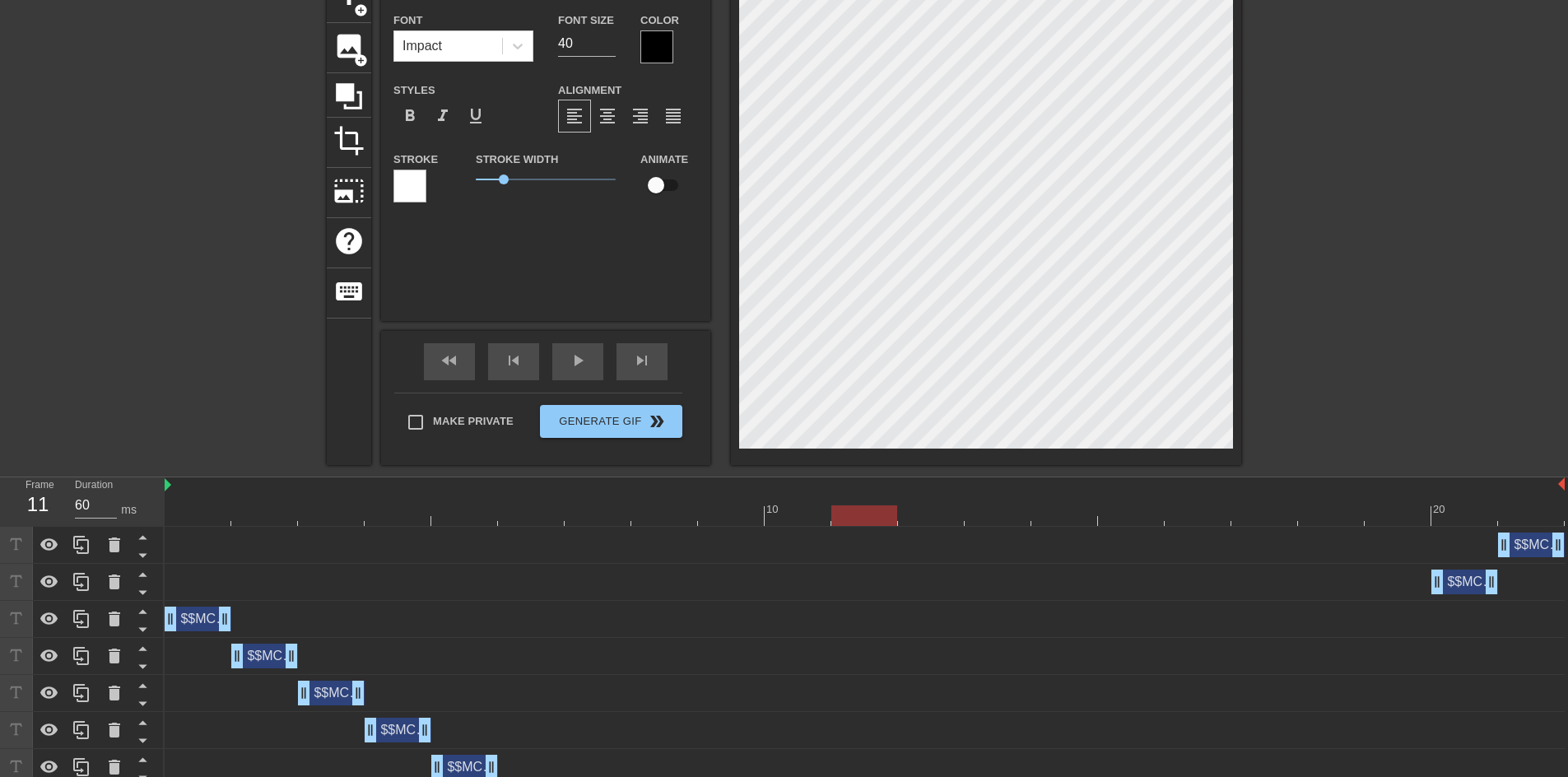
click at [865, 512] on div at bounding box center [864, 515] width 1400 height 20
drag, startPoint x: 914, startPoint y: 523, endPoint x: 927, endPoint y: 456, distance: 68.2
click at [914, 523] on div at bounding box center [864, 515] width 1400 height 20
click at [728, 288] on div "title add_circle image add_circle crop photo_size_select_large help keyboard $$…" at bounding box center [784, 219] width 914 height 492
click at [1010, 513] on div at bounding box center [864, 515] width 1400 height 20
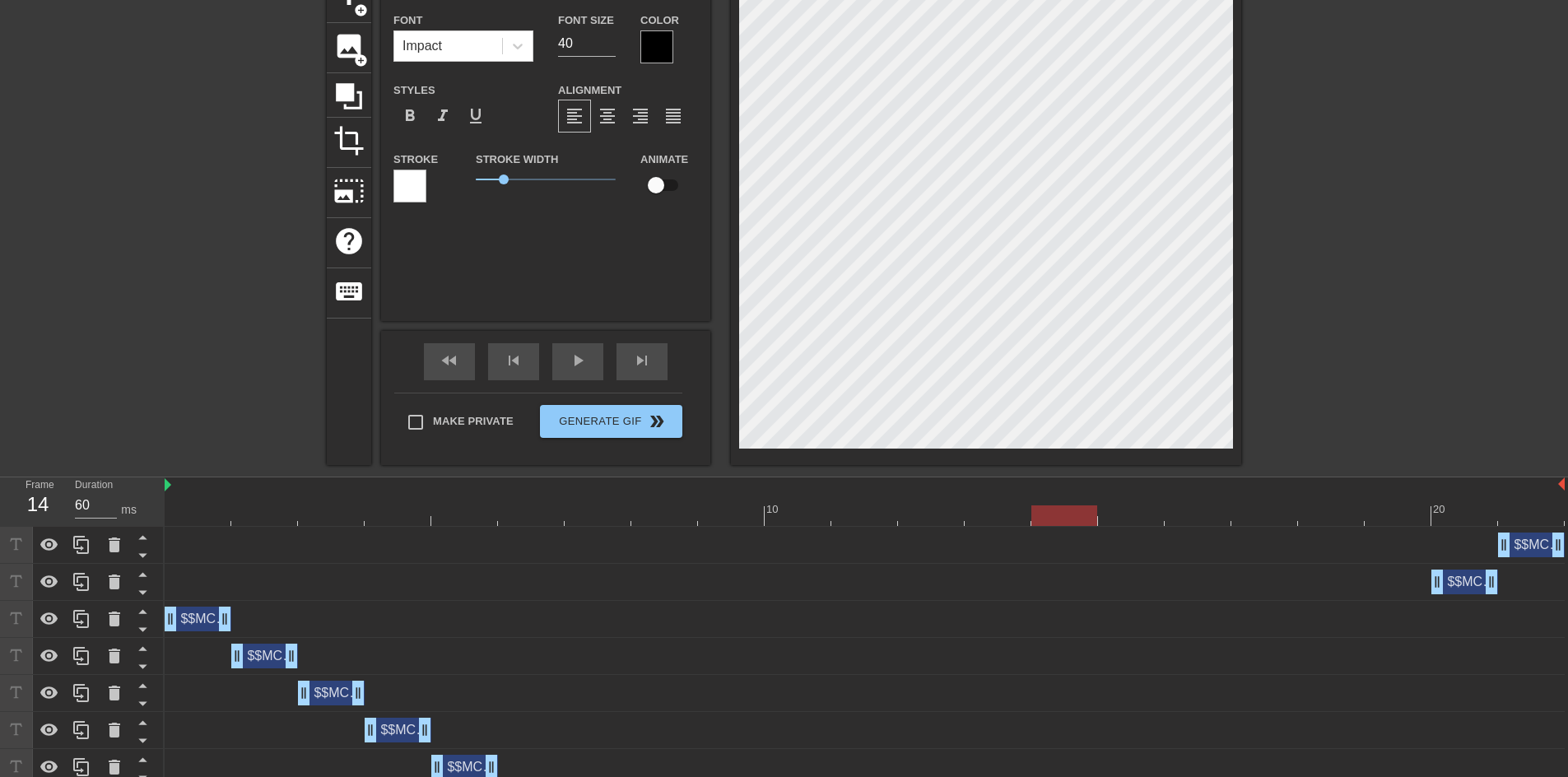
click at [1078, 514] on div at bounding box center [864, 515] width 1400 height 20
click at [702, 291] on div "title add_circle image add_circle crop photo_size_select_large help keyboard $$…" at bounding box center [784, 219] width 914 height 492
click at [1126, 515] on div at bounding box center [864, 515] width 1400 height 20
click at [690, 290] on div "title add_circle image add_circle crop photo_size_select_large help keyboard $$…" at bounding box center [784, 219] width 914 height 492
click at [1197, 519] on div at bounding box center [864, 515] width 1400 height 20
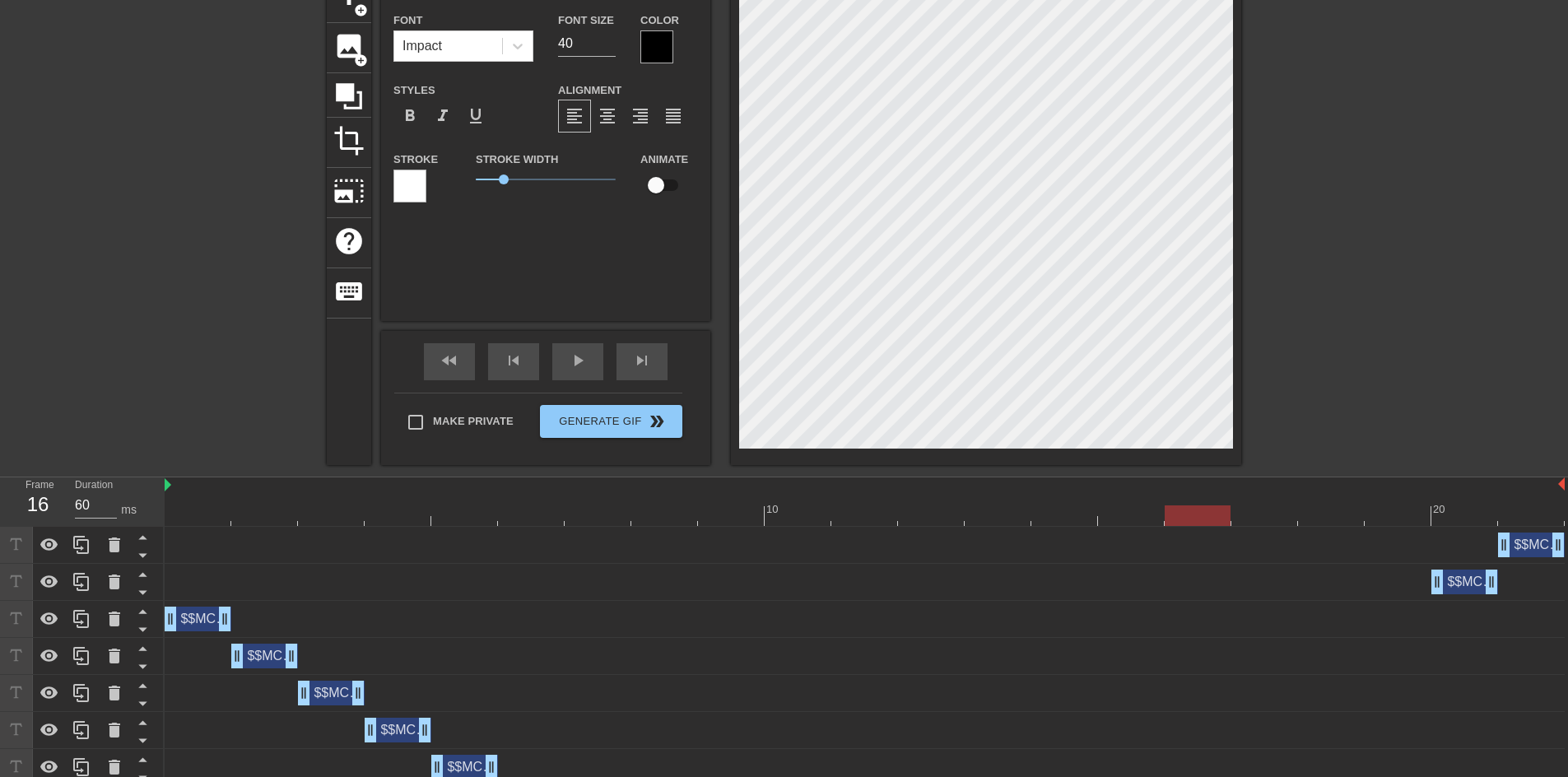
click at [619, 302] on div "title add_circle image add_circle crop photo_size_select_large help keyboard $$…" at bounding box center [784, 219] width 914 height 492
click at [1276, 512] on div at bounding box center [864, 515] width 1400 height 20
click at [605, 314] on div "title add_circle image add_circle crop photo_size_select_large help keyboard $$…" at bounding box center [784, 219] width 914 height 492
click at [1344, 517] on div at bounding box center [864, 515] width 1400 height 20
click at [584, 326] on div "title add_circle image add_circle crop photo_size_select_large help keyboard $$…" at bounding box center [784, 219] width 914 height 492
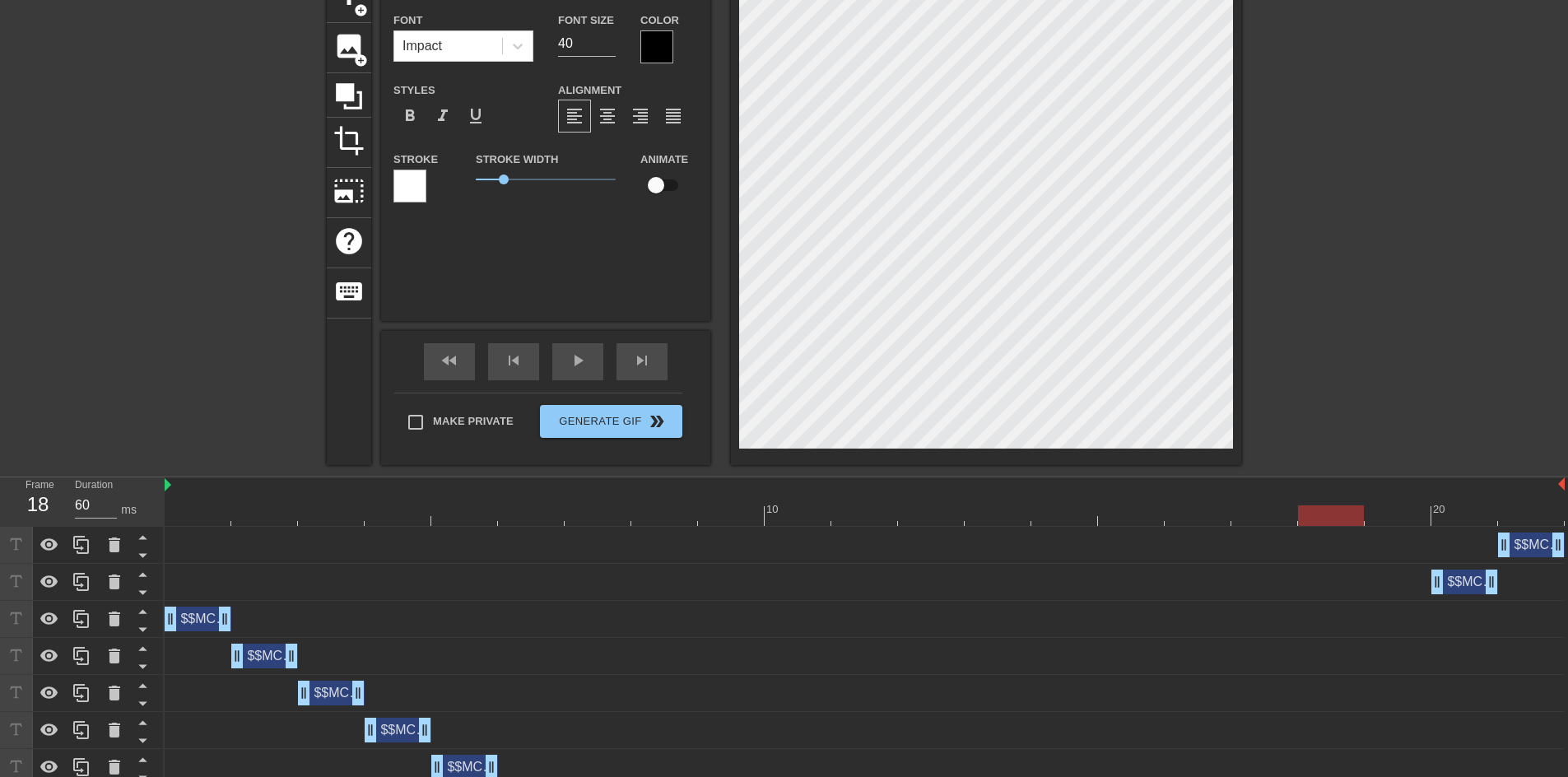
click at [1394, 518] on div at bounding box center [864, 515] width 1400 height 20
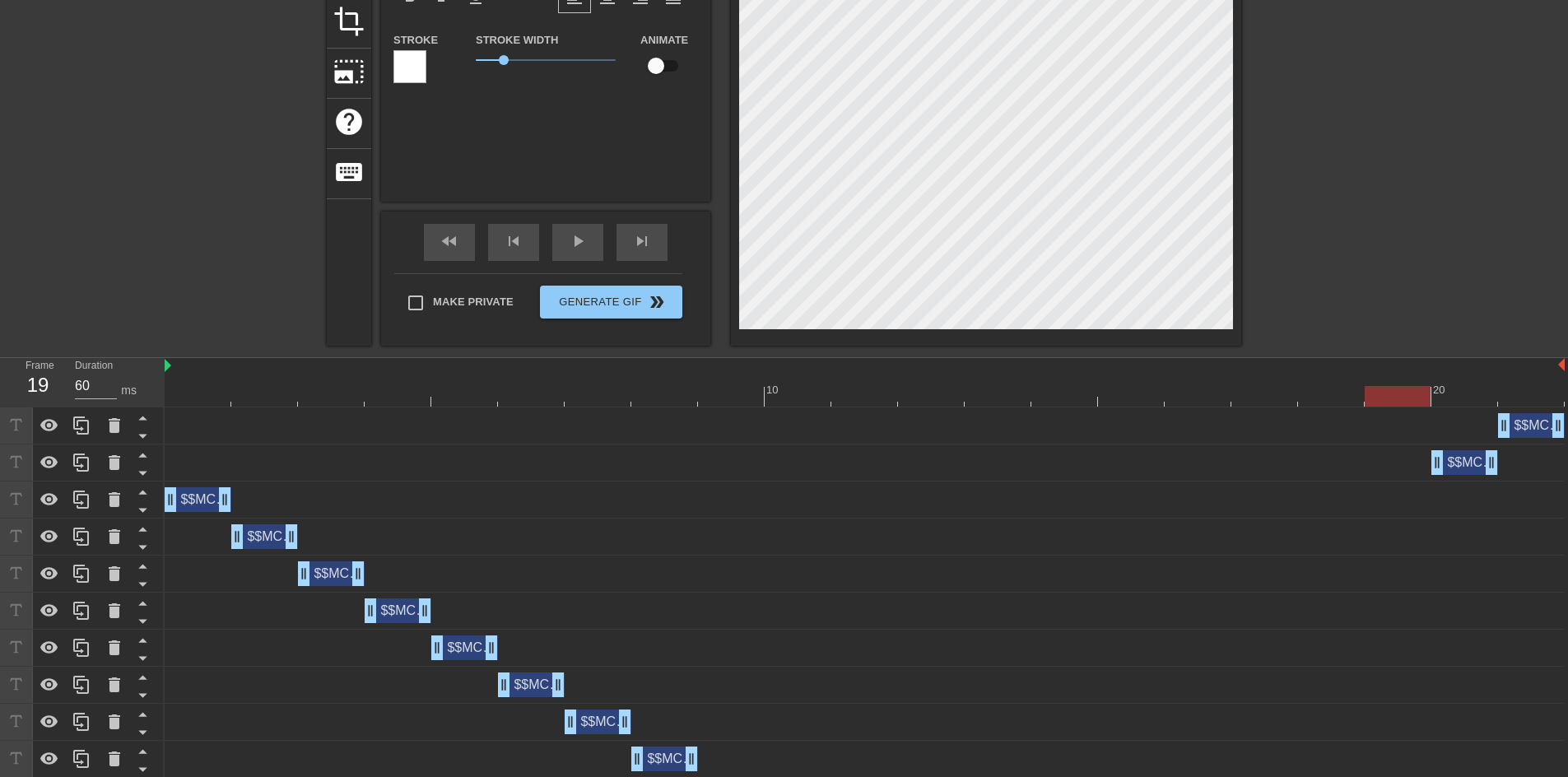
scroll to position [47, 0]
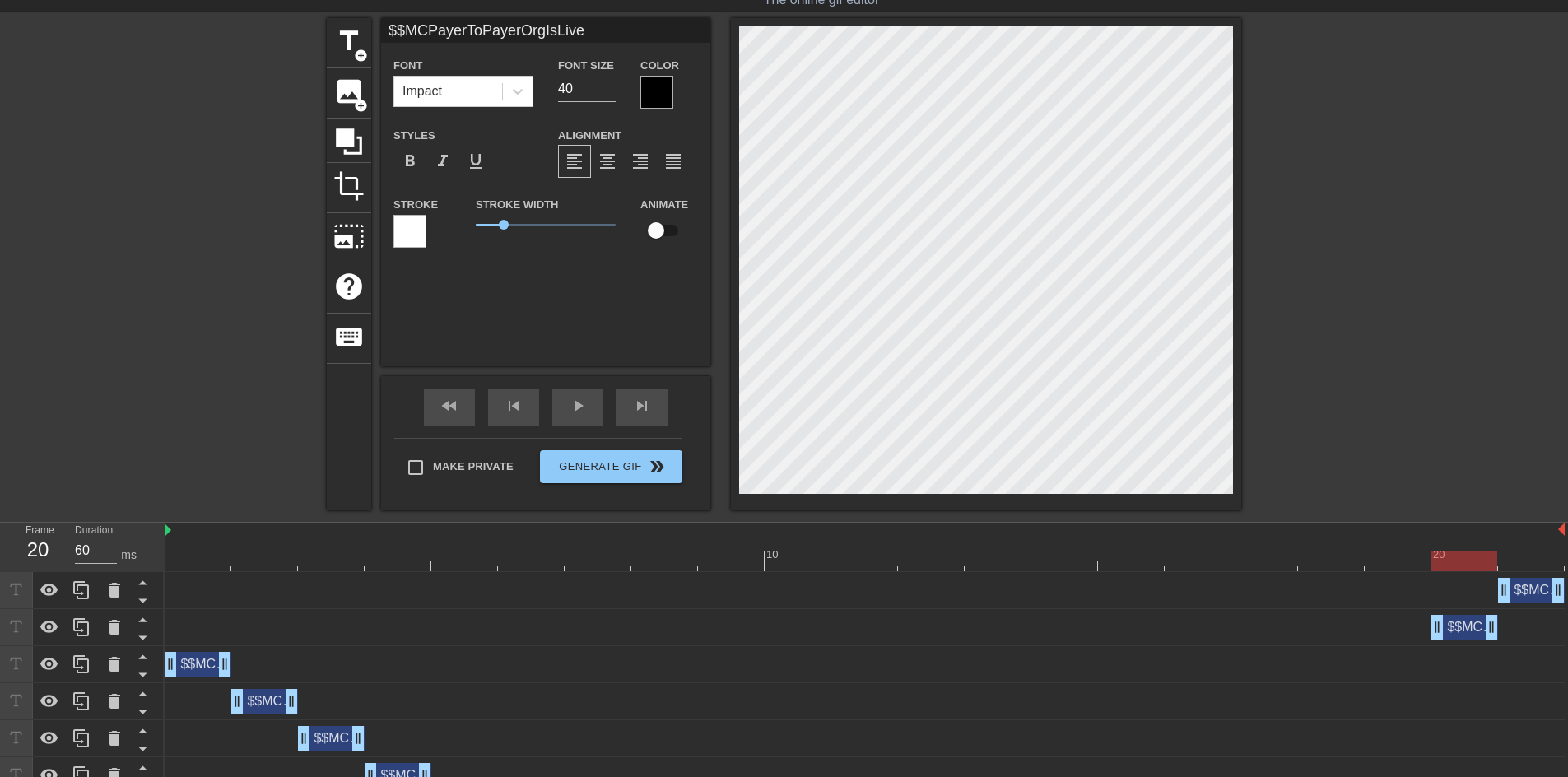
click at [1471, 569] on div at bounding box center [864, 561] width 1400 height 20
click at [1512, 557] on div at bounding box center [864, 561] width 1400 height 20
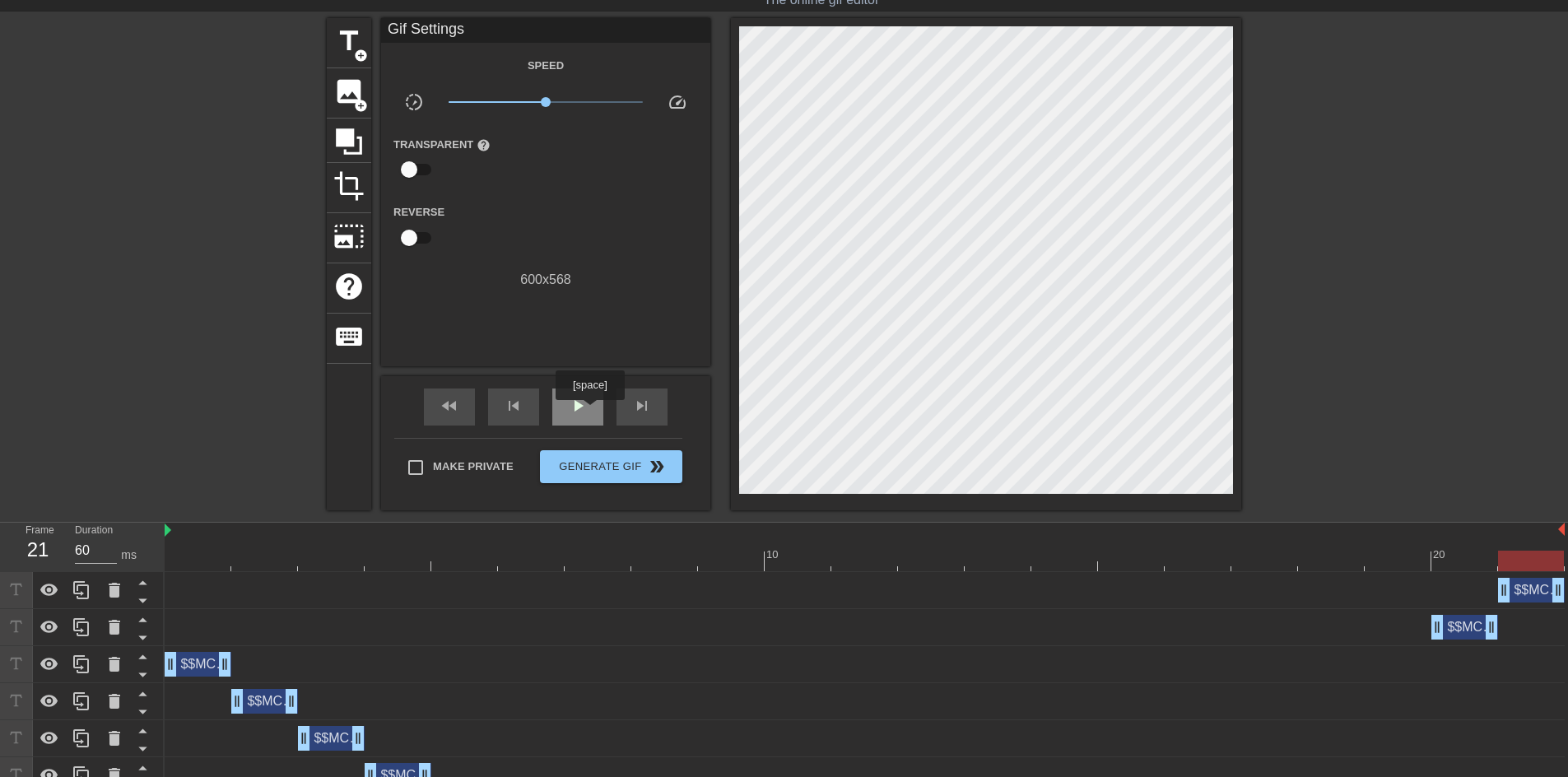
click at [589, 412] on div "play_arrow" at bounding box center [577, 407] width 51 height 37
click at [587, 399] on div "pause" at bounding box center [577, 407] width 51 height 37
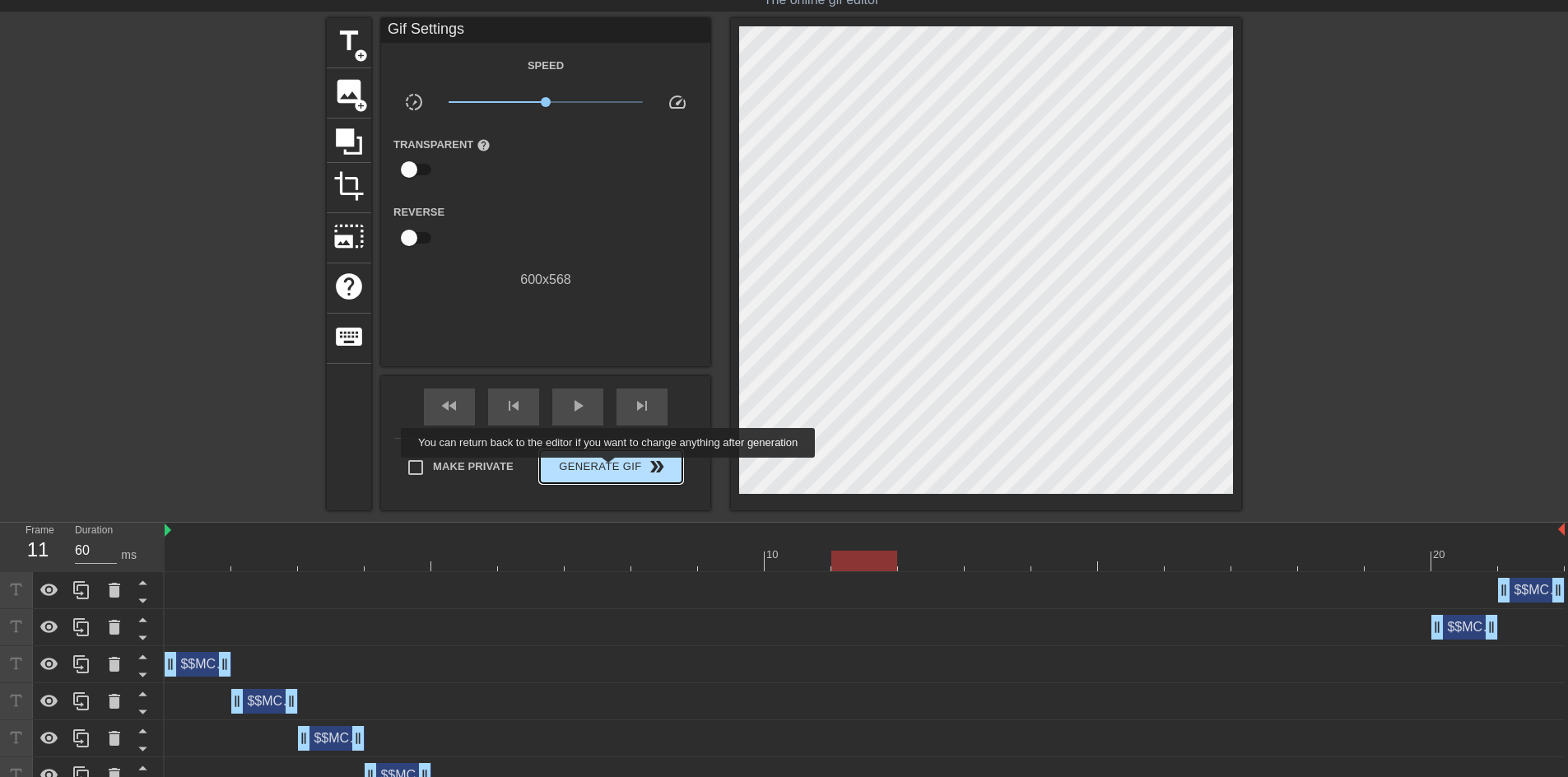
click at [610, 466] on span "Generate Gif double_arrow" at bounding box center [611, 466] width 130 height 19
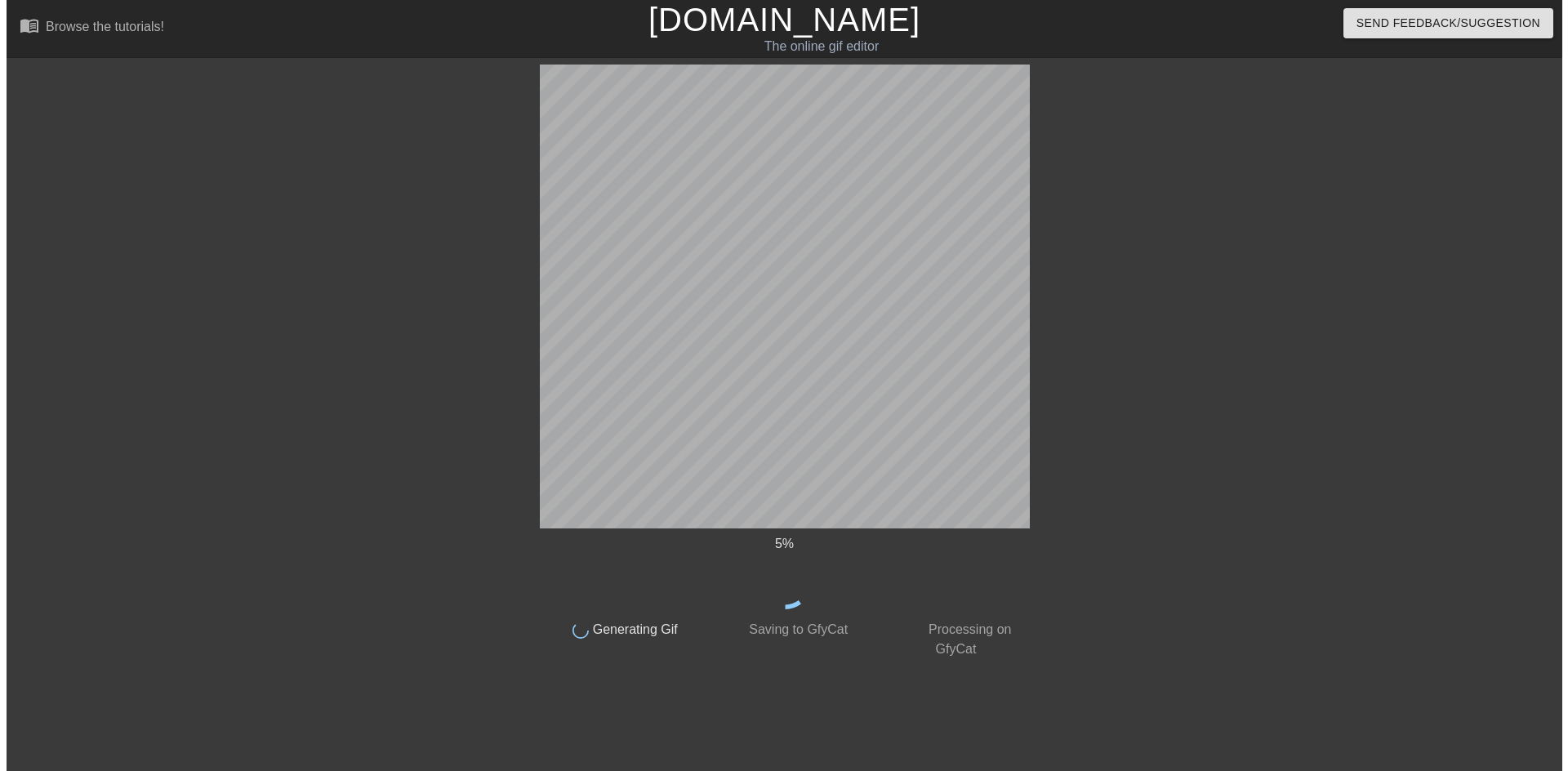
scroll to position [0, 0]
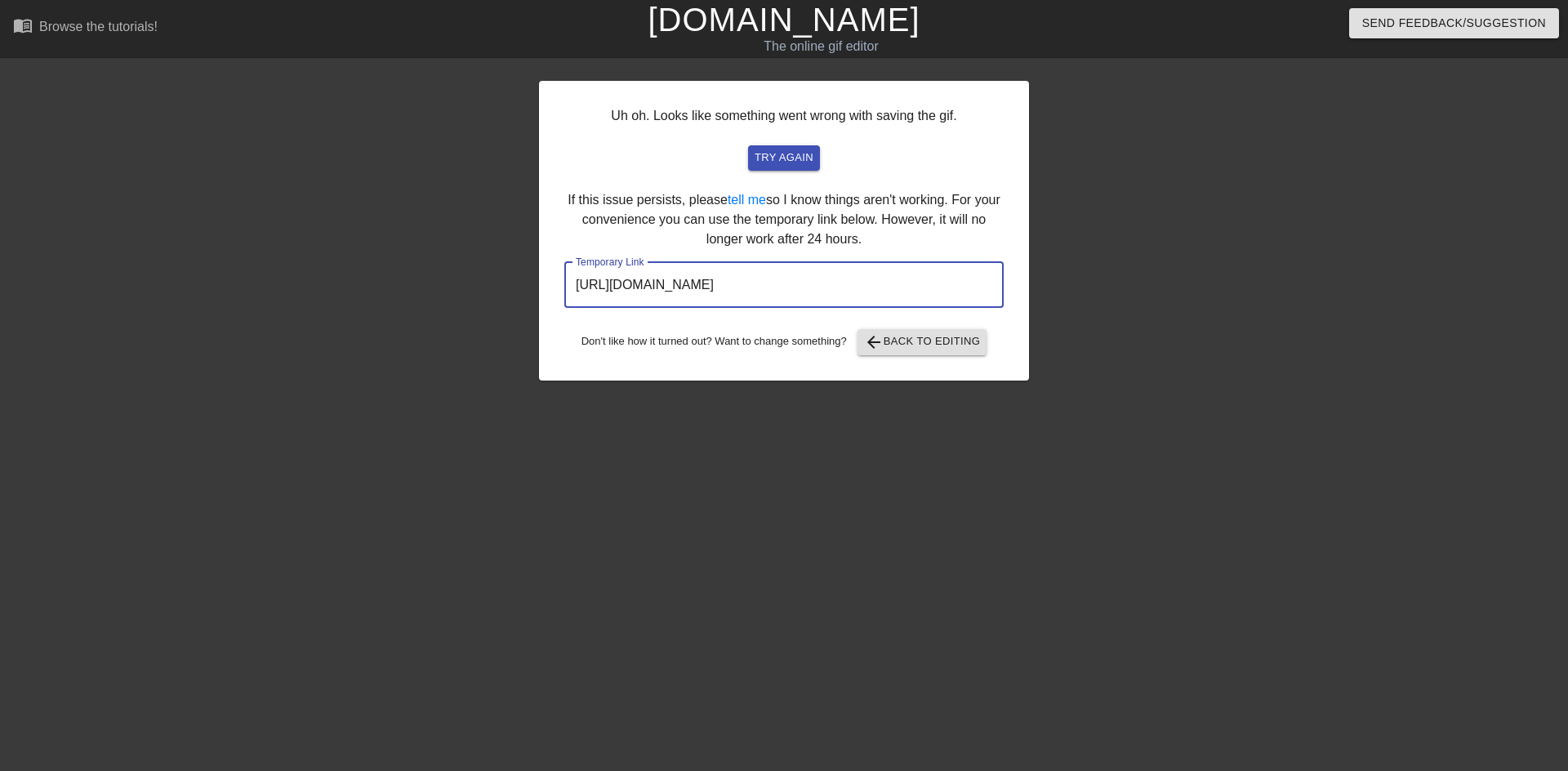
click at [815, 277] on input "[URL][DOMAIN_NAME]" at bounding box center [784, 285] width 440 height 46
